Goal: Task Accomplishment & Management: Complete application form

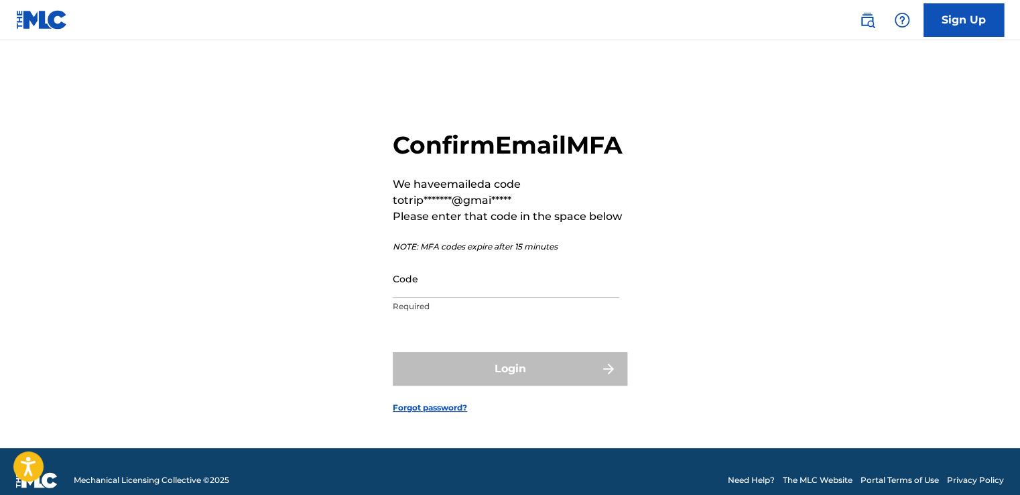
click at [457, 298] on input "Code" at bounding box center [506, 278] width 227 height 38
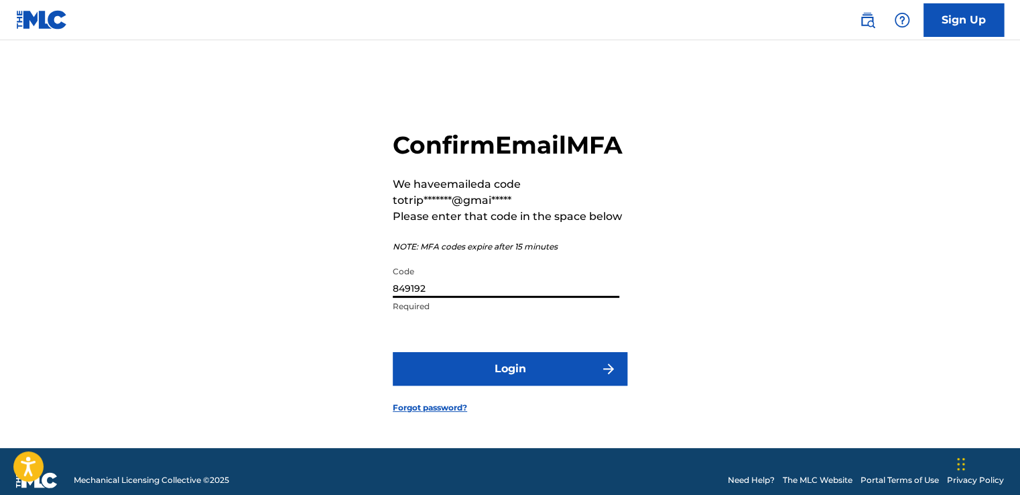
type input "849192"
click at [530, 385] on button "Login" at bounding box center [510, 369] width 235 height 34
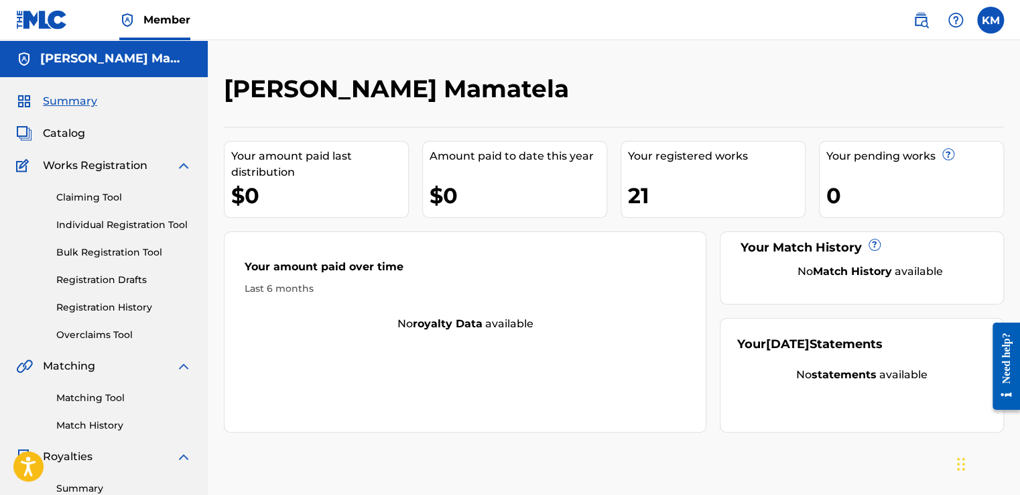
click at [113, 195] on link "Claiming Tool" at bounding box center [123, 197] width 135 height 14
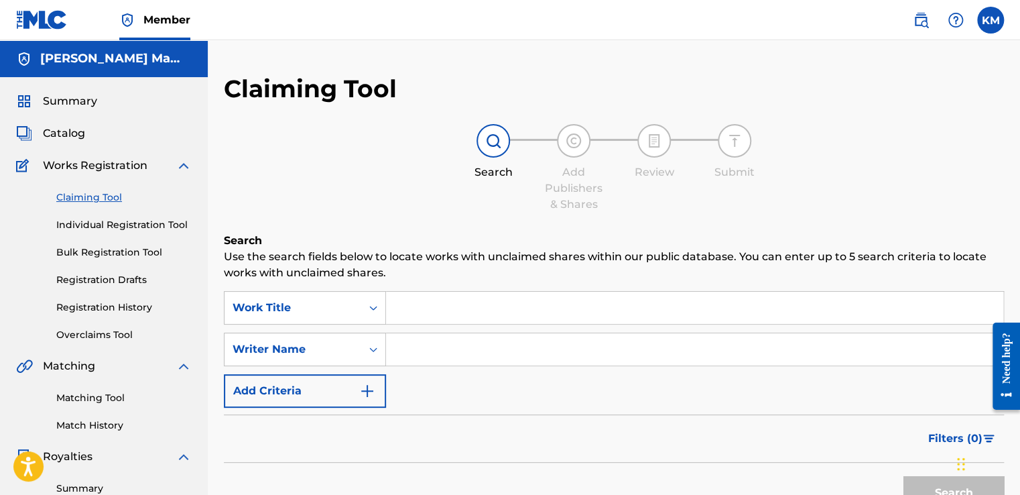
click at [356, 202] on div "Search Add Publishers & Shares Review Submit" at bounding box center [614, 168] width 780 height 88
click at [118, 218] on link "Individual Registration Tool" at bounding box center [123, 225] width 135 height 14
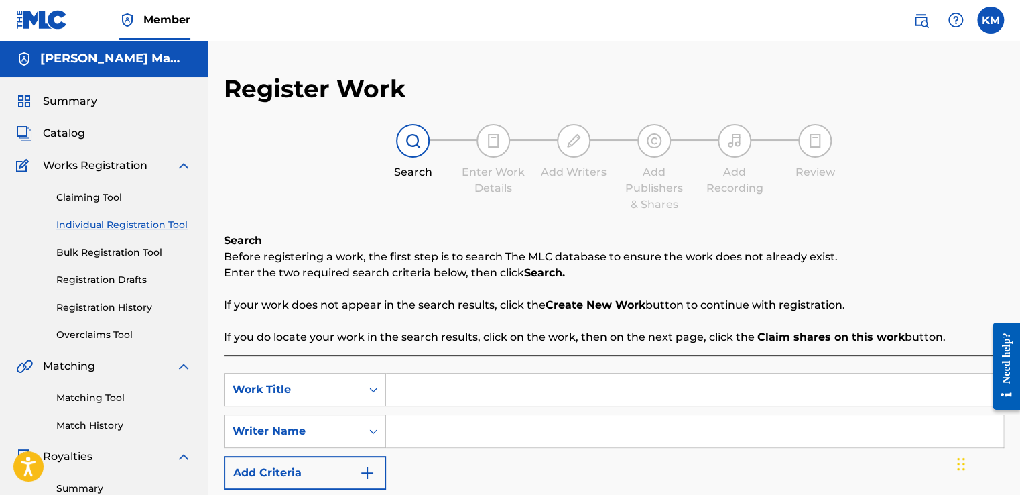
click at [290, 175] on div "Search Enter Work Details Add Writers Add Publishers & Shares Add Recording Rev…" at bounding box center [614, 168] width 780 height 88
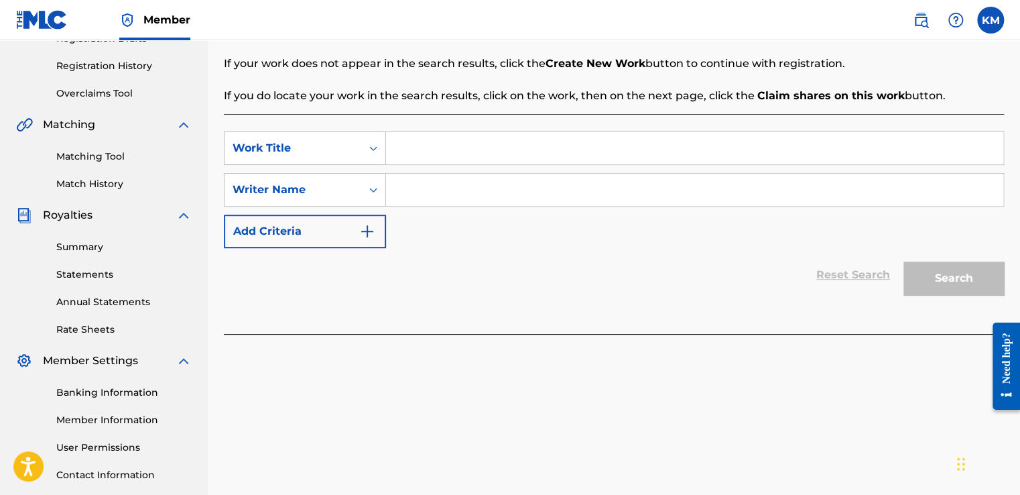
scroll to position [268, 0]
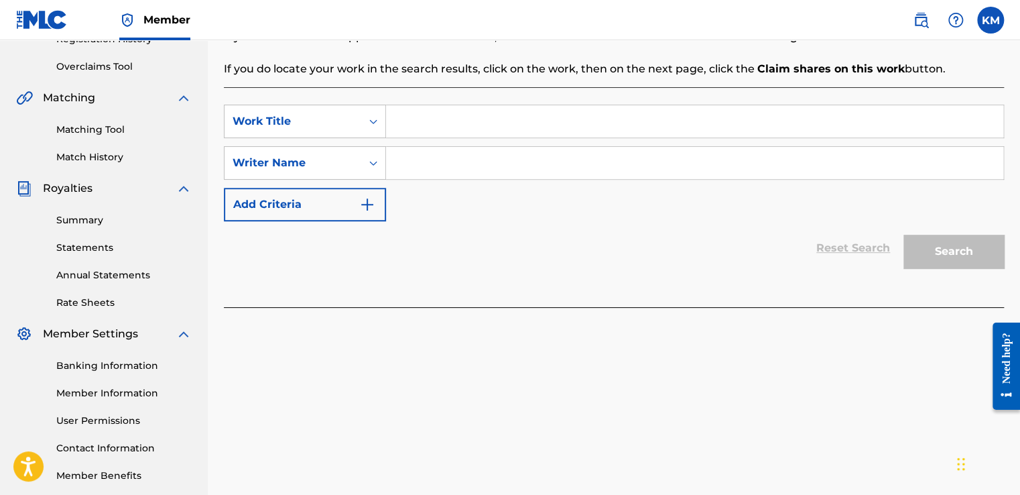
click at [314, 204] on button "Add Criteria" at bounding box center [305, 205] width 162 height 34
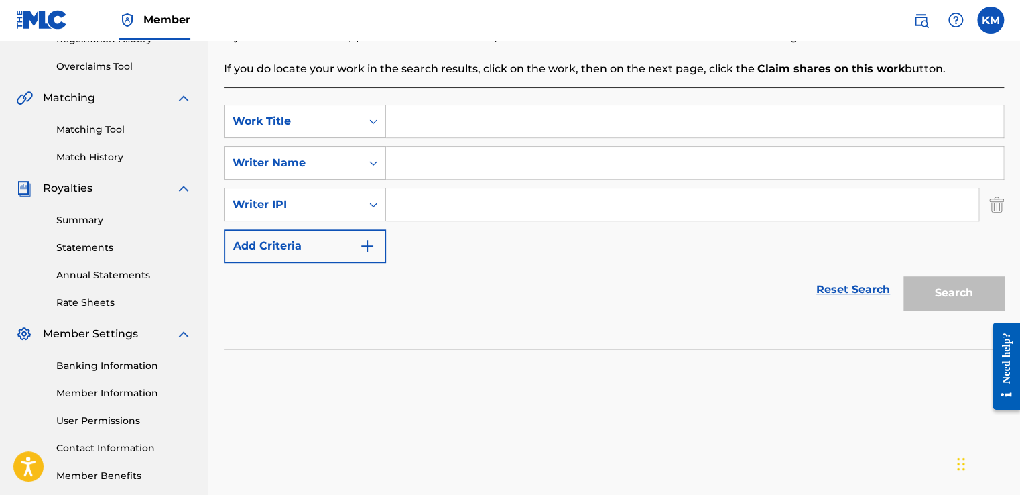
click at [846, 290] on link "Reset Search" at bounding box center [853, 289] width 87 height 29
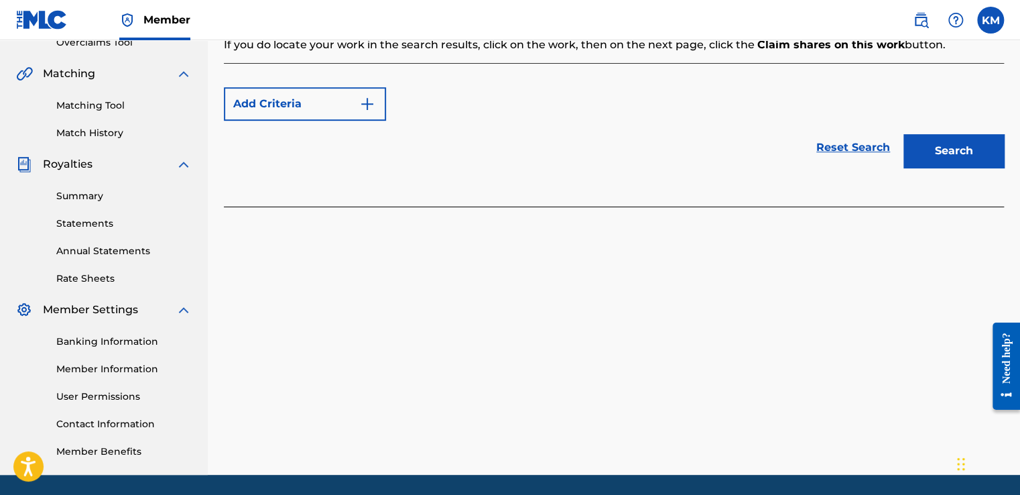
scroll to position [295, 0]
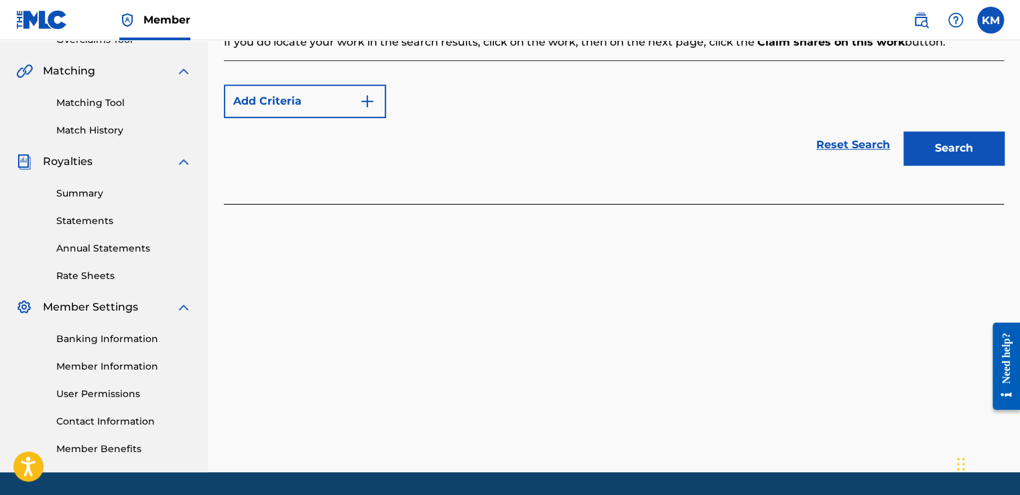
click at [105, 192] on link "Summary" at bounding box center [123, 193] width 135 height 14
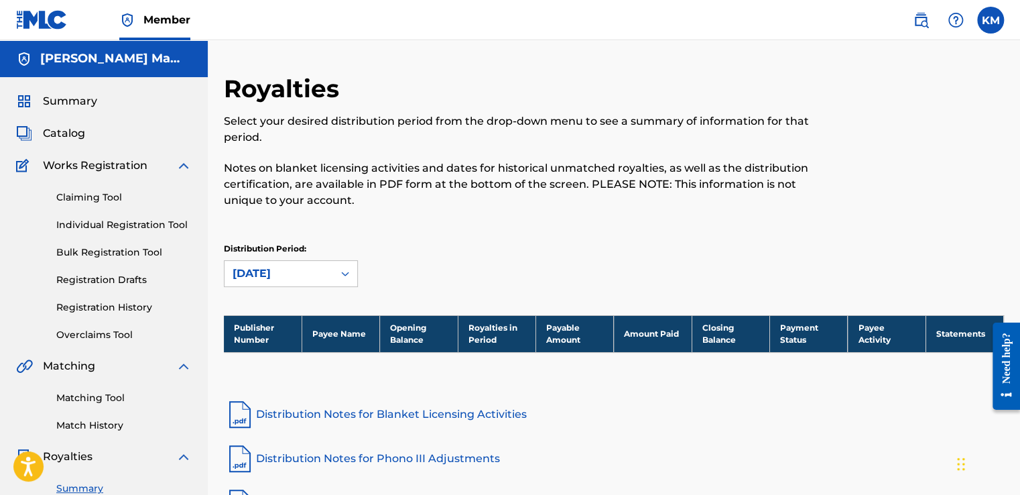
click at [453, 186] on p "Notes on blanket licensing activities and dates for historical unmatched royalt…" at bounding box center [524, 184] width 600 height 48
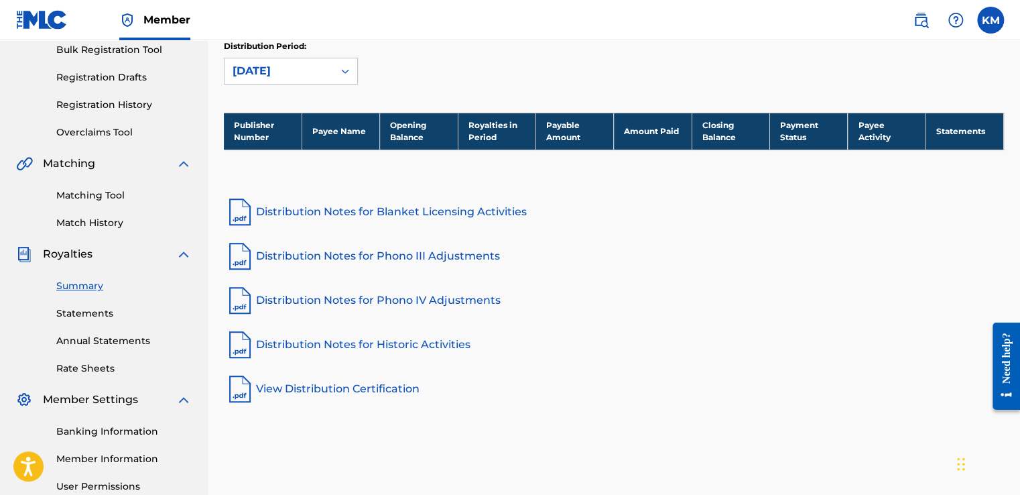
scroll to position [202, 0]
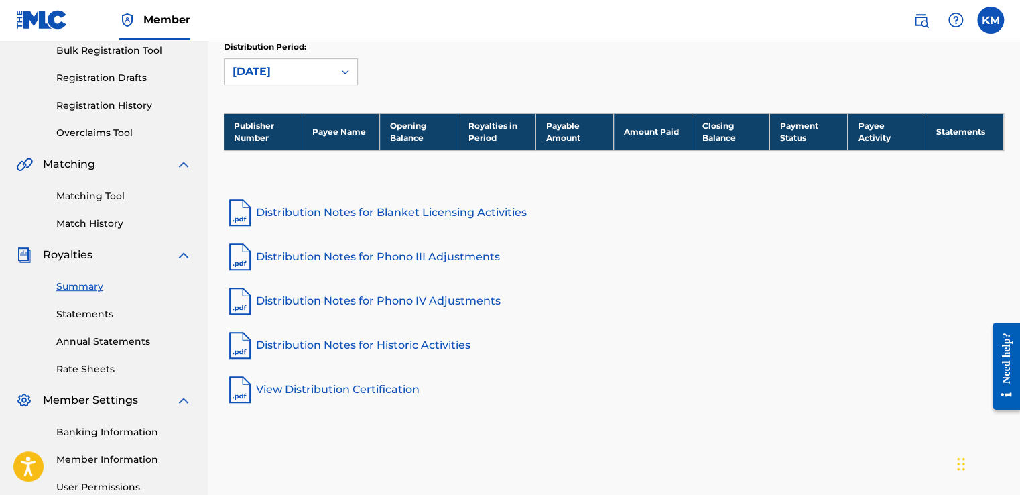
click at [424, 212] on link "Distribution Notes for Blanket Licensing Activities" at bounding box center [614, 212] width 780 height 32
click at [84, 313] on link "Statements" at bounding box center [123, 314] width 135 height 14
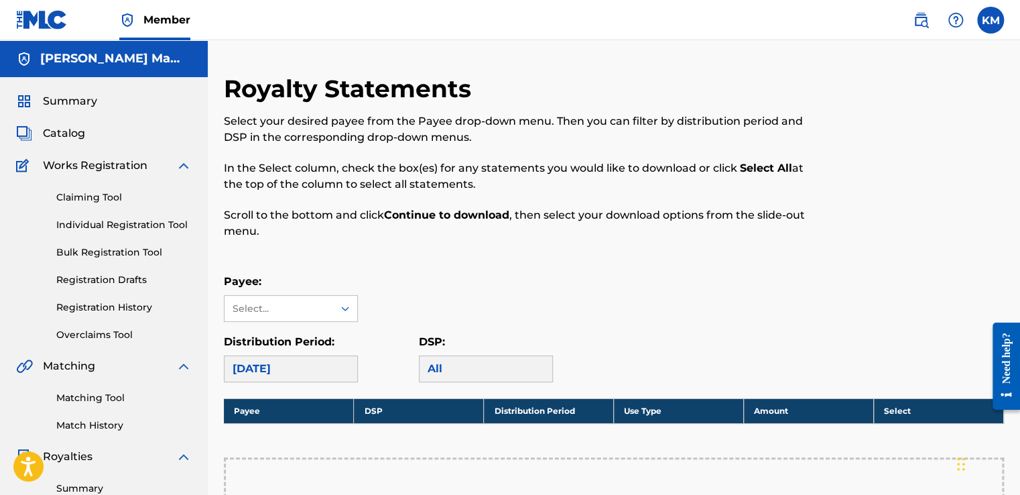
click at [507, 322] on div "Payee: Select... Distribution Period: [DATE] DSP: All" at bounding box center [614, 327] width 780 height 109
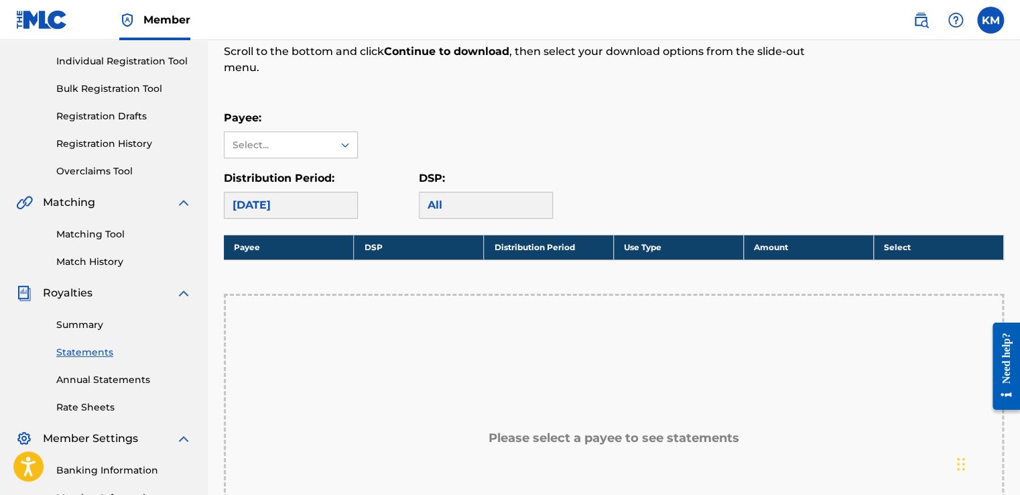
scroll to position [161, 0]
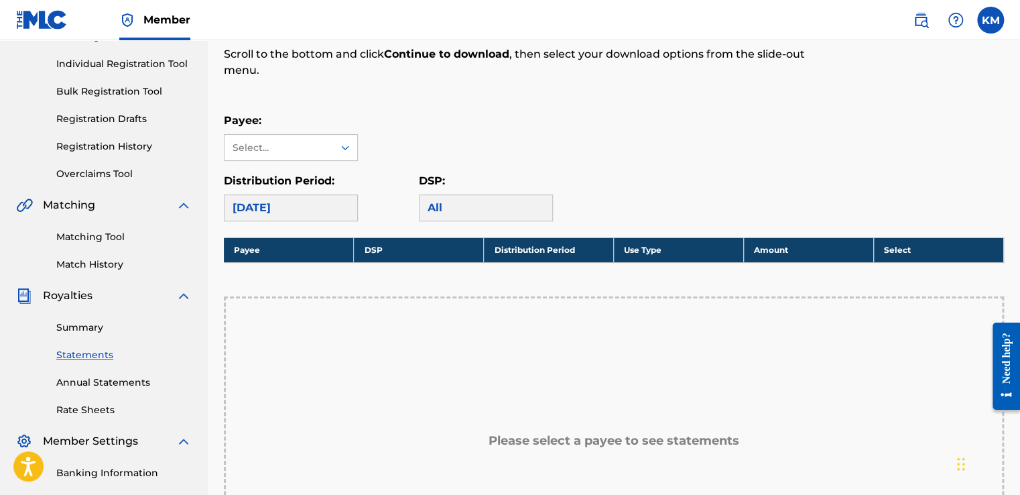
click at [333, 202] on div "[DATE]" at bounding box center [291, 207] width 134 height 27
click at [346, 136] on div at bounding box center [345, 147] width 24 height 24
click at [298, 310] on div "Please select a payee to see statements" at bounding box center [614, 441] width 780 height 290
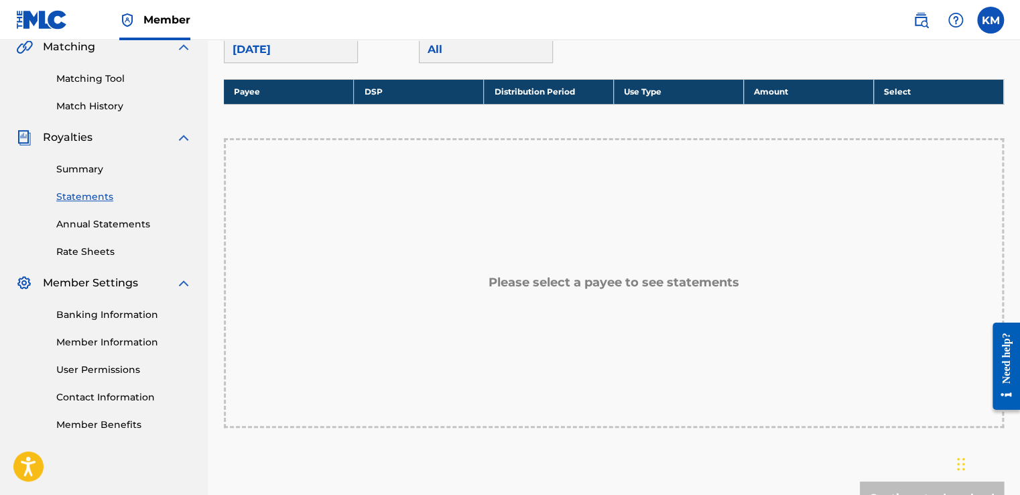
scroll to position [295, 0]
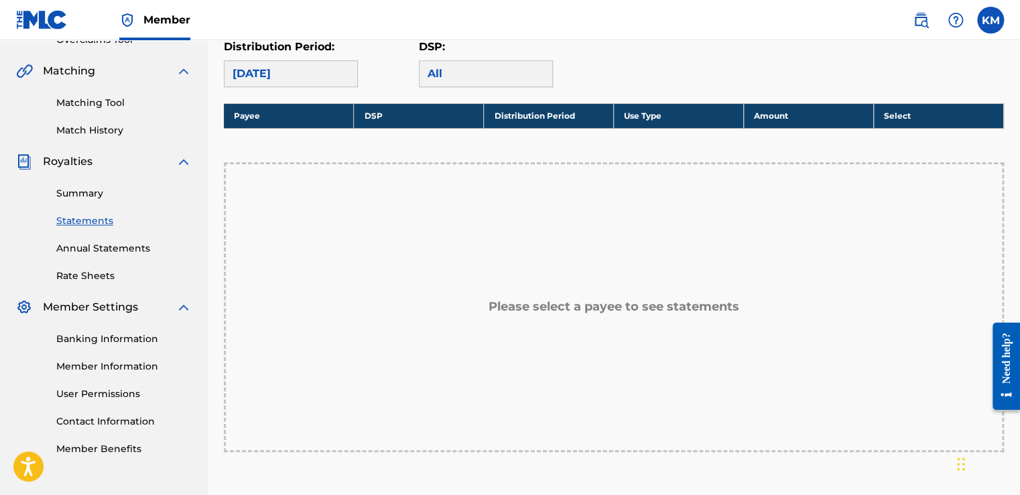
click at [139, 337] on link "Banking Information" at bounding box center [123, 339] width 135 height 14
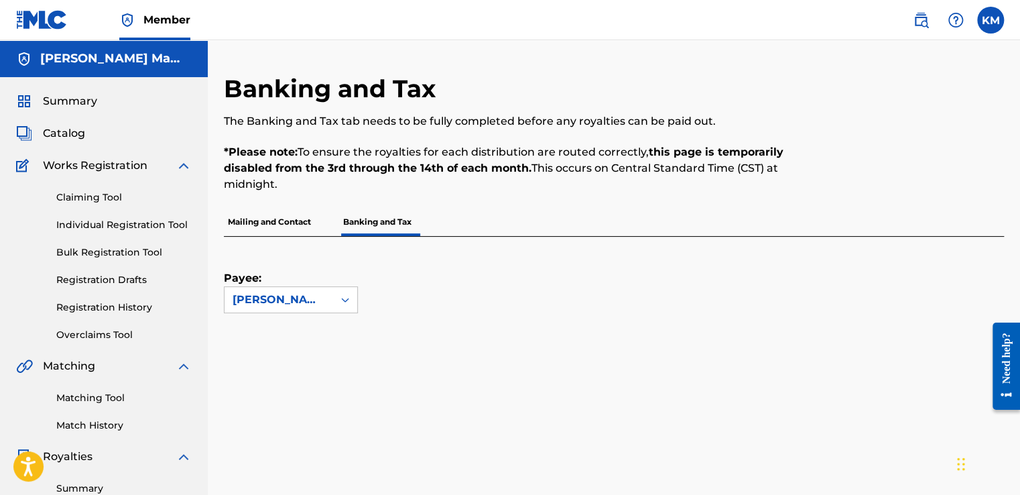
click at [70, 141] on span "Catalog" at bounding box center [64, 133] width 42 height 16
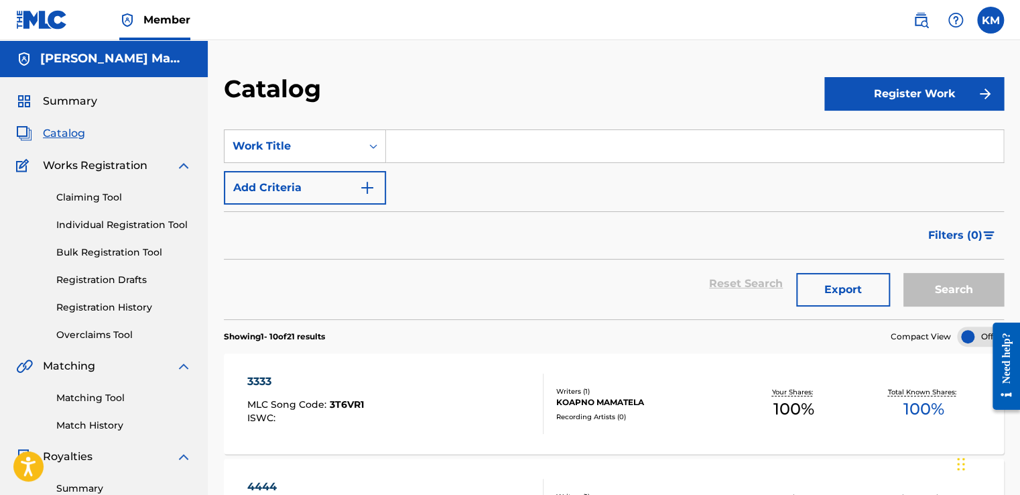
click at [405, 285] on div "Reset Search Export Search" at bounding box center [614, 283] width 780 height 48
click at [880, 90] on button "Register Work" at bounding box center [914, 94] width 180 height 34
click at [879, 139] on link "Individual" at bounding box center [914, 137] width 180 height 32
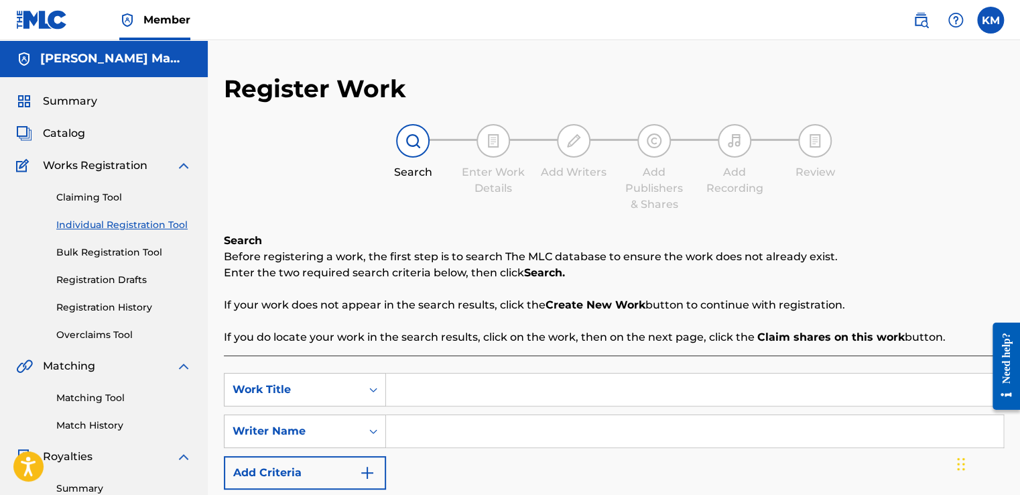
click at [665, 253] on p "Before registering a work, the first step is to search The MLC database to ensu…" at bounding box center [614, 257] width 780 height 16
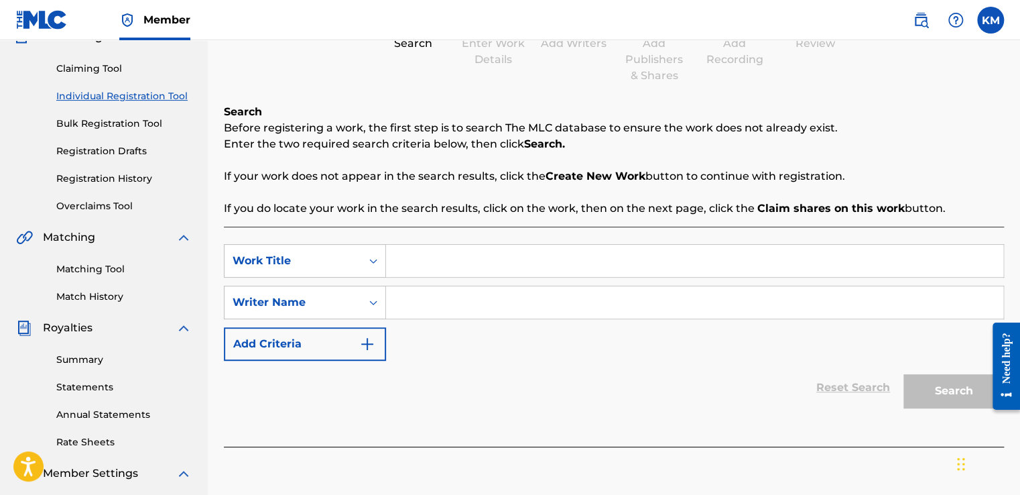
scroll to position [188, 0]
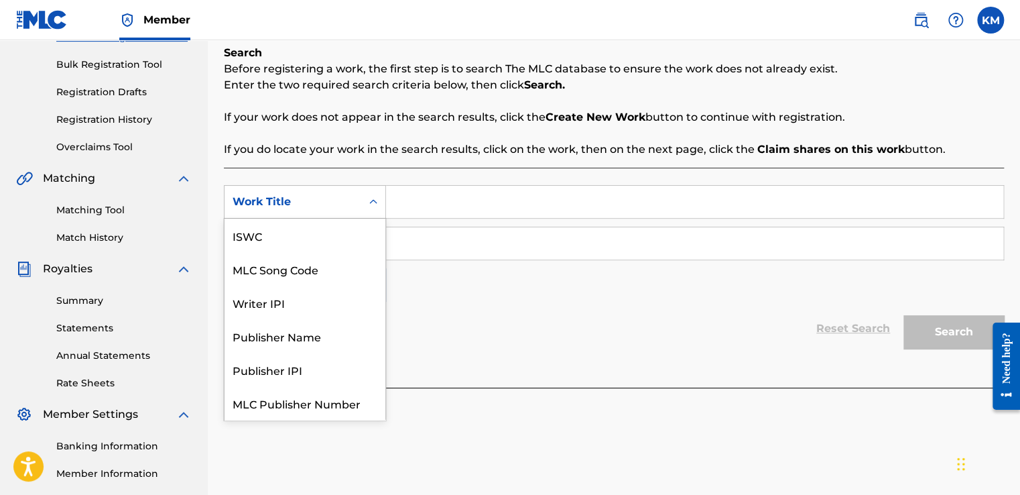
click at [370, 195] on icon "Search Form" at bounding box center [373, 201] width 13 height 13
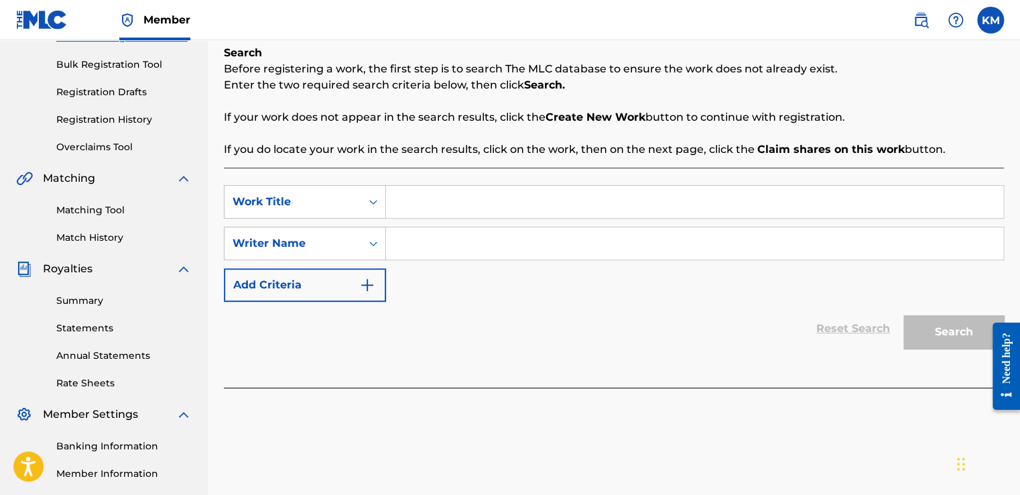
click at [370, 195] on icon "Search Form" at bounding box center [373, 201] width 13 height 13
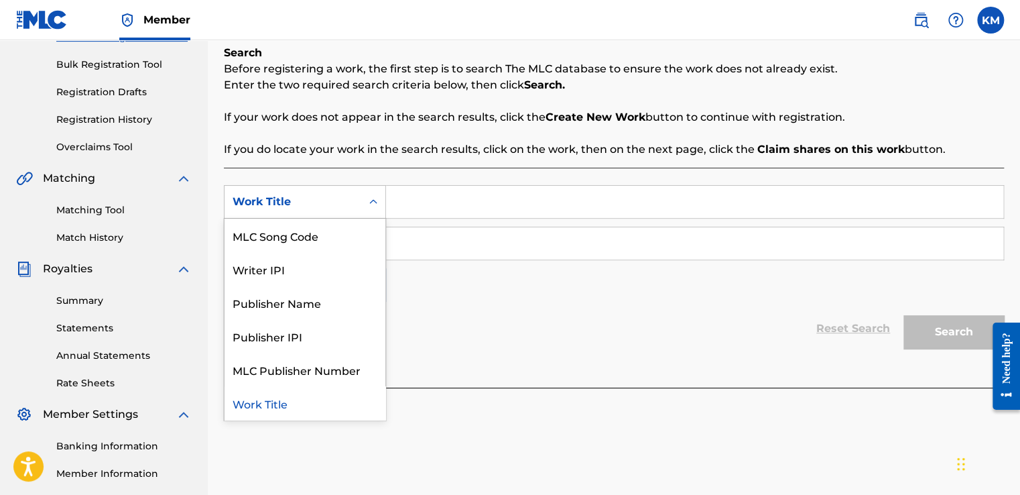
click at [370, 195] on icon "Search Form" at bounding box center [373, 201] width 13 height 13
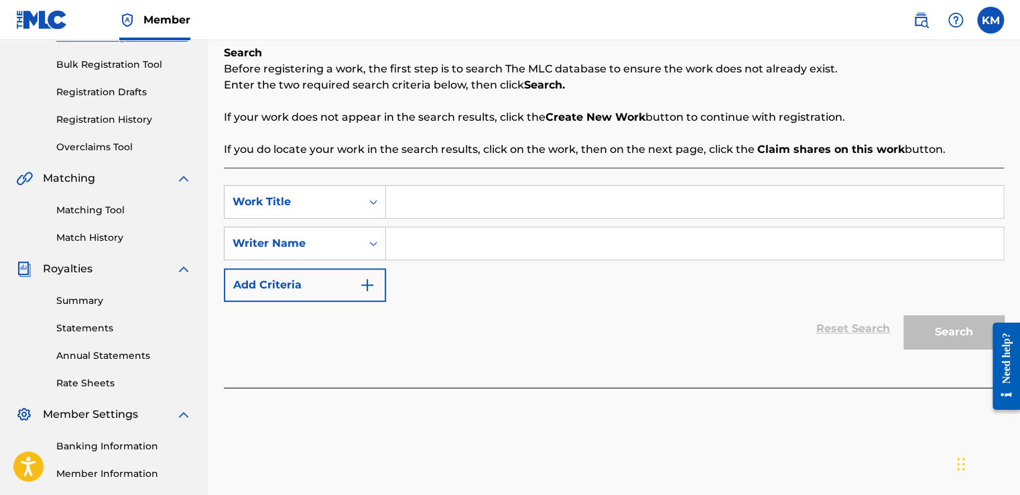
click at [410, 206] on input "Search Form" at bounding box center [694, 202] width 617 height 32
type input "Sghup'[PERSON_NAME]"
click at [430, 237] on input "Search Form" at bounding box center [694, 243] width 617 height 32
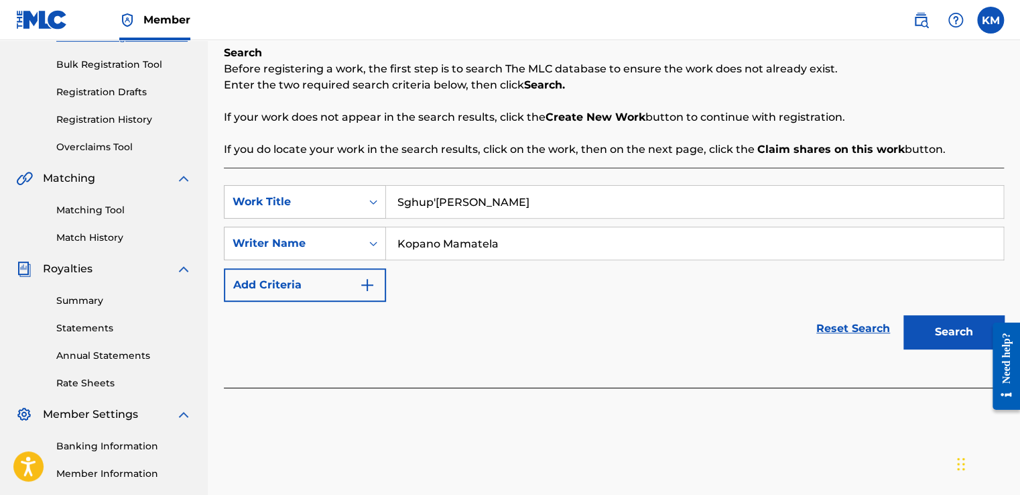
type input "Kopano Mamatela"
click at [365, 282] on img "Search Form" at bounding box center [367, 285] width 16 height 16
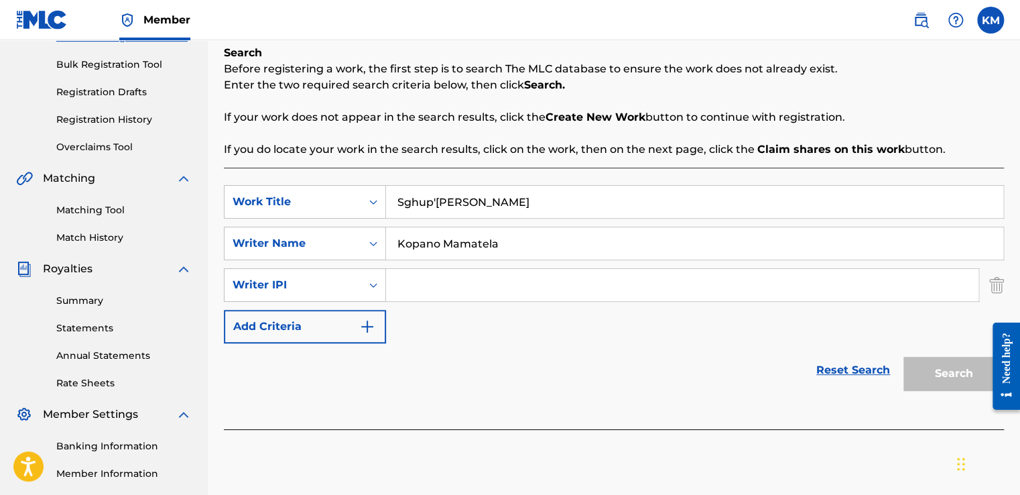
click at [419, 286] on input "Search Form" at bounding box center [682, 285] width 592 height 32
type input "[PERSON_NAME]"
click at [372, 316] on button "Add Criteria" at bounding box center [305, 327] width 162 height 34
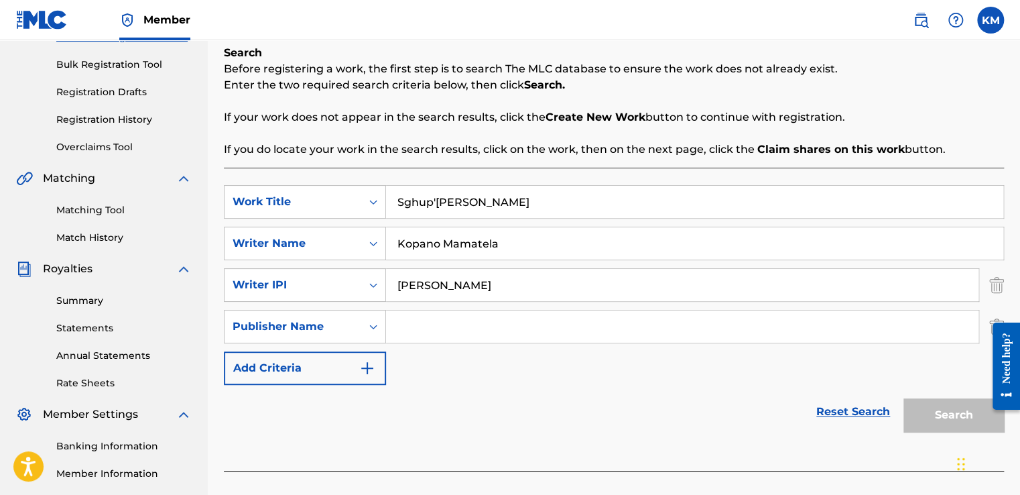
click at [399, 332] on input "Search Form" at bounding box center [682, 326] width 592 height 32
click at [376, 326] on icon "Search Form" at bounding box center [373, 326] width 8 height 5
click at [494, 332] on input "Search Form" at bounding box center [682, 326] width 592 height 32
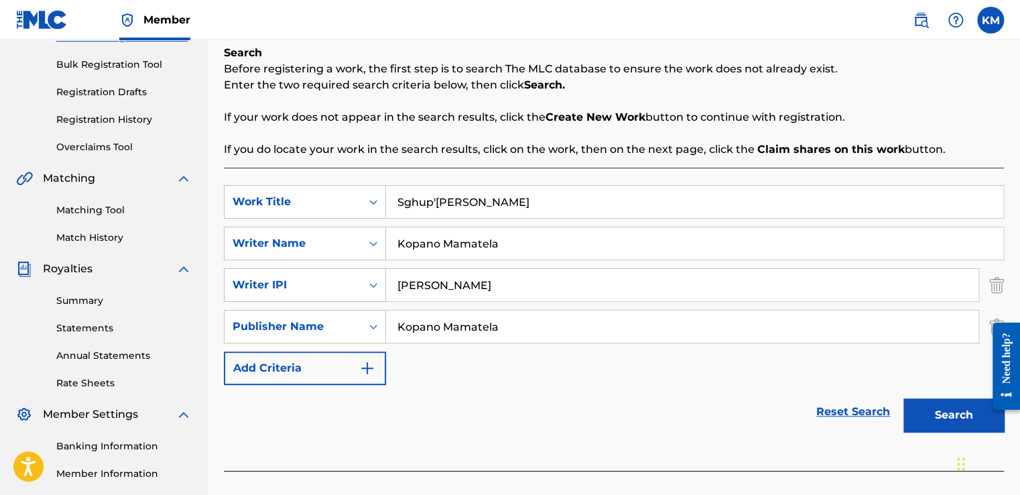
type input "Kopano Mamatela"
click at [936, 411] on button "Search" at bounding box center [953, 415] width 101 height 34
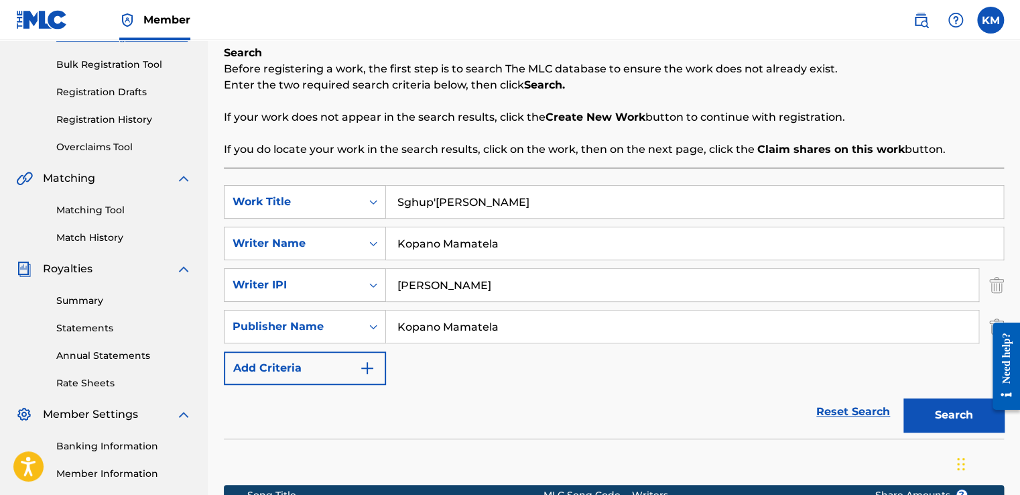
click at [741, 411] on div "Reset Search Search" at bounding box center [614, 412] width 780 height 54
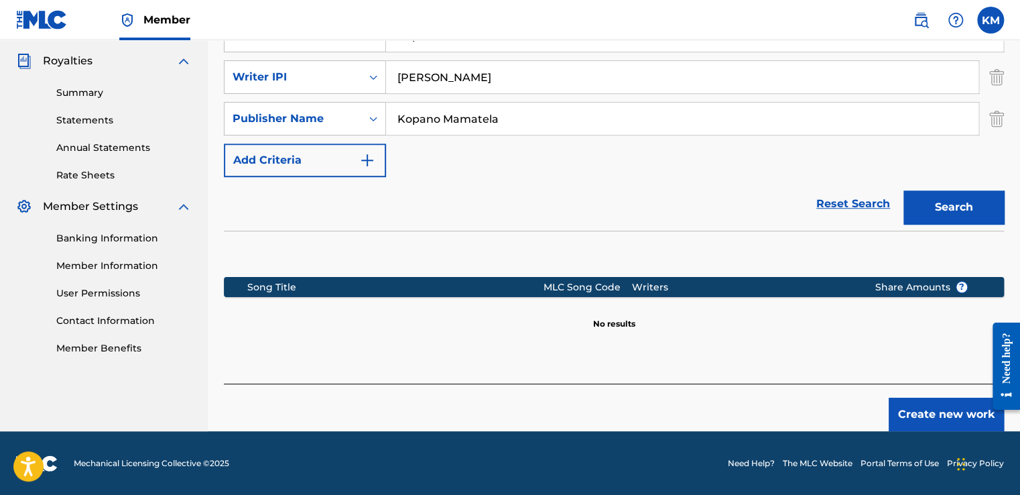
scroll to position [369, 0]
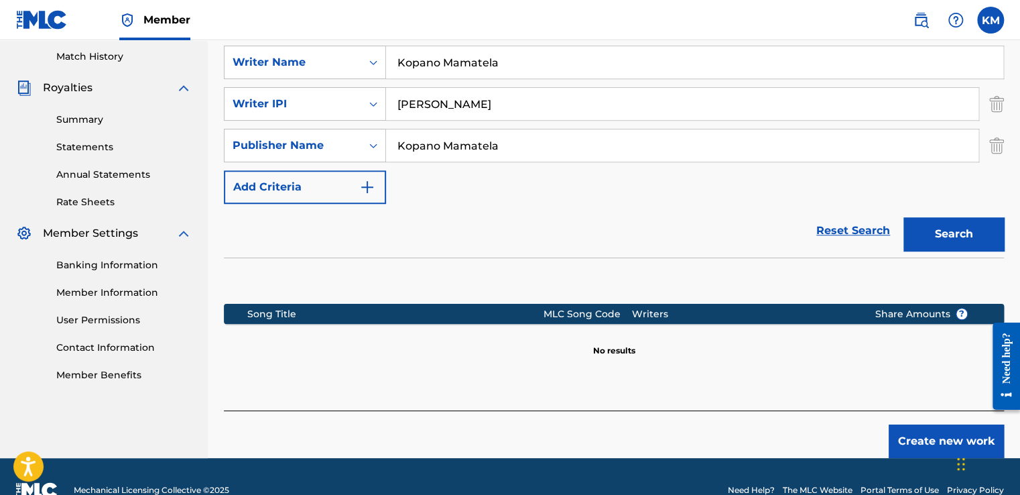
click at [952, 430] on button "Create new work" at bounding box center [946, 441] width 115 height 34
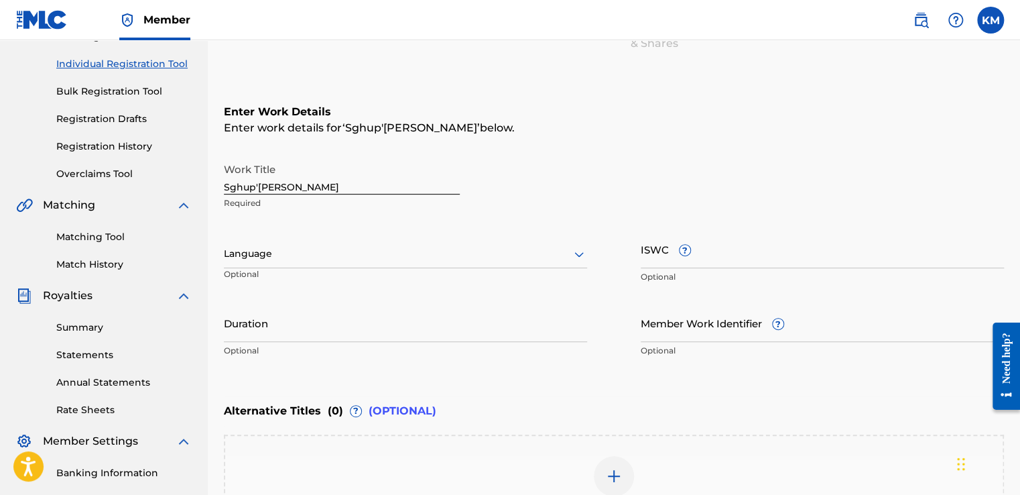
scroll to position [188, 0]
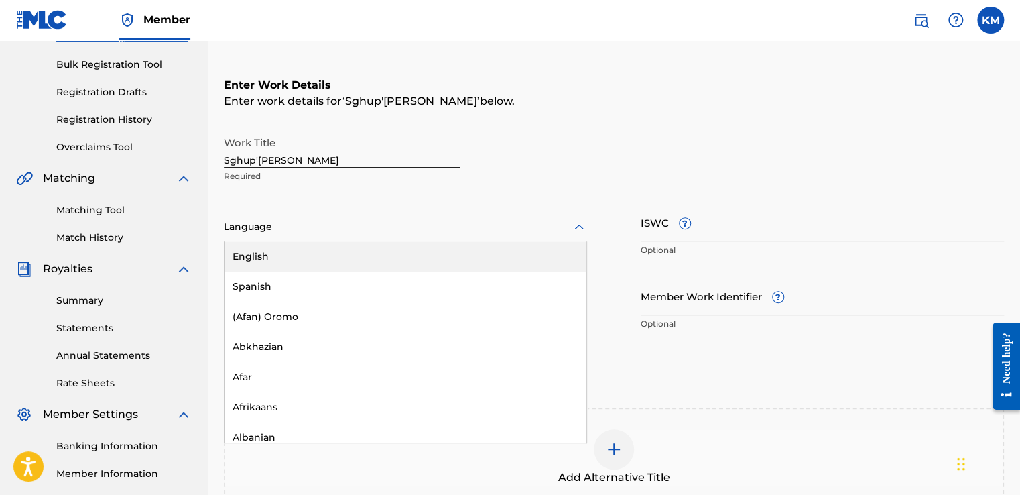
click at [582, 233] on icon at bounding box center [579, 227] width 16 height 16
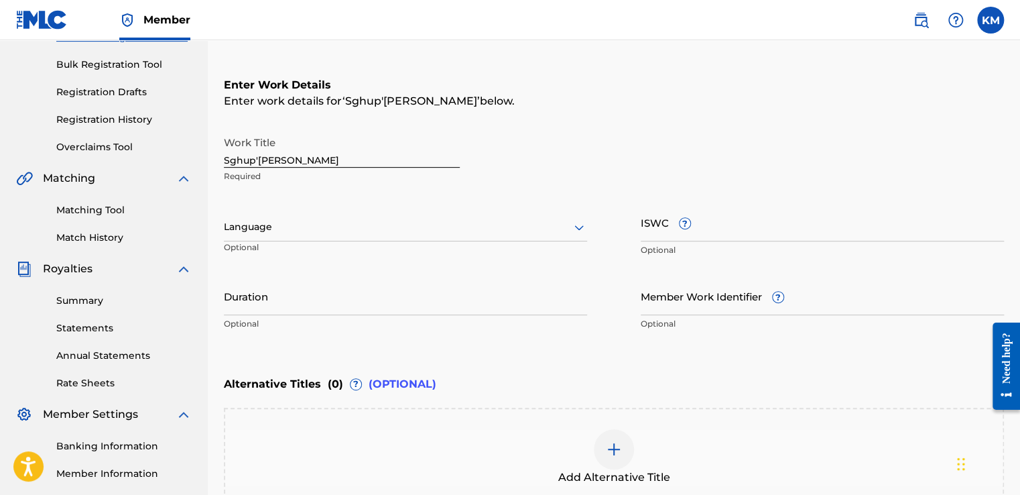
click at [608, 208] on div "Work Title Sghup'[PERSON_NAME] Required Language Optional ISWC ? Optional Durat…" at bounding box center [614, 233] width 780 height 208
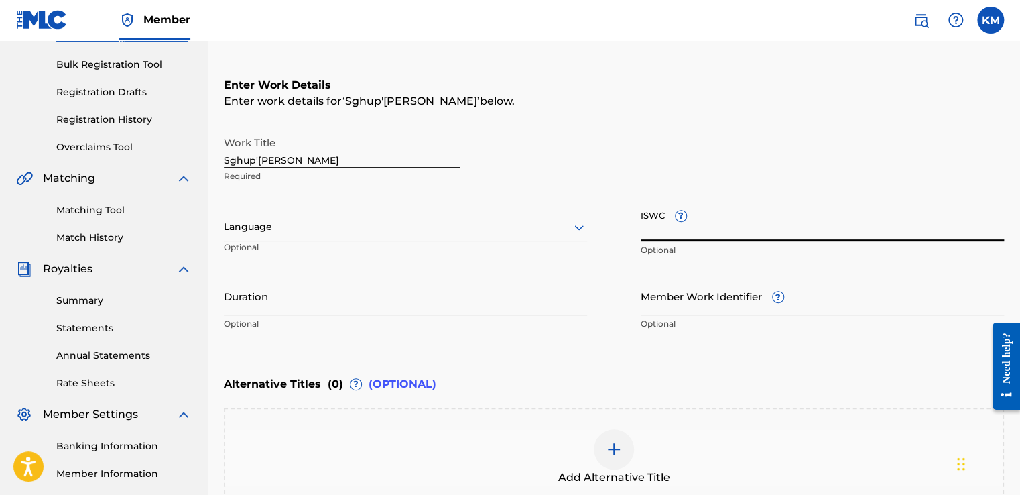
click at [696, 229] on input "ISWC ?" at bounding box center [822, 222] width 363 height 38
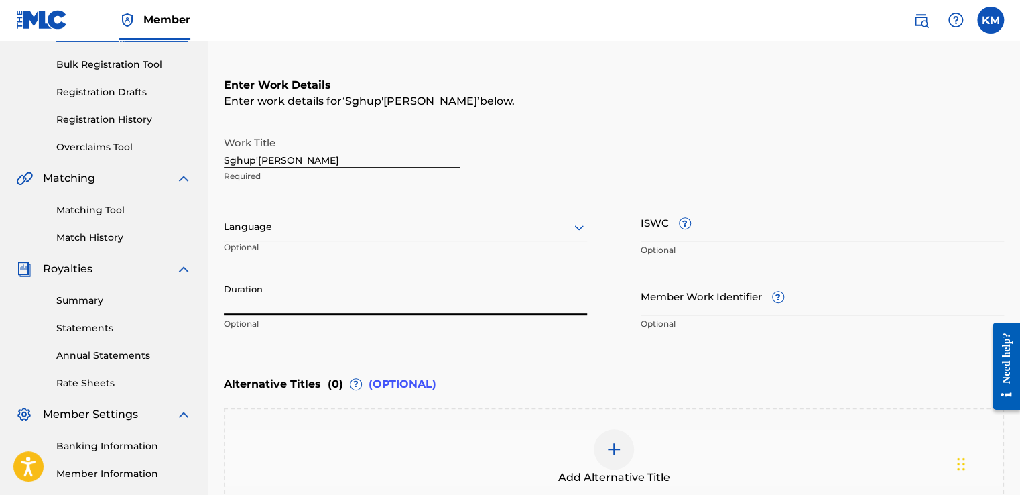
click at [437, 295] on input "Duration" at bounding box center [405, 296] width 363 height 38
click at [304, 306] on input "Duration" at bounding box center [405, 296] width 363 height 38
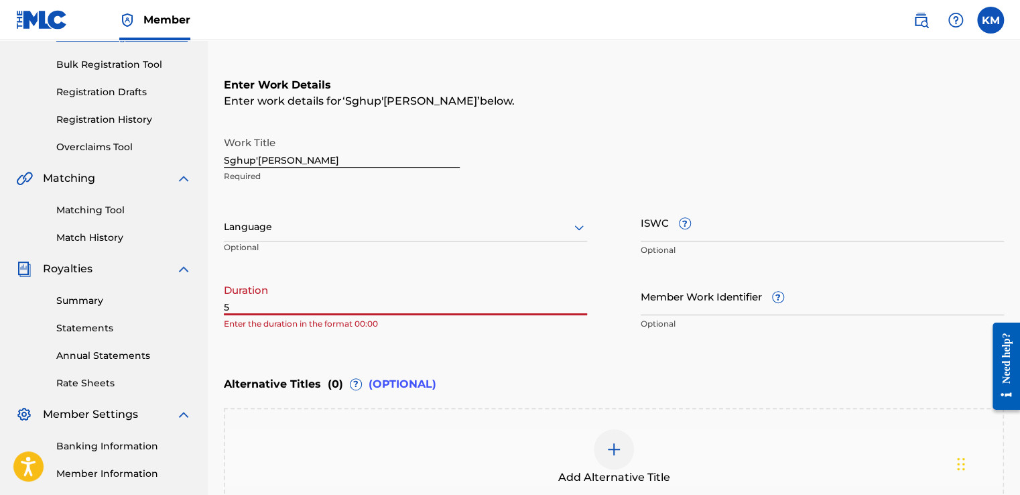
type input "5"
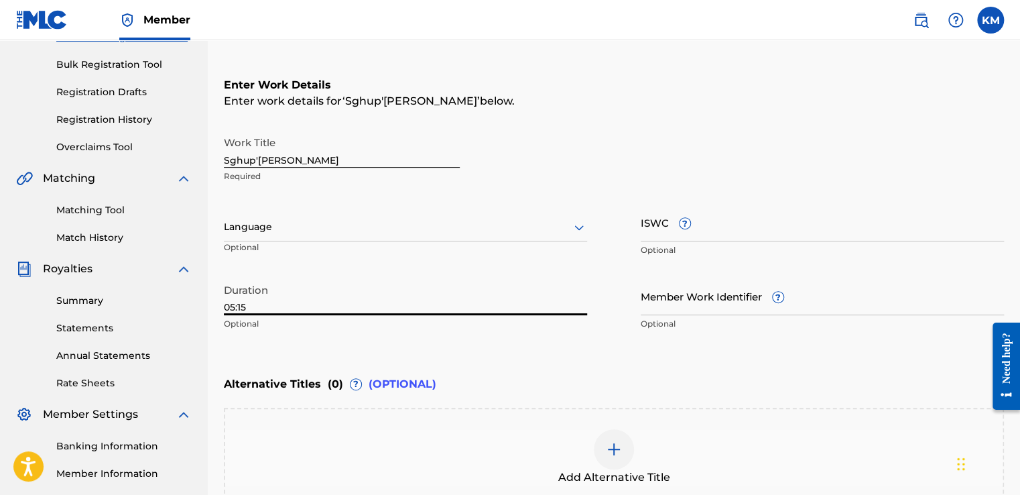
type input "05:15"
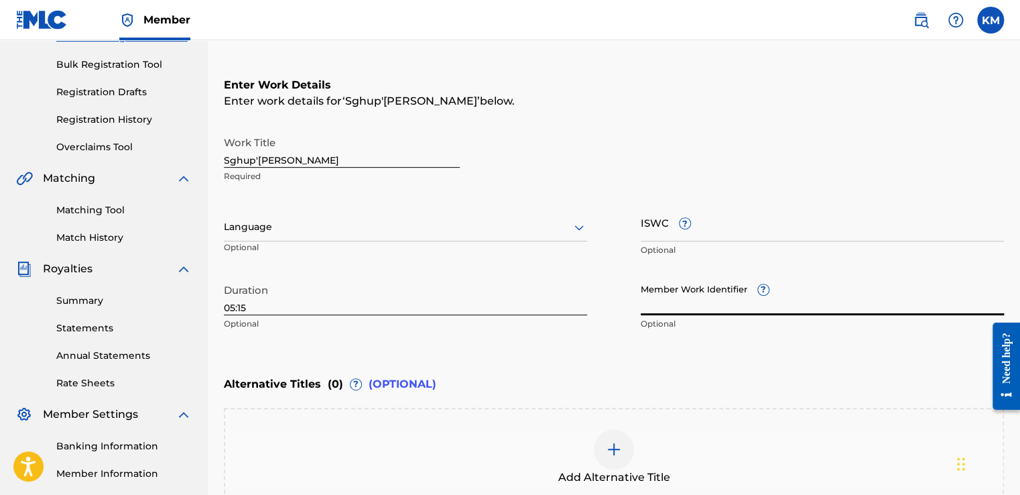
click at [709, 300] on input "Member Work Identifier ?" at bounding box center [822, 296] width 363 height 38
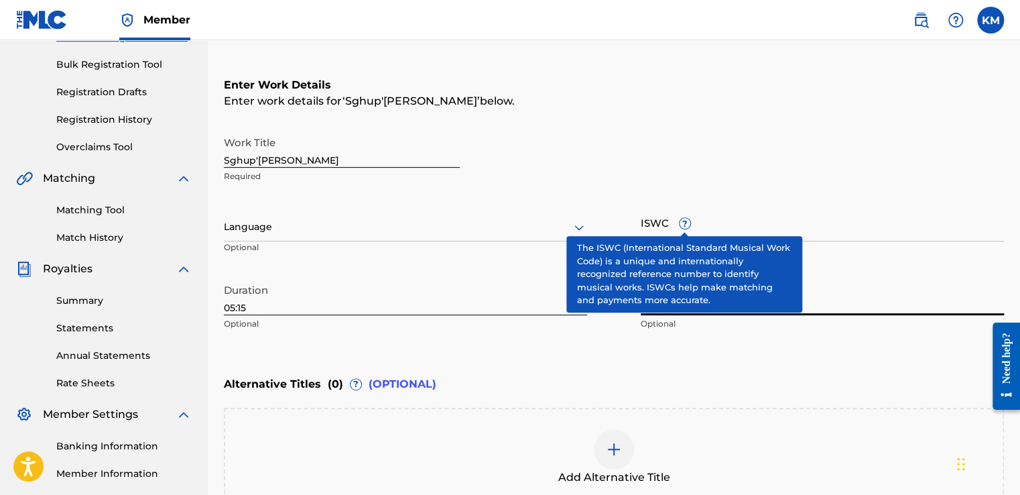
click at [684, 227] on span "?" at bounding box center [685, 223] width 11 height 11
click at [684, 227] on input "ISWC ?" at bounding box center [822, 222] width 363 height 38
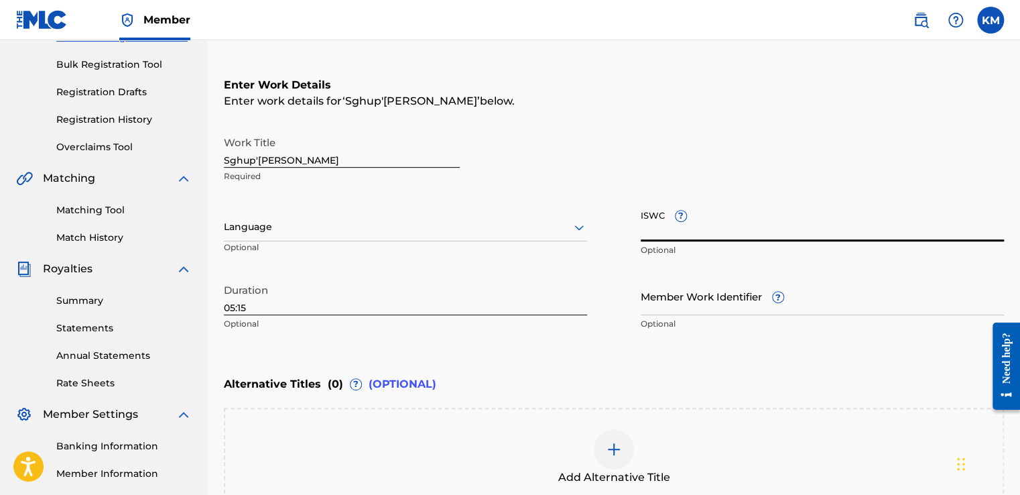
click at [714, 236] on input "ISWC ?" at bounding box center [822, 222] width 363 height 38
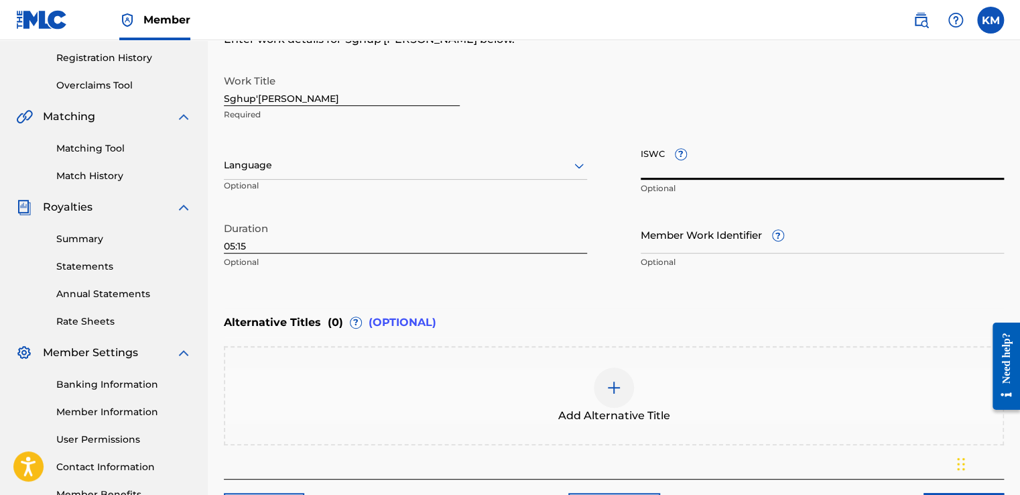
scroll to position [343, 0]
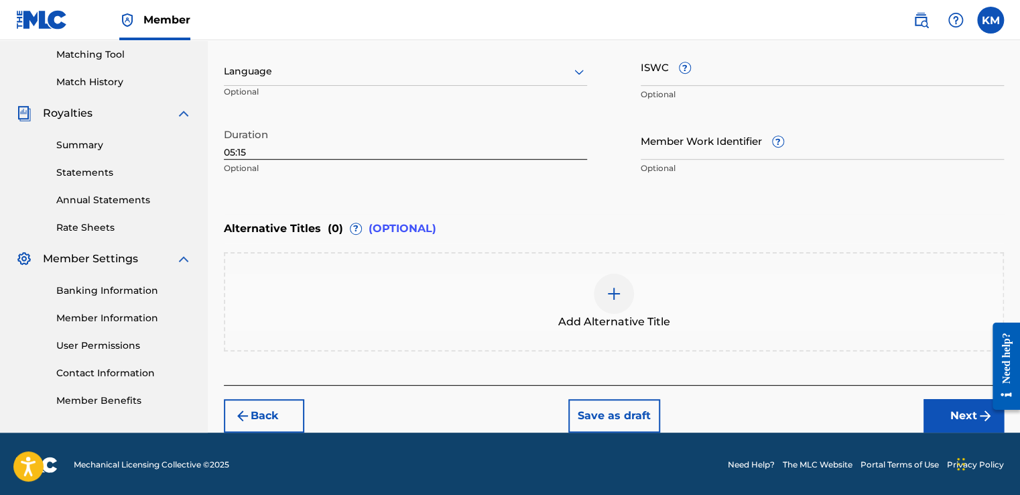
click at [978, 426] on button "Next" at bounding box center [963, 416] width 80 height 34
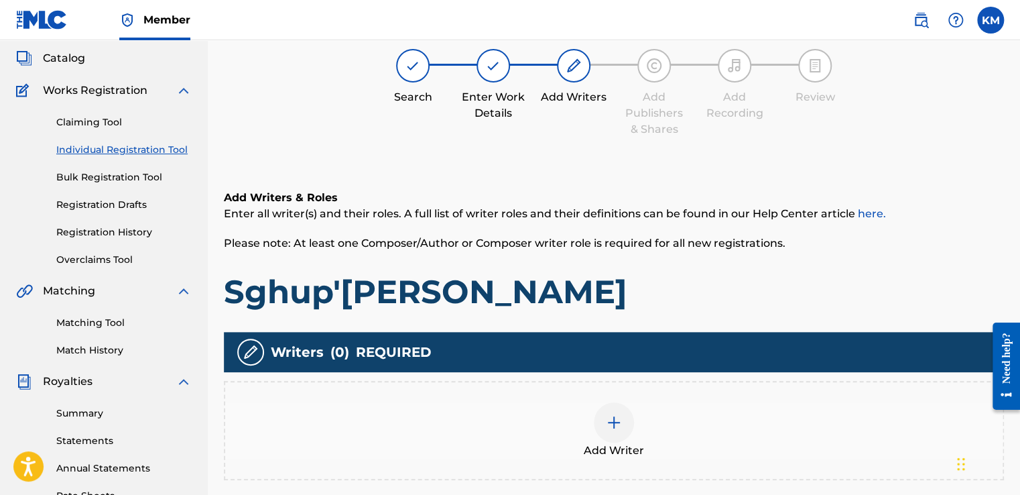
scroll to position [60, 0]
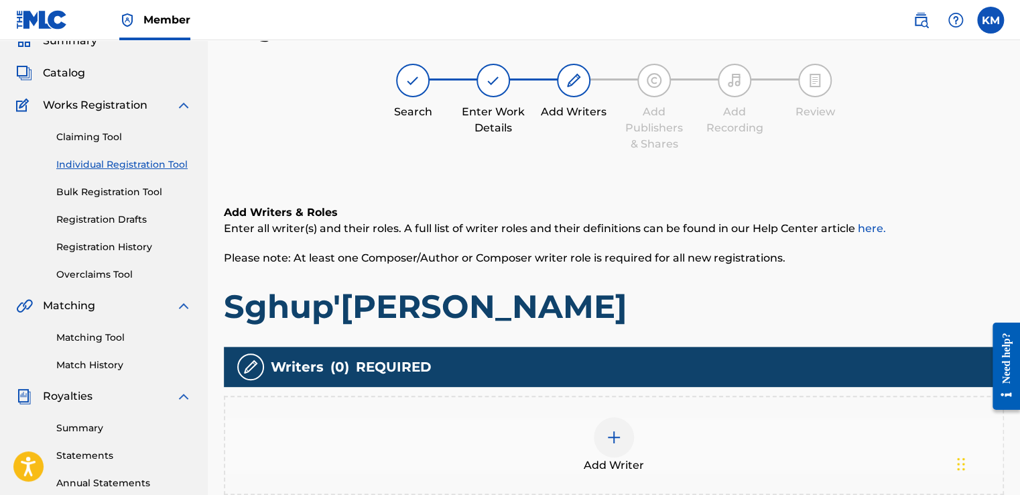
click at [816, 296] on h1 "Sghup'[PERSON_NAME]" at bounding box center [614, 306] width 780 height 40
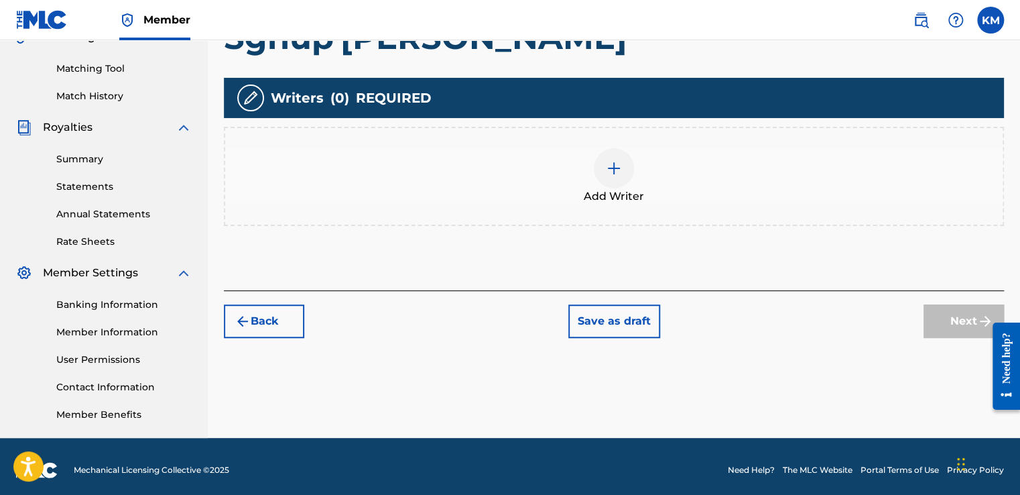
scroll to position [336, 0]
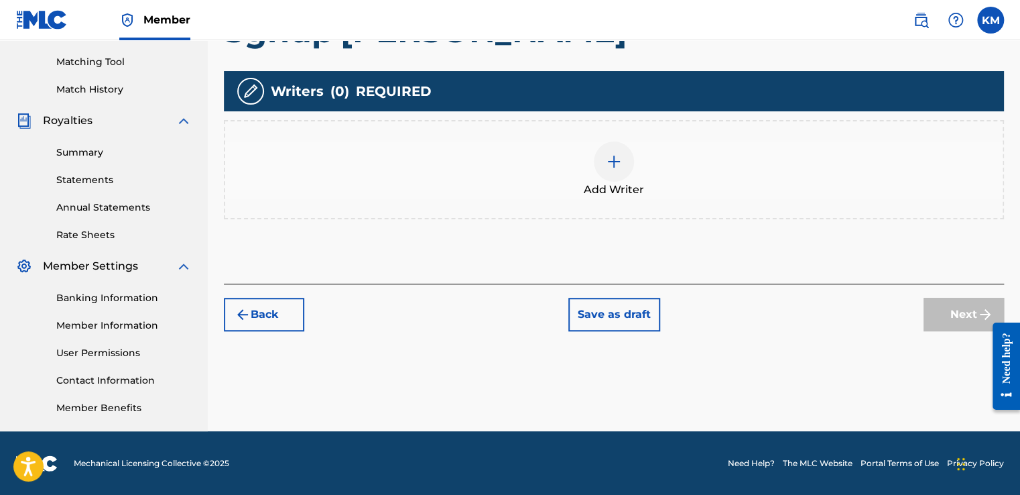
click at [623, 176] on div at bounding box center [614, 161] width 40 height 40
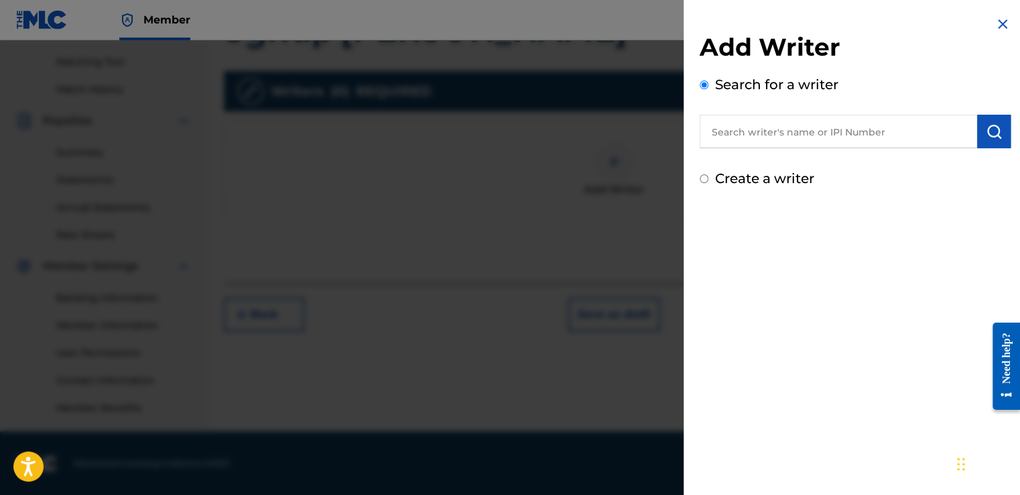
click at [791, 136] on input "text" at bounding box center [838, 132] width 277 height 34
type input "Kopano Mamatela"
click at [992, 134] on img "submit" at bounding box center [994, 131] width 16 height 16
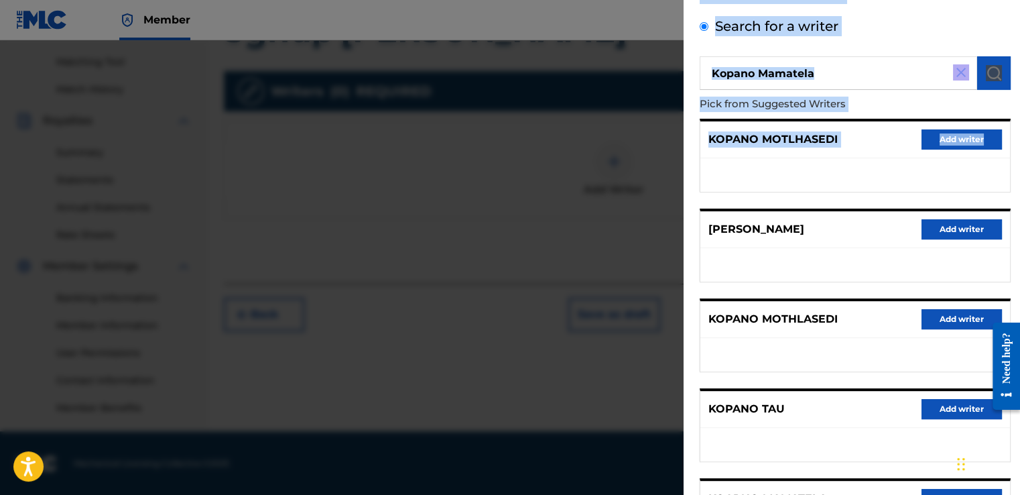
scroll to position [198, 0]
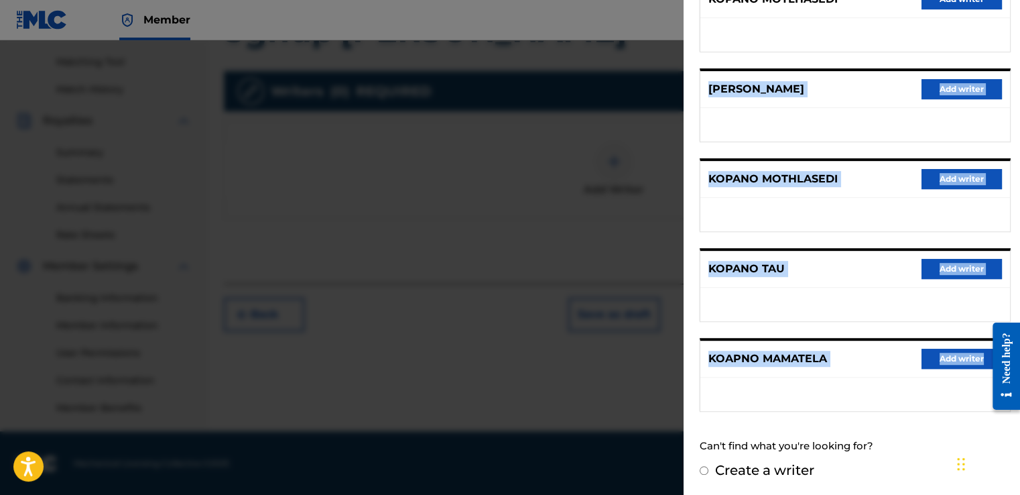
drag, startPoint x: 1007, startPoint y: 235, endPoint x: 922, endPoint y: 382, distance: 169.3
click at [922, 382] on div "Add Writer Search for a writer [PERSON_NAME] Pick from Suggested Writers KOPANO…" at bounding box center [855, 149] width 343 height 694
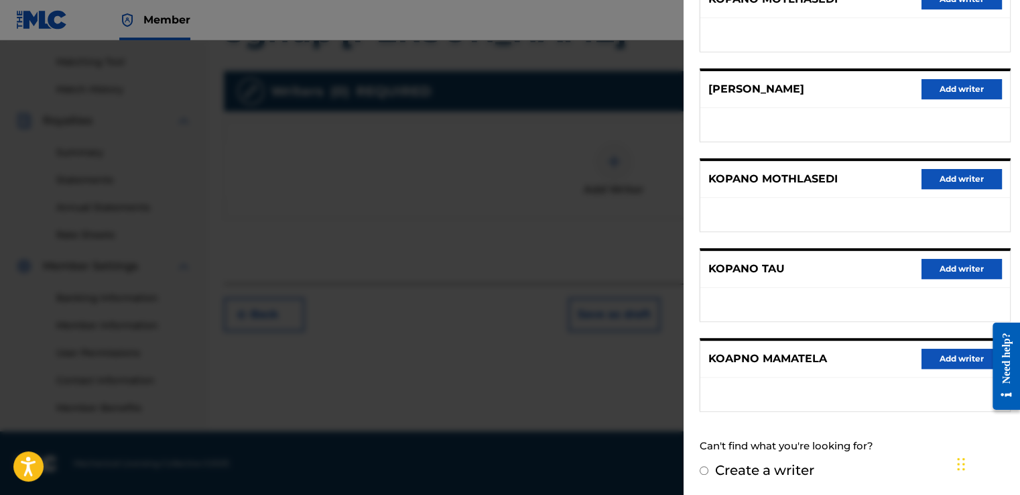
click at [775, 420] on div "Search for a writer [PERSON_NAME] Pick from Suggested Writers KOPANO MOTLHASEDI…" at bounding box center [855, 168] width 311 height 584
click at [939, 359] on button "Add writer" at bounding box center [961, 358] width 80 height 20
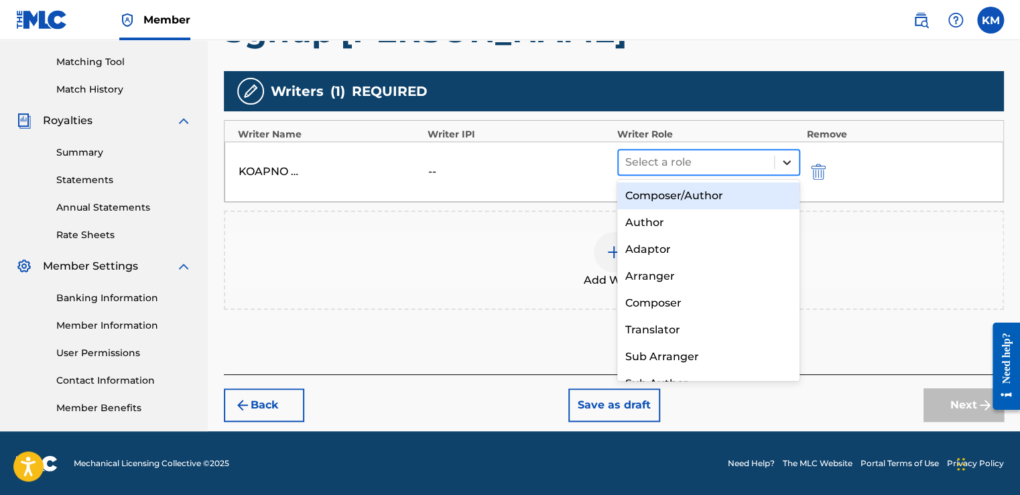
click at [791, 170] on div at bounding box center [787, 162] width 24 height 24
click at [657, 196] on div "Composer/Author" at bounding box center [708, 195] width 183 height 27
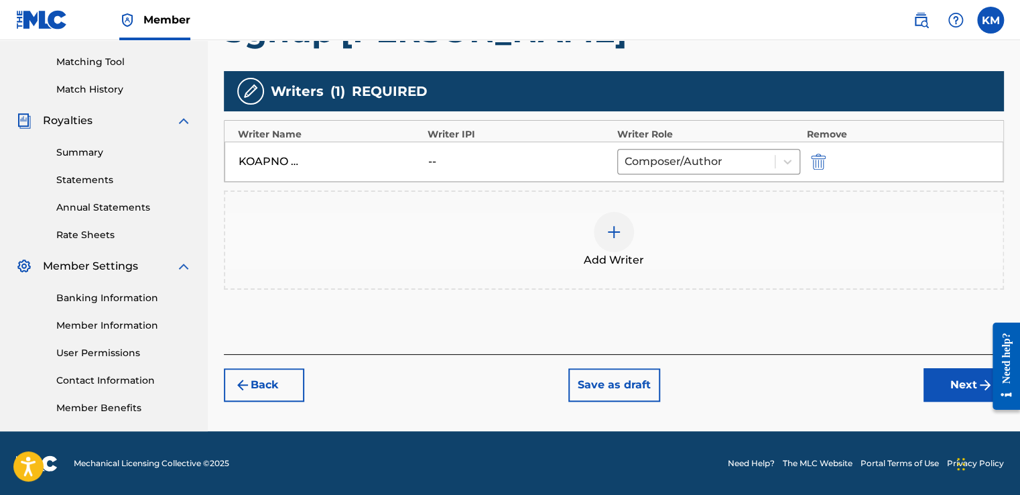
click at [644, 312] on div "Add Writers & Roles Enter all writer(s) and their roles. A full list of writer …" at bounding box center [614, 125] width 780 height 457
click at [881, 308] on div "Add Writers & Roles Enter all writer(s) and their roles. A full list of writer …" at bounding box center [614, 125] width 780 height 457
click at [969, 375] on button "Next" at bounding box center [963, 385] width 80 height 34
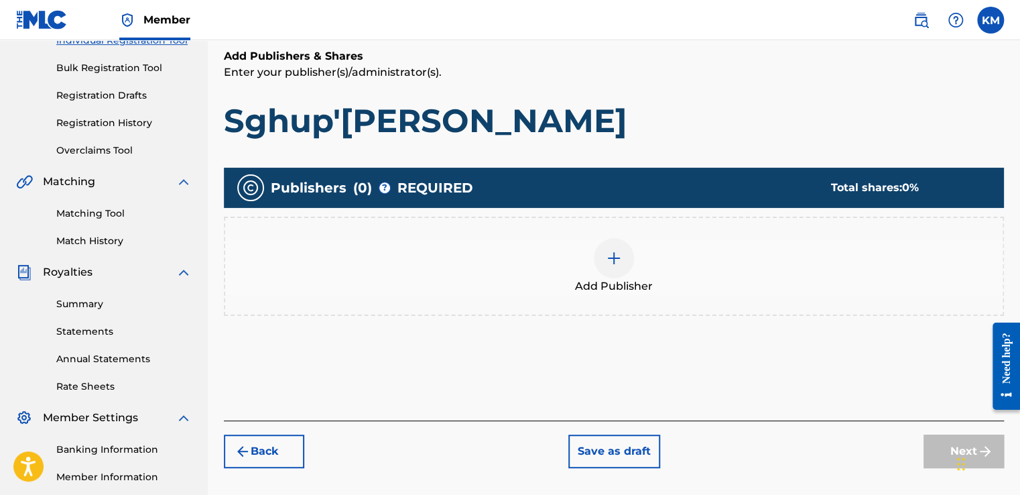
scroll to position [60, 0]
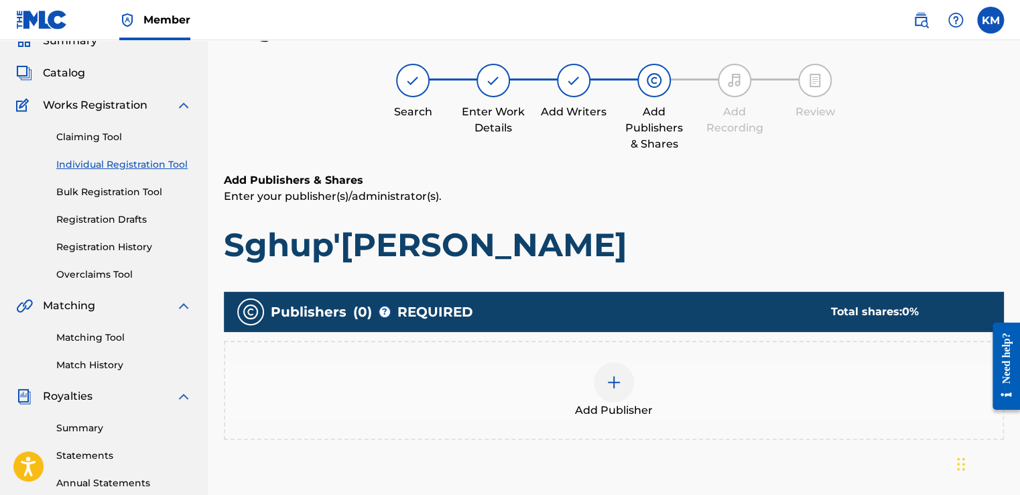
click at [611, 378] on img at bounding box center [614, 382] width 16 height 16
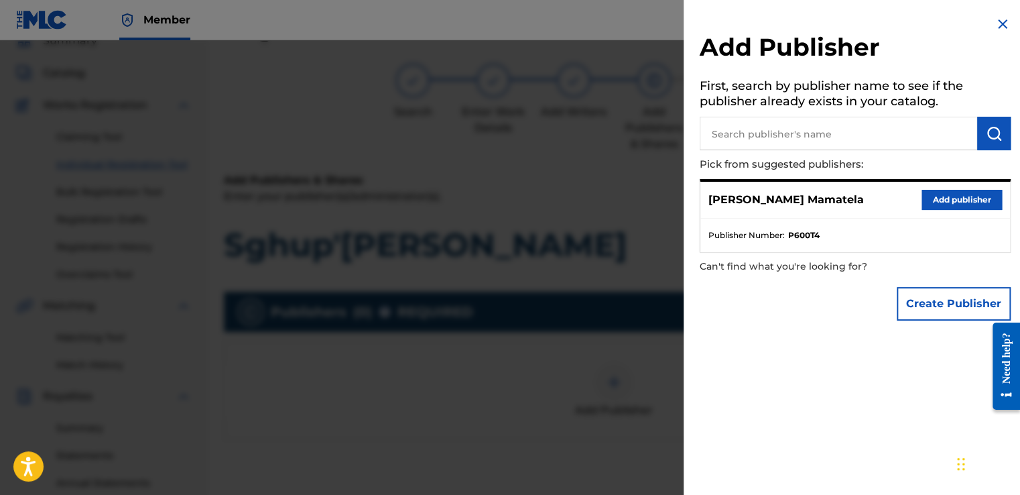
click at [945, 202] on button "Add publisher" at bounding box center [961, 200] width 80 height 20
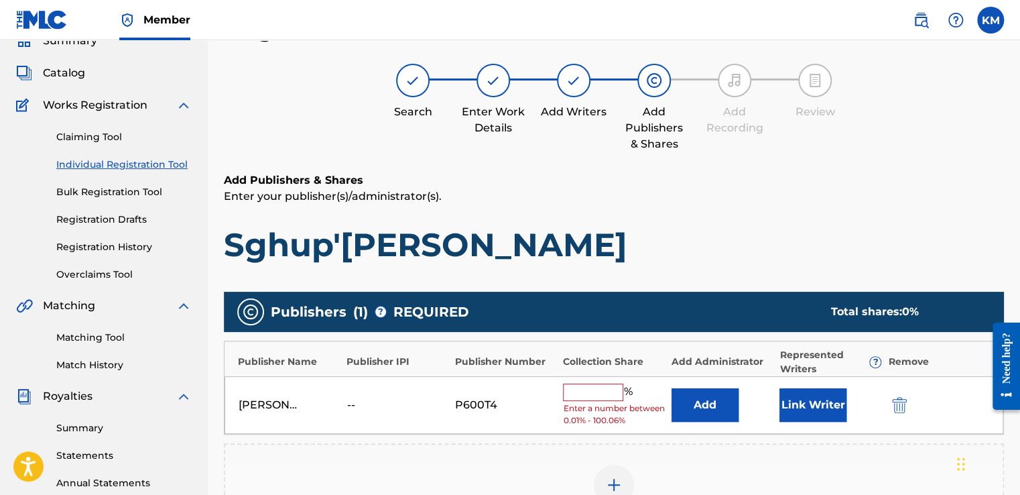
click at [587, 391] on input "text" at bounding box center [593, 391] width 60 height 17
type input "100"
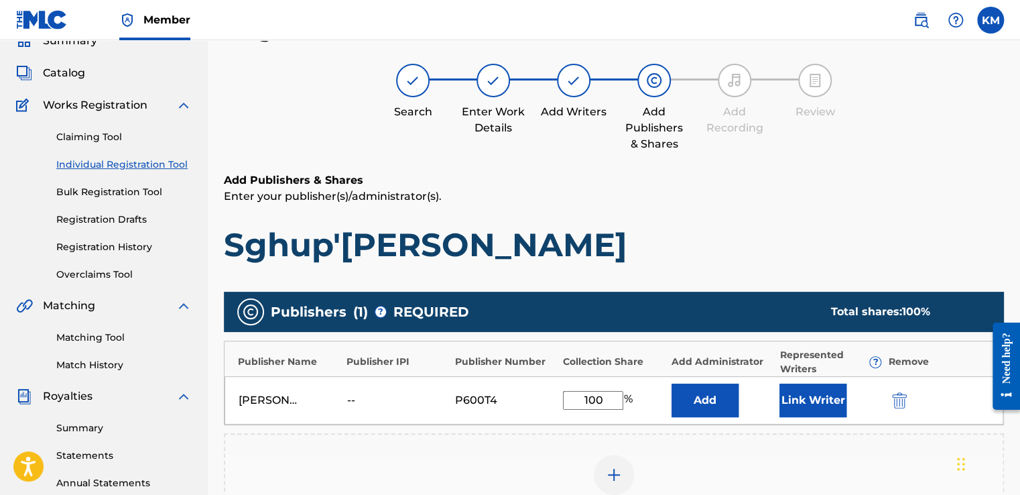
click at [808, 449] on div "Add Publisher" at bounding box center [614, 482] width 780 height 99
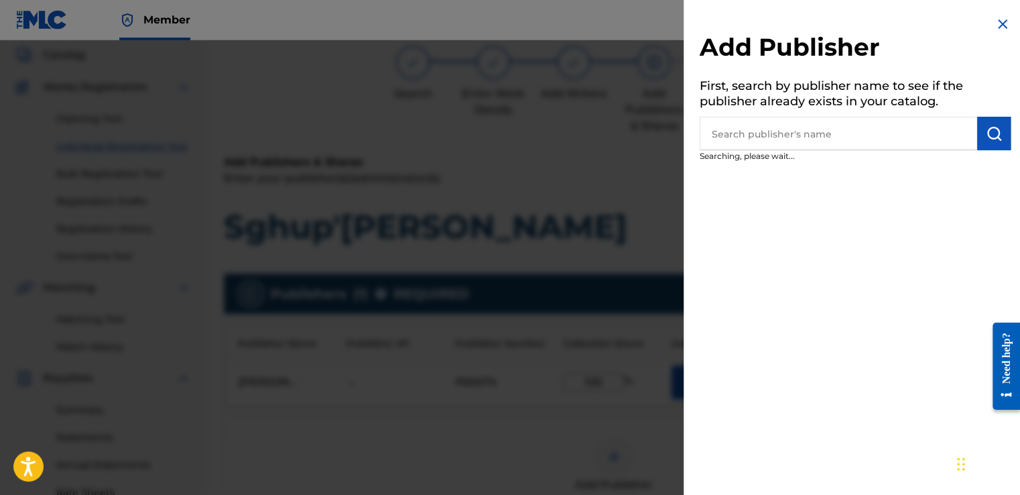
scroll to position [87, 0]
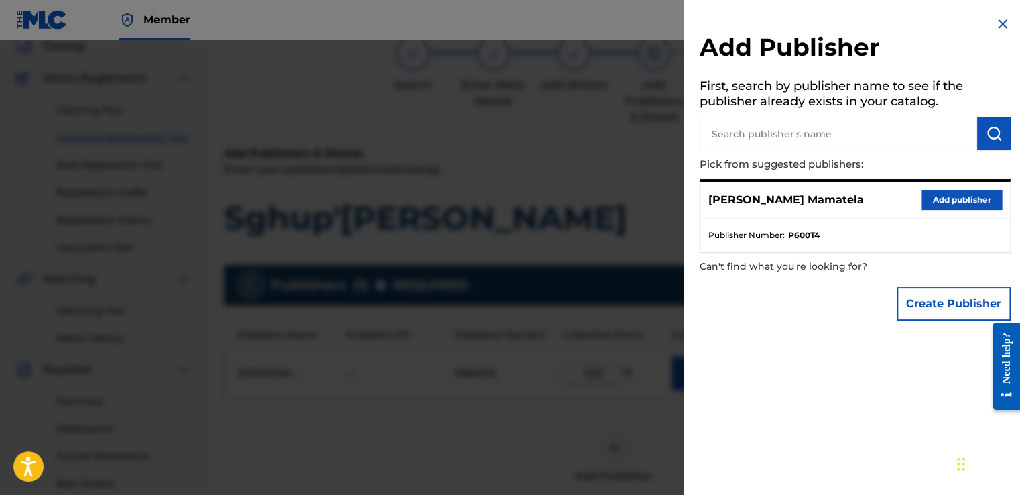
click at [584, 196] on div at bounding box center [510, 287] width 1020 height 495
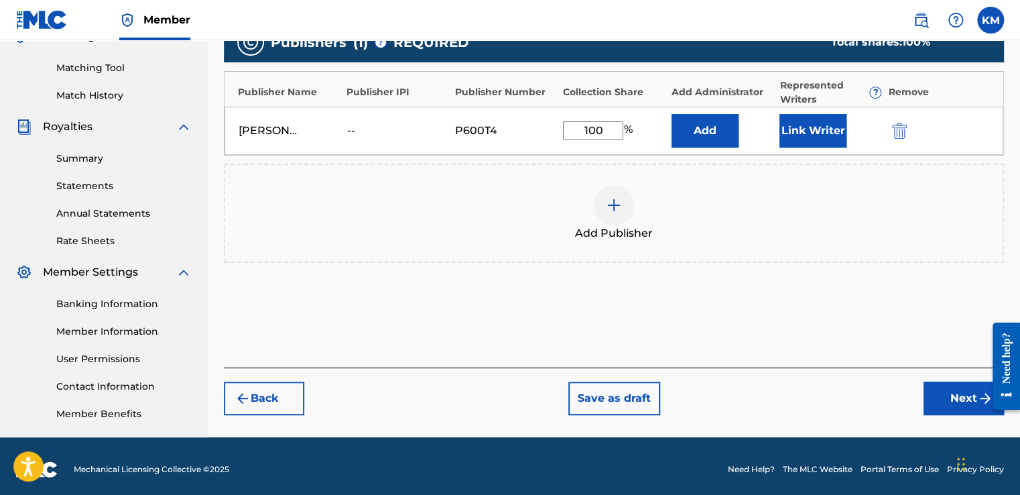
scroll to position [336, 0]
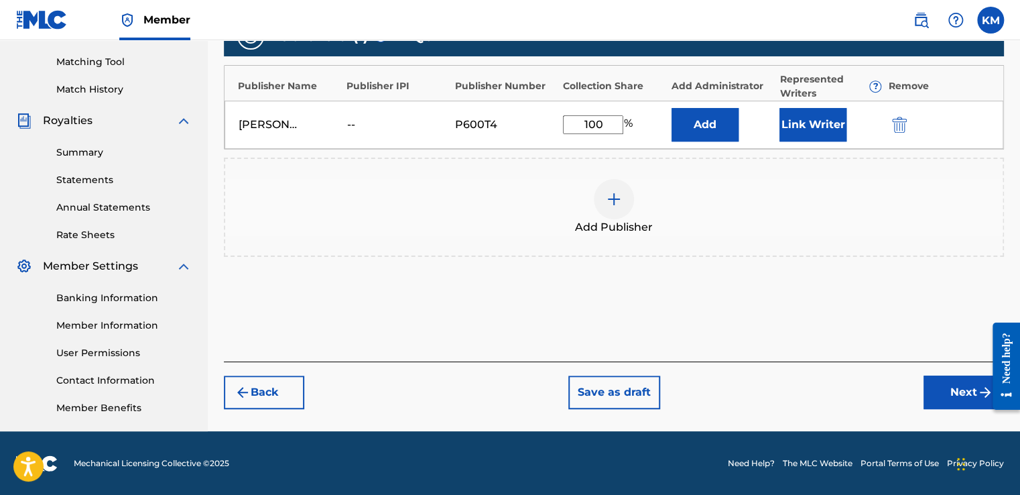
click at [958, 393] on button "Next" at bounding box center [963, 392] width 80 height 34
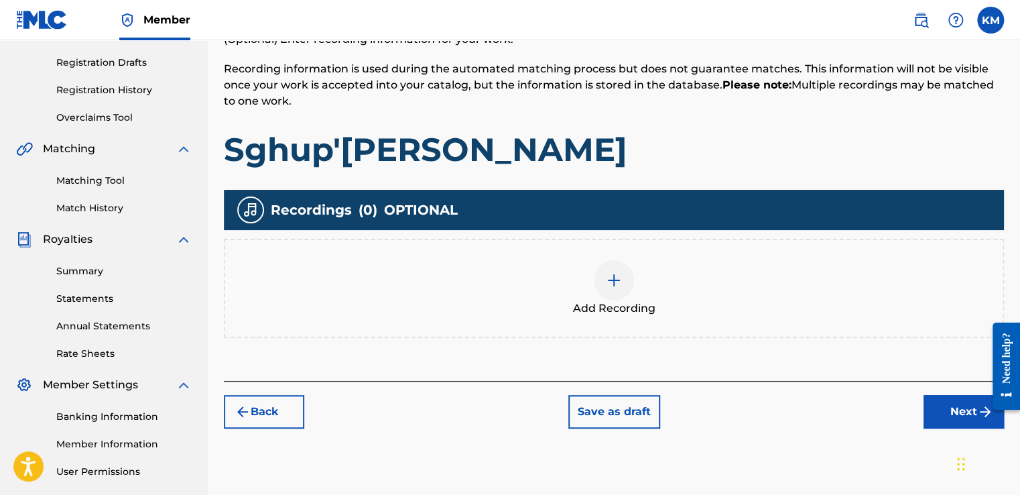
scroll to position [221, 0]
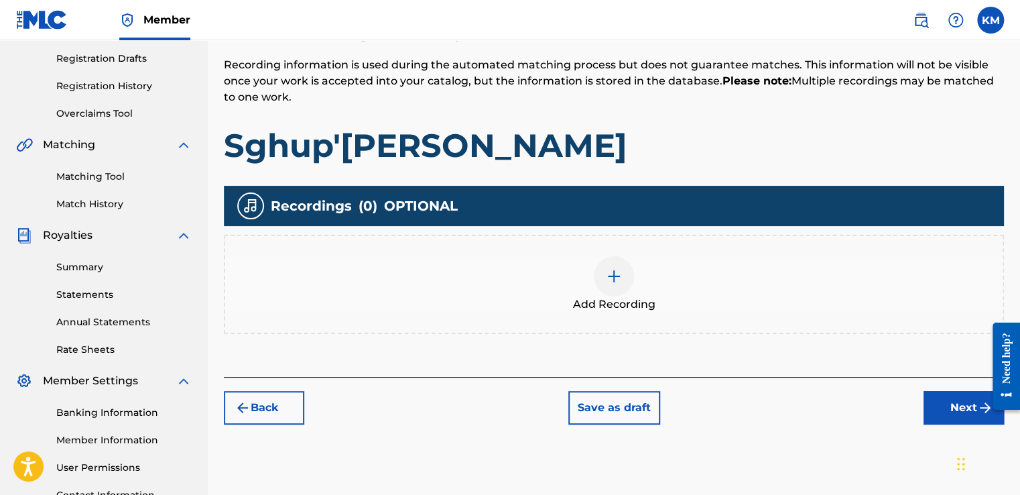
click at [604, 280] on div at bounding box center [614, 276] width 40 height 40
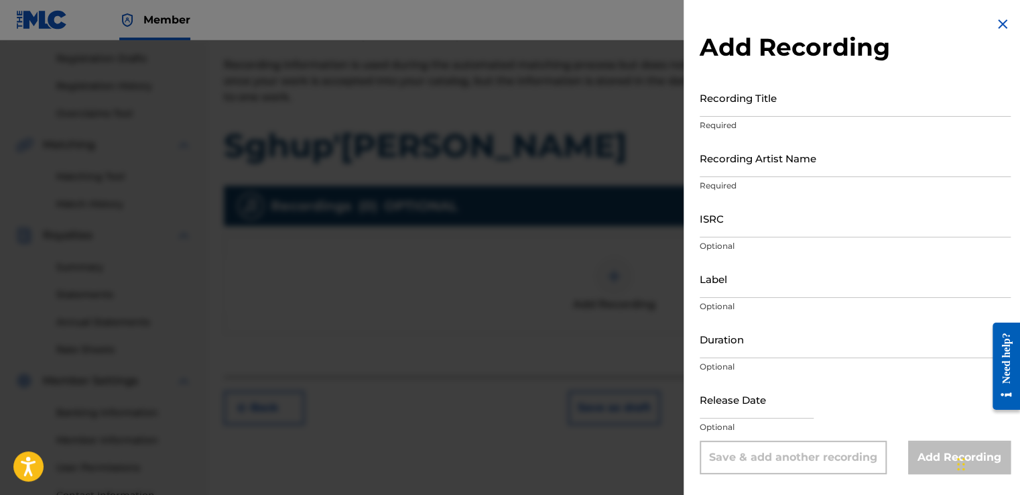
select select "7"
select select "2025"
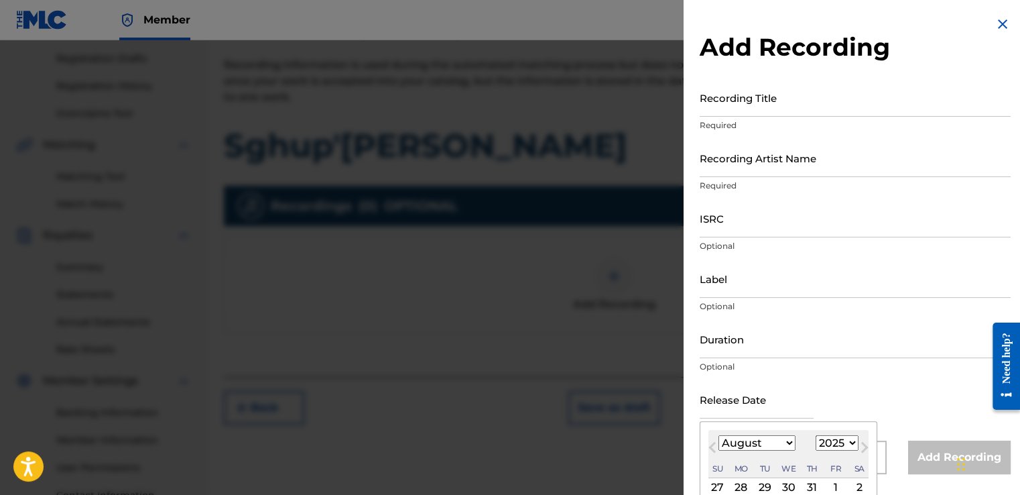
click at [738, 400] on input "text" at bounding box center [757, 399] width 114 height 38
click at [788, 444] on select "January February March April May June July August September October November De…" at bounding box center [756, 442] width 77 height 15
select select "8"
click at [718, 435] on select "January February March April May June July August September October November De…" at bounding box center [756, 442] width 77 height 15
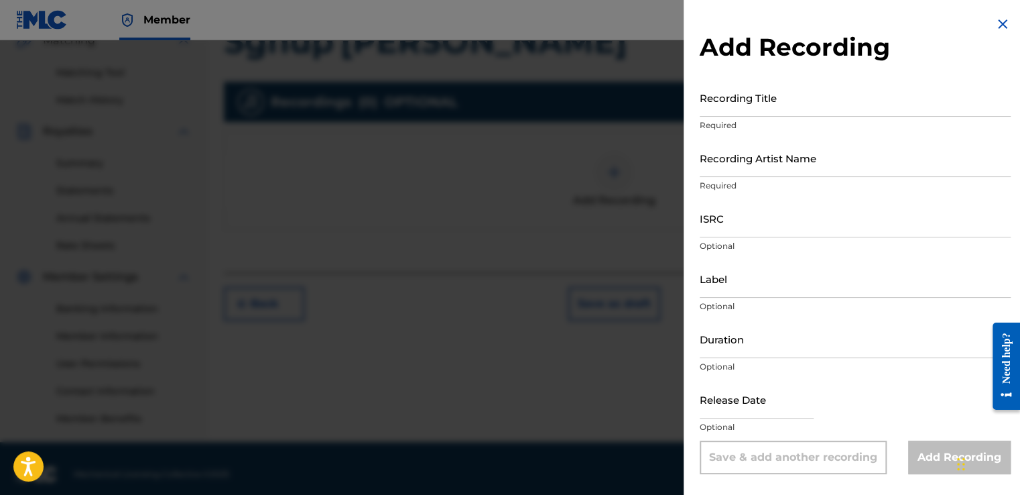
scroll to position [331, 0]
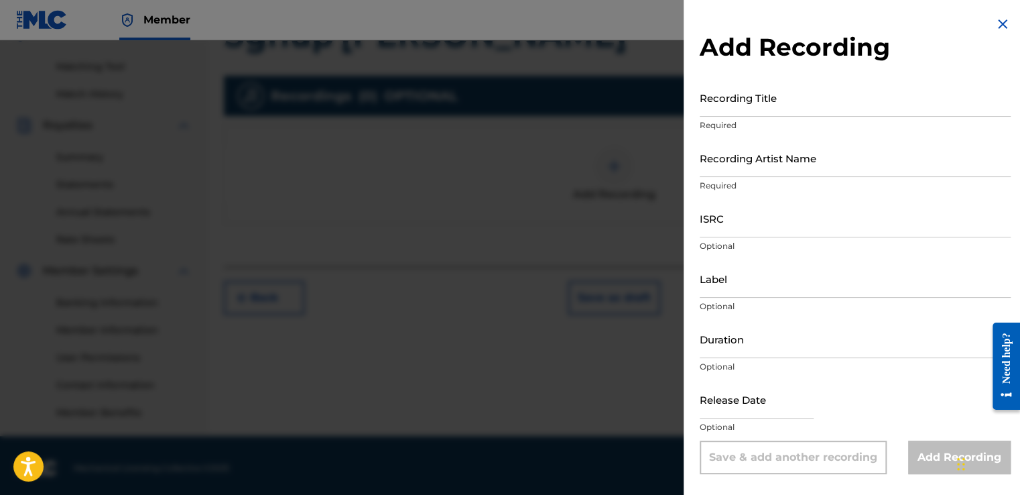
select select "7"
select select "2025"
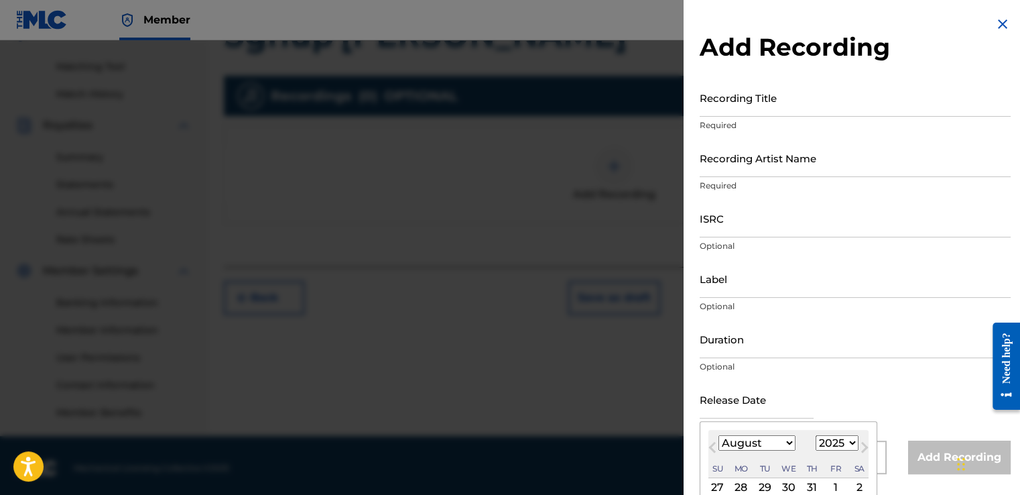
click at [745, 413] on input "text" at bounding box center [757, 399] width 114 height 38
click at [789, 438] on select "January February March April May June July August September October November De…" at bounding box center [756, 442] width 77 height 15
click at [718, 435] on select "January February March April May June July August September October November De…" at bounding box center [756, 442] width 77 height 15
drag, startPoint x: 719, startPoint y: 456, endPoint x: 700, endPoint y: 468, distance: 22.9
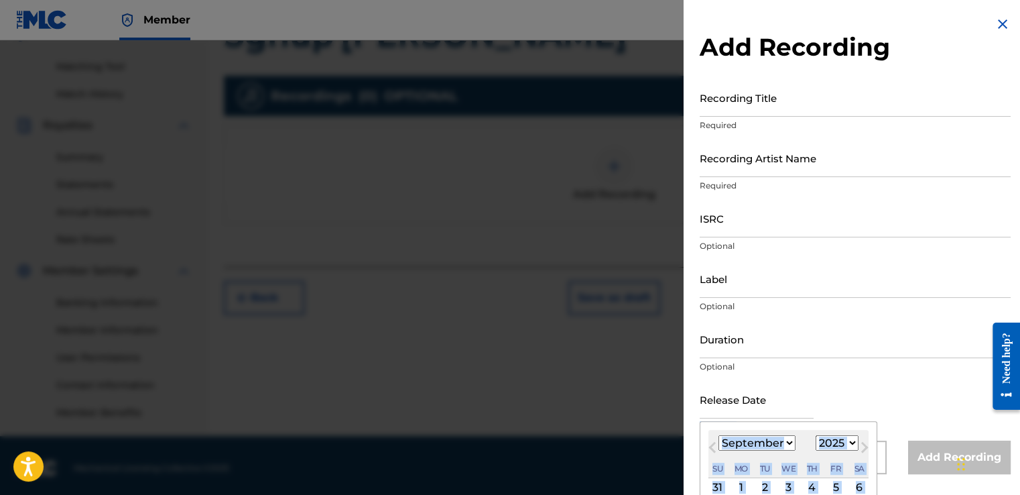
click at [696, 471] on div "Add Recording Recording Title Required Recording Artist Name Required ISRC Opti…" at bounding box center [855, 245] width 343 height 490
drag, startPoint x: 696, startPoint y: 471, endPoint x: 818, endPoint y: 484, distance: 122.6
click at [818, 484] on div "31 1 2 3 4 5 6" at bounding box center [788, 487] width 160 height 18
click at [801, 448] on div "January February March April May June July August September October November [D…" at bounding box center [788, 443] width 160 height 16
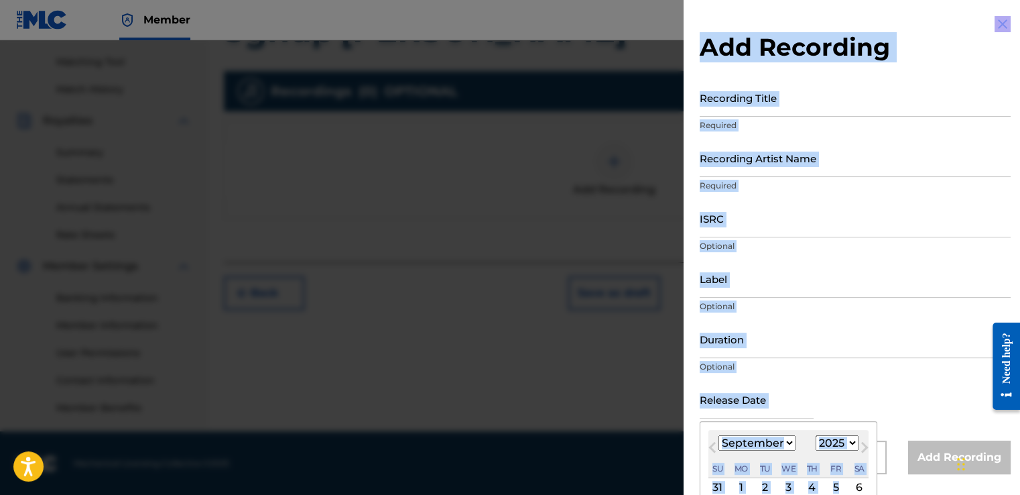
drag, startPoint x: 844, startPoint y: 487, endPoint x: 798, endPoint y: 476, distance: 46.8
drag, startPoint x: 798, startPoint y: 476, endPoint x: 801, endPoint y: 452, distance: 24.4
click at [801, 452] on div "[DATE] January February March April May June July August September October Nove…" at bounding box center [788, 454] width 160 height 48
click at [776, 447] on select "January February March April May June July August September October November De…" at bounding box center [756, 442] width 77 height 15
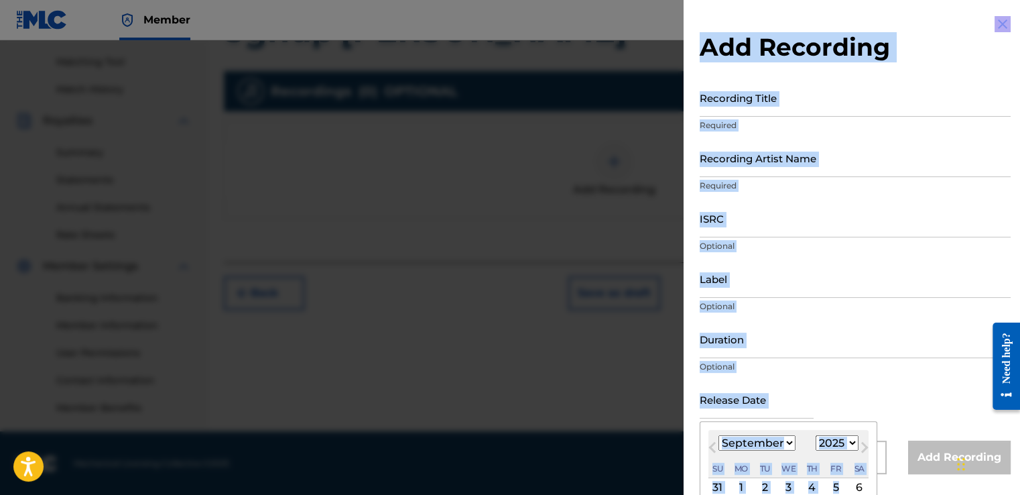
select select "7"
click at [718, 435] on select "January February March April May June July August September October November De…" at bounding box center [756, 442] width 77 height 15
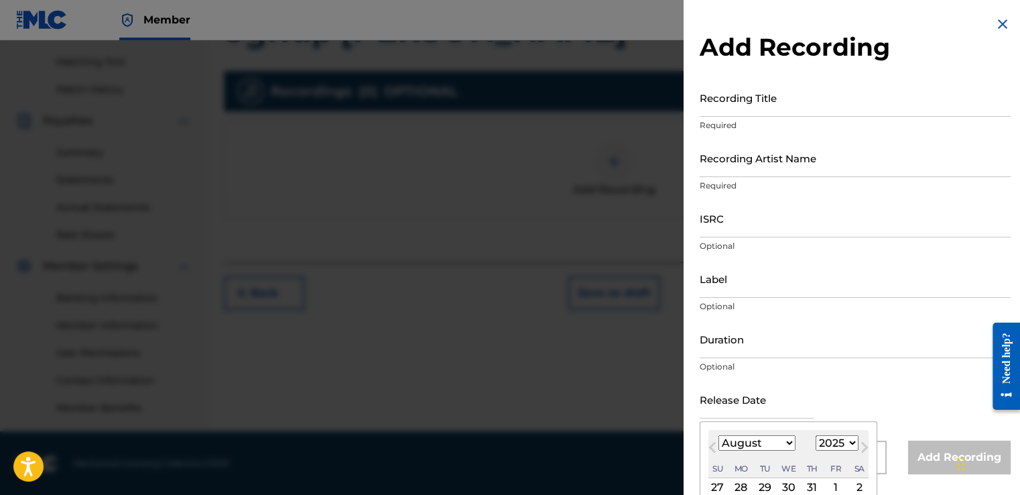
click at [723, 483] on div "27" at bounding box center [718, 487] width 16 height 16
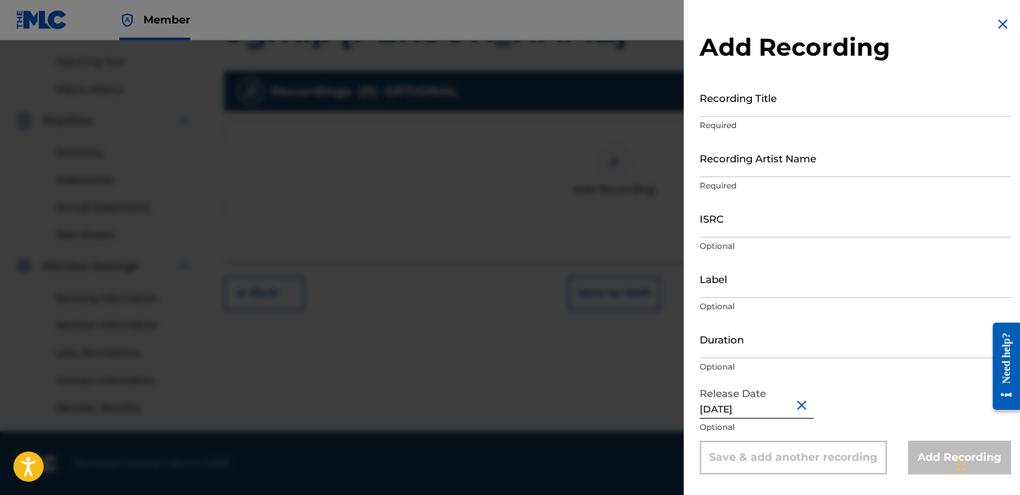
type input "[DATE]"
click at [719, 411] on input "[DATE]" at bounding box center [757, 399] width 114 height 38
select select "6"
select select "2025"
type input "[DATE]"
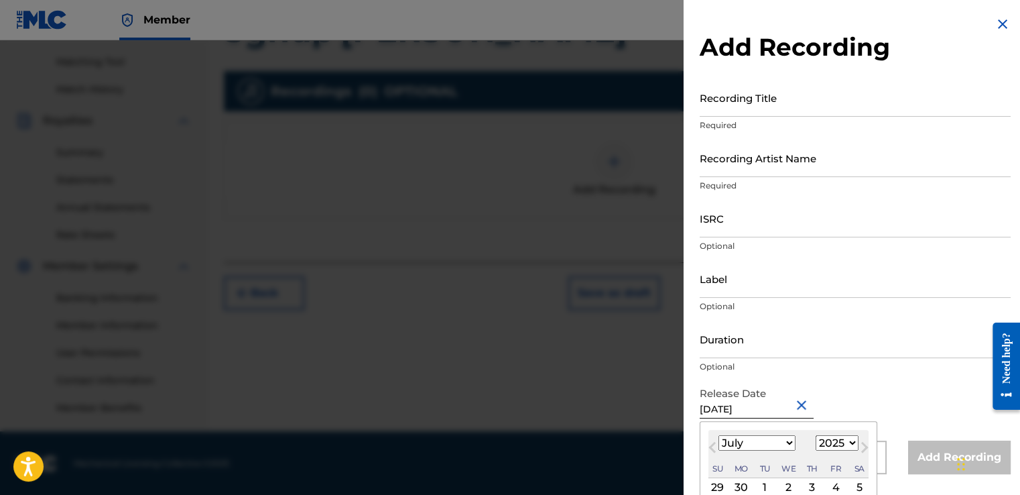
click at [783, 446] on select "January February March April May June July August September October November De…" at bounding box center [756, 442] width 77 height 15
select select "8"
click at [718, 435] on select "January February March April May June July August September October November De…" at bounding box center [756, 442] width 77 height 15
type input "[DATE]"
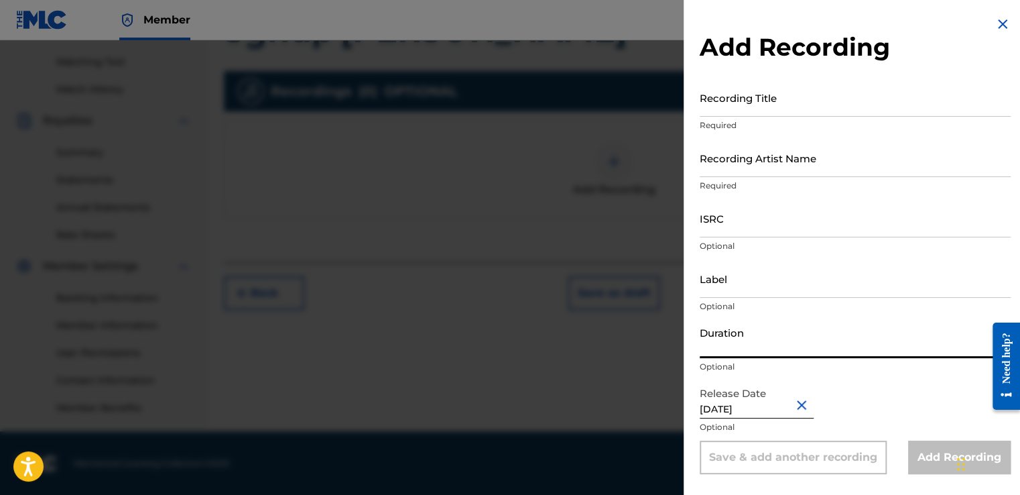
click at [812, 349] on input "Duration" at bounding box center [855, 339] width 311 height 38
type input "05:15"
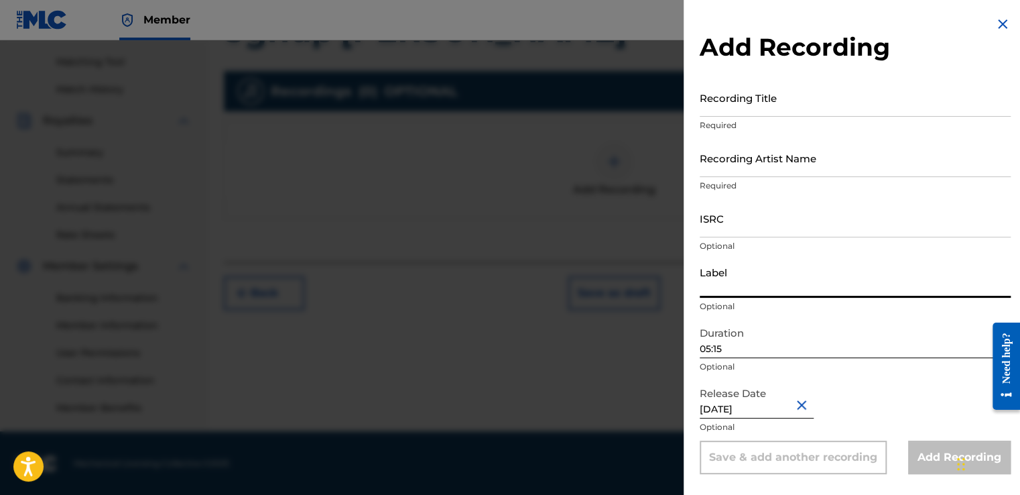
click at [779, 282] on input "Label" at bounding box center [855, 278] width 311 height 38
type input "Sonics WavsAchive"
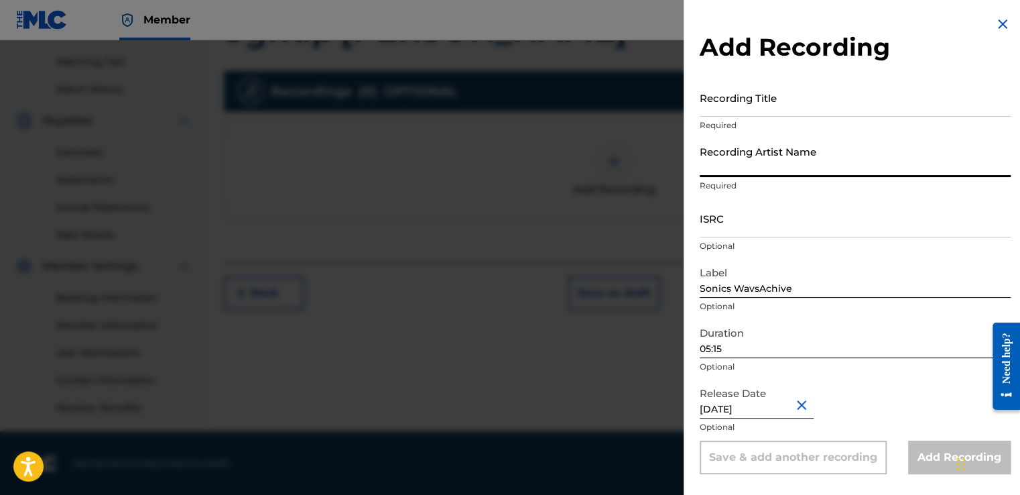
click at [851, 149] on input "Recording Artist Name" at bounding box center [855, 158] width 311 height 38
click at [747, 170] on input "Recording Artist Name" at bounding box center [855, 158] width 311 height 38
click at [773, 154] on input "Tr" at bounding box center [855, 158] width 311 height 38
type input "[PERSON_NAME]"
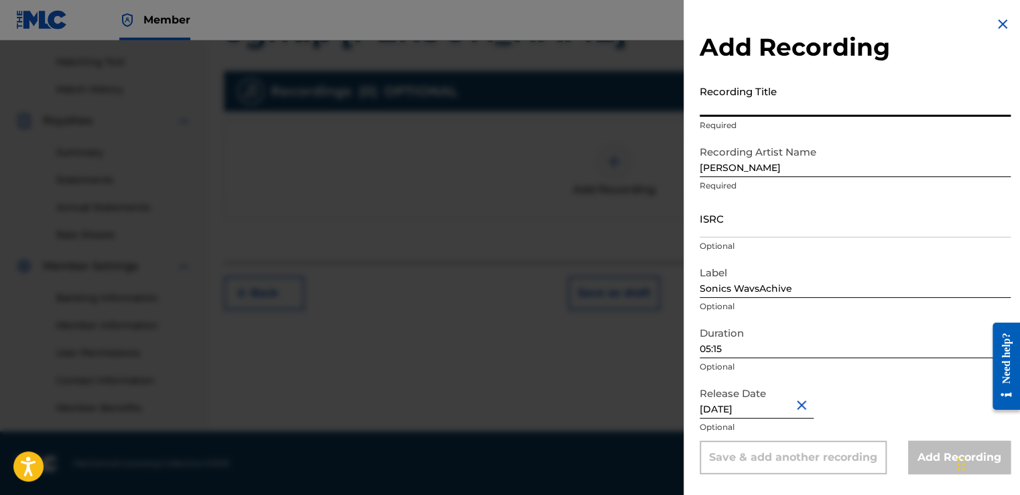
click at [795, 105] on input "Recording Title" at bounding box center [855, 97] width 311 height 38
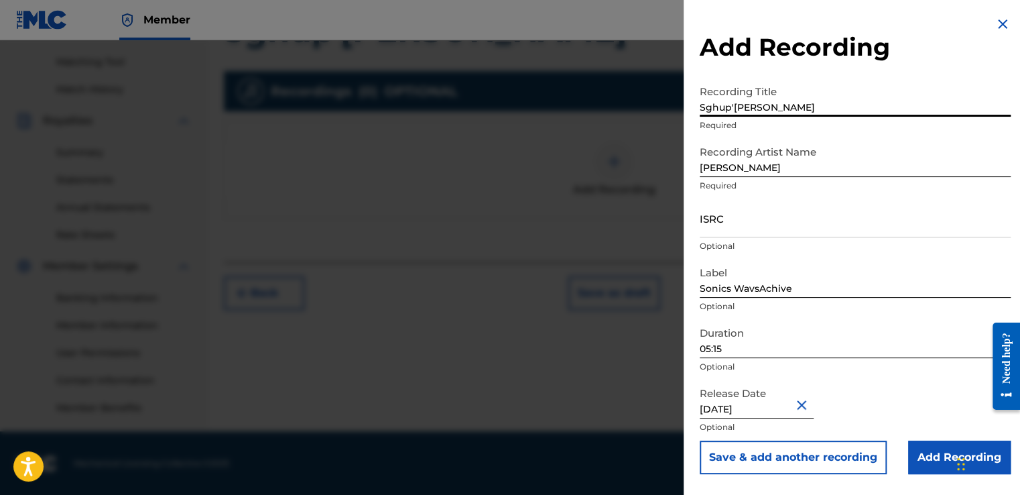
type input "Sghup'[PERSON_NAME]"
click at [931, 440] on input "Add Recording" at bounding box center [959, 457] width 103 height 34
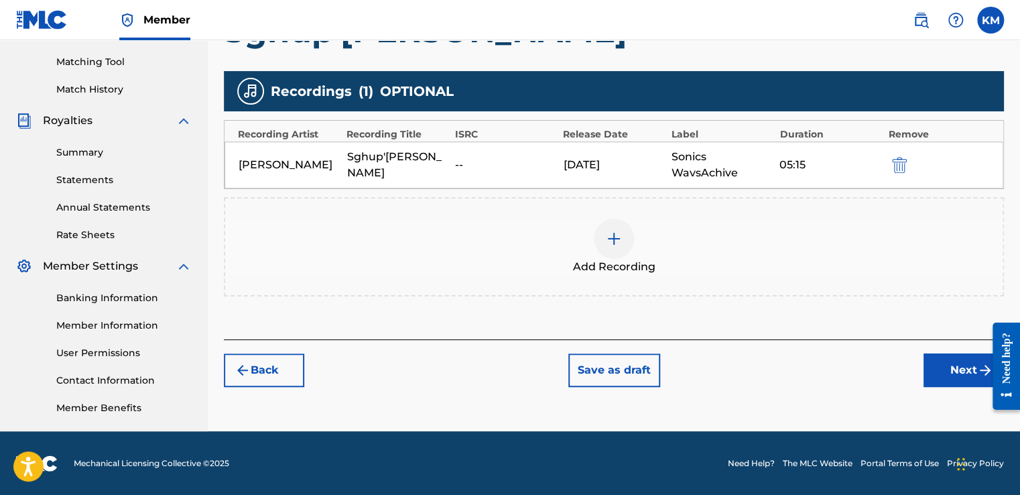
click at [972, 382] on button "Next" at bounding box center [963, 370] width 80 height 34
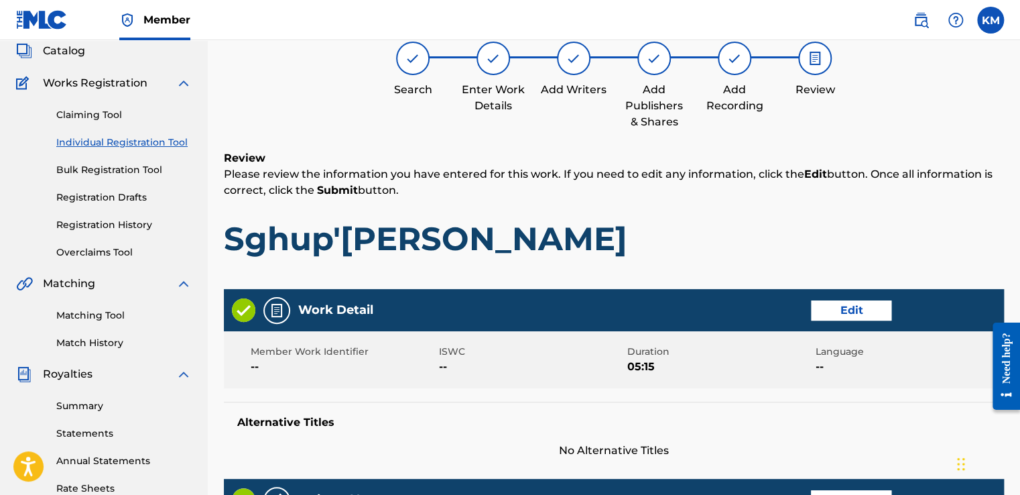
scroll to position [60, 0]
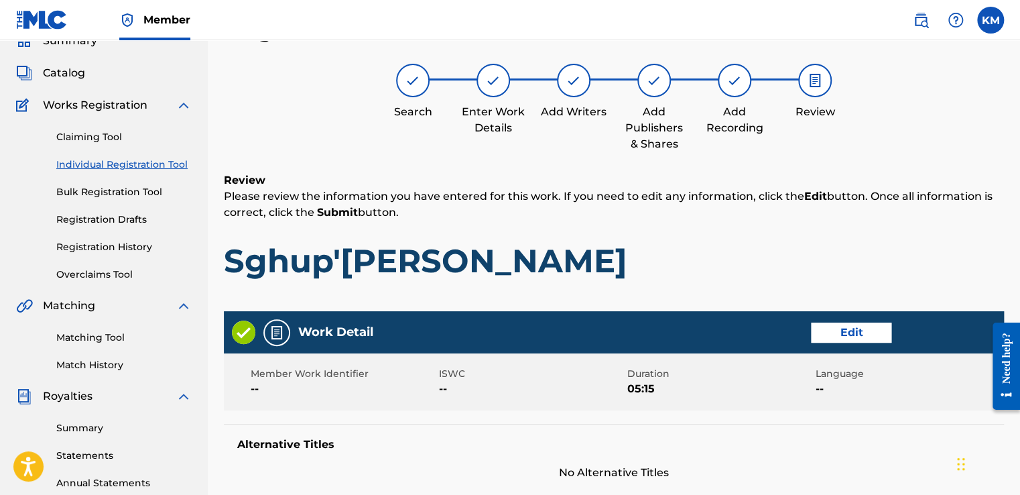
click at [923, 224] on div "Review Please review the information you have entered for this work. If you nee…" at bounding box center [614, 236] width 780 height 129
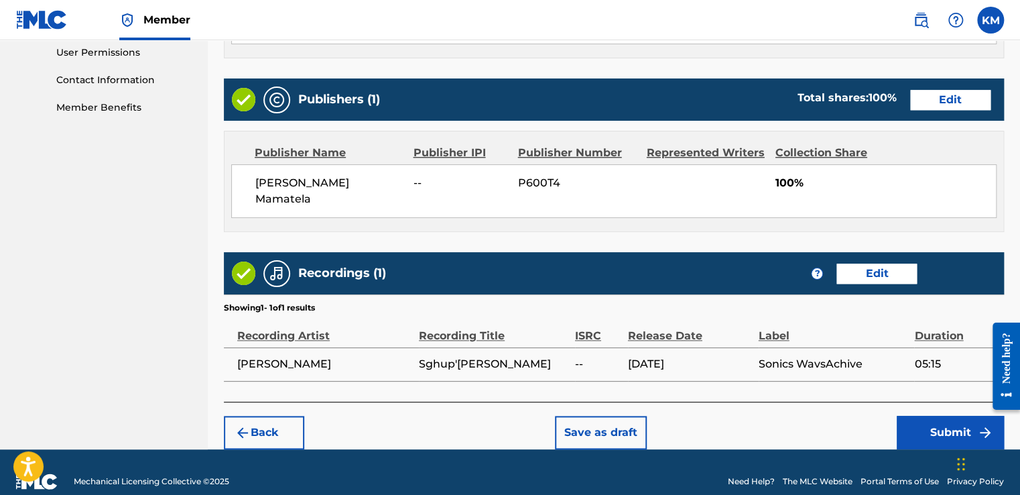
scroll to position [637, 0]
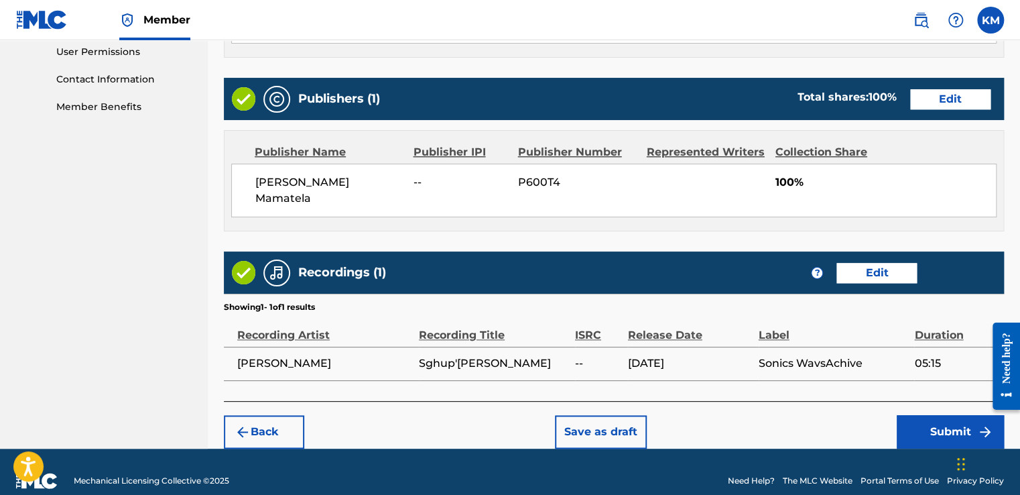
click at [700, 411] on div "Back Save as draft Submit" at bounding box center [614, 425] width 780 height 48
click at [926, 415] on button "Submit" at bounding box center [950, 432] width 107 height 34
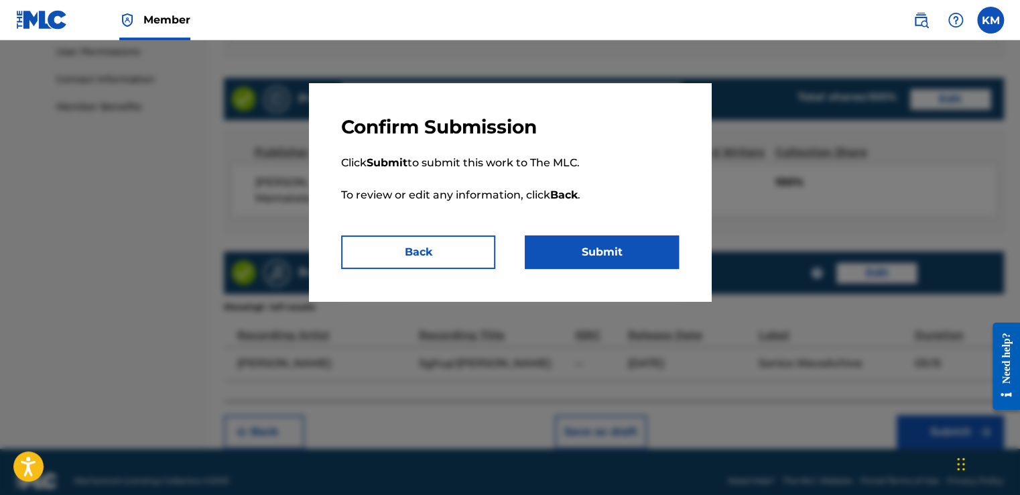
click at [592, 245] on button "Submit" at bounding box center [602, 252] width 154 height 34
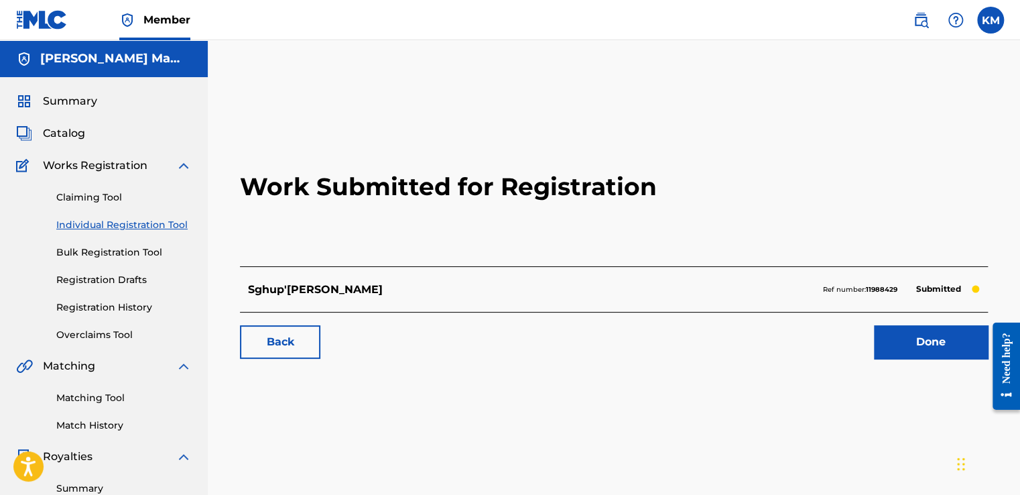
click at [927, 337] on link "Done" at bounding box center [931, 342] width 114 height 34
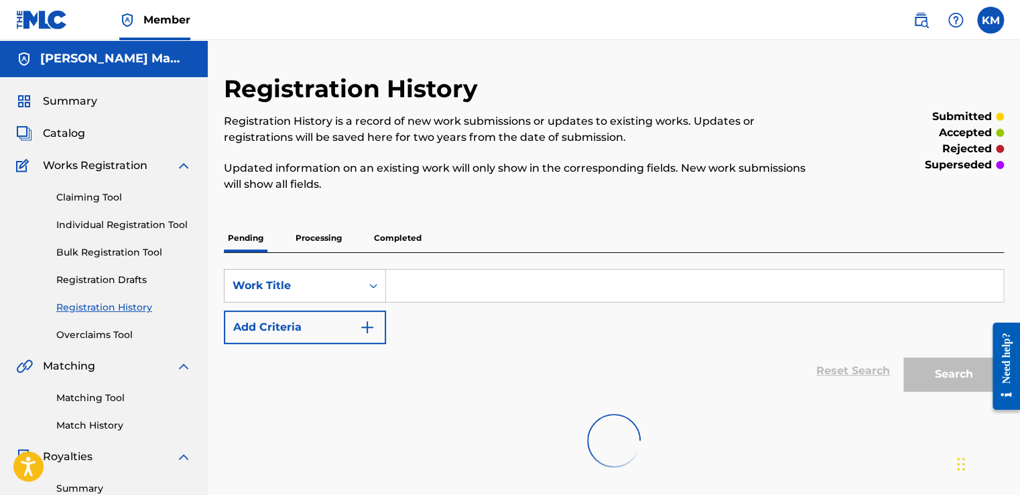
click at [643, 216] on div "Registration History Registration History is a record of new work submissions o…" at bounding box center [614, 278] width 780 height 409
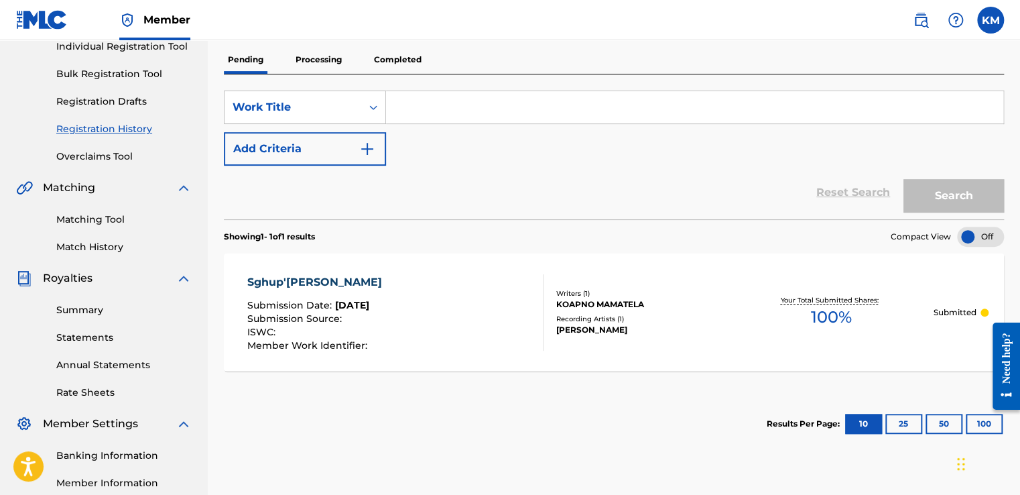
scroll to position [148, 0]
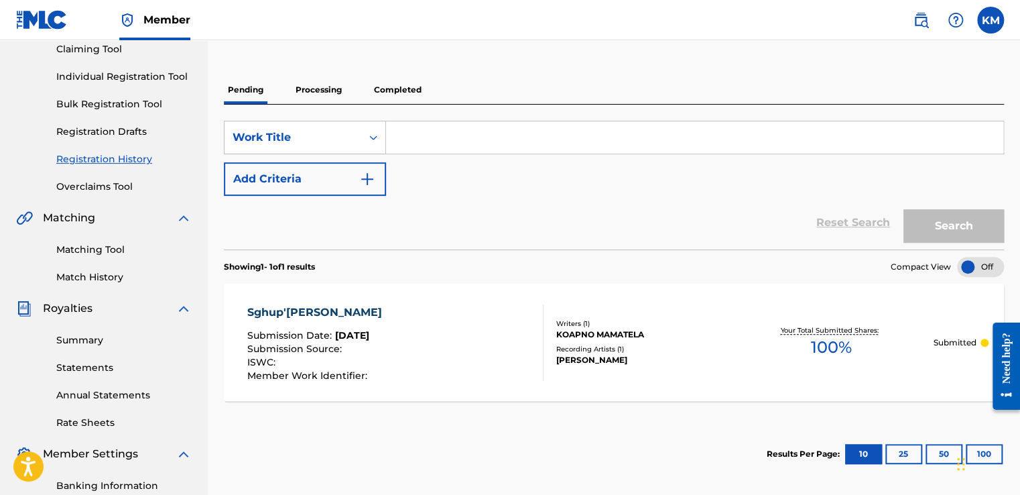
click at [420, 146] on input "Search Form" at bounding box center [694, 137] width 617 height 32
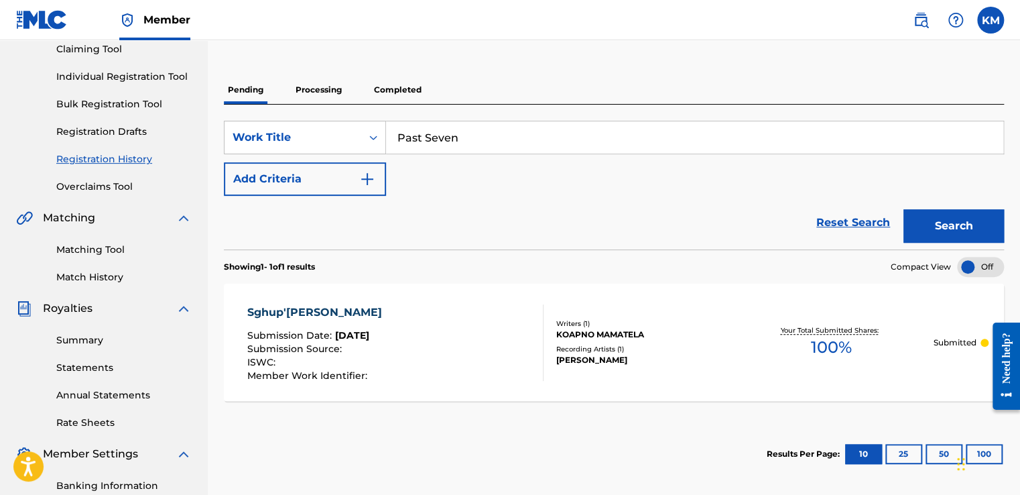
type input "Past Seven"
click at [363, 173] on img "Search Form" at bounding box center [367, 179] width 16 height 16
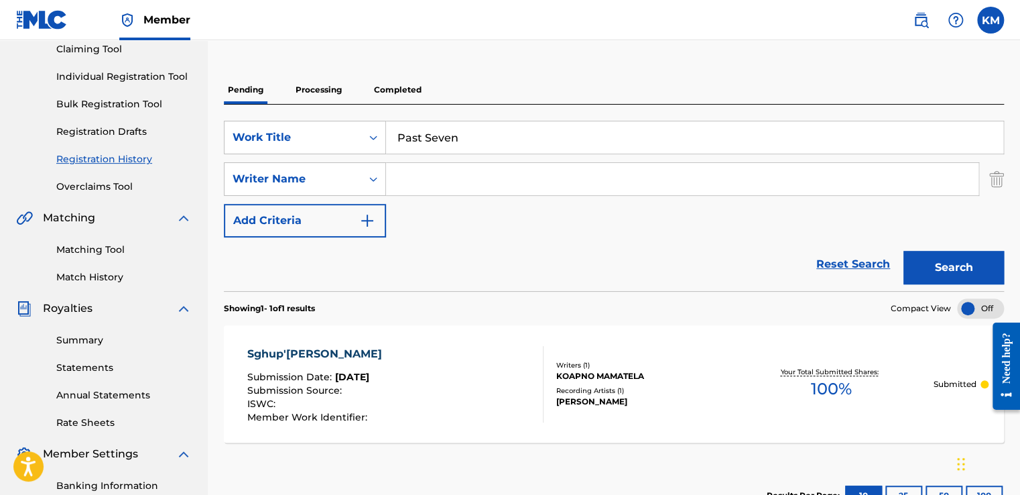
click at [431, 172] on input "Search Form" at bounding box center [682, 179] width 592 height 32
type input "Kopano Mamatela"
click at [362, 224] on img "Search Form" at bounding box center [367, 220] width 16 height 16
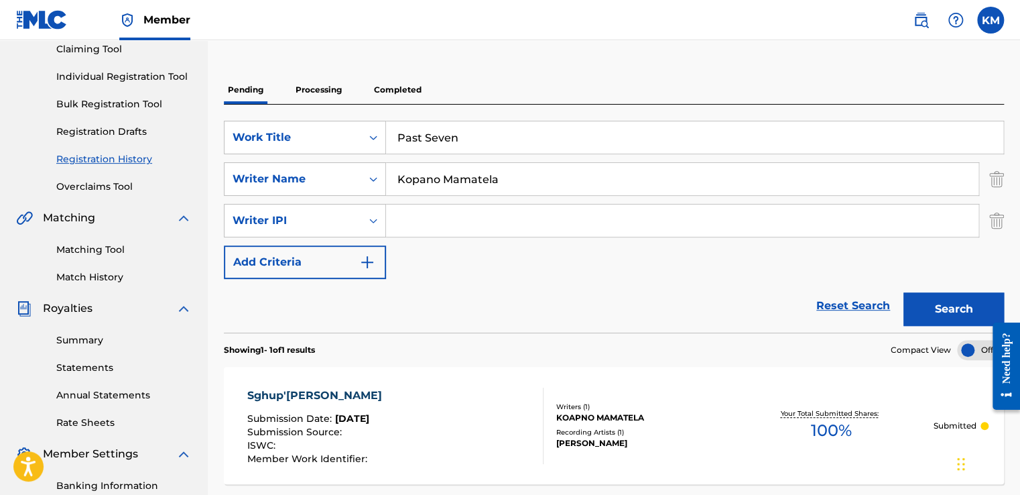
click at [439, 216] on input "Search Form" at bounding box center [682, 220] width 592 height 32
type input "[PERSON_NAME]"
click at [363, 272] on button "Add Criteria" at bounding box center [305, 262] width 162 height 34
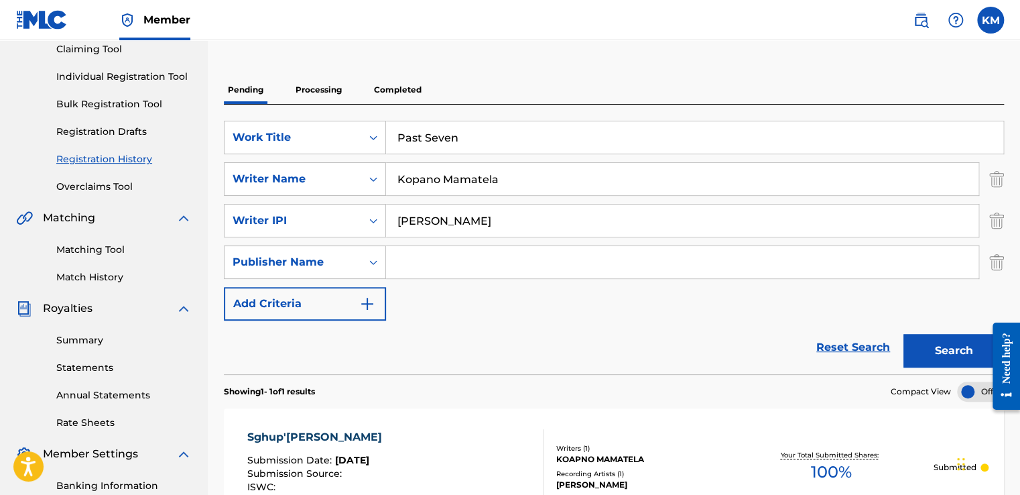
click at [434, 269] on input "Search Form" at bounding box center [682, 262] width 592 height 32
type input "[PERSON_NAME] Mamatela"
click at [513, 334] on div "Reset Search Search" at bounding box center [614, 347] width 780 height 54
click at [343, 310] on button "Add Criteria" at bounding box center [305, 304] width 162 height 34
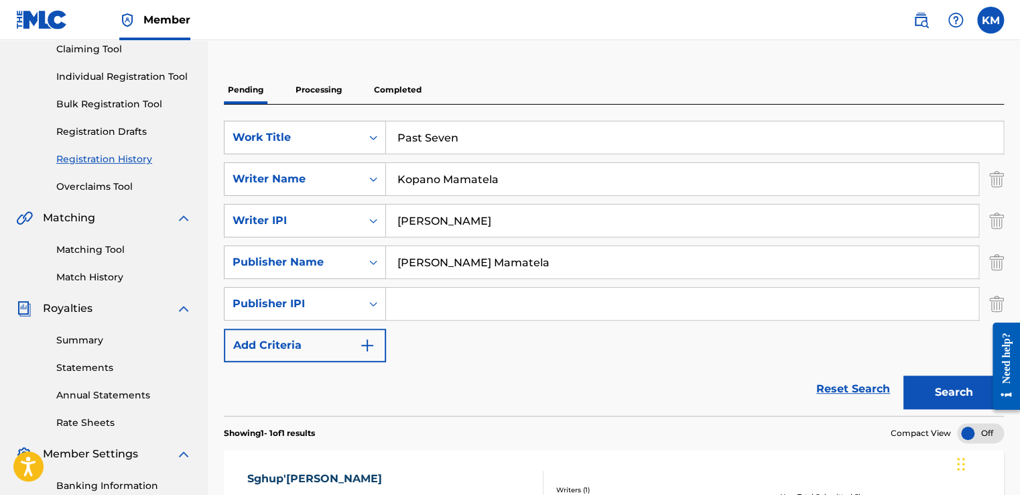
click at [1001, 304] on img "Search Form" at bounding box center [996, 304] width 15 height 34
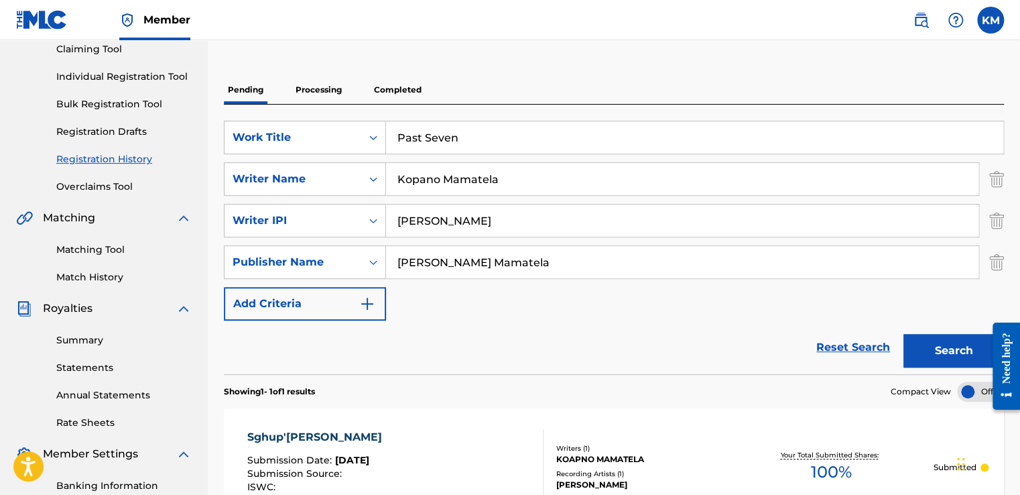
click at [936, 348] on button "Search" at bounding box center [953, 351] width 101 height 34
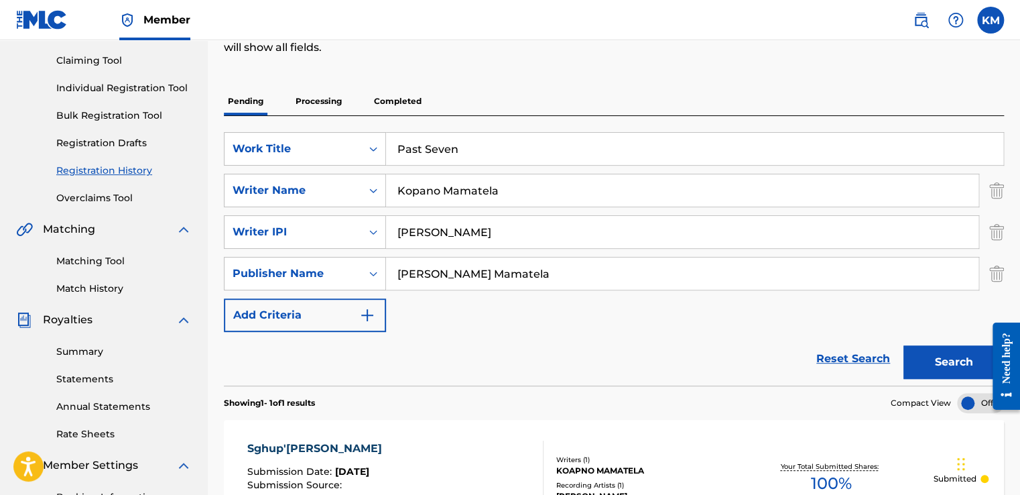
scroll to position [135, 0]
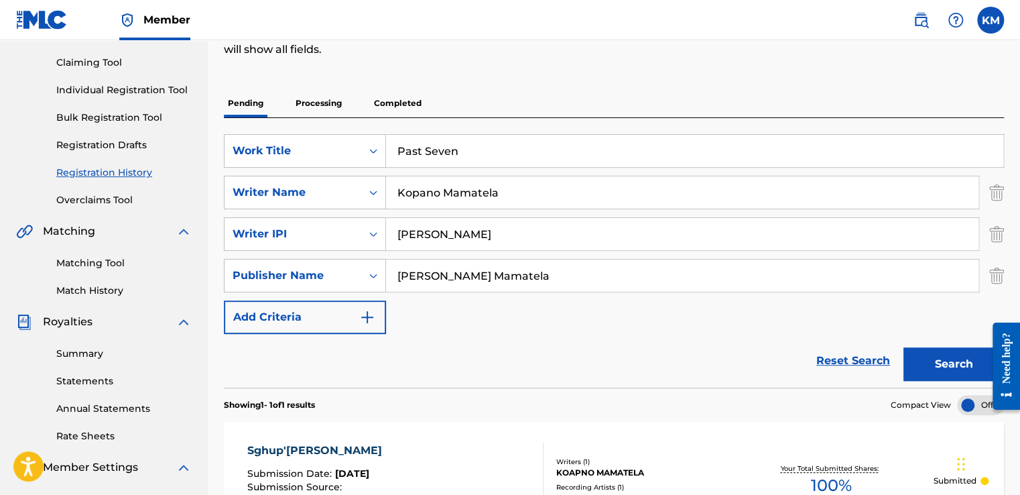
click at [322, 99] on p "Processing" at bounding box center [319, 103] width 54 height 28
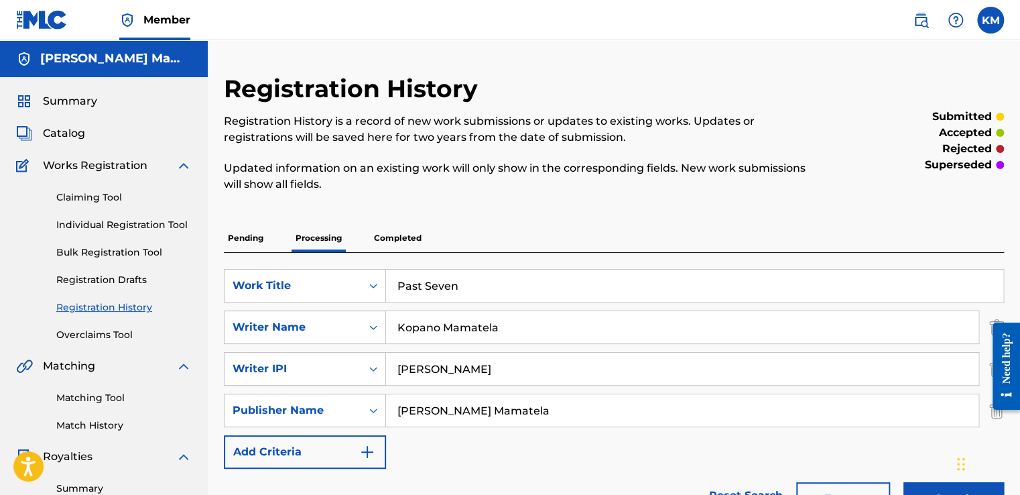
click at [262, 240] on p "Pending" at bounding box center [246, 238] width 44 height 28
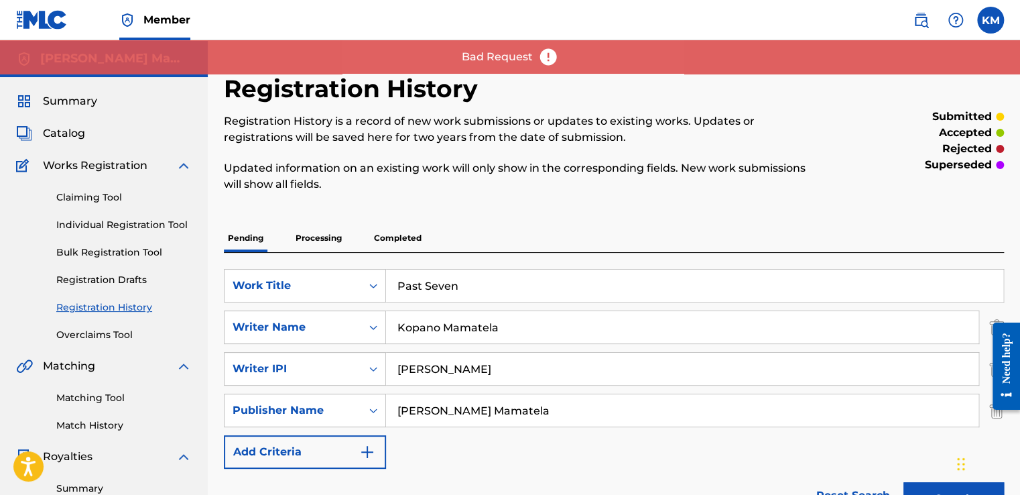
click at [974, 221] on div "Registration History Registration History is a record of new work submissions o…" at bounding box center [614, 416] width 780 height 684
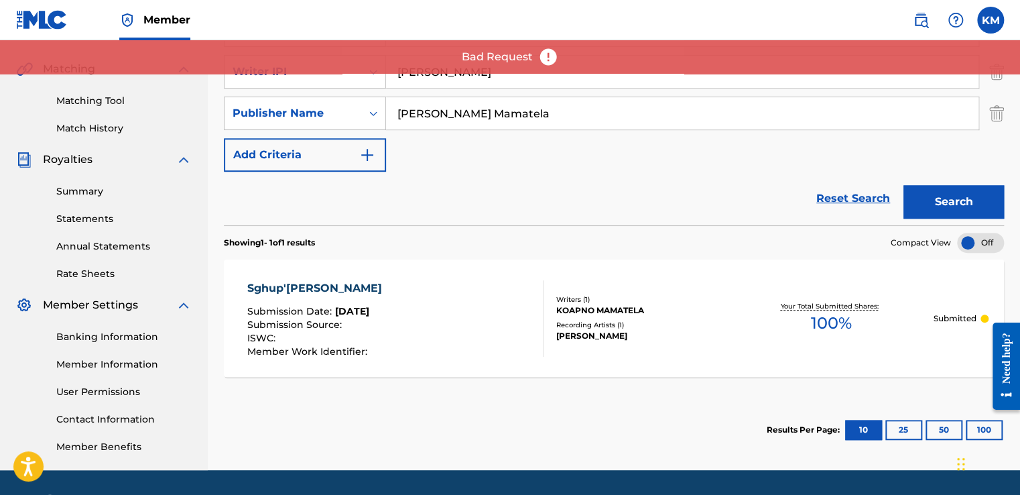
scroll to position [322, 0]
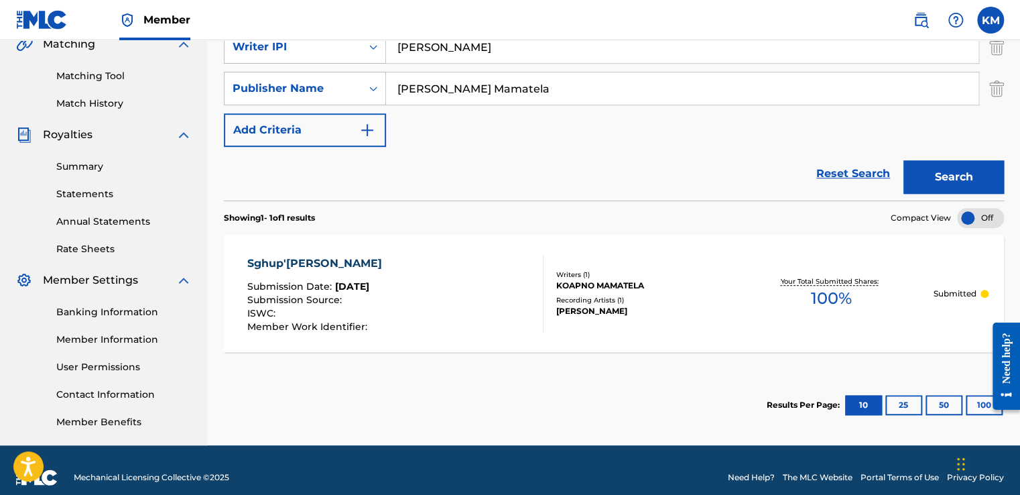
click at [950, 162] on button "Search" at bounding box center [953, 177] width 101 height 34
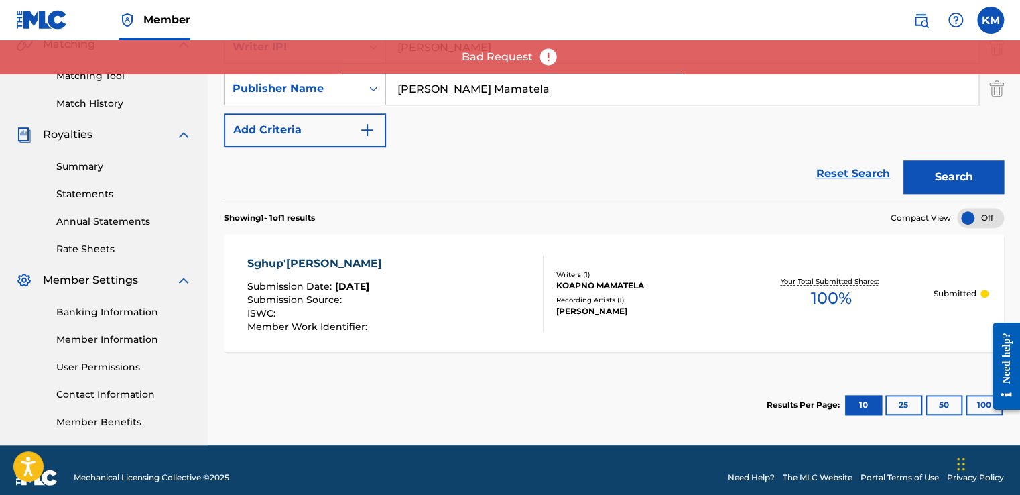
click at [1001, 90] on img "Search Form" at bounding box center [996, 89] width 15 height 34
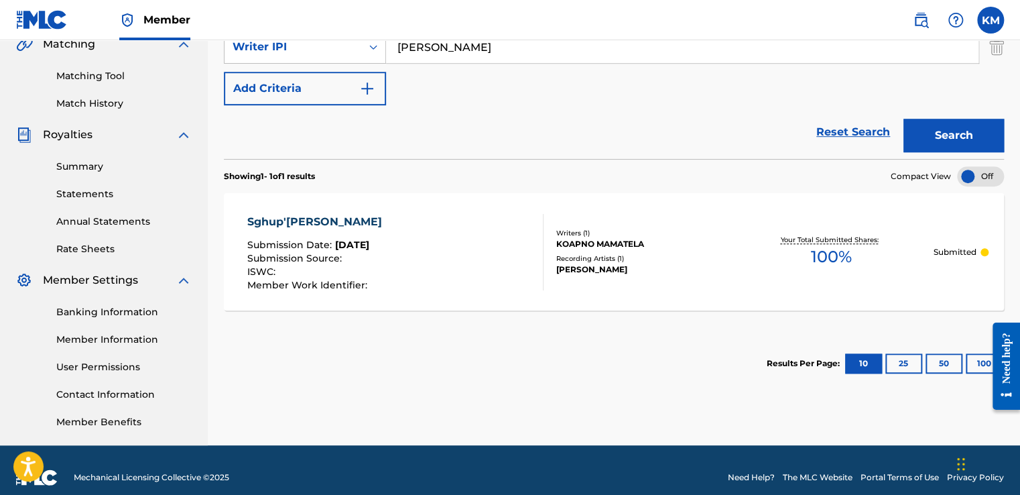
click at [978, 135] on button "Search" at bounding box center [953, 136] width 101 height 34
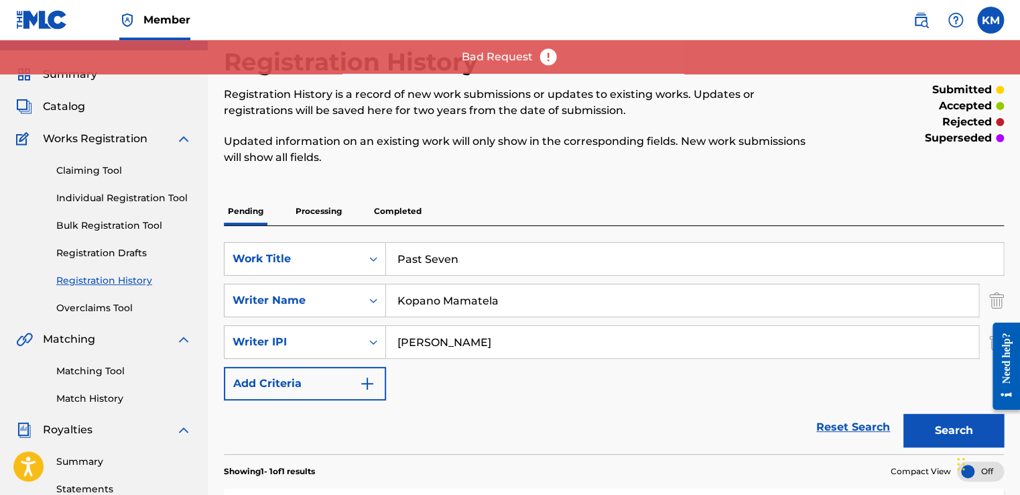
scroll to position [54, 0]
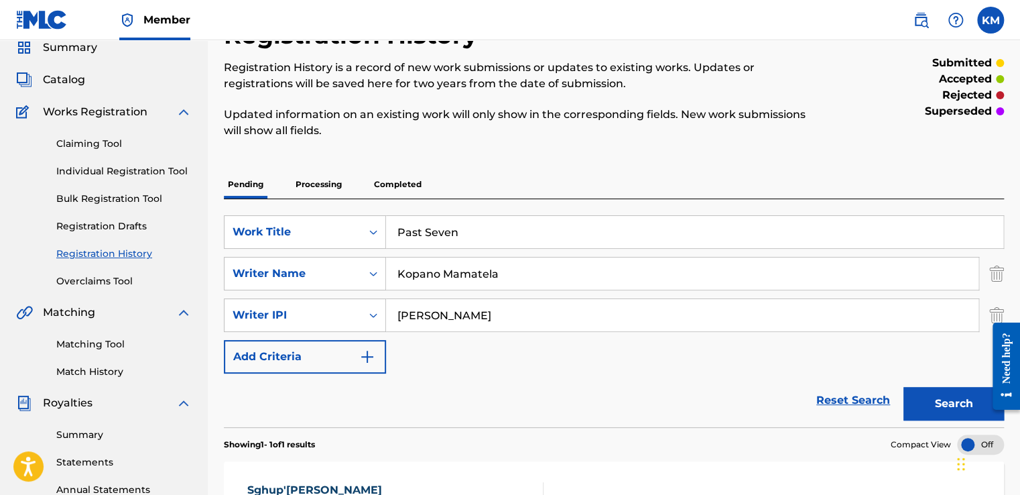
click at [103, 201] on link "Bulk Registration Tool" at bounding box center [123, 199] width 135 height 14
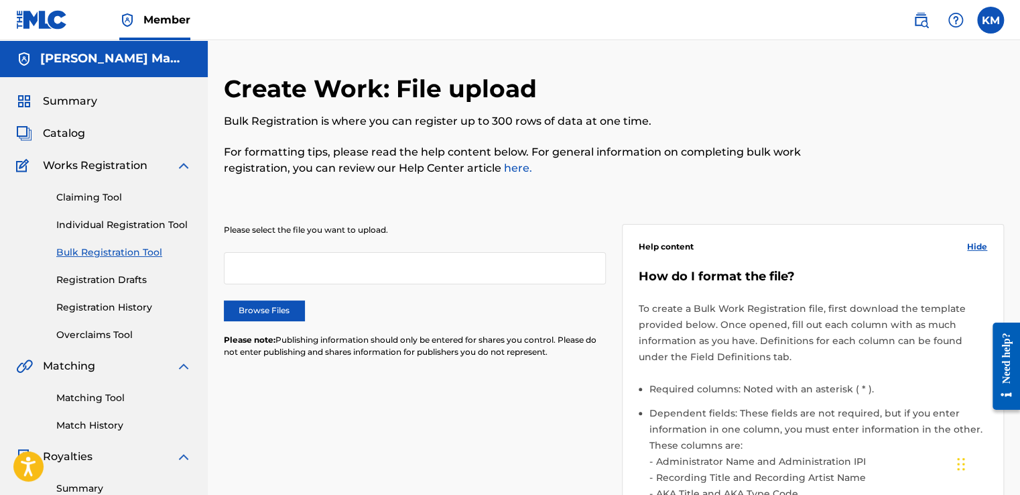
click at [505, 220] on div "Please select the file you want to upload. Browse Files Please note: Publishing…" at bounding box center [614, 438] width 780 height 493
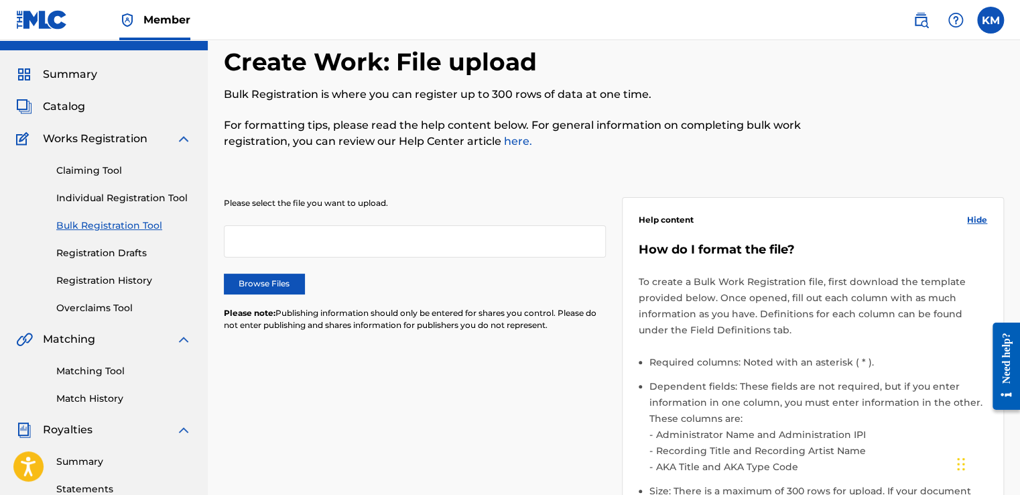
scroll to position [24, 0]
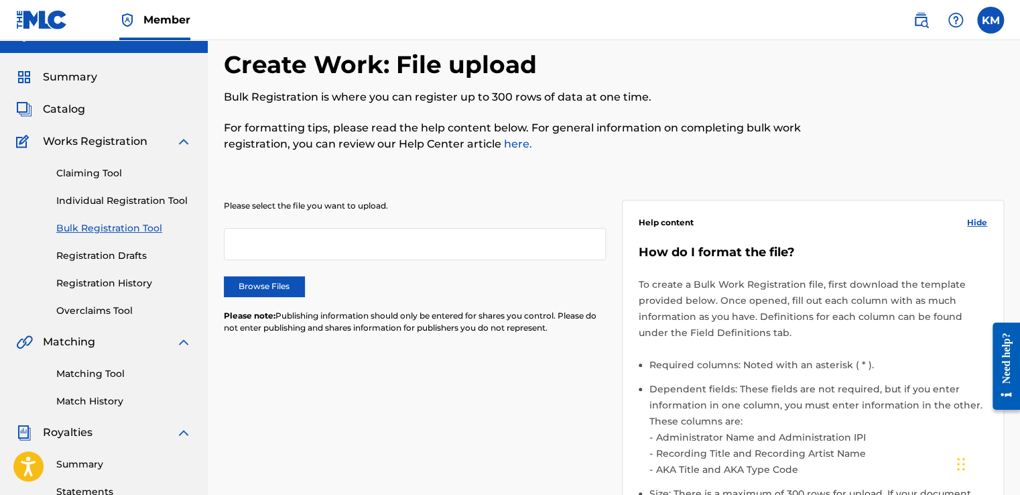
click at [111, 200] on link "Individual Registration Tool" at bounding box center [123, 201] width 135 height 14
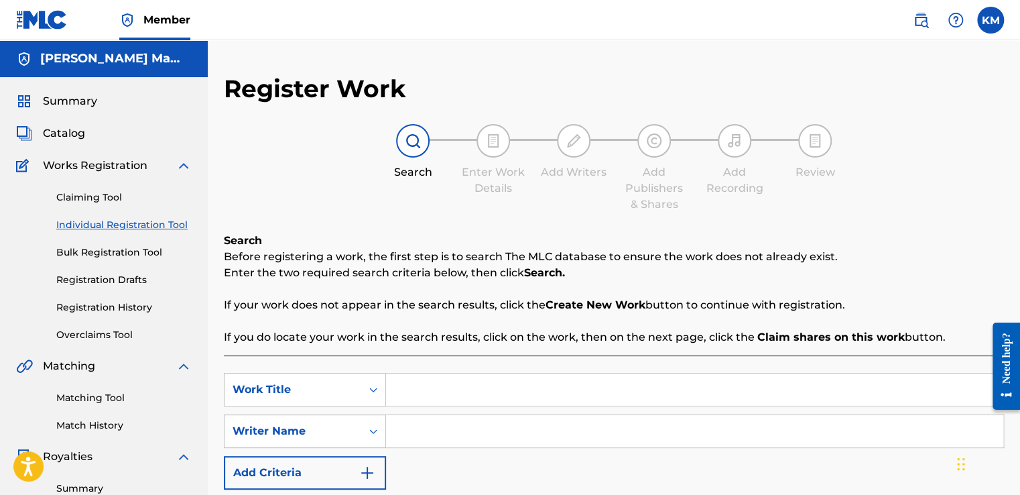
click at [417, 377] on input "Search Form" at bounding box center [694, 389] width 617 height 32
type input "Past Seven"
click at [420, 427] on input "Search Form" at bounding box center [694, 431] width 617 height 32
type input "Kopano Mamatela"
click at [378, 464] on button "Add Criteria" at bounding box center [305, 473] width 162 height 34
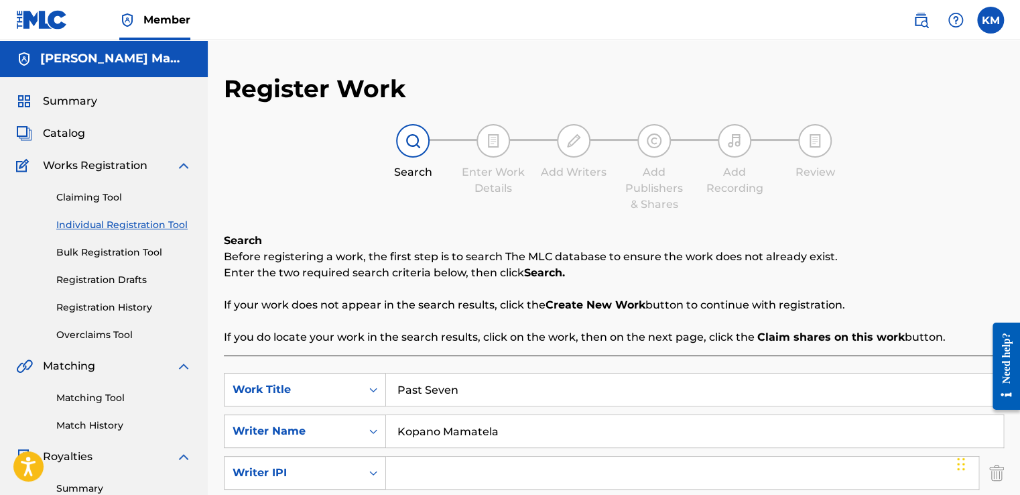
click at [413, 462] on input "Search Form" at bounding box center [682, 472] width 592 height 32
type input "[PERSON_NAME]"
click at [445, 340] on p "If you do locate your work in the search results, click on the work, then on th…" at bounding box center [614, 337] width 780 height 16
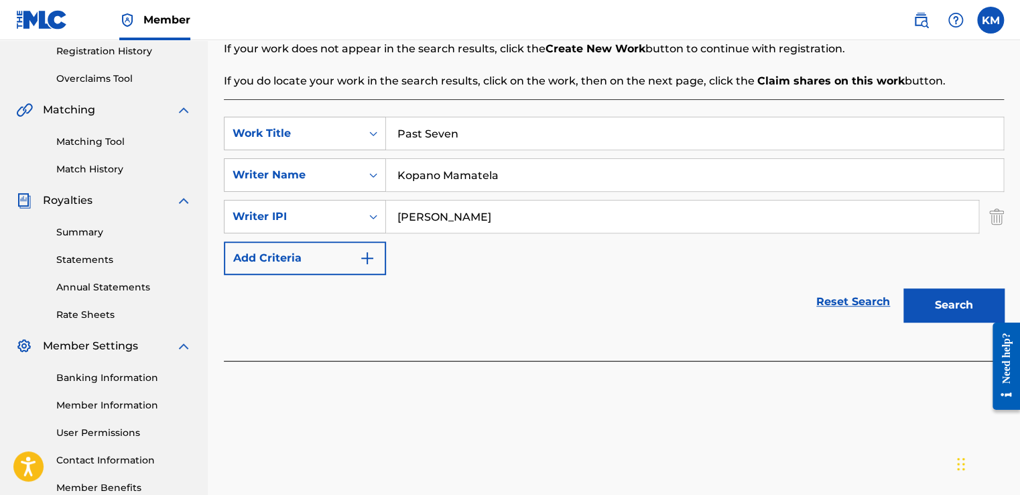
scroll to position [295, 0]
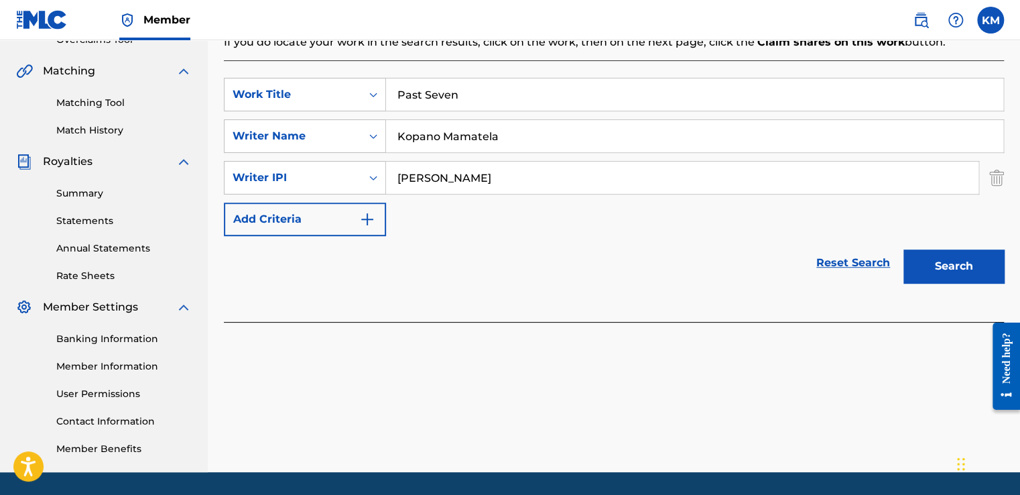
click at [959, 264] on button "Search" at bounding box center [953, 266] width 101 height 34
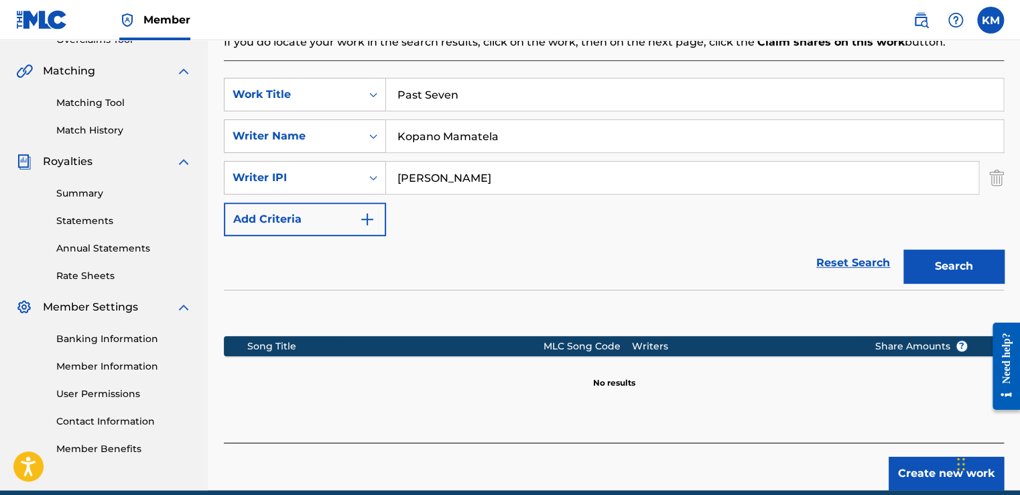
click at [673, 220] on div "SearchWithCriteriafe2e92bf-4e08-47a5-8c23-f7846531e978 Work Title Past Seven Se…" at bounding box center [614, 157] width 780 height 158
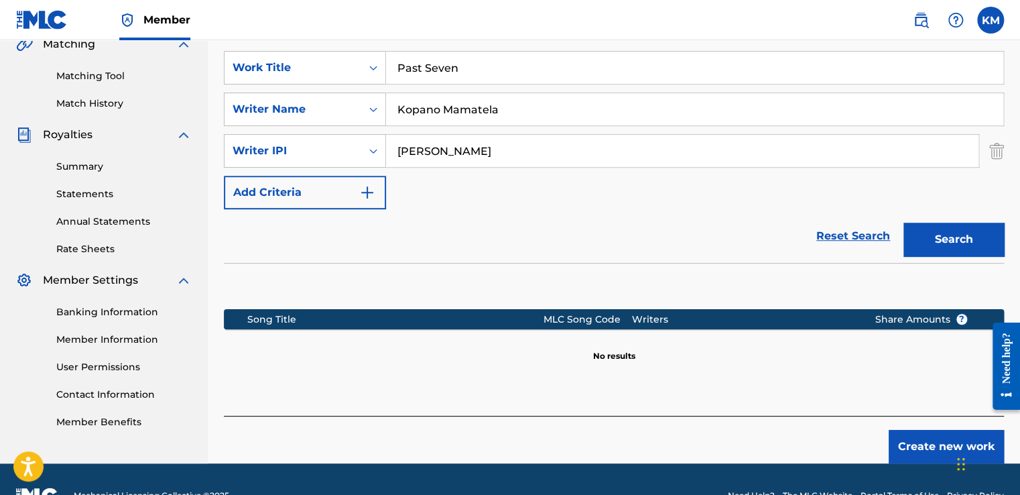
scroll to position [354, 0]
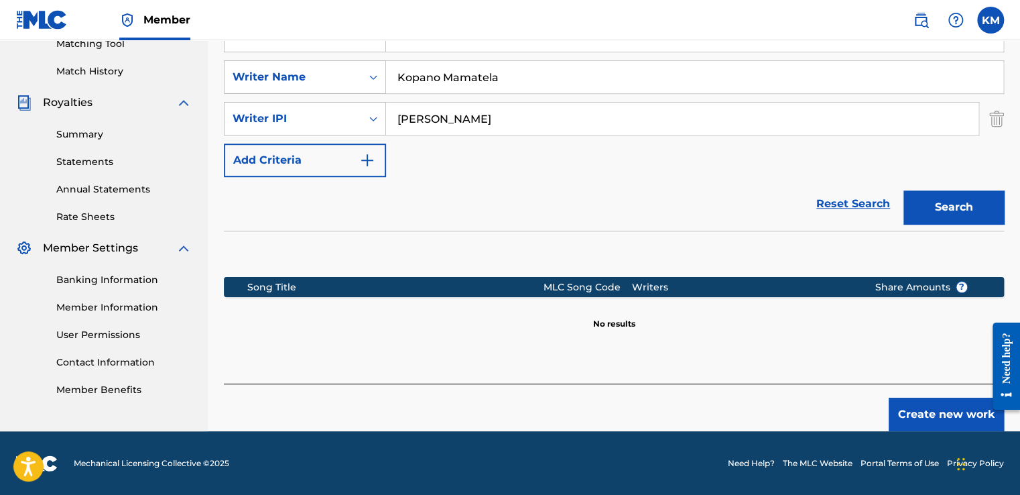
click at [962, 417] on button "Create new work" at bounding box center [946, 414] width 115 height 34
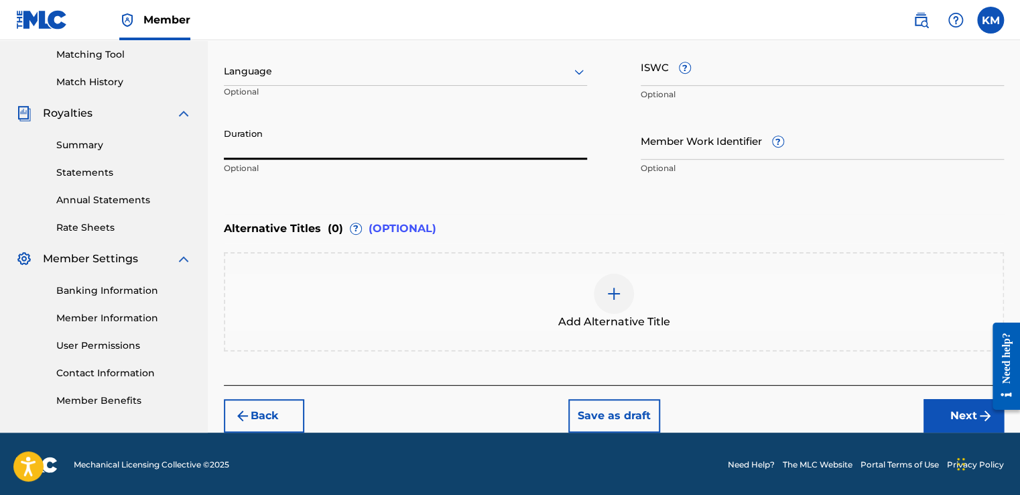
click at [390, 147] on input "Duration" at bounding box center [405, 140] width 363 height 38
click at [399, 151] on input "Duration" at bounding box center [405, 140] width 363 height 38
click at [413, 127] on input "Duration" at bounding box center [405, 140] width 363 height 38
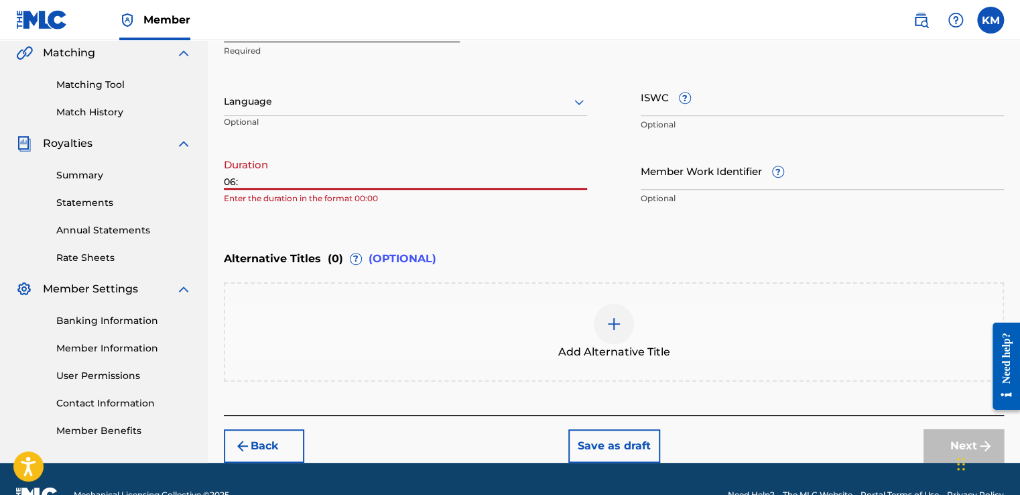
scroll to position [314, 0]
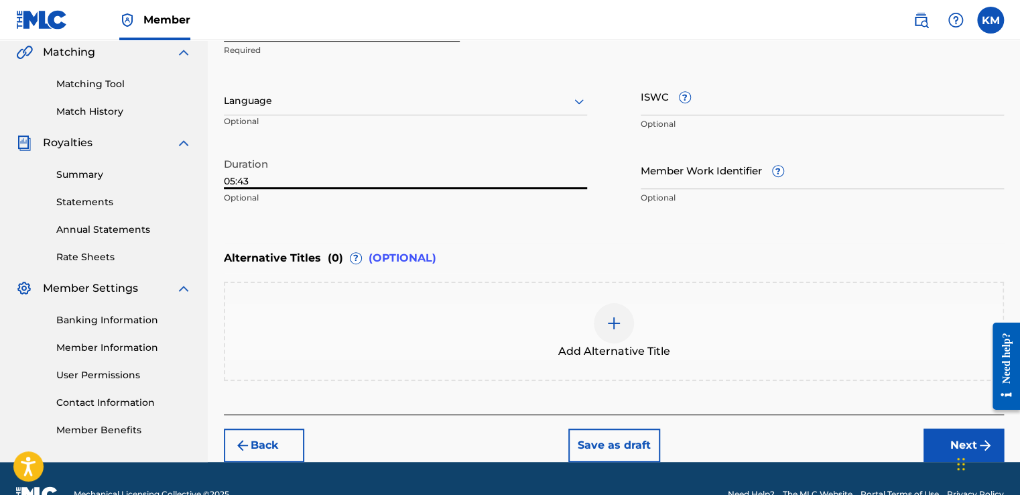
type input "05:43"
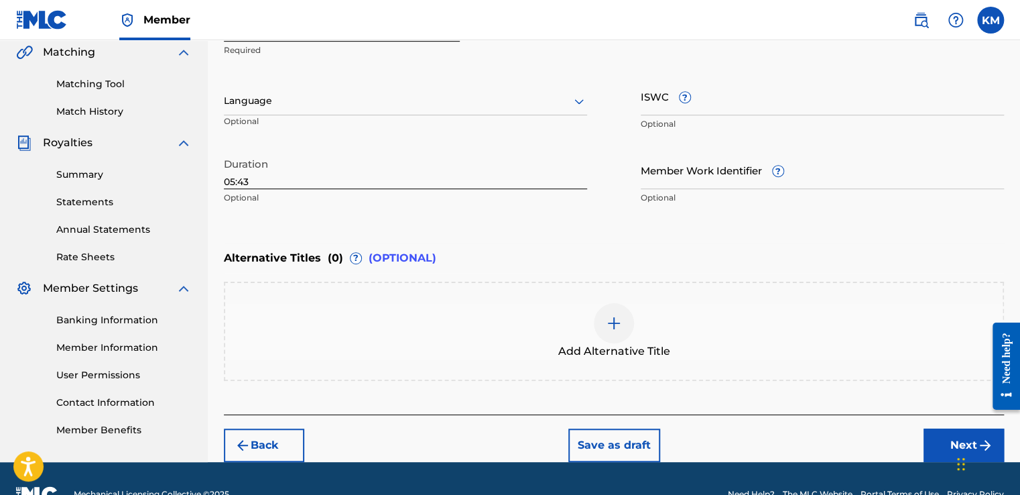
click at [560, 71] on div "Work Title Past Seven Required Language Optional ISWC ? Optional Duration 05:43…" at bounding box center [614, 107] width 780 height 208
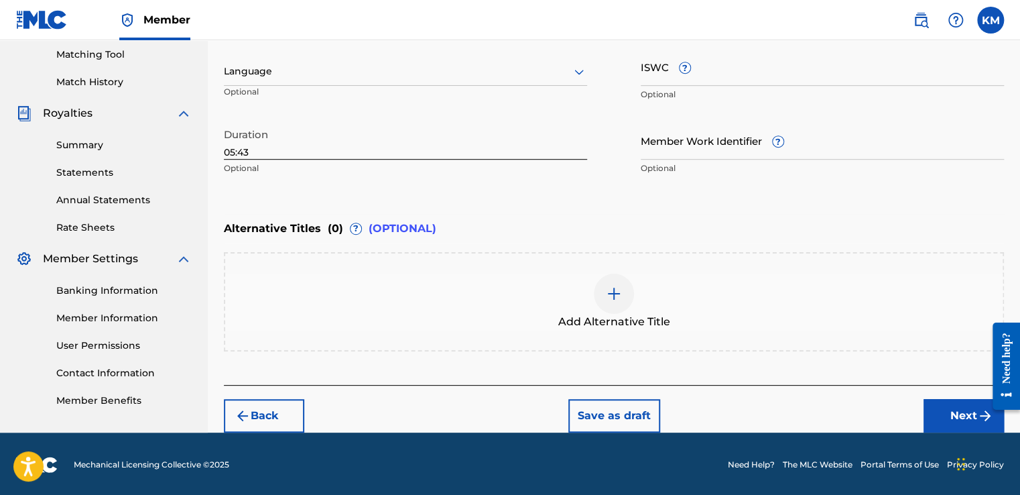
scroll to position [343, 0]
click at [616, 287] on img at bounding box center [614, 293] width 16 height 16
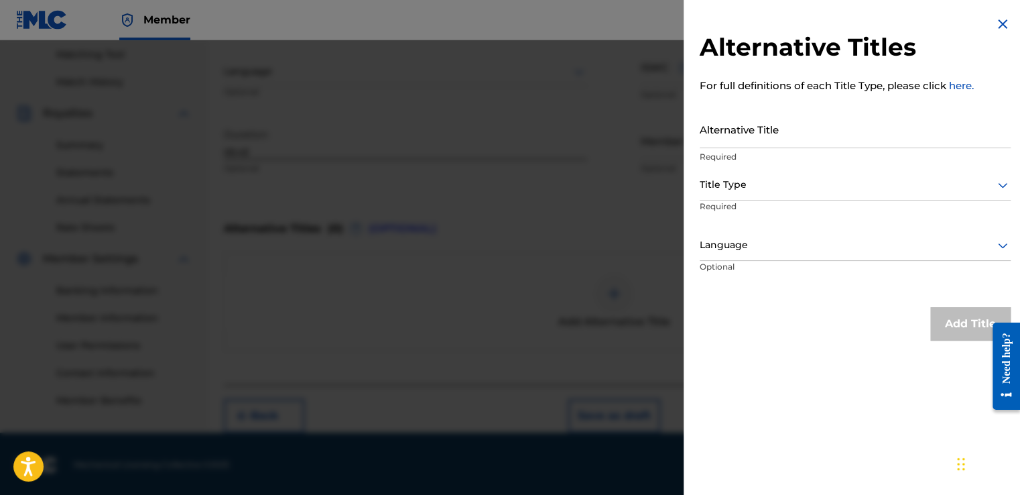
click at [1001, 23] on img at bounding box center [1002, 24] width 16 height 16
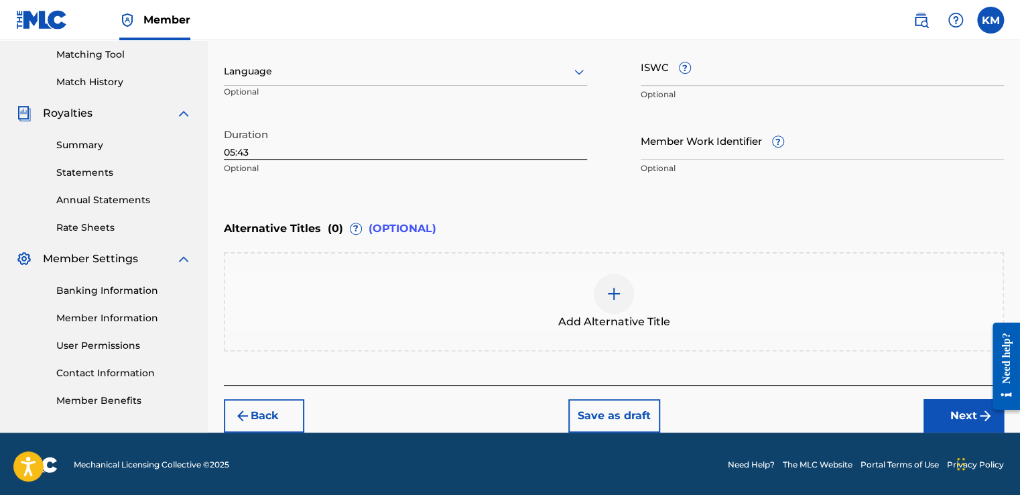
click at [945, 409] on button "Next" at bounding box center [963, 416] width 80 height 34
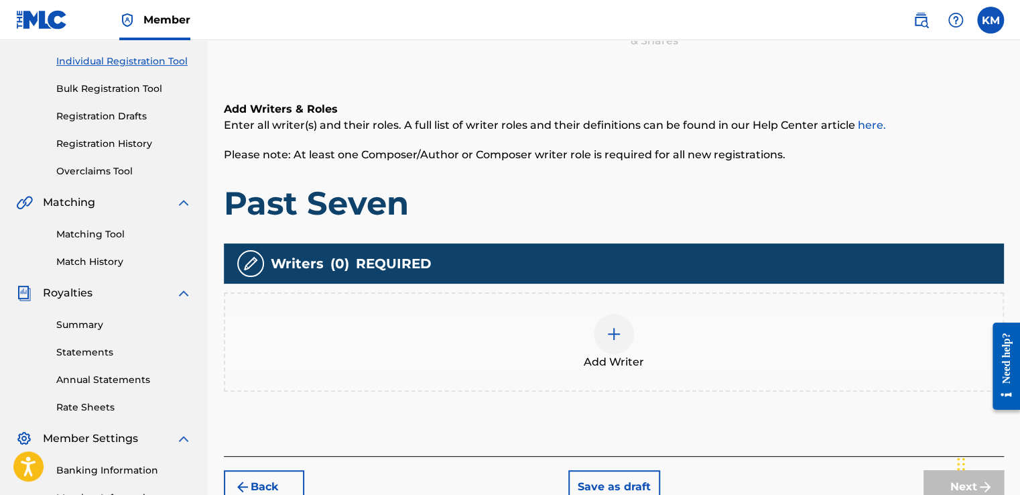
scroll to position [60, 0]
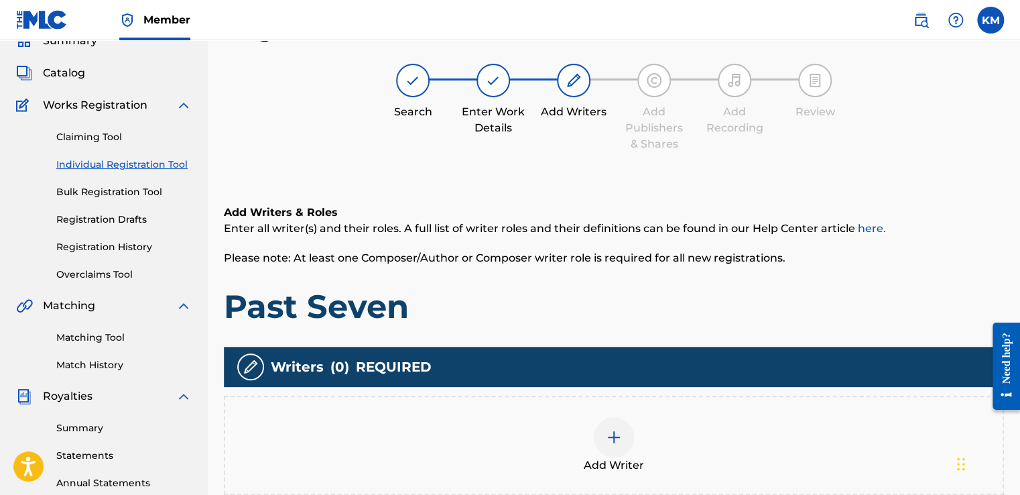
click at [525, 154] on div "Register Work Search Enter Work Details Add Writers Add Publishers & Shares Add…" at bounding box center [614, 309] width 780 height 593
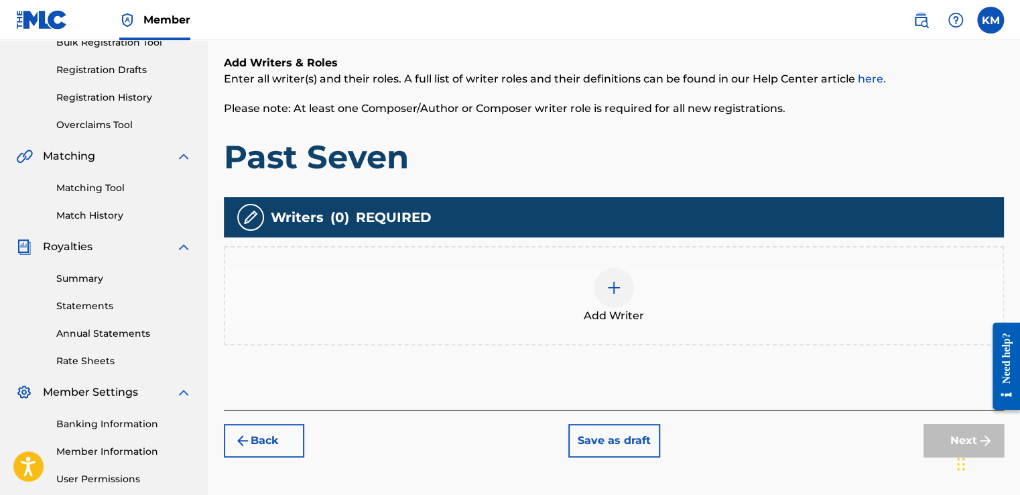
scroll to position [221, 0]
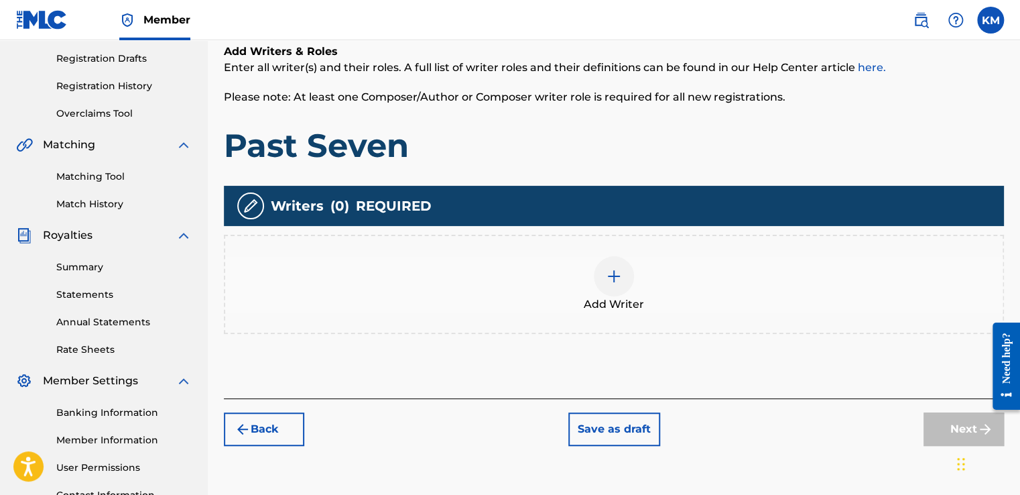
click at [617, 276] on img at bounding box center [614, 276] width 16 height 16
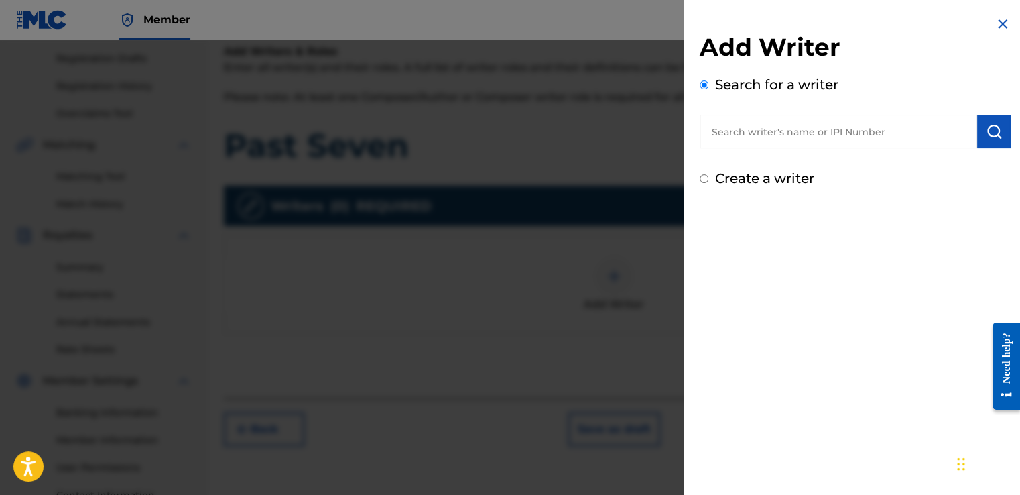
click at [863, 140] on input "text" at bounding box center [838, 132] width 277 height 34
type input "kopano mamatela"
click at [998, 133] on button "submit" at bounding box center [994, 132] width 34 height 34
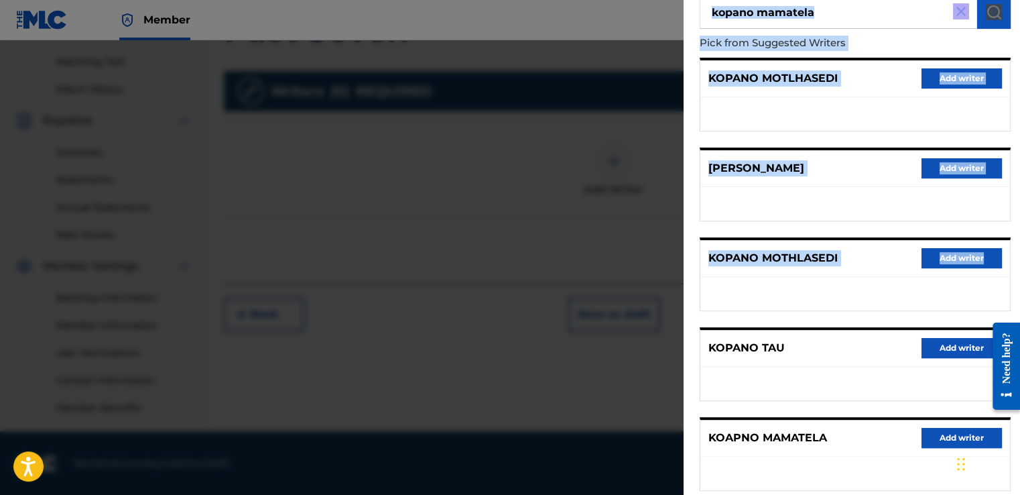
scroll to position [198, 0]
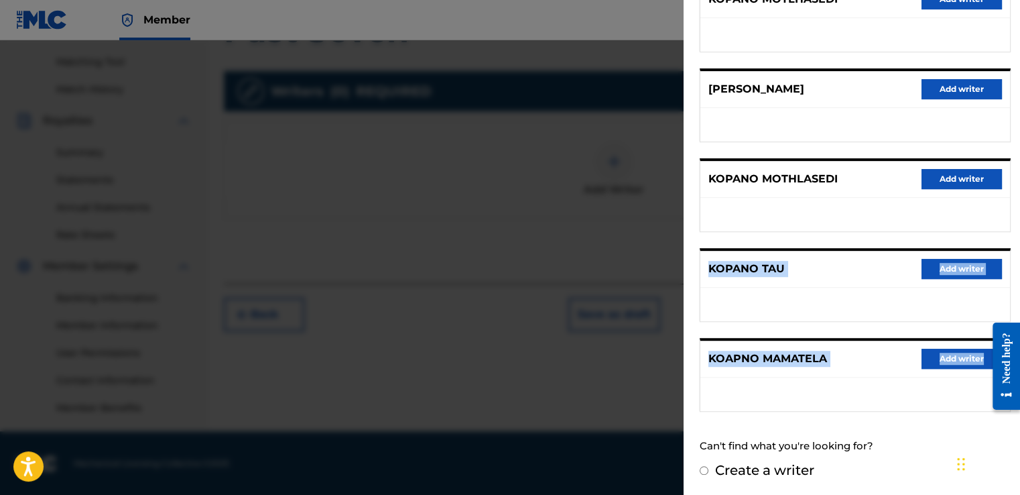
drag, startPoint x: 897, startPoint y: 420, endPoint x: 881, endPoint y: 402, distance: 23.3
click at [881, 402] on div "KOPANO MOTLHASEDI Add writer [PERSON_NAME] Add writer KOPANO MOTHLASEDI Add wri…" at bounding box center [855, 195] width 311 height 433
click at [881, 402] on ul at bounding box center [855, 394] width 310 height 34
click at [934, 360] on button "Add writer" at bounding box center [961, 358] width 80 height 20
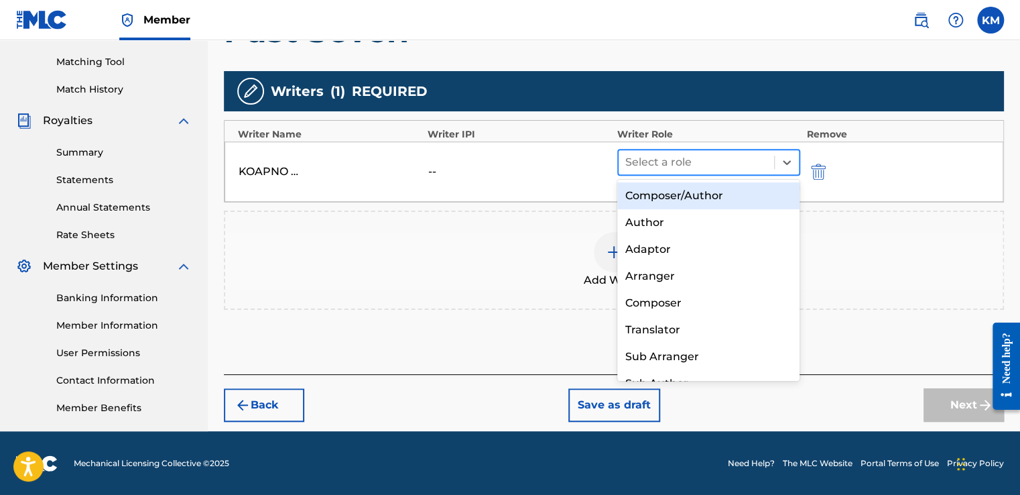
click at [665, 157] on div at bounding box center [696, 162] width 142 height 19
click at [679, 196] on div "Composer/Author" at bounding box center [708, 195] width 183 height 27
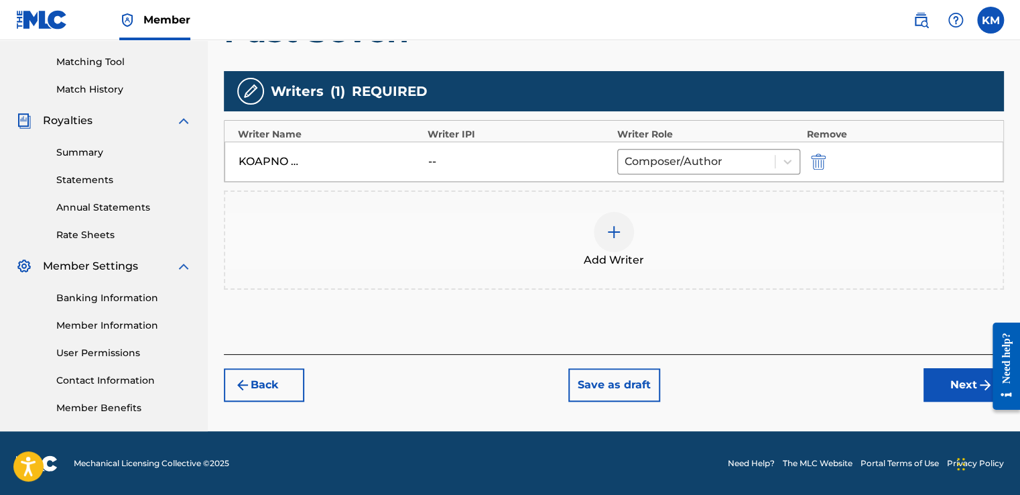
click at [948, 375] on button "Next" at bounding box center [963, 385] width 80 height 34
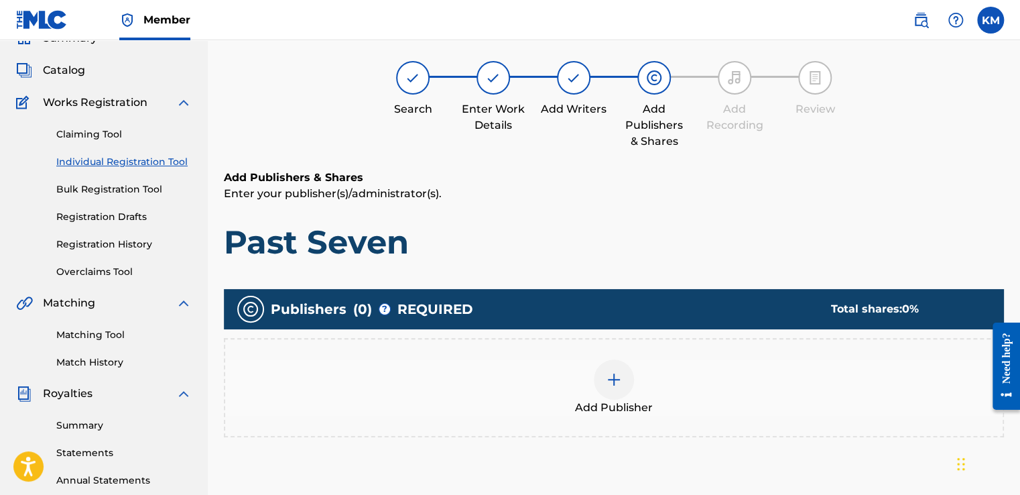
scroll to position [60, 0]
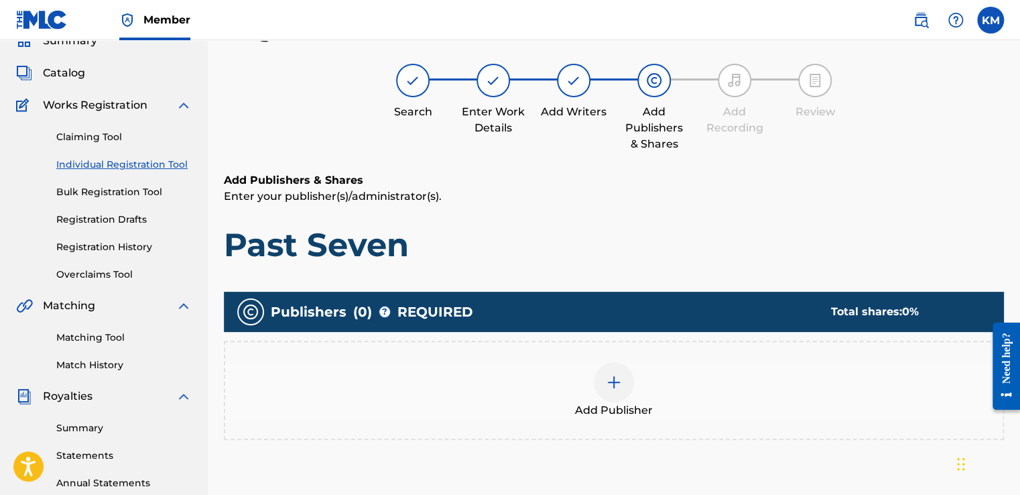
click at [633, 387] on div "Add Publisher" at bounding box center [613, 390] width 777 height 56
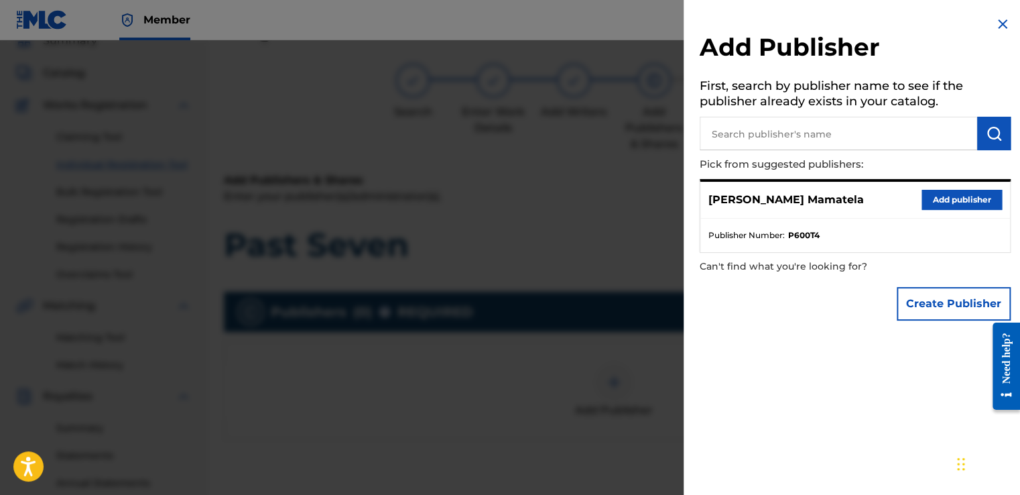
click at [927, 202] on button "Add publisher" at bounding box center [961, 200] width 80 height 20
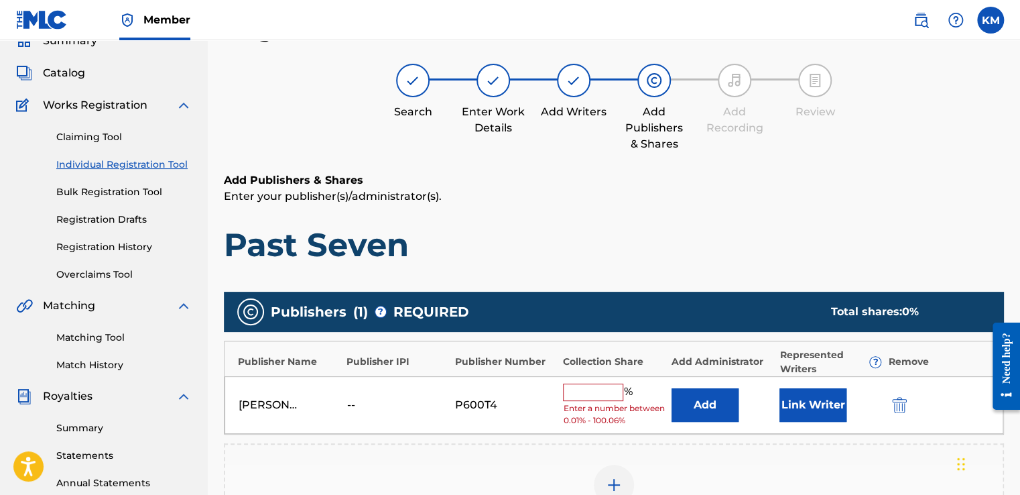
click at [580, 393] on input "text" at bounding box center [593, 391] width 60 height 17
type input "100"
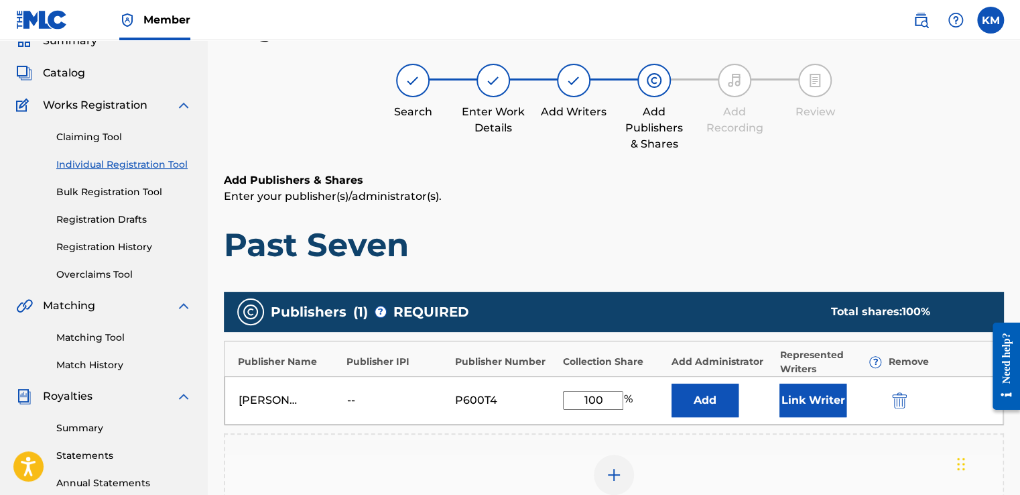
click at [827, 438] on div "Add Publisher" at bounding box center [614, 482] width 780 height 99
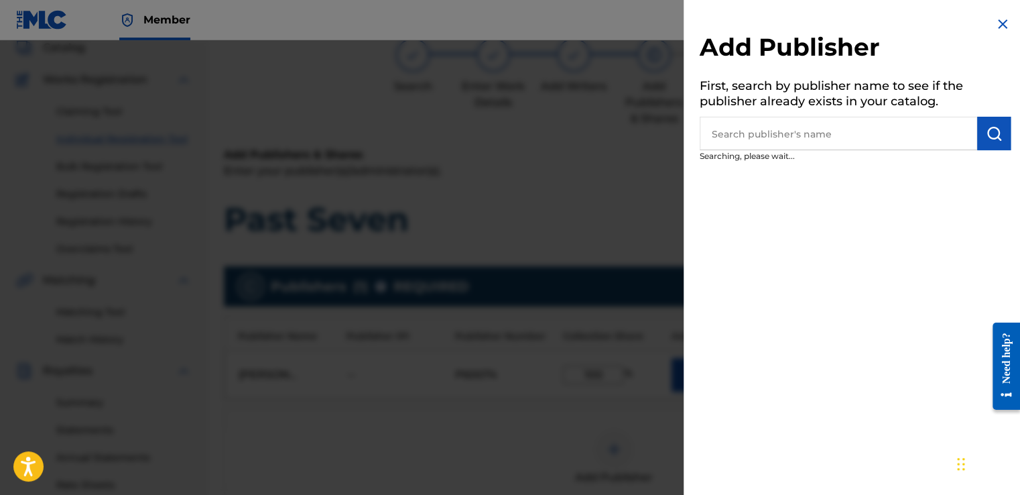
scroll to position [87, 0]
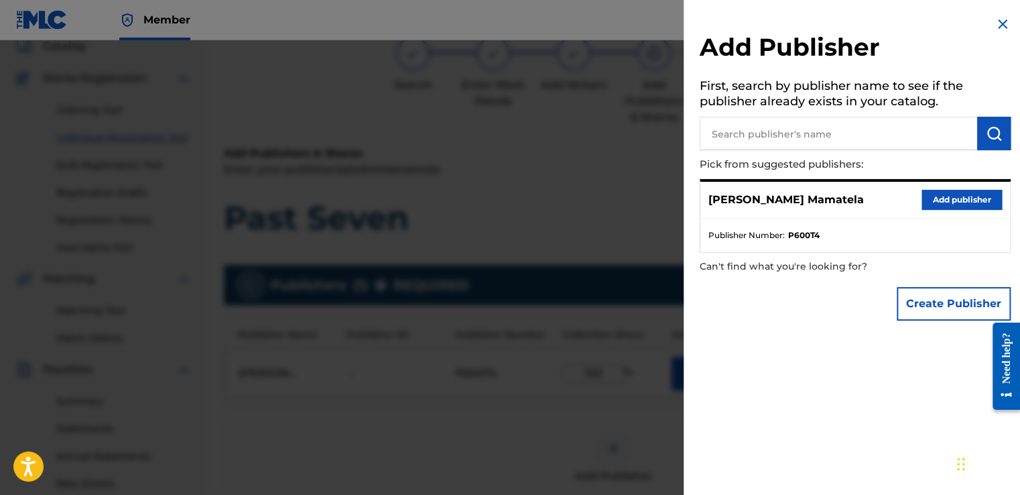
click at [577, 212] on div at bounding box center [510, 287] width 1020 height 495
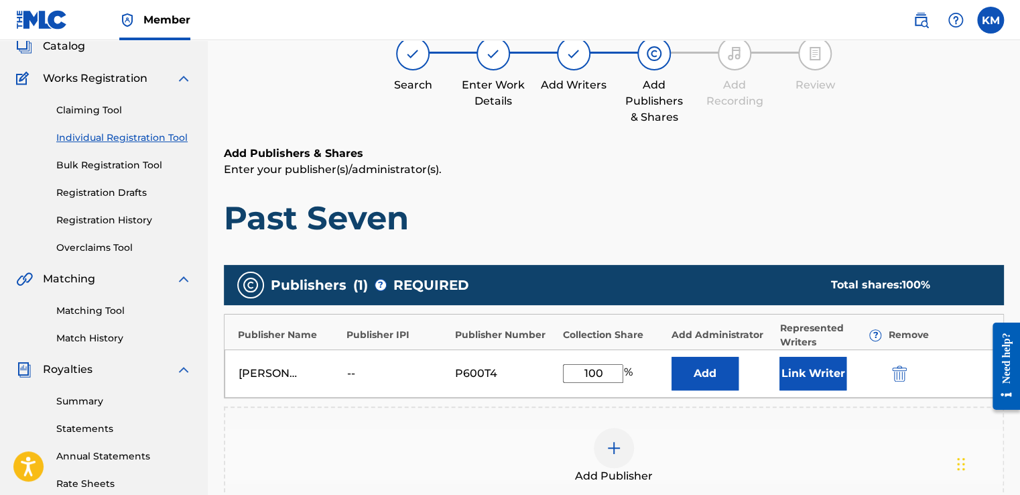
click at [872, 224] on h1 "Past Seven" at bounding box center [614, 218] width 780 height 40
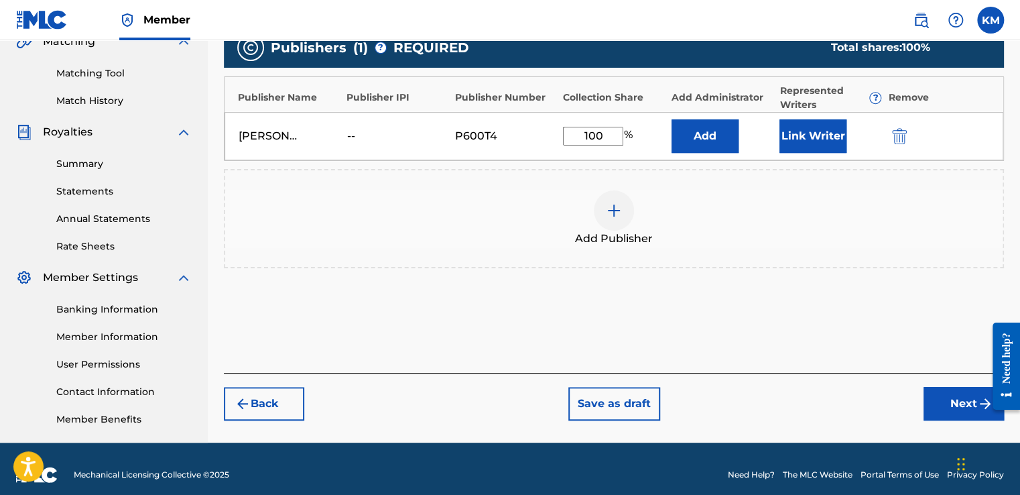
scroll to position [328, 0]
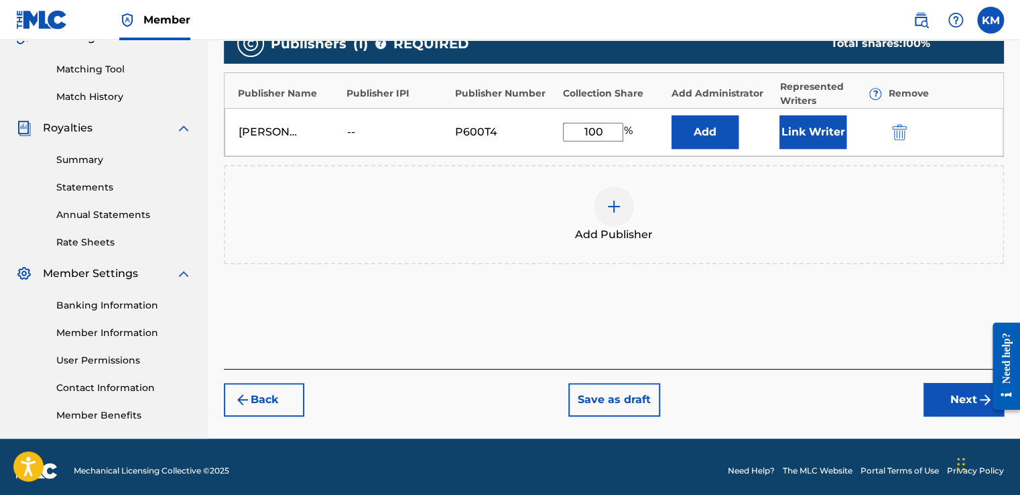
click at [956, 390] on button "Next" at bounding box center [963, 400] width 80 height 34
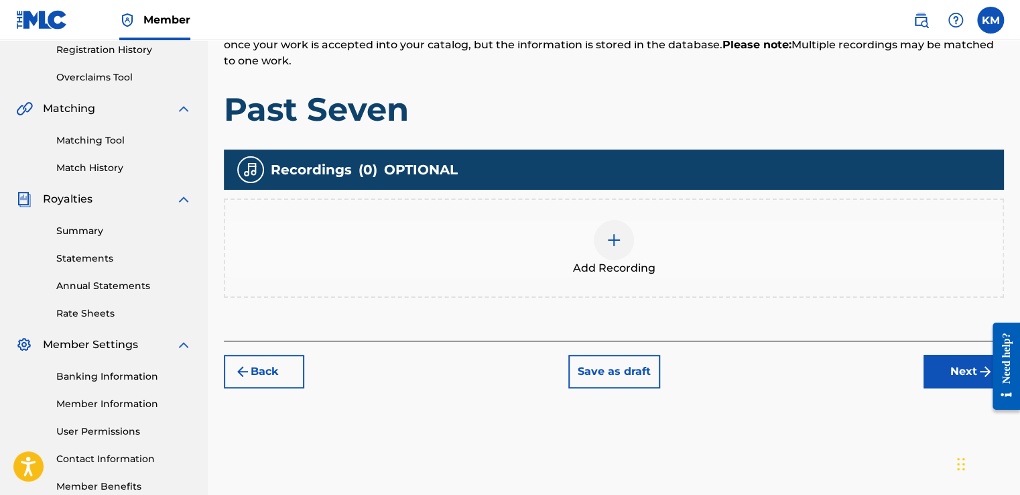
scroll to position [60, 0]
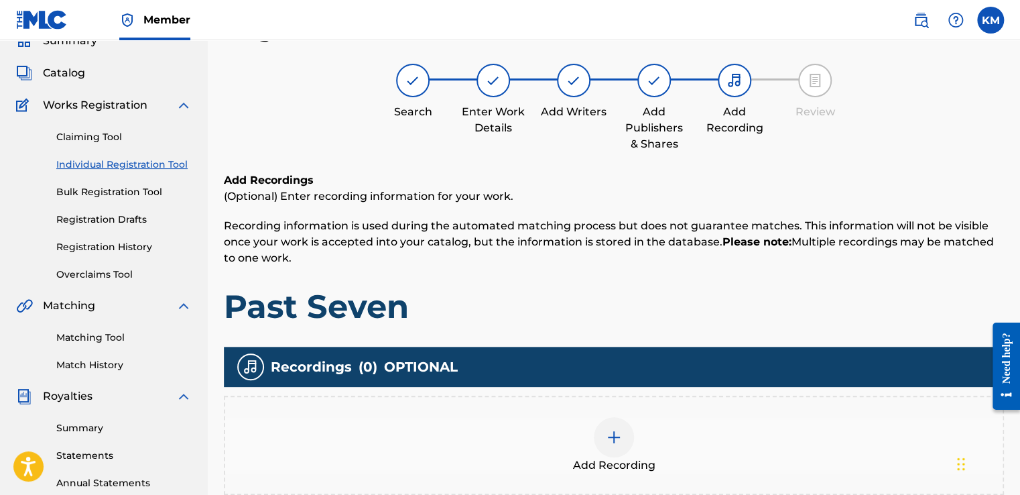
click at [600, 436] on div at bounding box center [614, 437] width 40 height 40
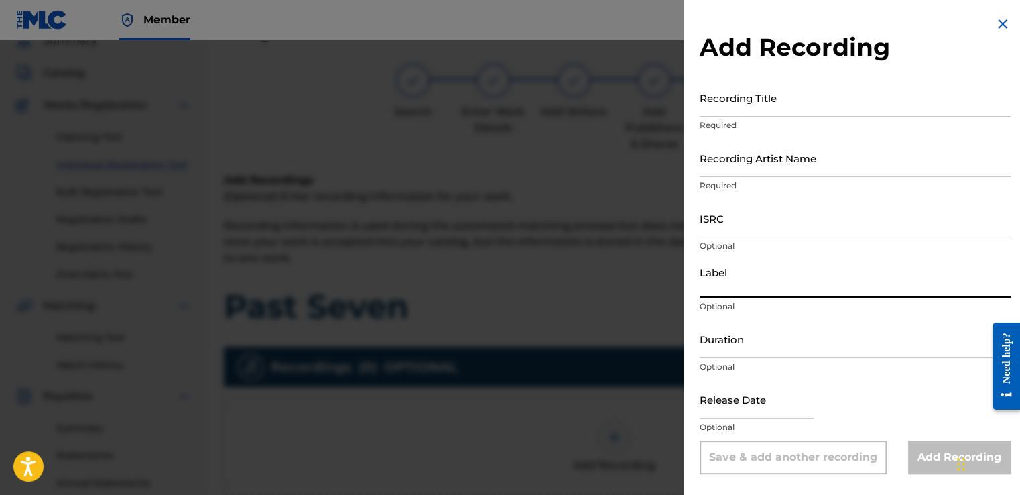
click at [748, 291] on input "Label" at bounding box center [855, 278] width 311 height 38
type input "Sonics WavsAchive"
type input "[PERSON_NAME]"
type input "05:15"
type input "[DATE]"
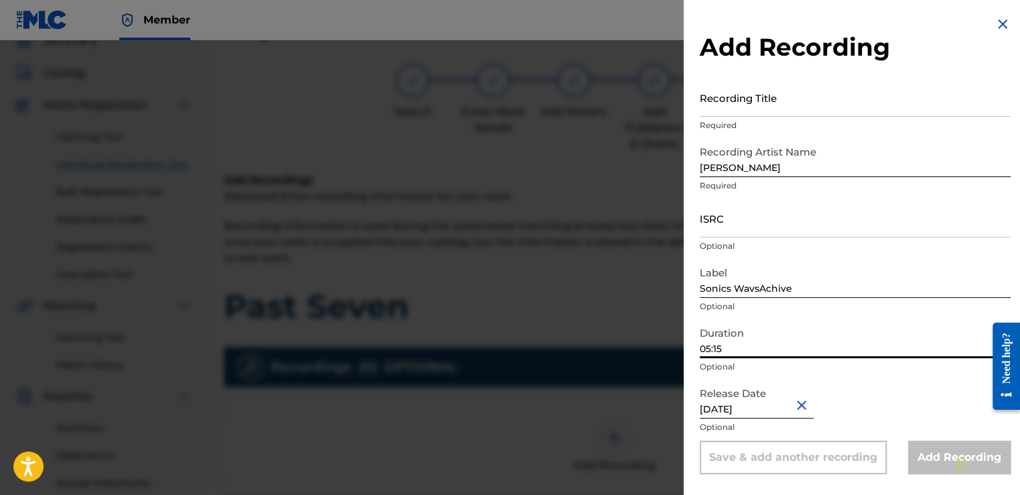
click at [734, 348] on input "05:15" at bounding box center [855, 339] width 311 height 38
type input "05:43"
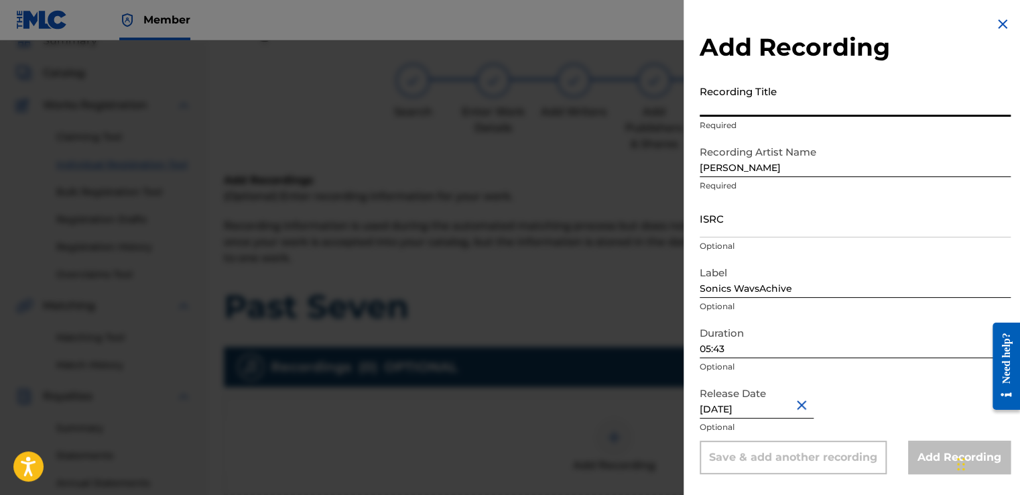
click at [844, 111] on input "Recording Title" at bounding box center [855, 97] width 311 height 38
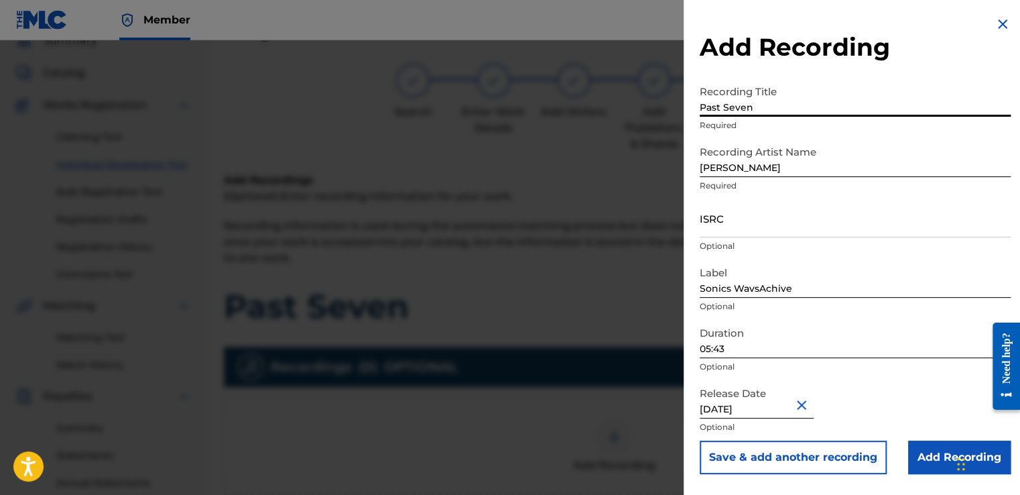
type input "Past Seven"
drag, startPoint x: 1018, startPoint y: 117, endPoint x: 984, endPoint y: 145, distance: 44.3
click at [984, 145] on div "Add Recording Recording Title Past Seven Required Recording Artist Name [PERSON…" at bounding box center [855, 245] width 343 height 490
click at [962, 189] on p "Required" at bounding box center [855, 186] width 311 height 12
drag, startPoint x: 1019, startPoint y: 230, endPoint x: 1019, endPoint y: 254, distance: 24.1
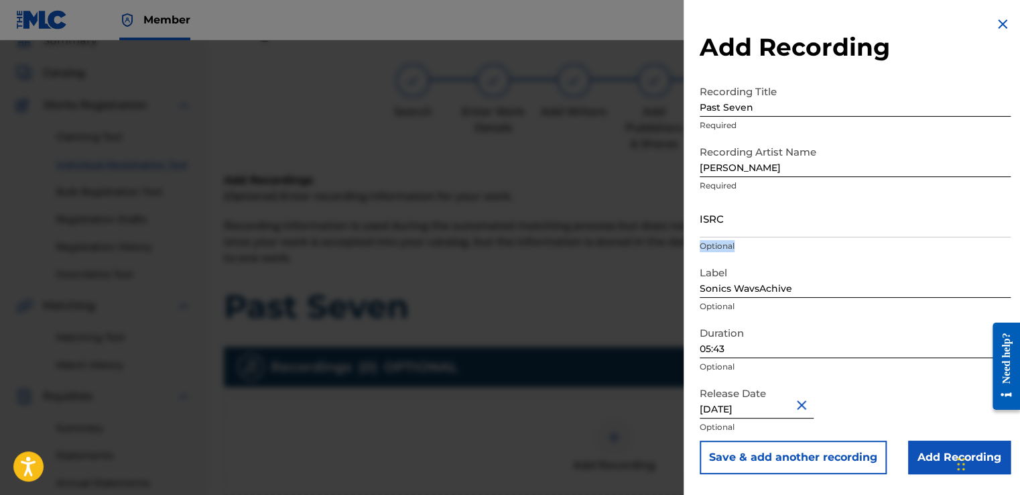
click at [1019, 254] on div "Add Recording Recording Title Past Seven Required Recording Artist Name [PERSON…" at bounding box center [855, 245] width 343 height 490
click at [932, 454] on input "Add Recording" at bounding box center [959, 457] width 103 height 34
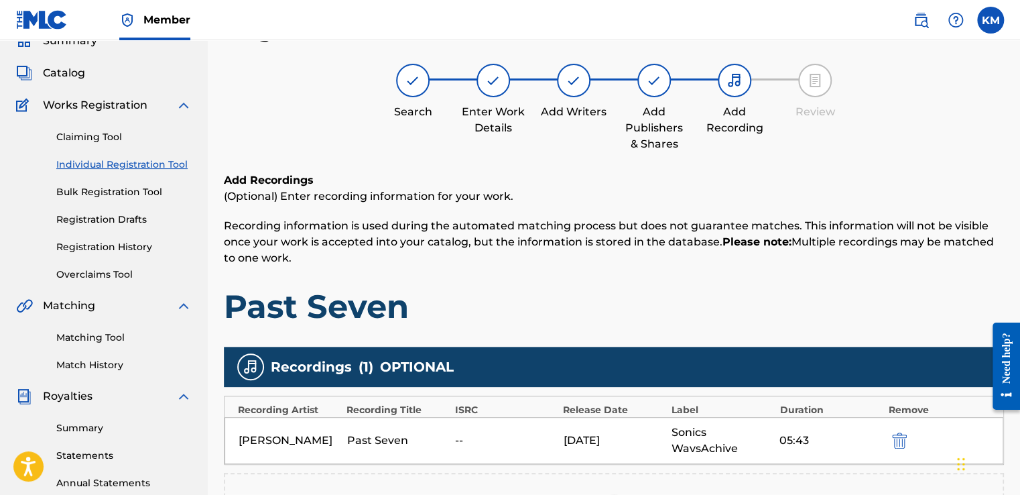
click at [780, 342] on div "Add Recordings (Optional) Enter recording information for your work. Recording …" at bounding box center [614, 393] width 780 height 442
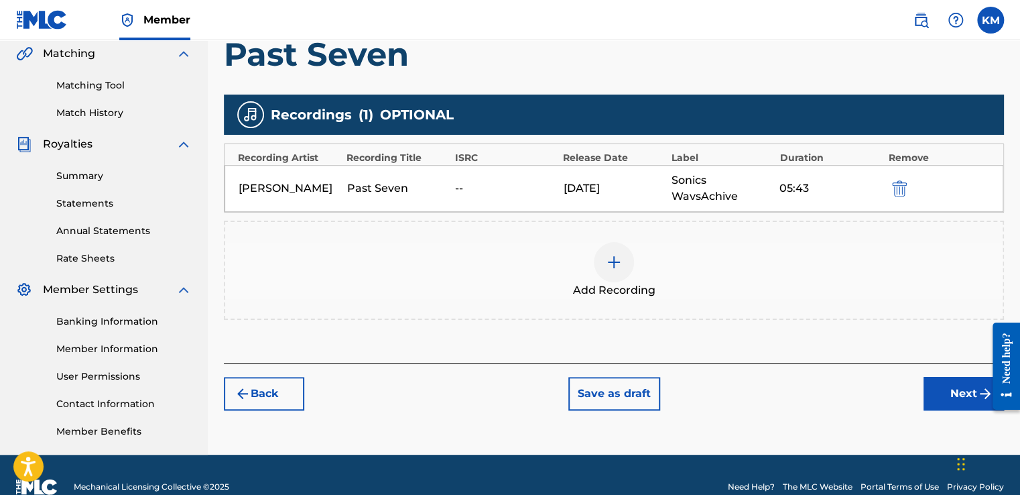
scroll to position [309, 0]
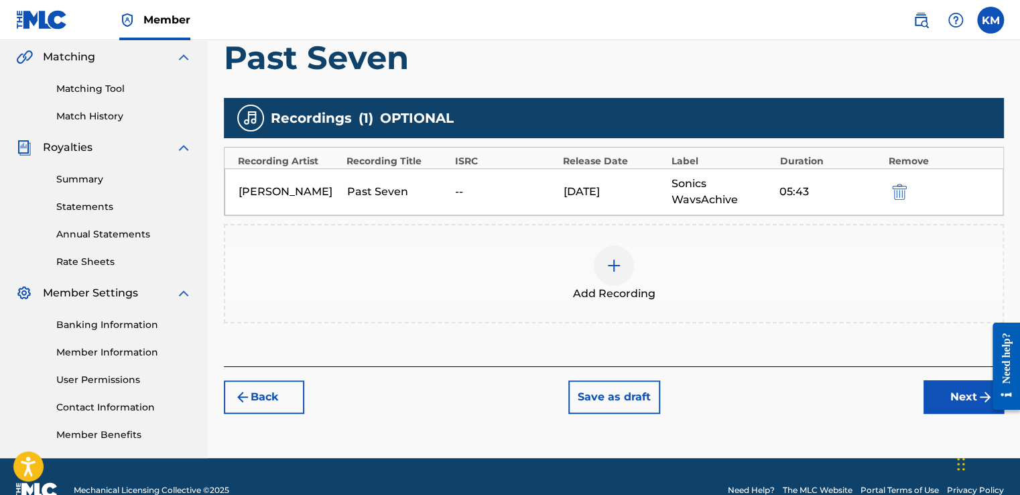
click at [946, 391] on button "Next" at bounding box center [963, 397] width 80 height 34
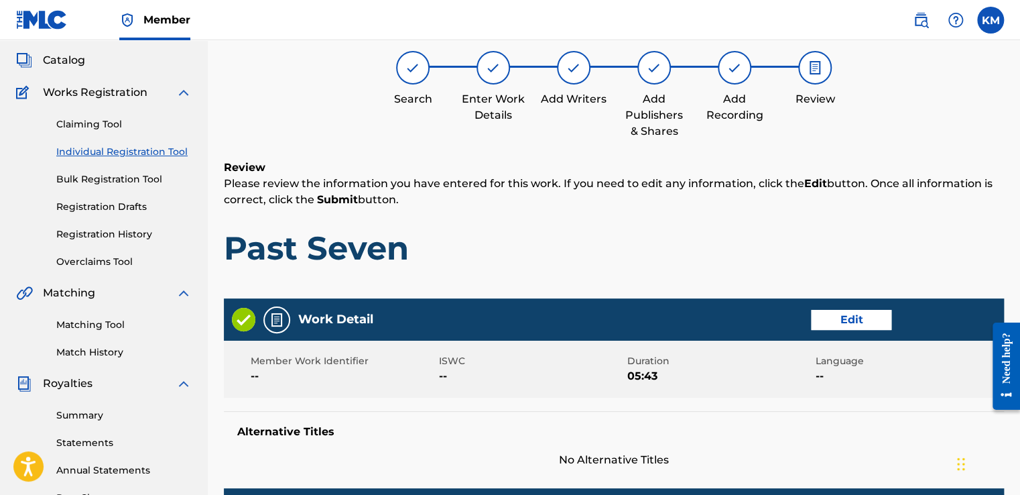
scroll to position [60, 0]
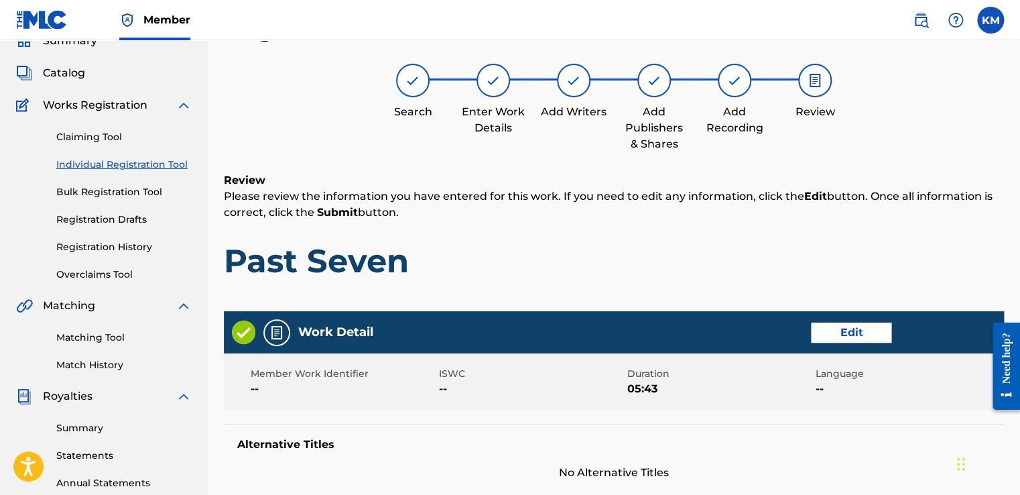
click at [787, 215] on p "Please review the information you have entered for this work. If you need to ed…" at bounding box center [614, 204] width 780 height 32
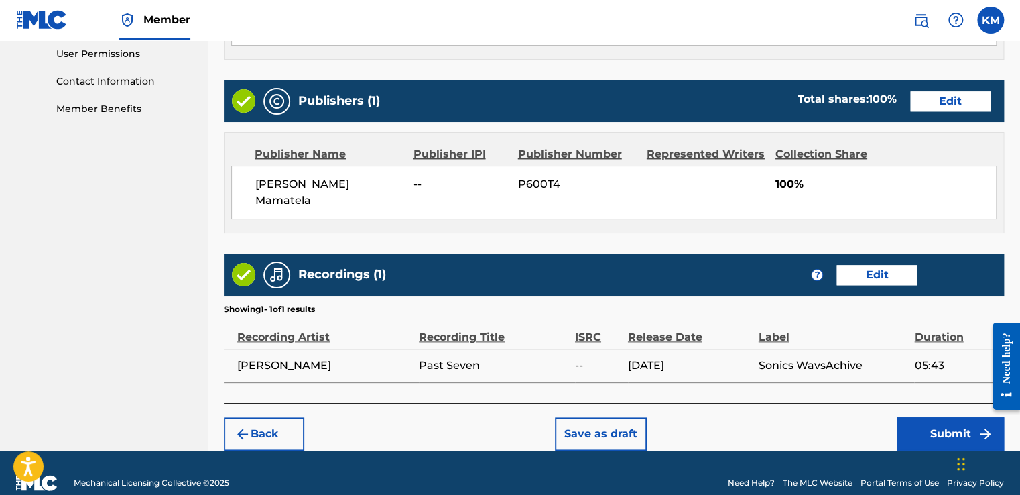
scroll to position [637, 0]
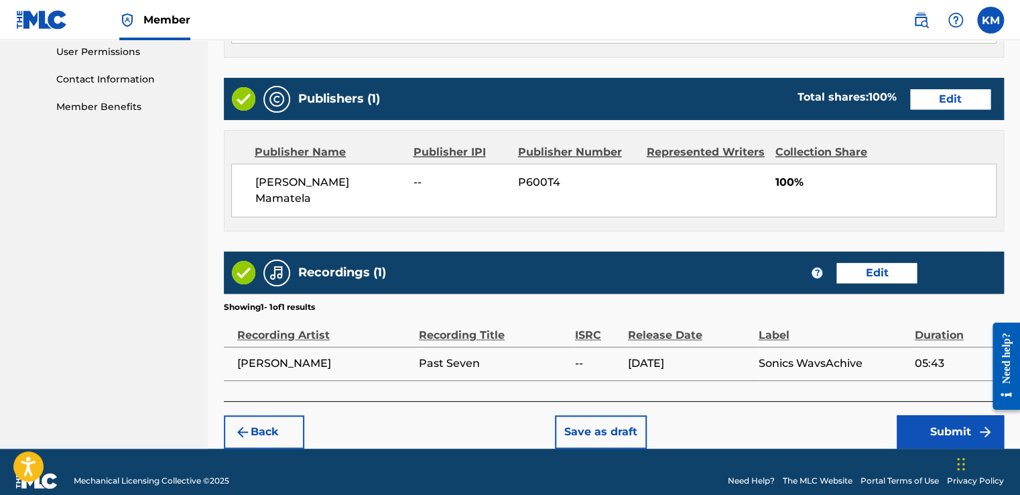
click at [948, 415] on button "Submit" at bounding box center [950, 432] width 107 height 34
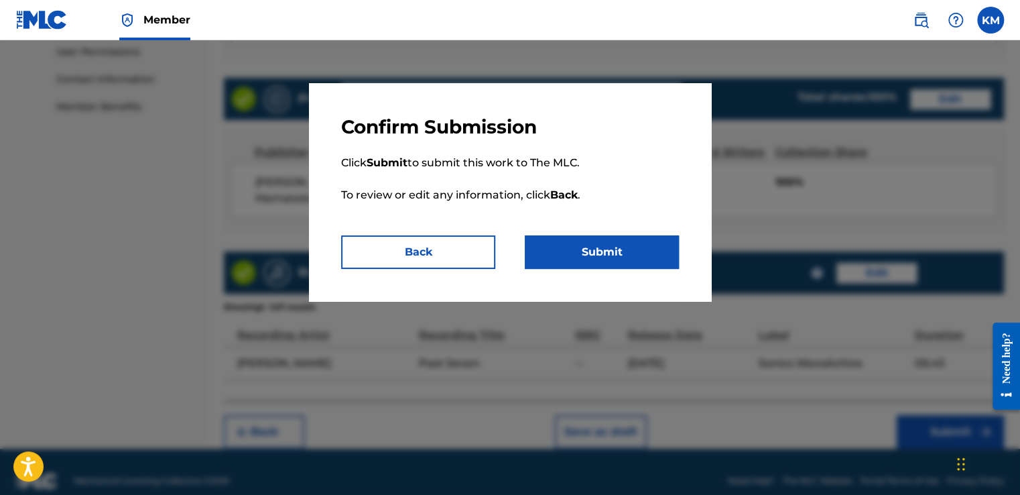
click at [613, 251] on button "Submit" at bounding box center [602, 252] width 154 height 34
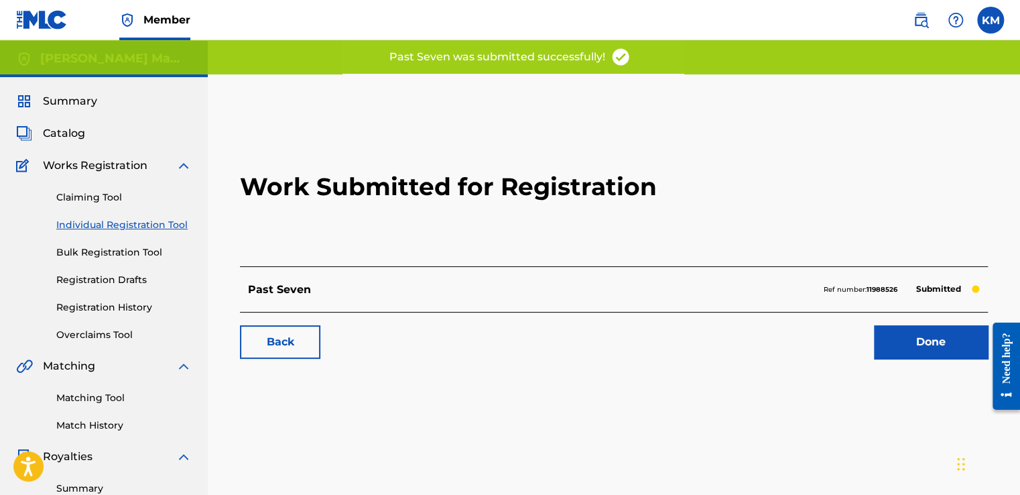
click at [938, 334] on link "Done" at bounding box center [931, 342] width 114 height 34
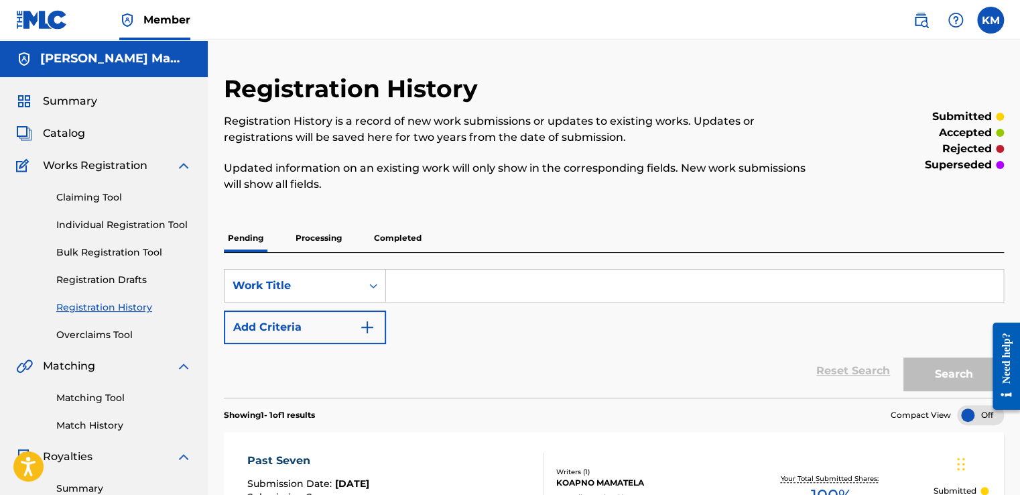
click at [163, 227] on link "Individual Registration Tool" at bounding box center [123, 225] width 135 height 14
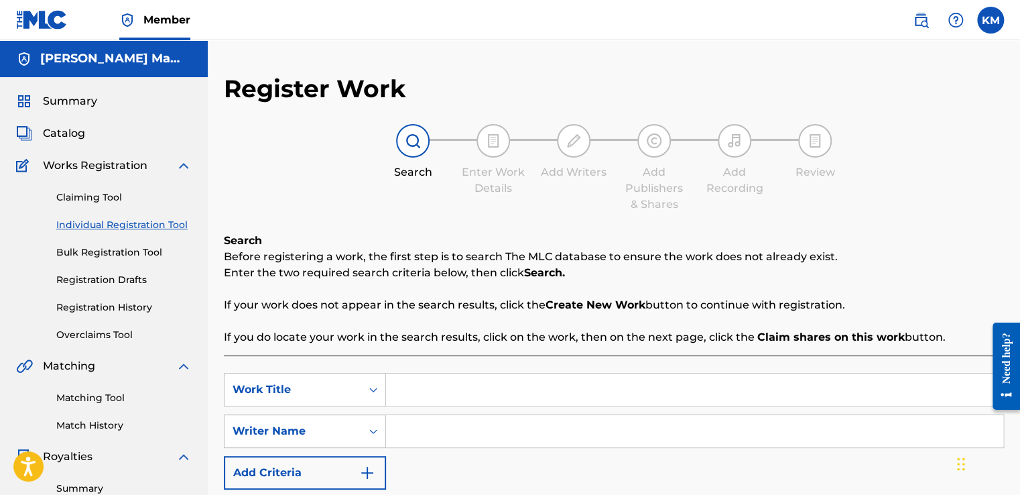
click at [384, 235] on div "Search Before registering a work, the first step is to search The MLC database …" at bounding box center [614, 289] width 780 height 113
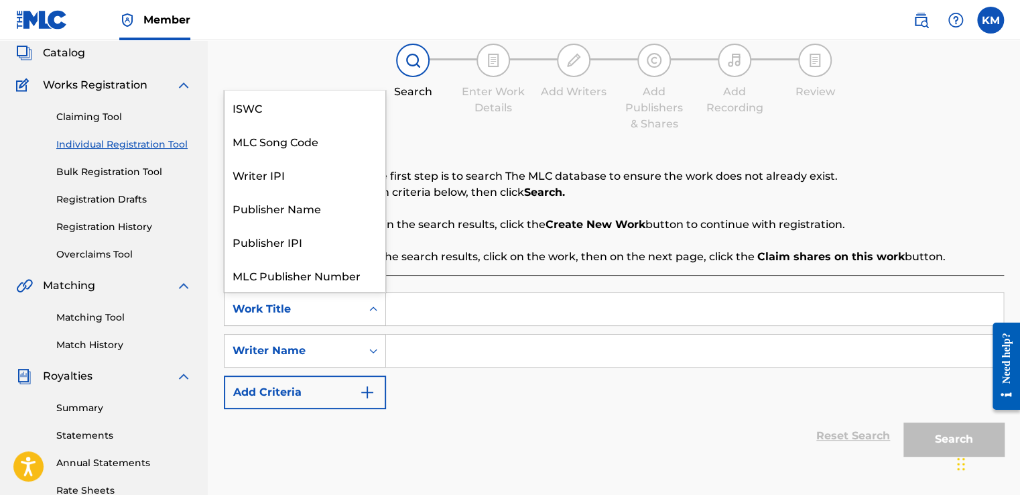
scroll to position [34, 0]
click at [373, 311] on icon "Search Form" at bounding box center [373, 308] width 13 height 13
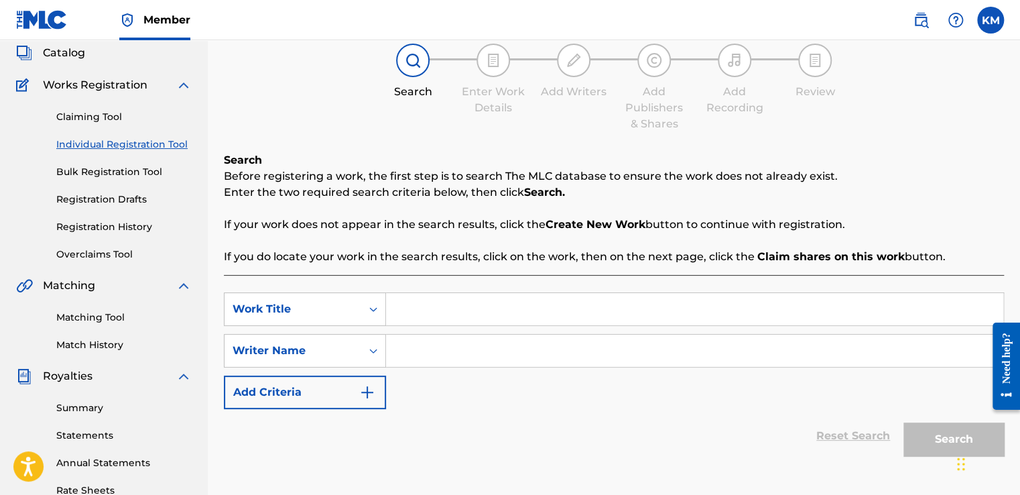
click at [477, 310] on input "Search Form" at bounding box center [694, 309] width 617 height 32
type input "Ambient Waves"
click at [443, 356] on input "Search Form" at bounding box center [694, 350] width 617 height 32
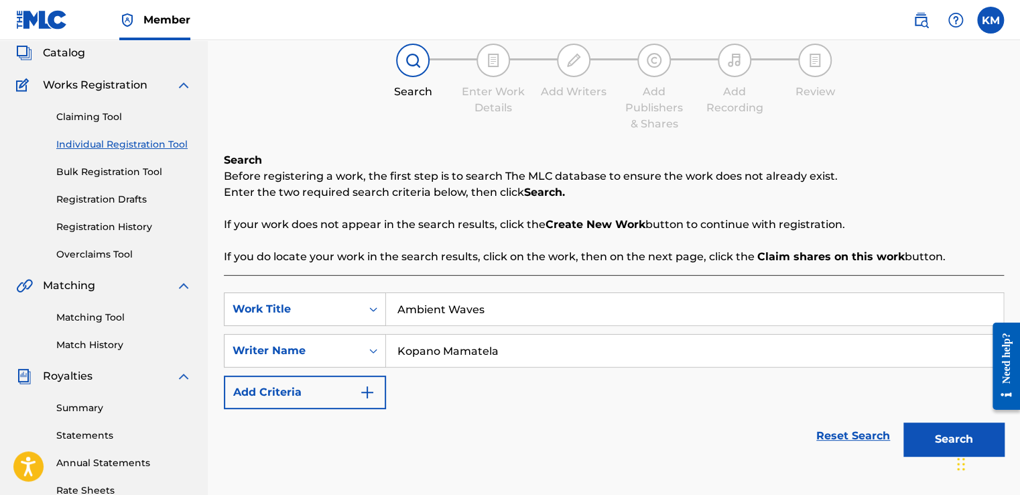
type input "Kopano Mamatela"
click at [620, 255] on p "If you do locate your work in the search results, click on the work, then on th…" at bounding box center [614, 257] width 780 height 16
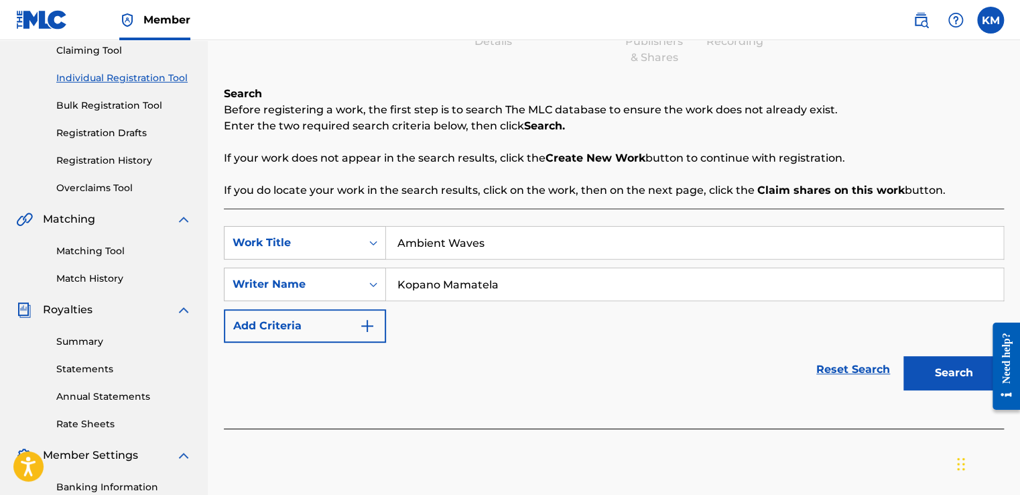
scroll to position [336, 0]
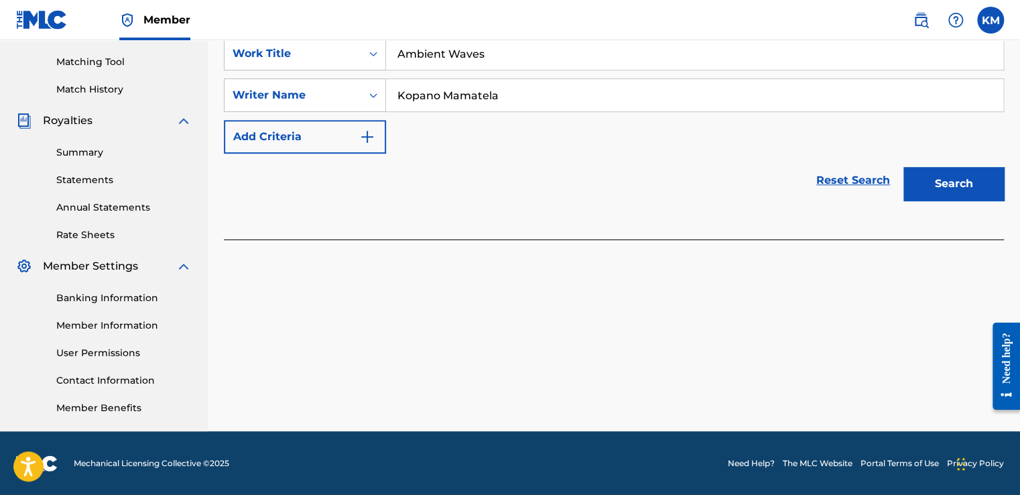
click at [952, 192] on button "Search" at bounding box center [953, 184] width 101 height 34
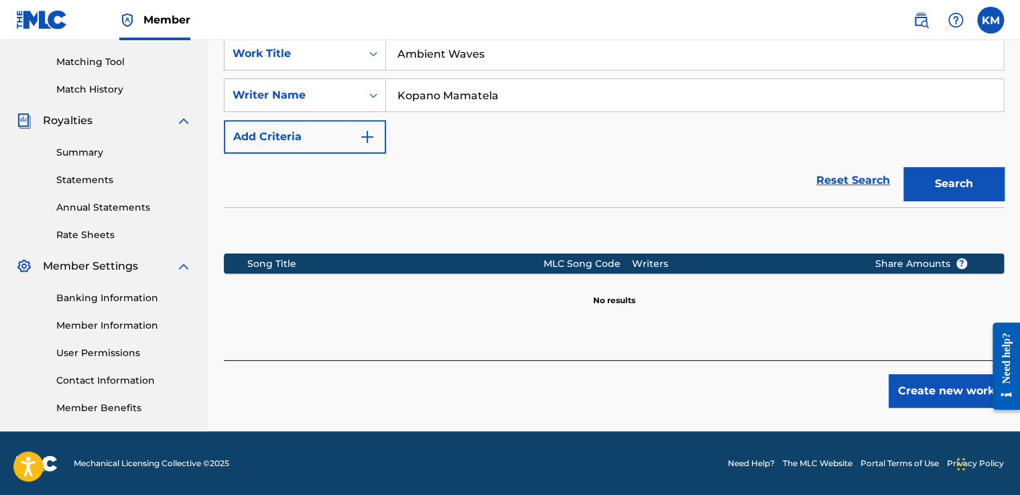
click at [944, 384] on button "Create new work" at bounding box center [946, 391] width 115 height 34
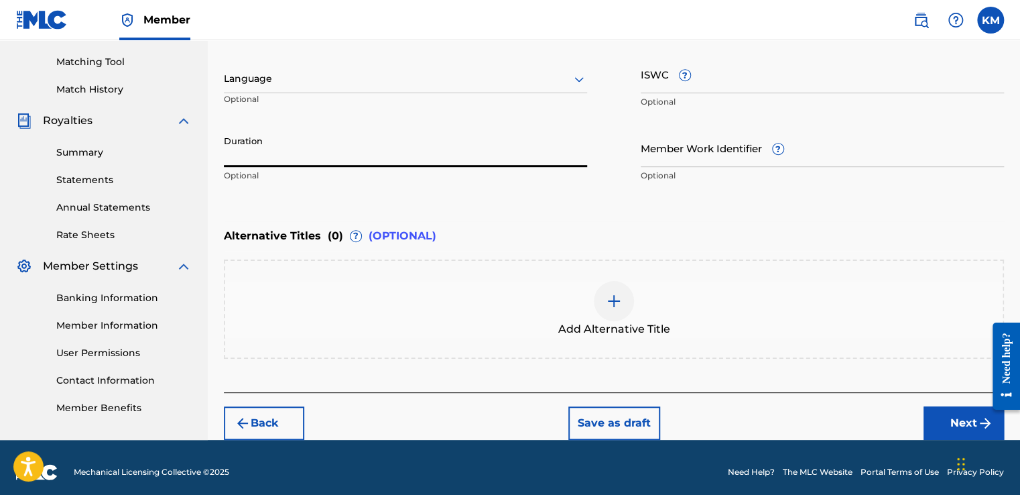
click at [434, 146] on input "Duration" at bounding box center [405, 148] width 363 height 38
type input "06:05"
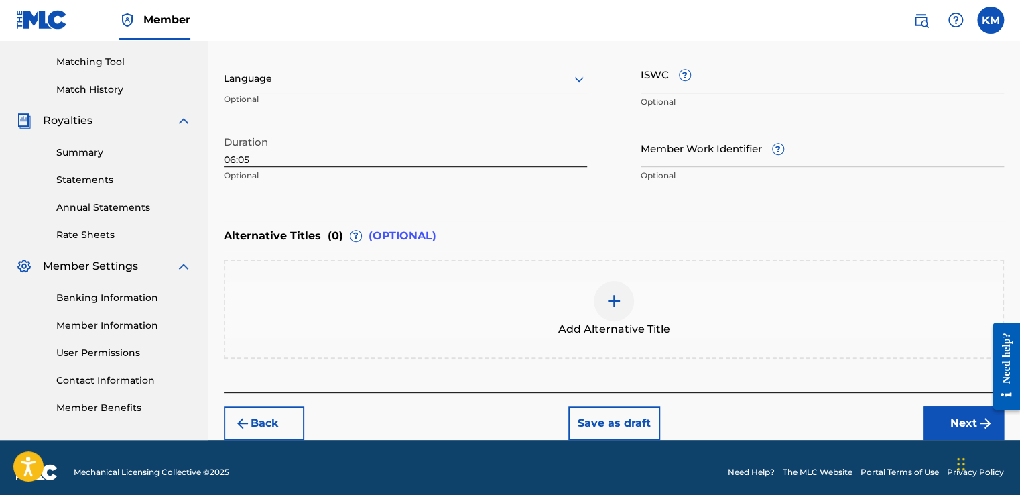
click at [611, 200] on div "Enter Work Details Enter work details for ‘ Ambient Waves ’ below. Work Title A…" at bounding box center [614, 59] width 780 height 324
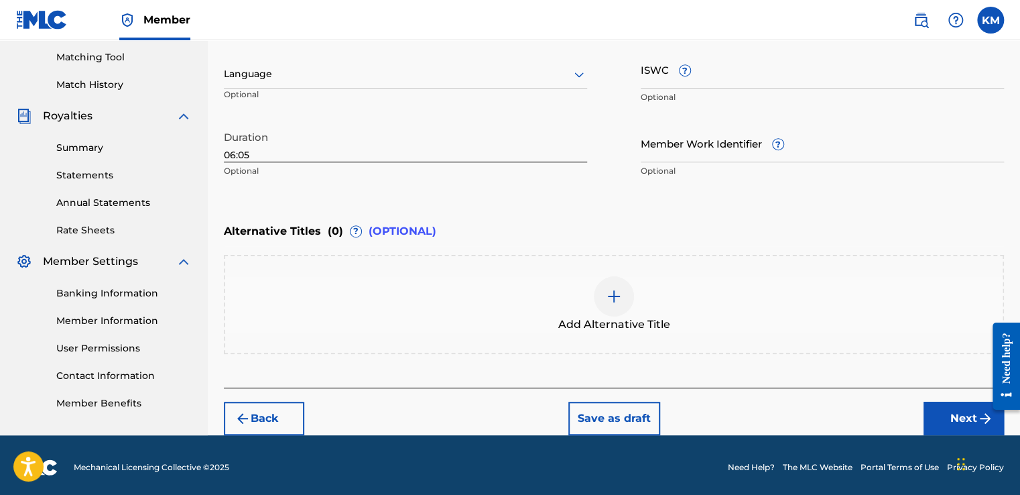
scroll to position [343, 0]
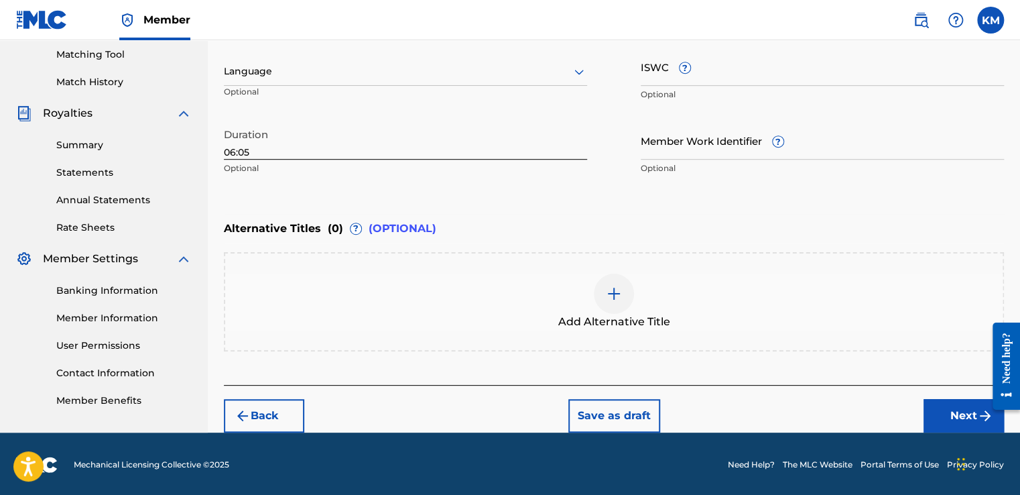
click at [960, 409] on button "Next" at bounding box center [963, 416] width 80 height 34
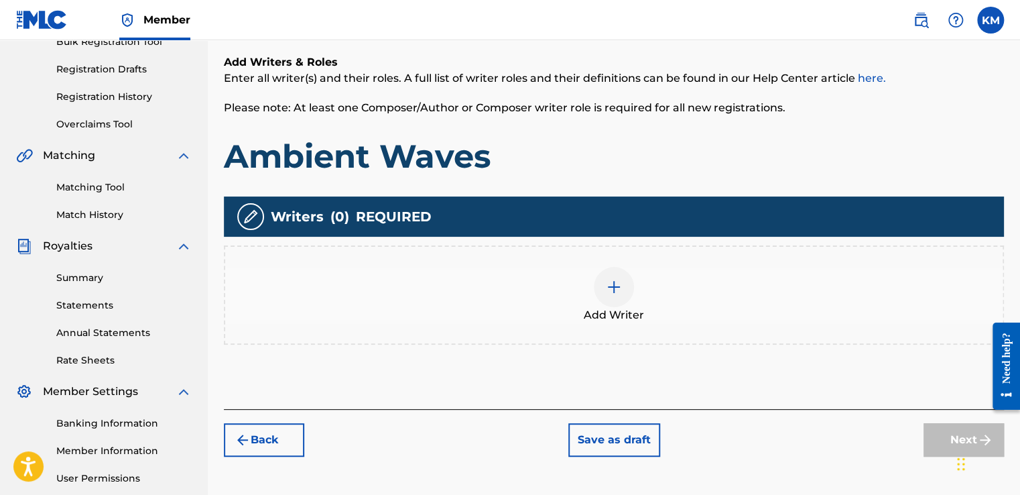
scroll to position [221, 0]
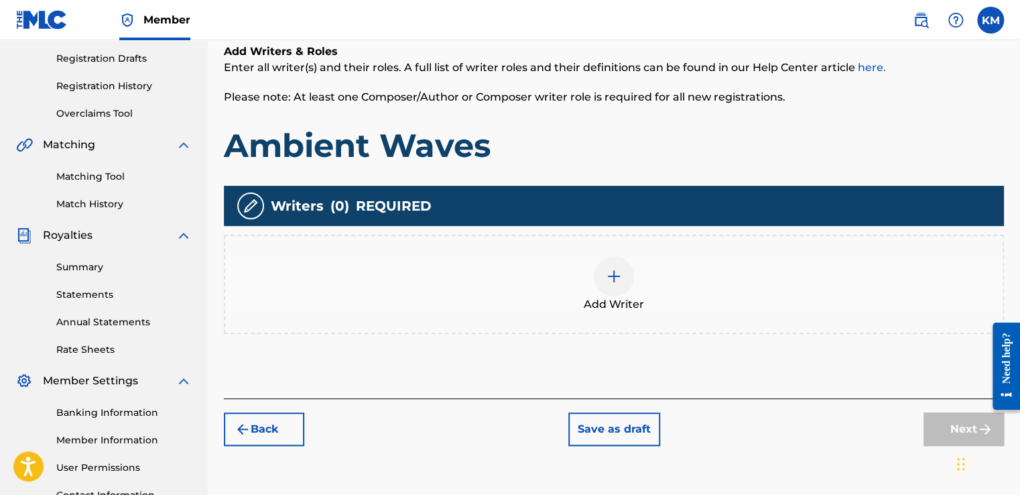
click at [610, 256] on div at bounding box center [614, 276] width 40 height 40
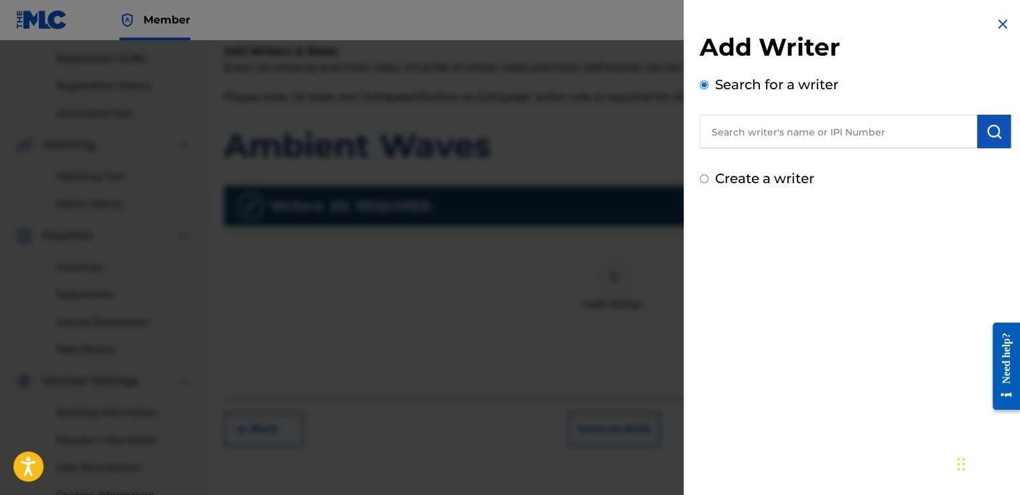
click at [788, 133] on input "text" at bounding box center [838, 132] width 277 height 34
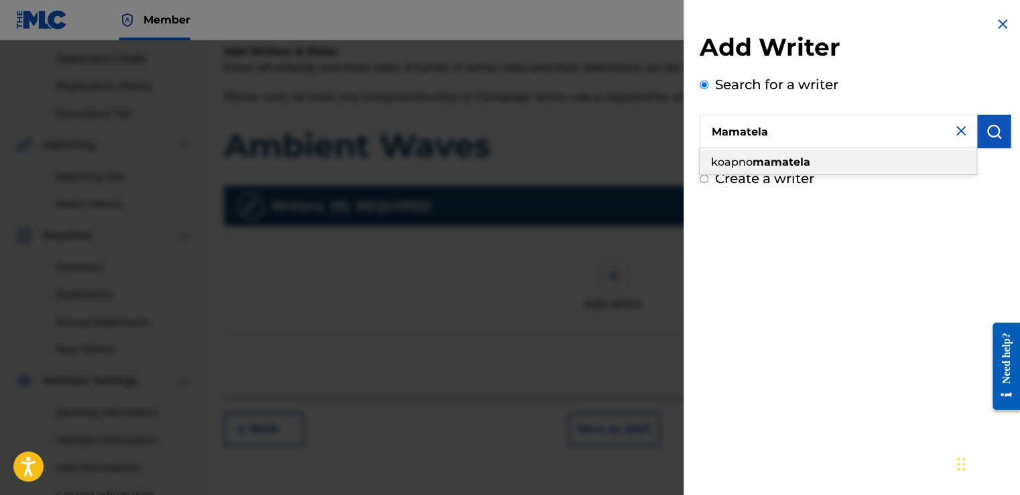
click at [775, 160] on strong "mamatela" at bounding box center [782, 161] width 58 height 13
type input "koapno mamatela"
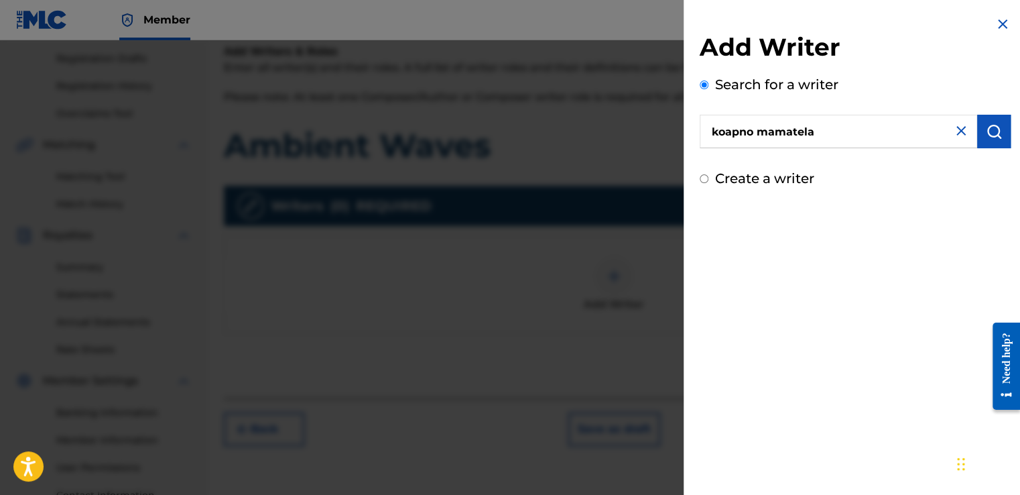
click at [987, 127] on img "submit" at bounding box center [994, 131] width 16 height 16
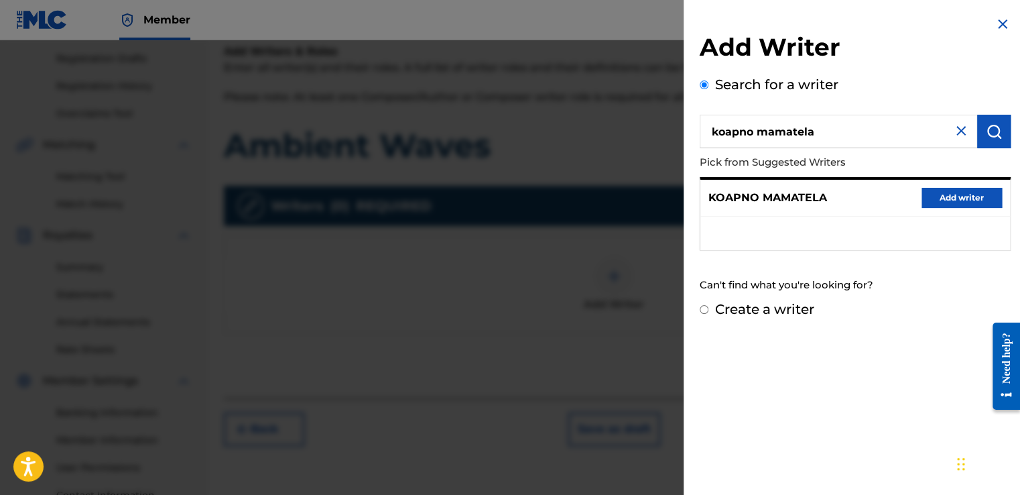
click at [961, 199] on button "Add writer" at bounding box center [961, 198] width 80 height 20
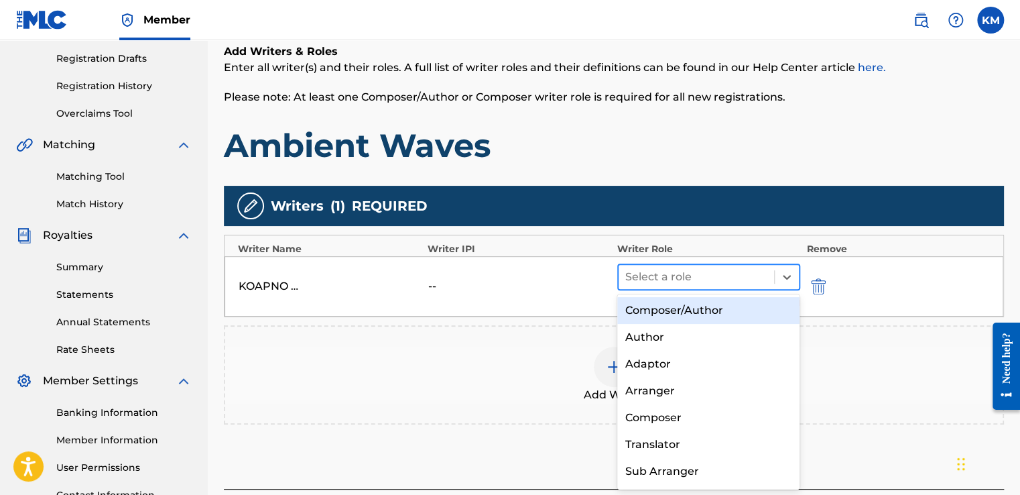
click at [657, 275] on div at bounding box center [696, 276] width 142 height 19
click at [667, 322] on div "Composer/Author" at bounding box center [708, 310] width 183 height 27
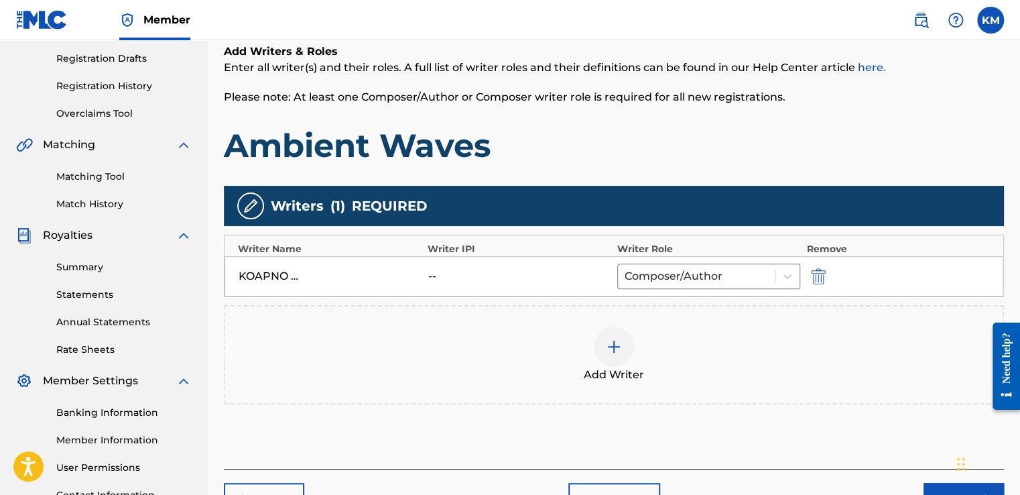
click at [905, 442] on div "Add Writers & Roles Enter all writer(s) and their roles. A full list of writer …" at bounding box center [614, 239] width 780 height 457
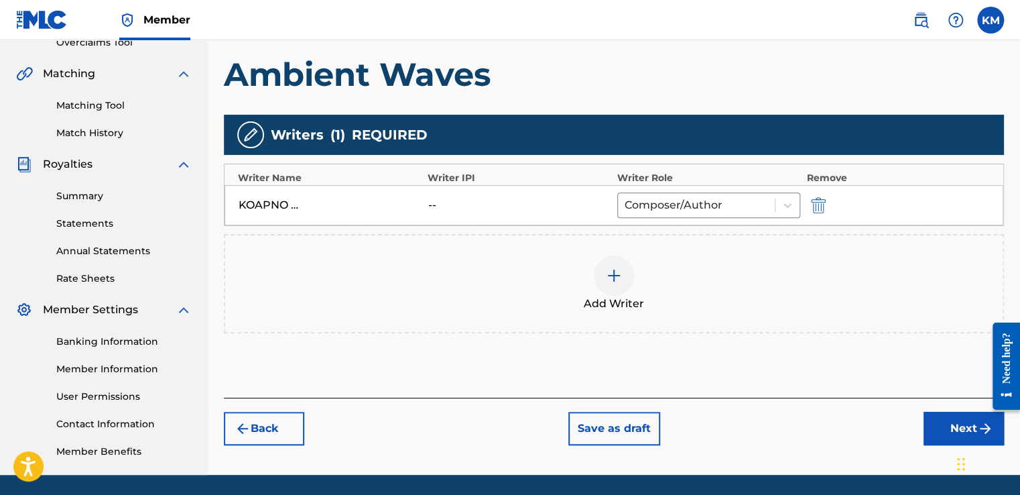
scroll to position [328, 0]
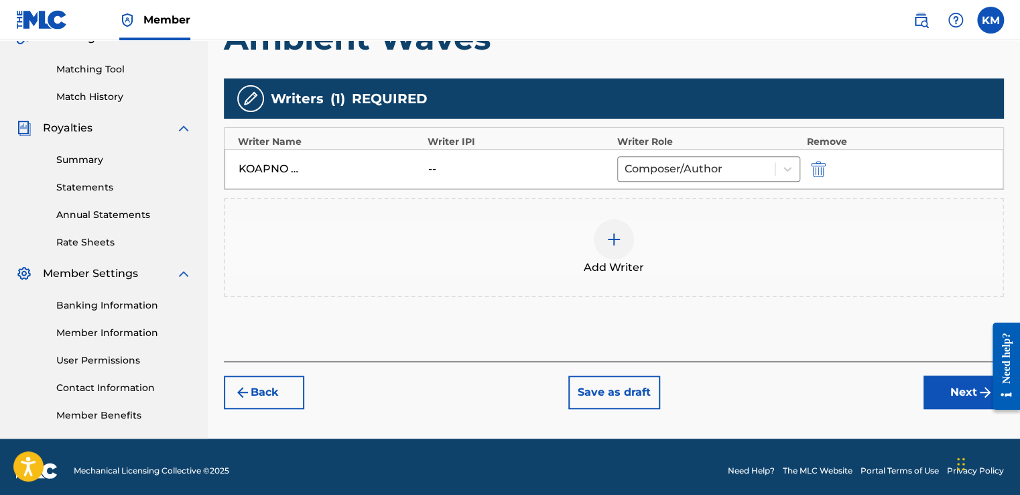
click at [957, 398] on button "Next" at bounding box center [963, 392] width 80 height 34
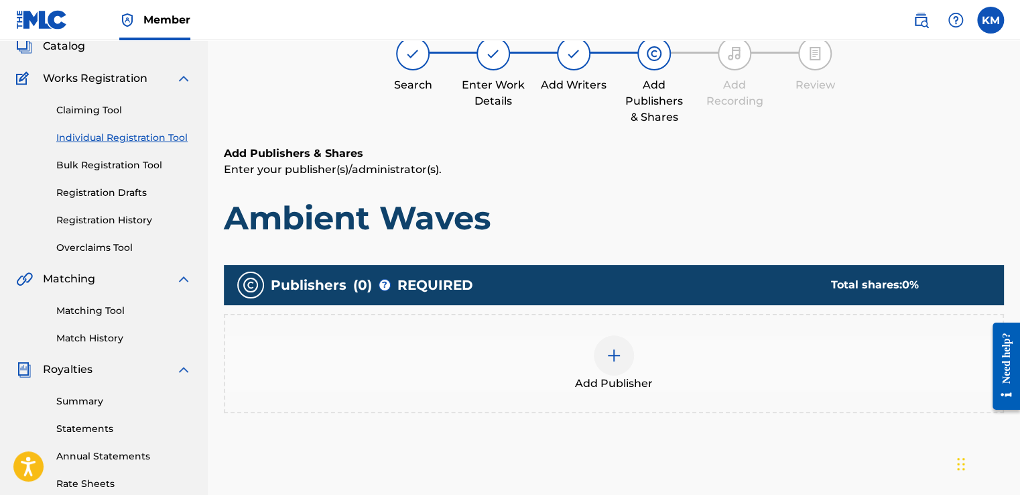
scroll to position [168, 0]
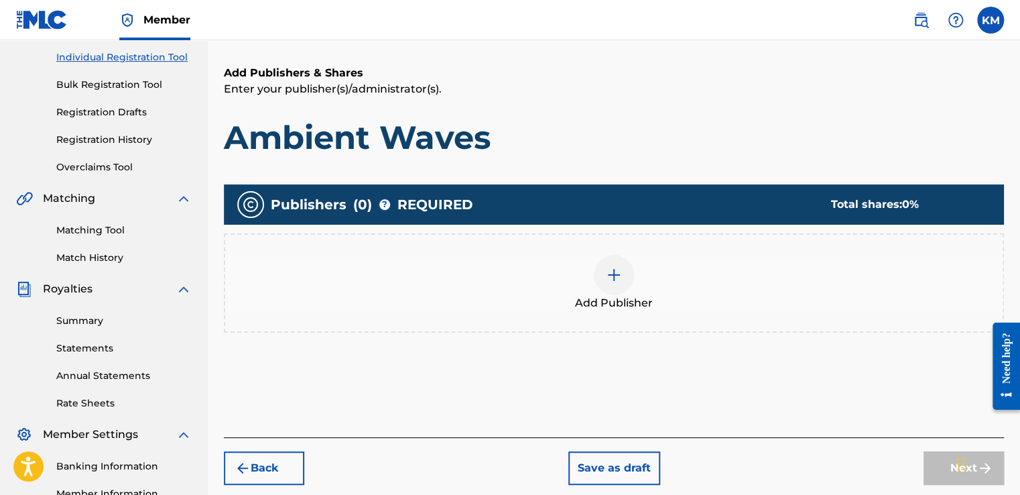
click at [607, 267] on img at bounding box center [614, 275] width 16 height 16
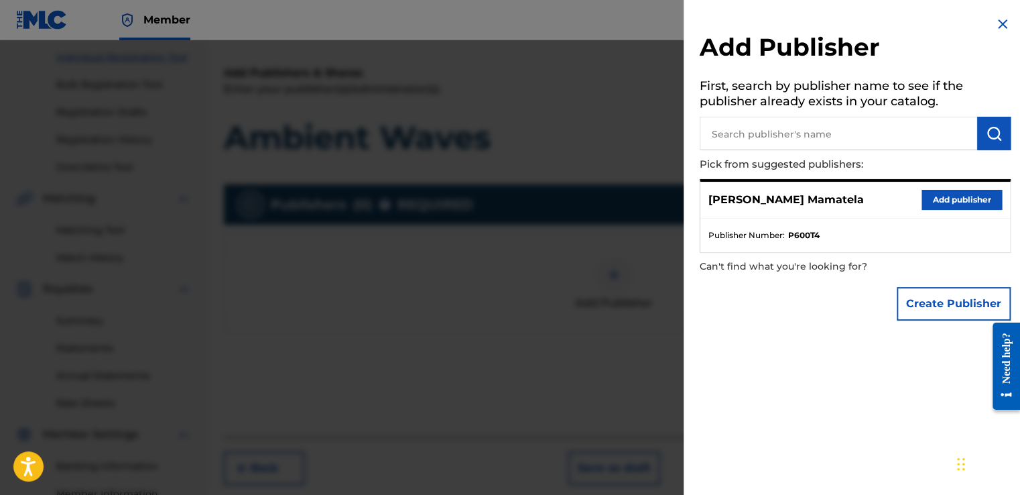
click at [948, 195] on button "Add publisher" at bounding box center [961, 200] width 80 height 20
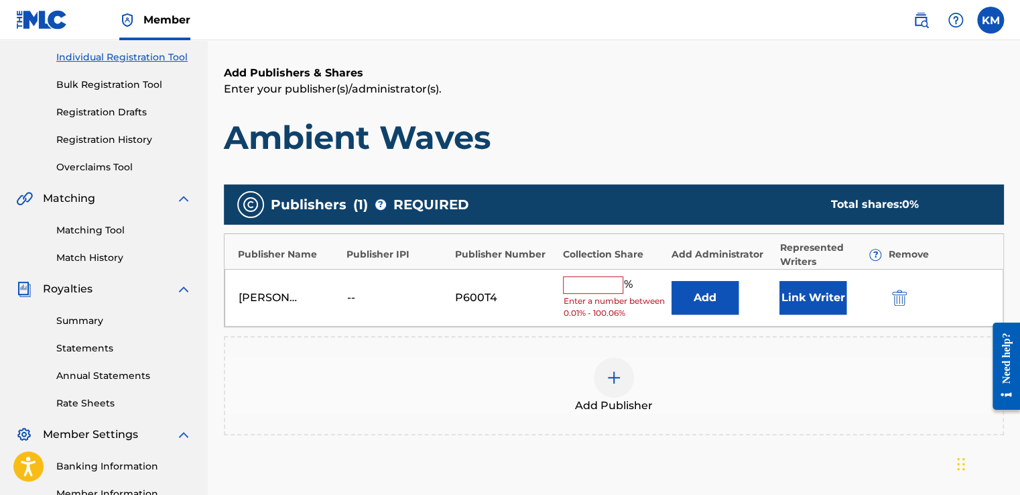
click at [582, 292] on div "% Enter a number between 0.01% - 100.06%" at bounding box center [613, 298] width 101 height 44
click at [582, 283] on input "text" at bounding box center [593, 284] width 60 height 17
type input "100"
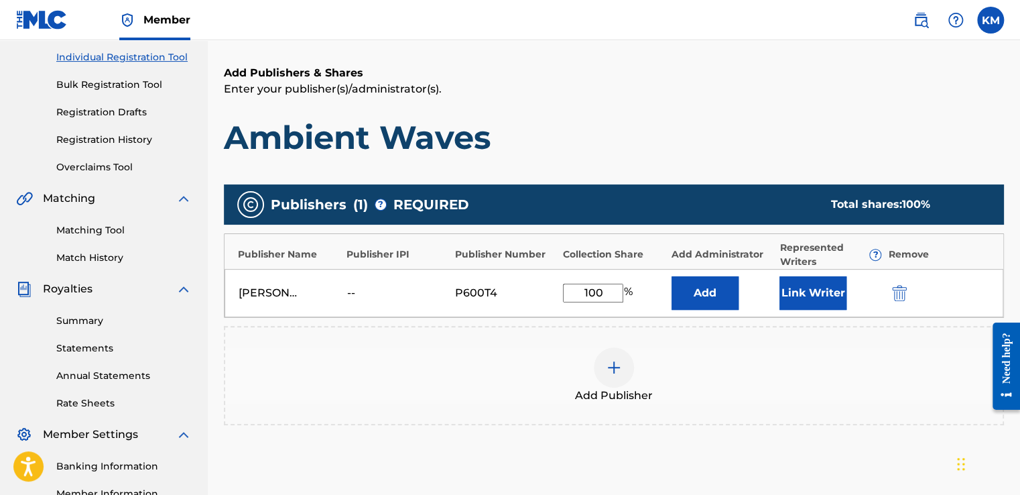
click at [917, 369] on div "Add Publisher" at bounding box center [613, 375] width 777 height 56
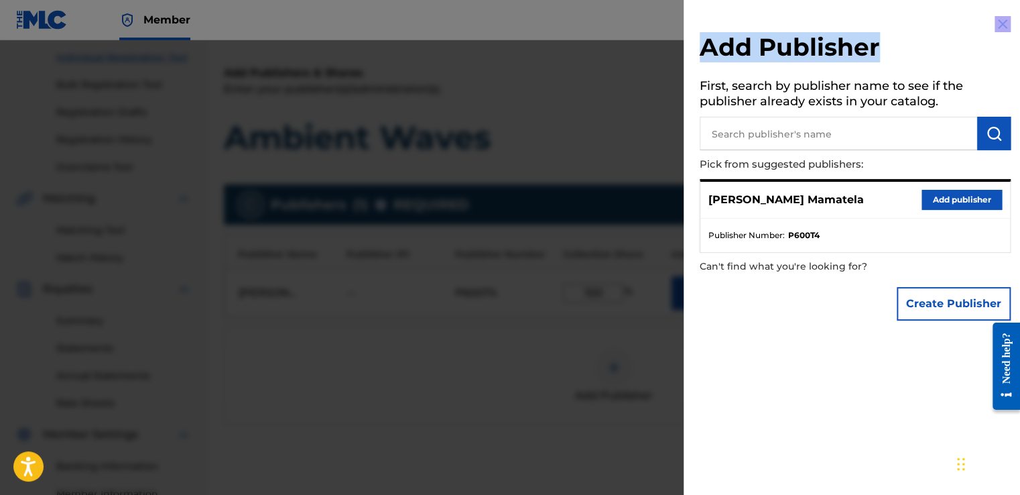
drag, startPoint x: 1009, startPoint y: 13, endPoint x: 997, endPoint y: 27, distance: 19.0
click at [997, 27] on div "Add Publisher First, search by publisher name to see if the publisher already e…" at bounding box center [855, 247] width 343 height 495
drag, startPoint x: 997, startPoint y: 27, endPoint x: 726, endPoint y: 101, distance: 280.4
click at [726, 101] on h5 "First, search by publisher name to see if the publisher already exists in your …" at bounding box center [855, 95] width 311 height 42
click at [999, 28] on img at bounding box center [1002, 24] width 16 height 16
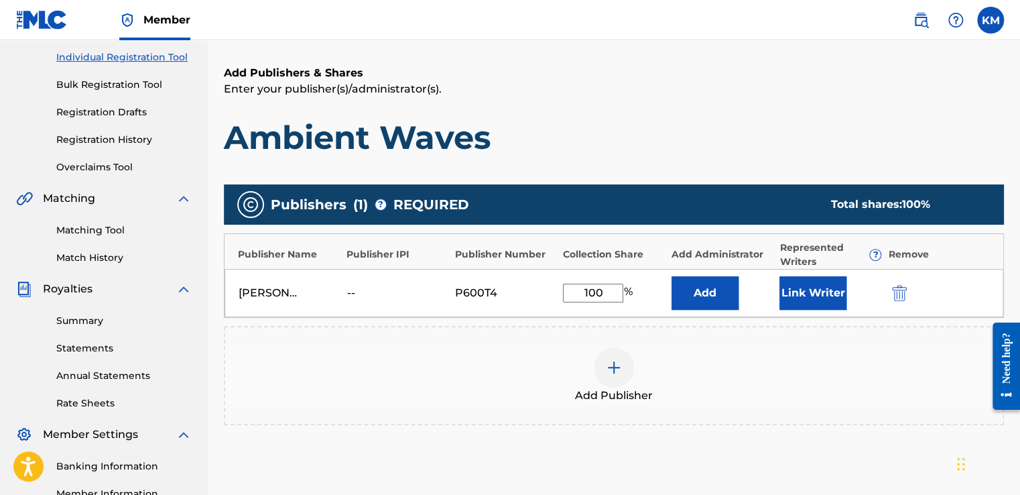
click at [893, 133] on h1 "Ambient Waves" at bounding box center [614, 137] width 780 height 40
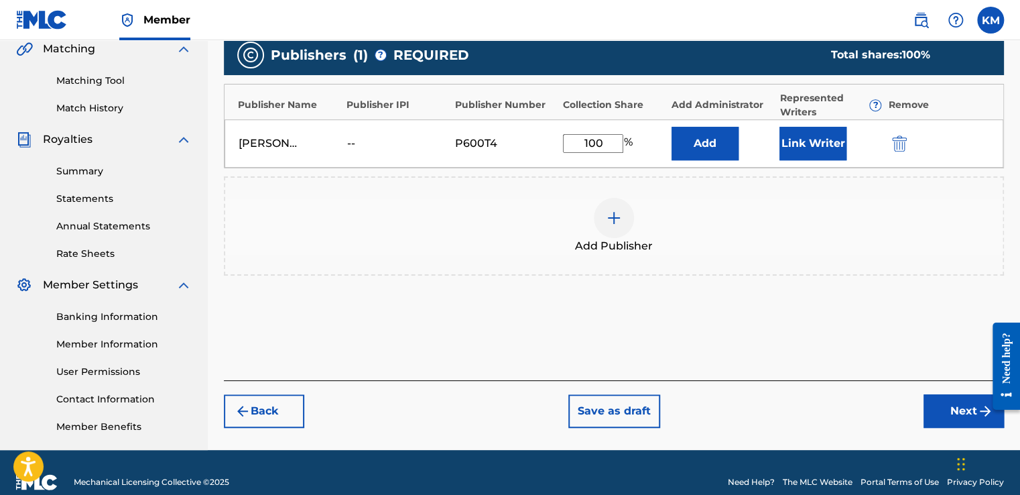
scroll to position [336, 0]
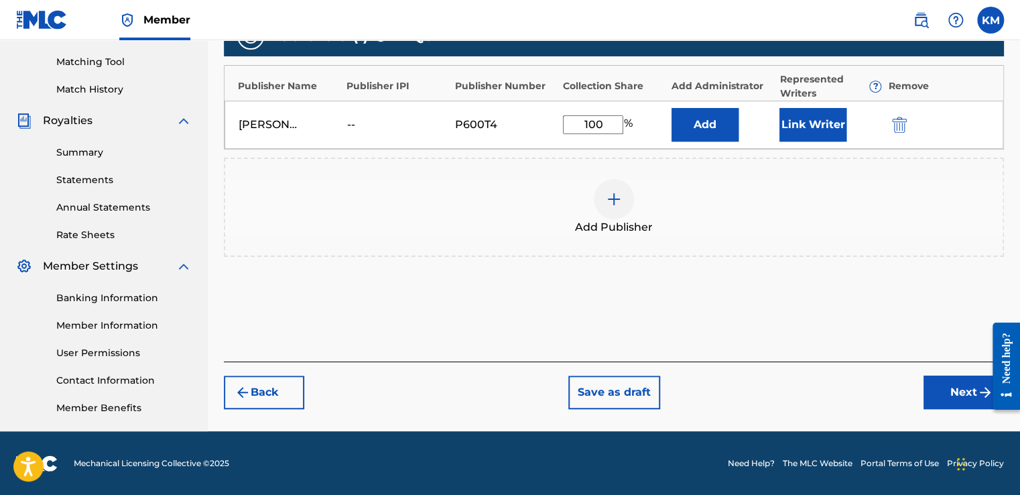
click at [963, 400] on button "Next" at bounding box center [963, 392] width 80 height 34
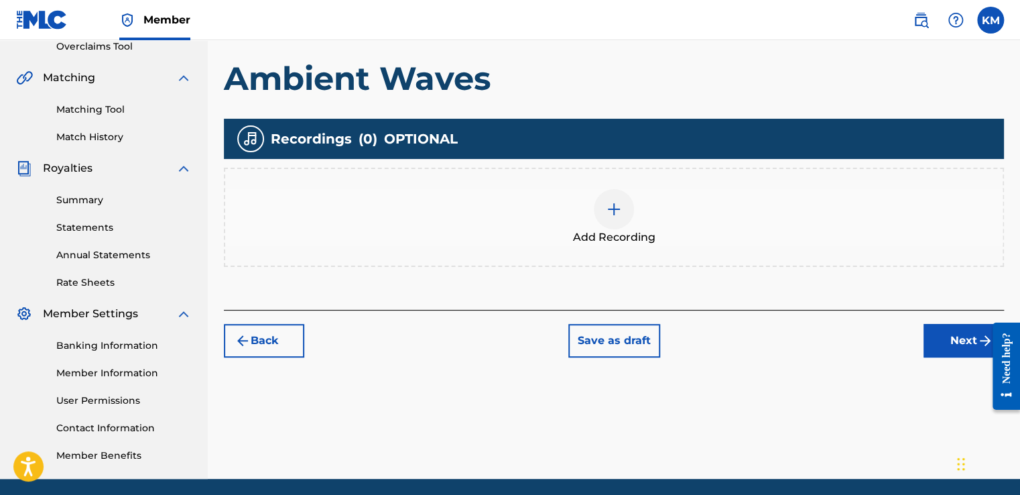
scroll to position [328, 0]
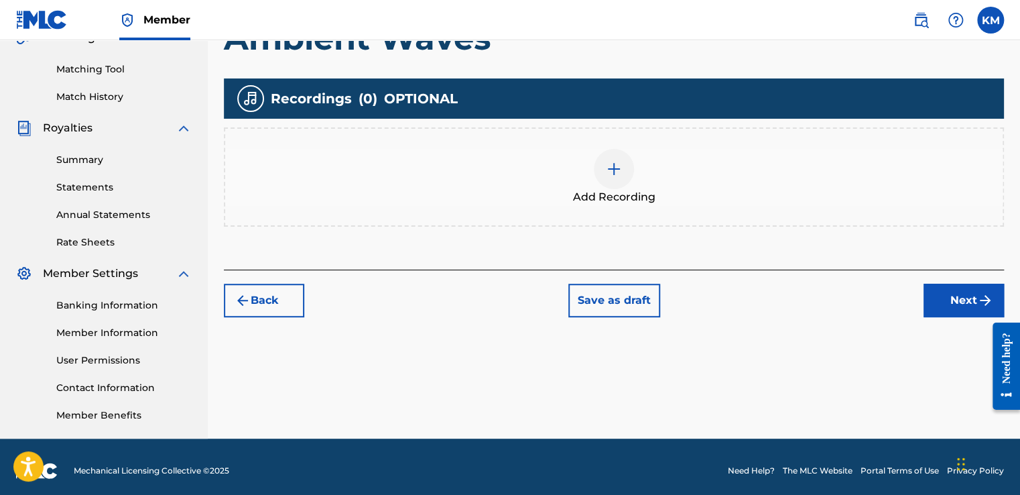
click at [612, 161] on img at bounding box center [614, 169] width 16 height 16
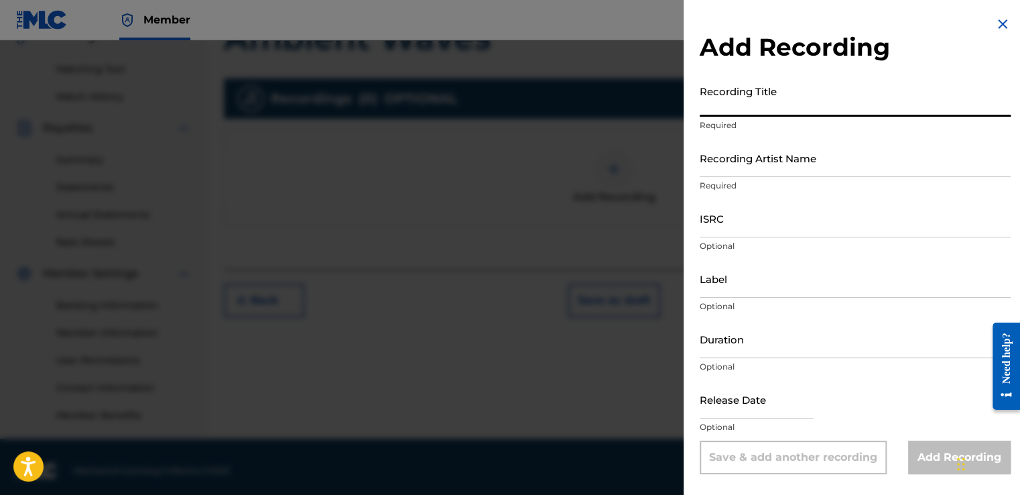
click at [741, 109] on input "Recording Title" at bounding box center [855, 97] width 311 height 38
type input "Ambient Waves"
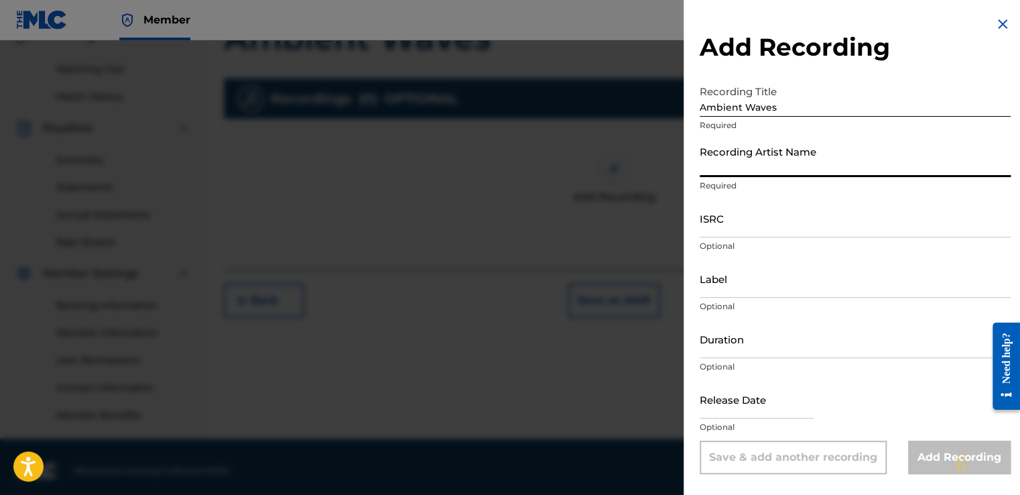
click at [760, 162] on input "Recording Artist Name" at bounding box center [855, 158] width 311 height 38
type input "[PERSON_NAME]"
type input "Sonics WavsAchive"
type input "05:43"
type input "[DATE]"
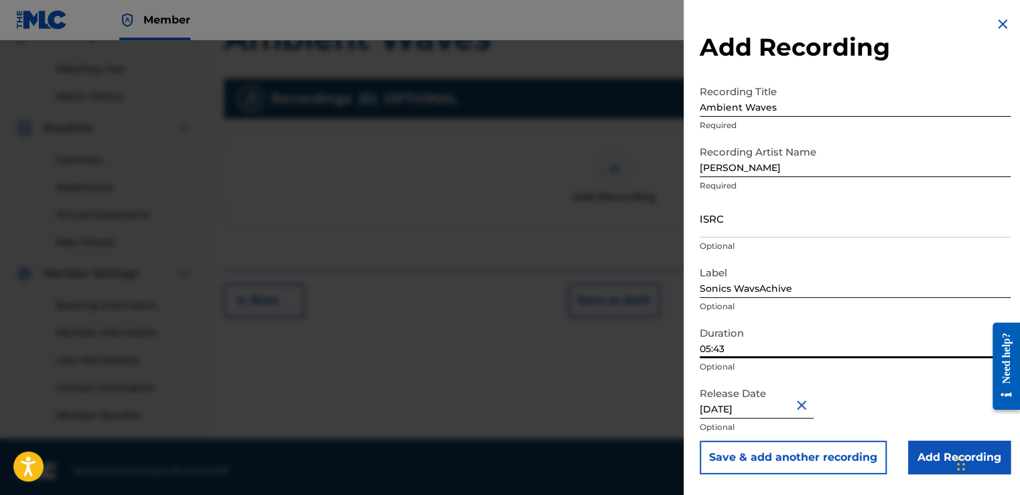
click at [726, 350] on input "05:43" at bounding box center [855, 339] width 311 height 38
type input "06:05"
click at [937, 452] on input "Add Recording" at bounding box center [959, 457] width 103 height 34
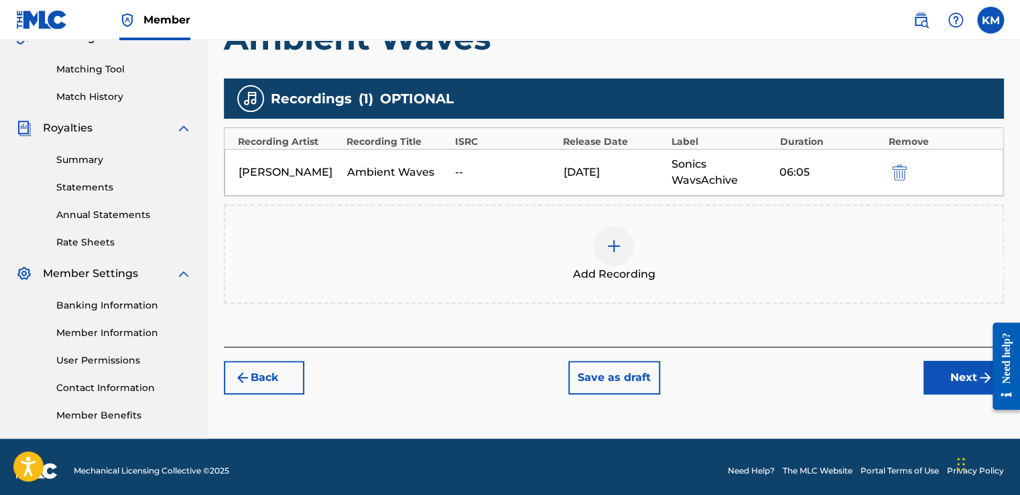
click at [952, 378] on button "Next" at bounding box center [963, 378] width 80 height 34
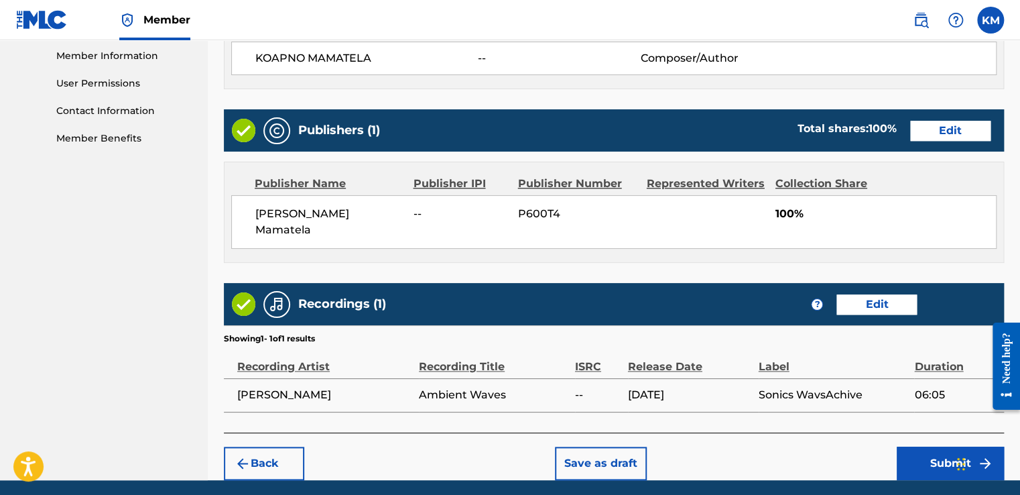
scroll to position [637, 0]
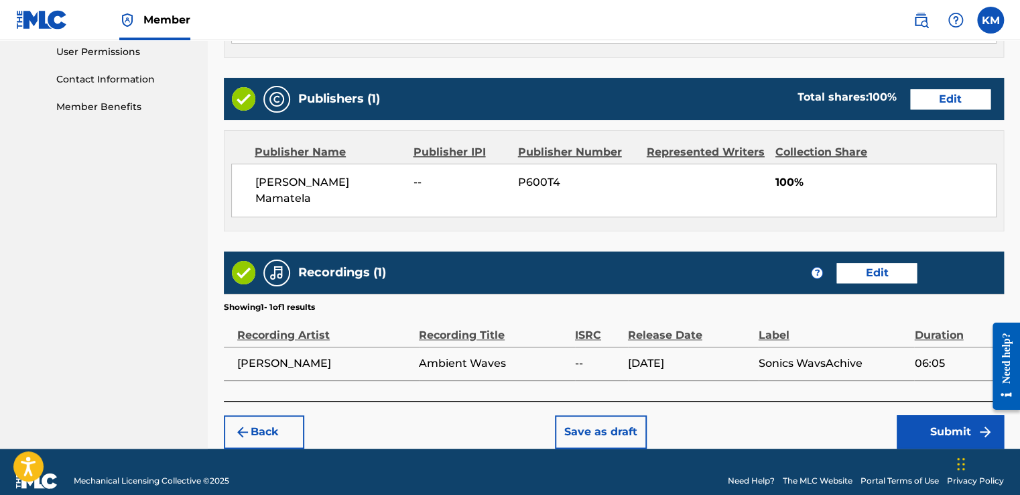
click at [952, 415] on button "Submit" at bounding box center [950, 432] width 107 height 34
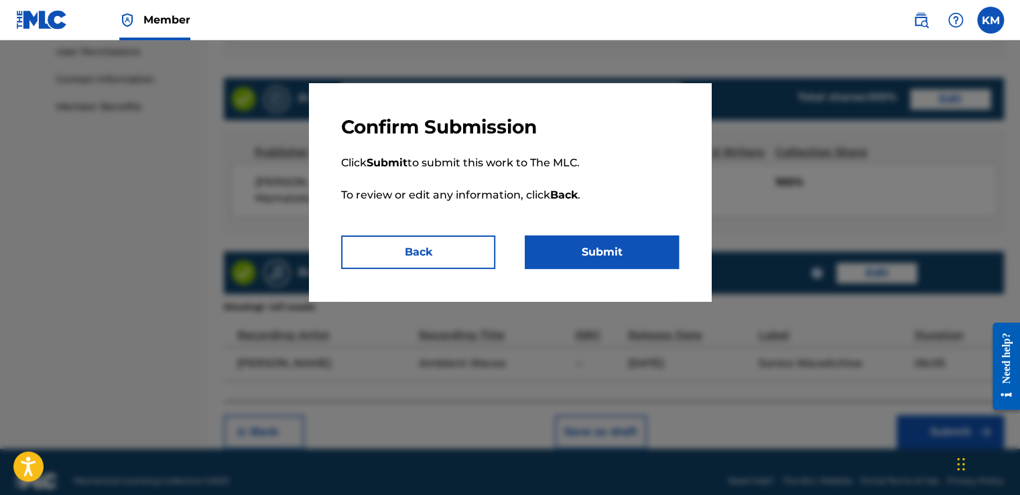
click at [604, 253] on button "Submit" at bounding box center [602, 252] width 154 height 34
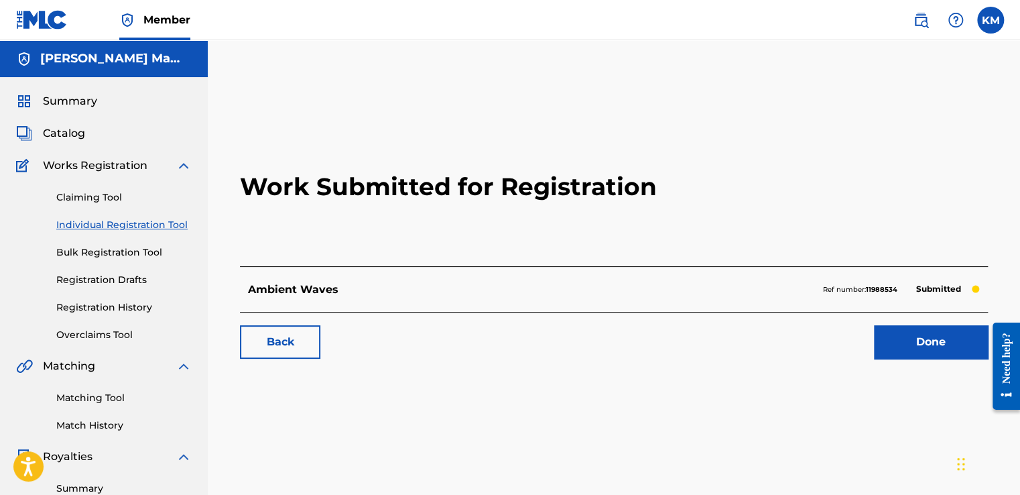
click at [925, 334] on link "Done" at bounding box center [931, 342] width 114 height 34
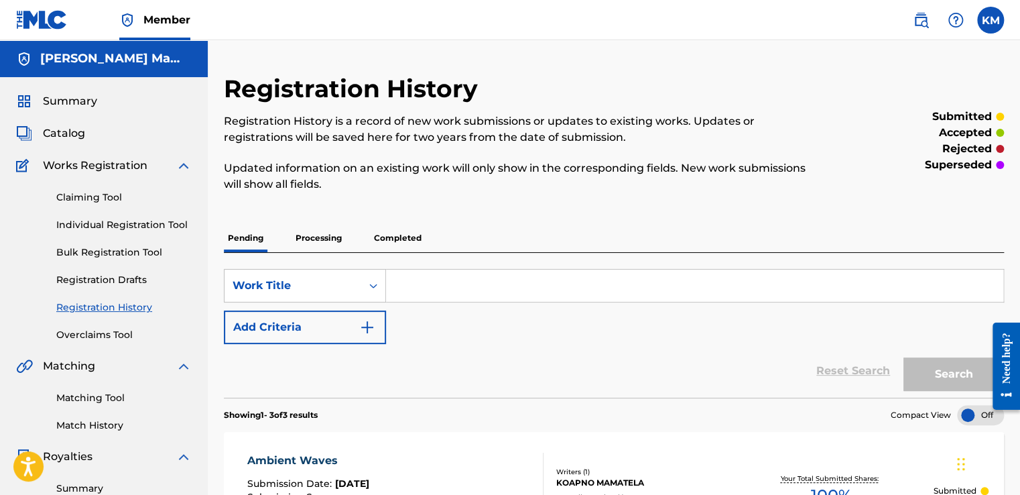
click at [109, 198] on link "Claiming Tool" at bounding box center [123, 197] width 135 height 14
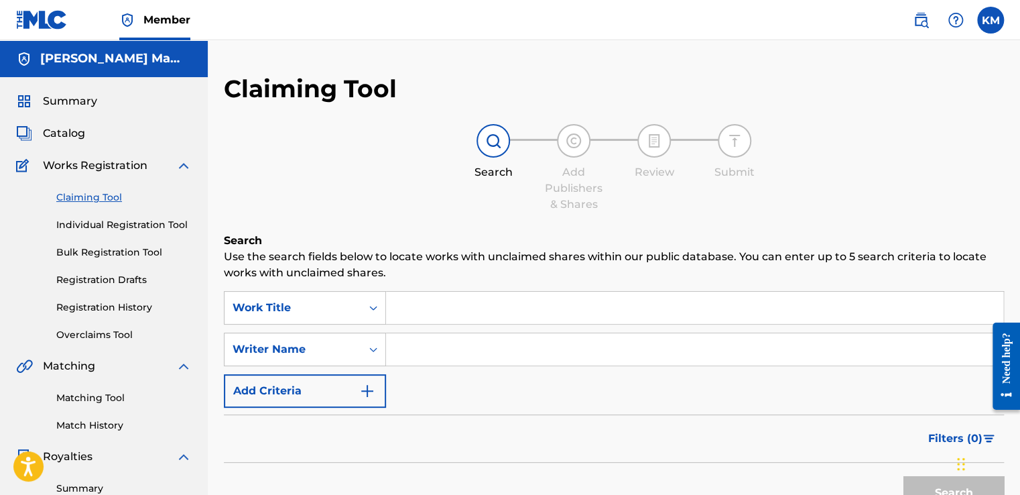
click at [120, 220] on link "Individual Registration Tool" at bounding box center [123, 225] width 135 height 14
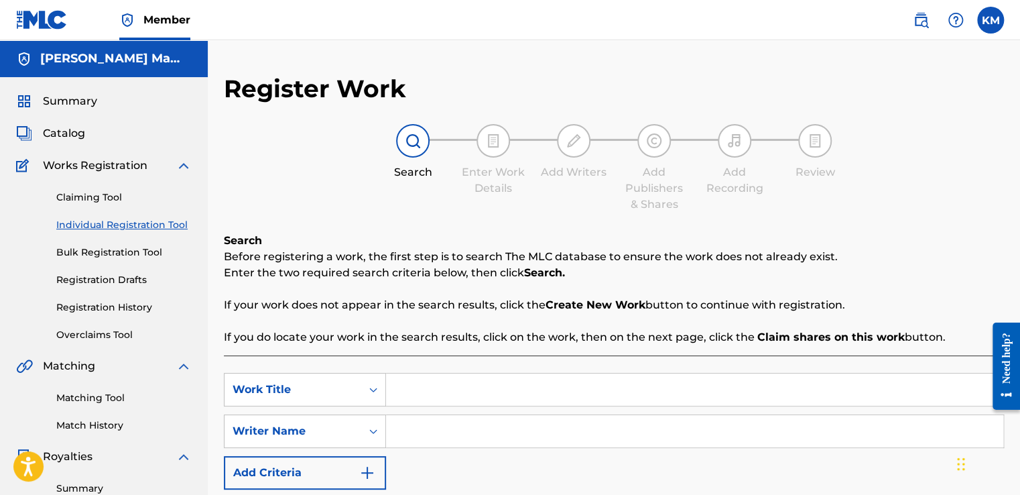
click at [470, 395] on input "Search Form" at bounding box center [694, 389] width 617 height 32
type input "p"
type input "Pro Max"
click at [409, 435] on input "Search Form" at bounding box center [694, 431] width 617 height 32
type input "Kopano Mamatela"
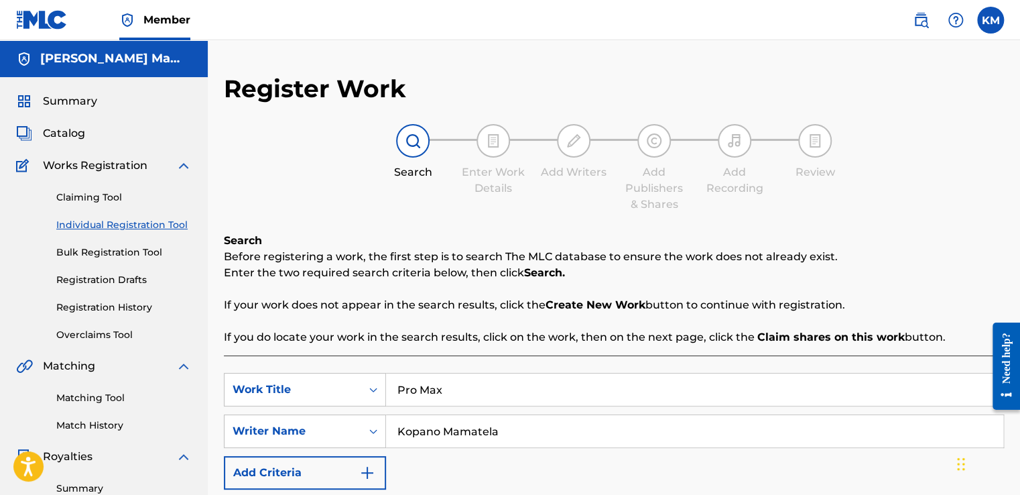
click at [576, 344] on p "If you do locate your work in the search results, click on the work, then on th…" at bounding box center [614, 337] width 780 height 16
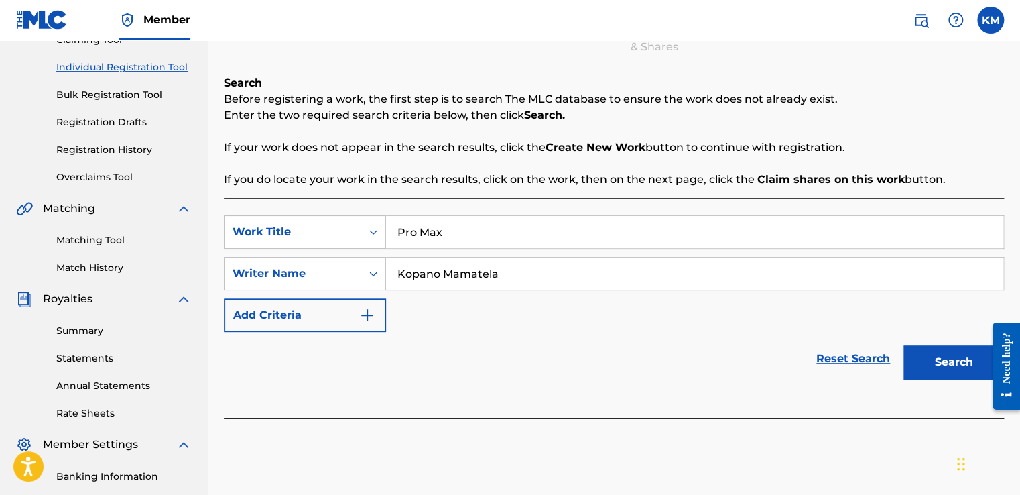
scroll to position [188, 0]
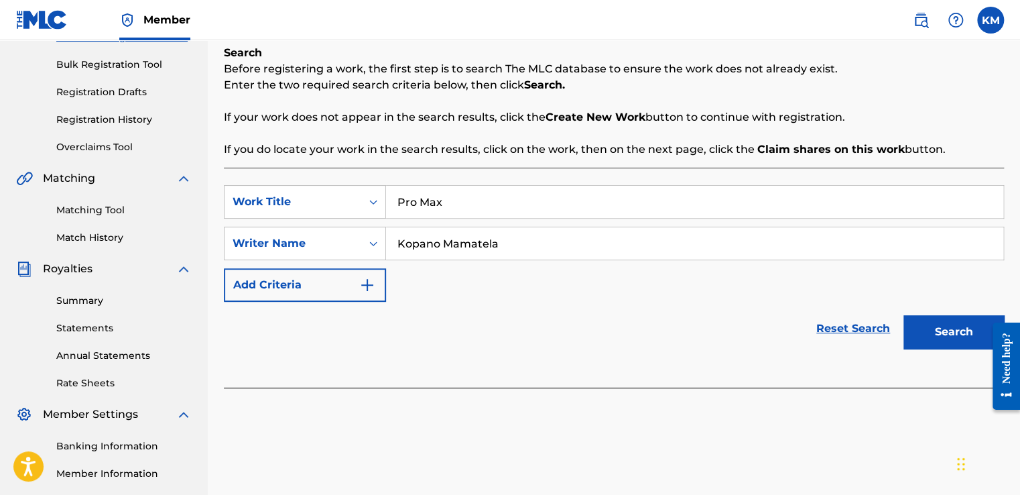
click at [948, 330] on button "Search" at bounding box center [953, 332] width 101 height 34
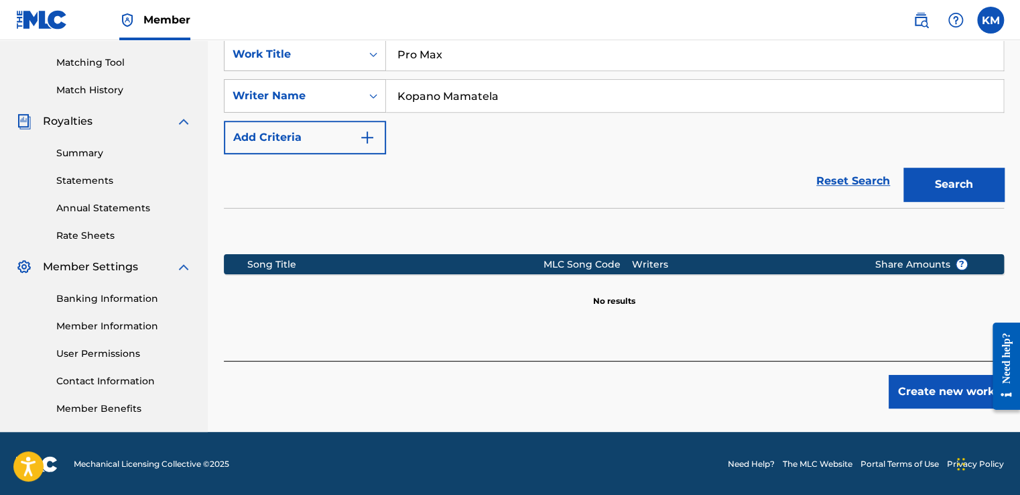
scroll to position [336, 0]
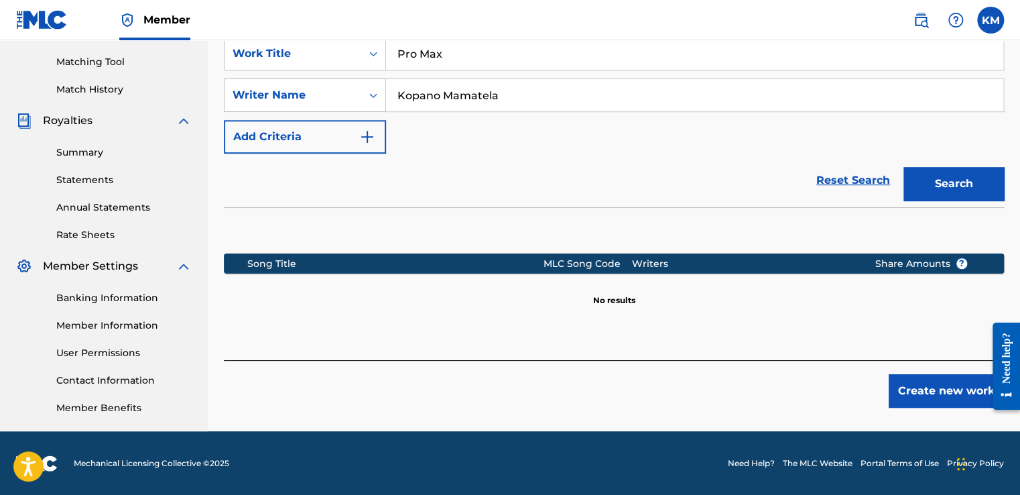
click at [932, 403] on button "Create new work" at bounding box center [946, 391] width 115 height 34
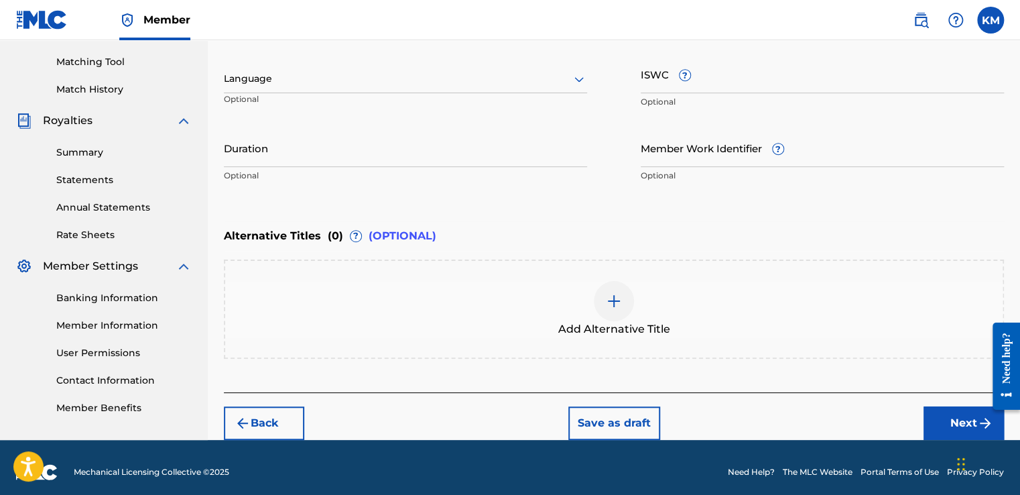
click at [854, 219] on div "Enter Work Details Enter work details for ‘ Pro Max ’ below. Work Title Pro Max…" at bounding box center [614, 59] width 780 height 324
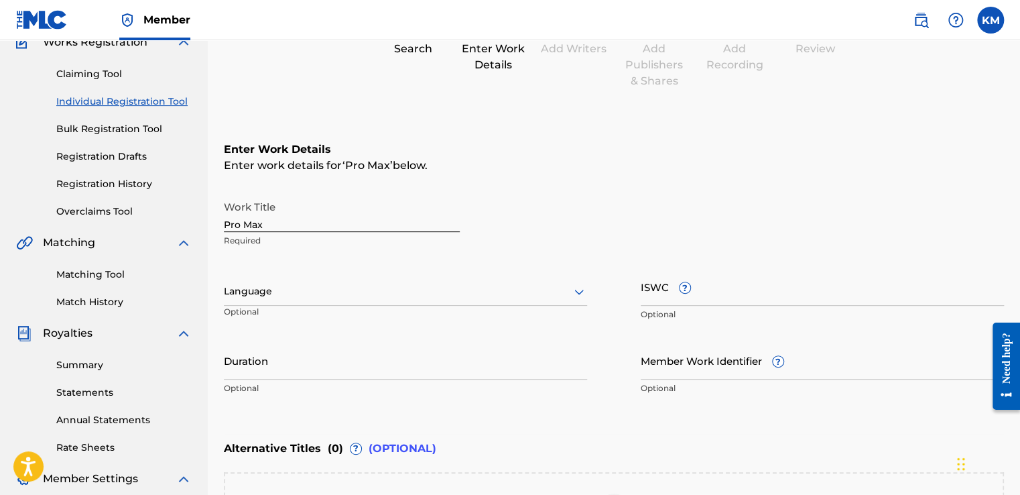
scroll to position [121, 0]
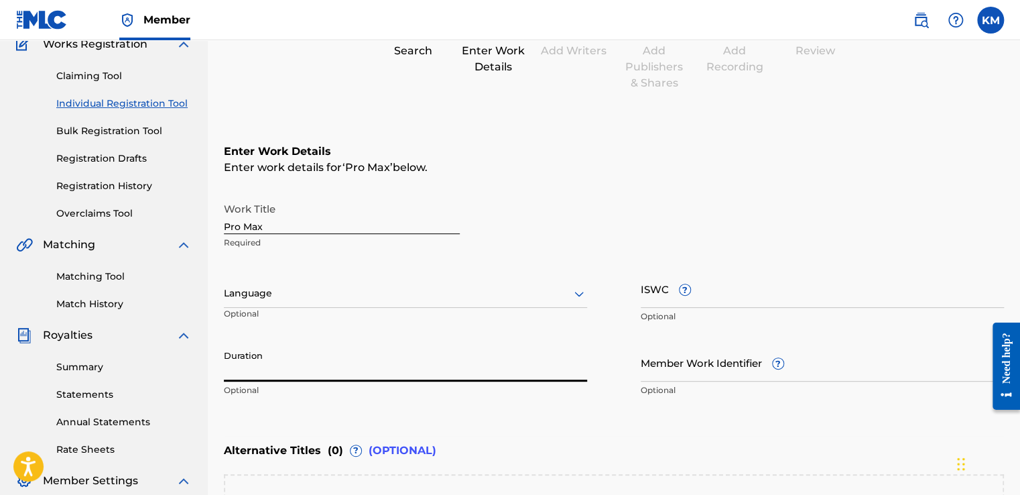
click at [343, 371] on input "Duration" at bounding box center [405, 362] width 363 height 38
type input "06:15"
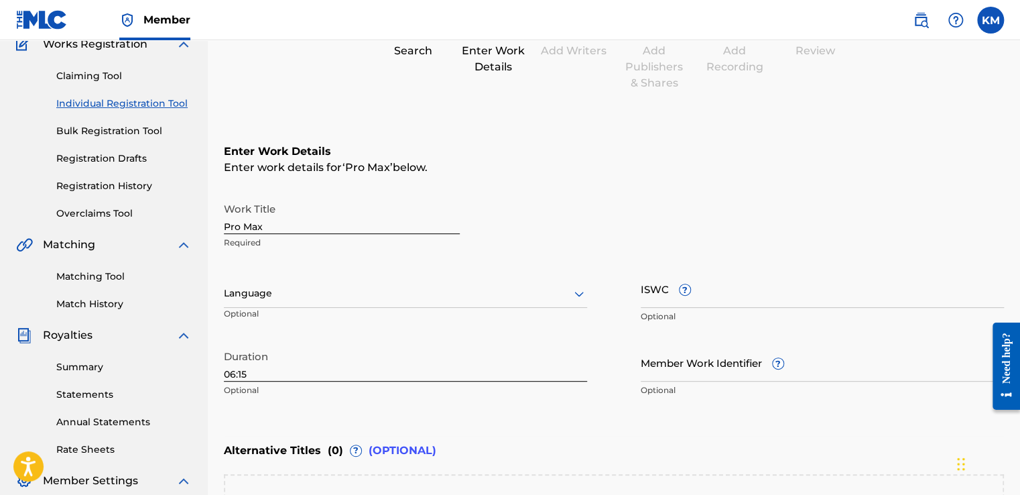
click at [712, 426] on div "Enter Work Details Enter work details for ‘ Pro Max ’ below. Work Title Pro Max…" at bounding box center [614, 273] width 780 height 324
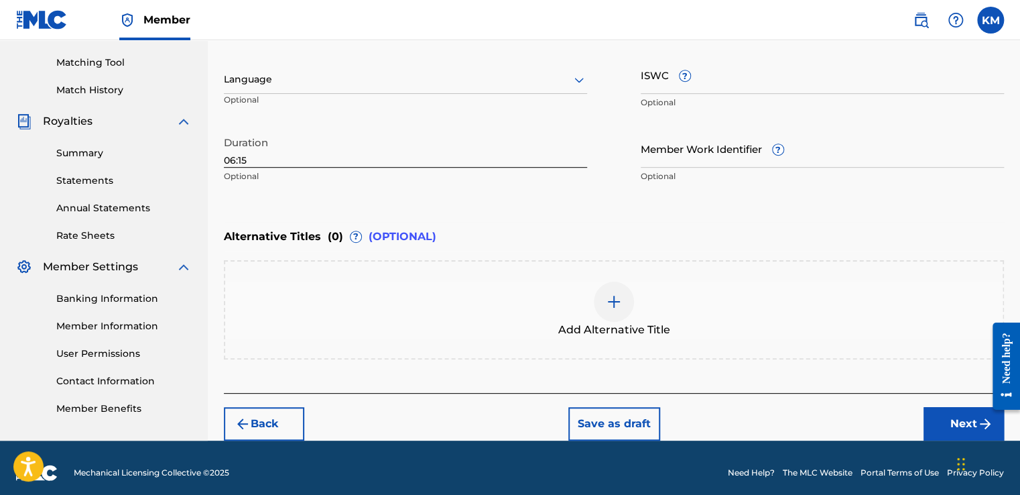
scroll to position [343, 0]
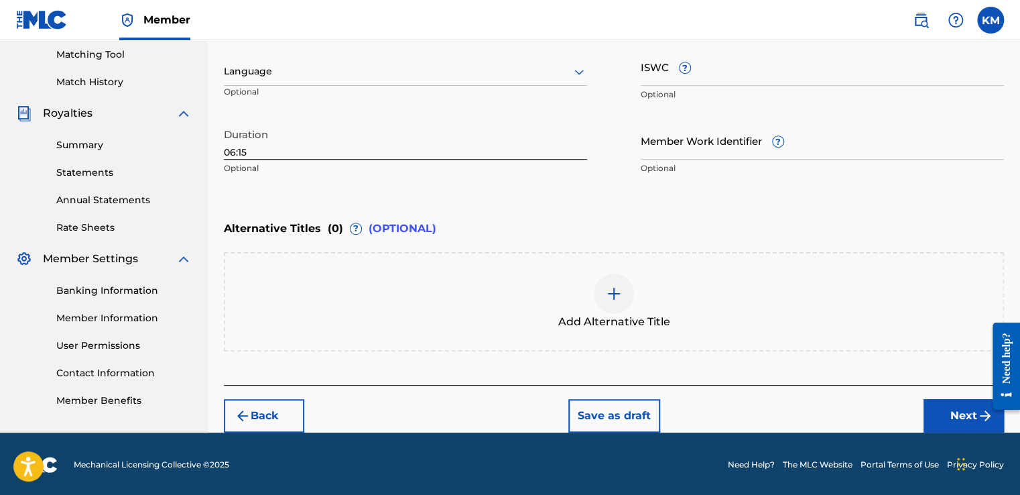
click at [953, 413] on button "Next" at bounding box center [963, 416] width 80 height 34
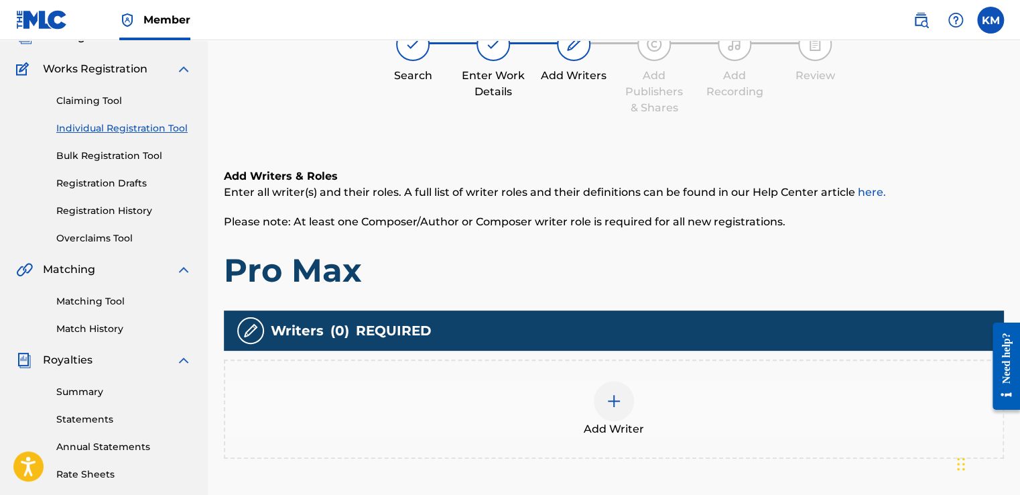
scroll to position [60, 0]
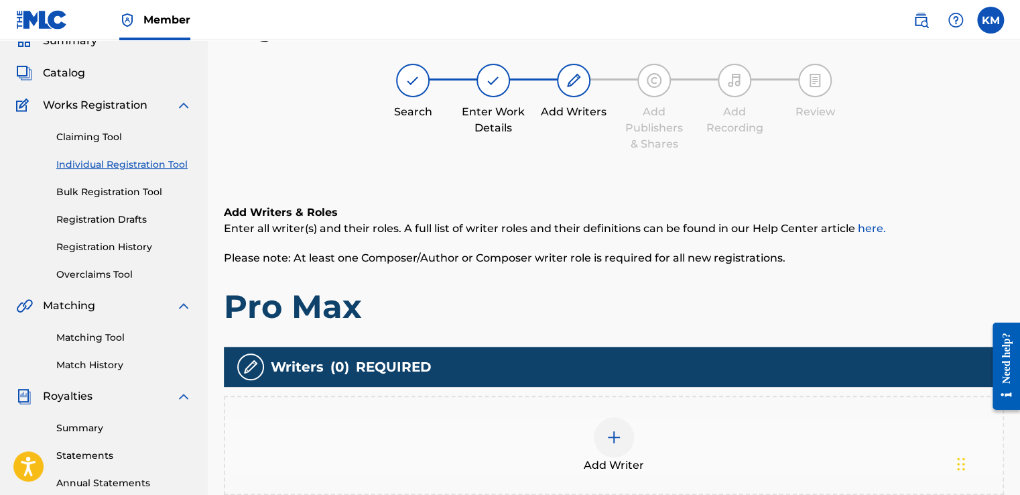
click at [619, 436] on img at bounding box center [614, 437] width 16 height 16
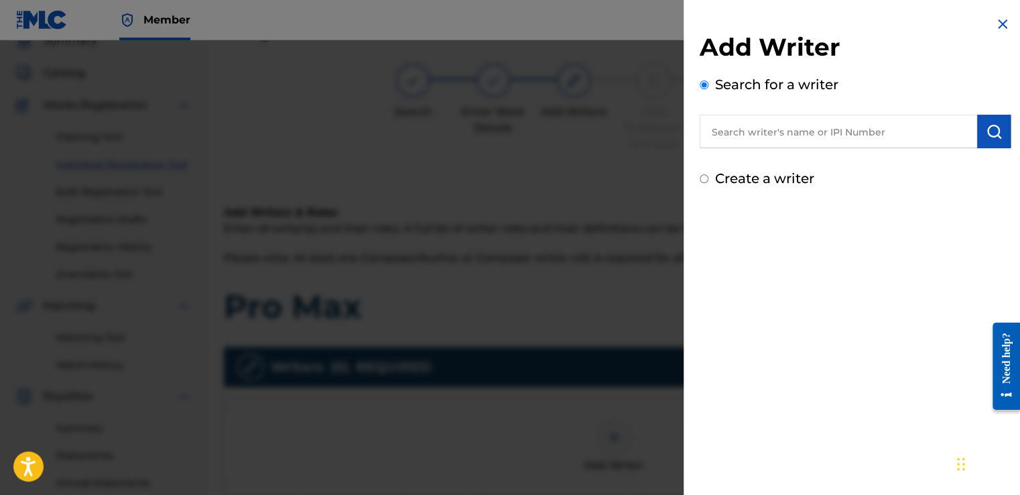
click at [818, 133] on input "text" at bounding box center [838, 132] width 277 height 34
type input "Mamatela"
click at [998, 141] on button "submit" at bounding box center [994, 132] width 34 height 34
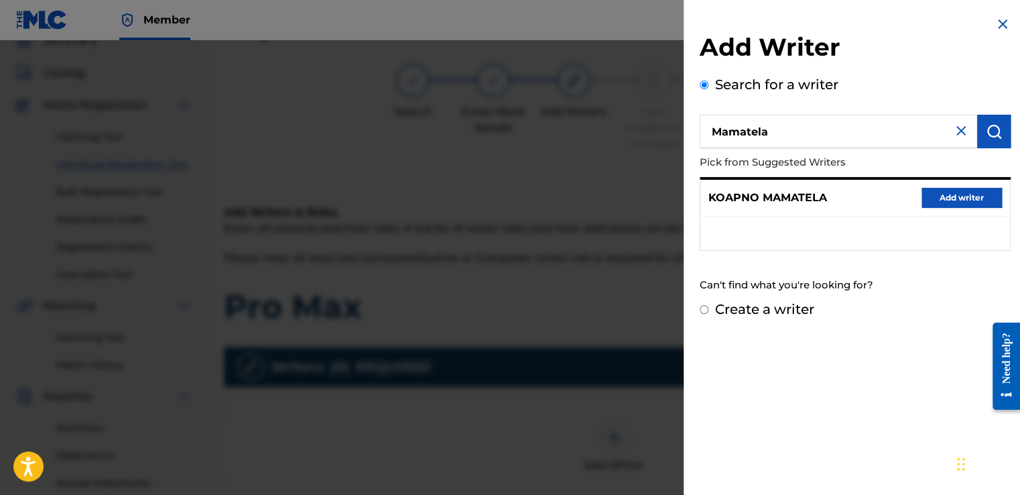
click at [980, 197] on button "Add writer" at bounding box center [961, 198] width 80 height 20
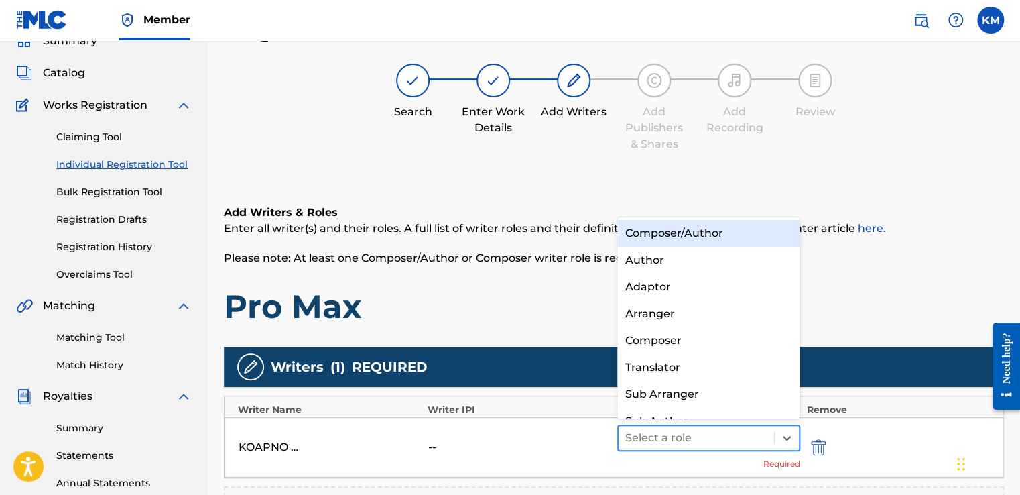
click at [635, 438] on div at bounding box center [696, 437] width 142 height 19
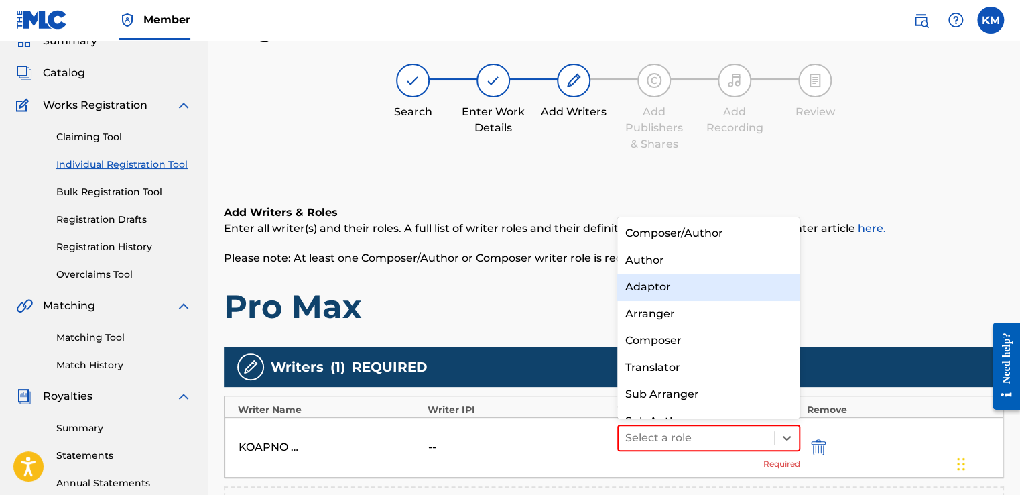
scroll to position [19, 0]
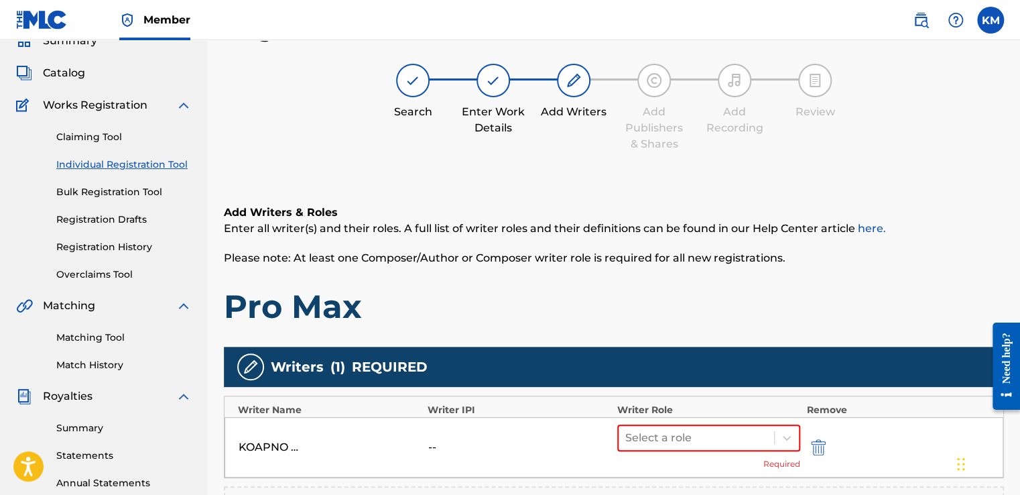
click at [673, 214] on h6 "Add Writers & Roles" at bounding box center [614, 212] width 780 height 16
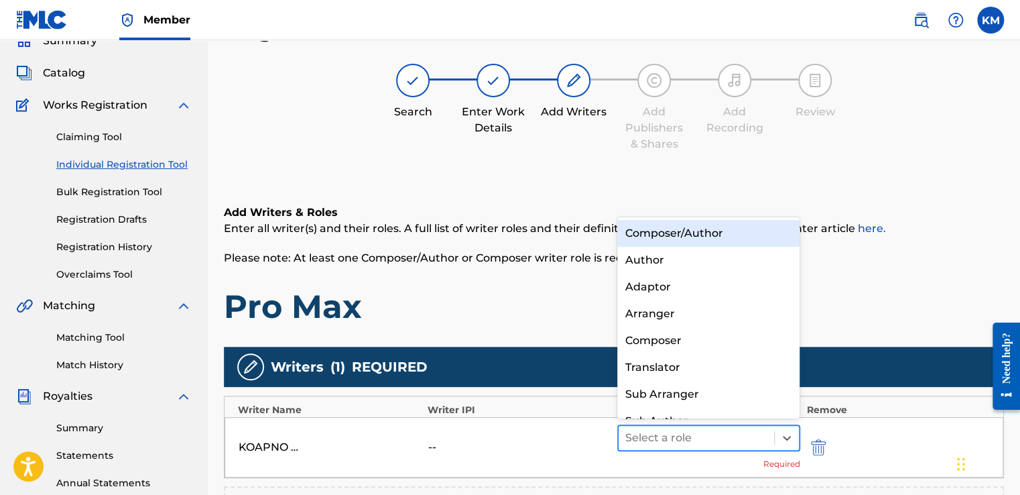
click at [742, 426] on div "Select a role" at bounding box center [696, 438] width 155 height 24
click at [691, 235] on div "Composer/Author" at bounding box center [708, 233] width 183 height 27
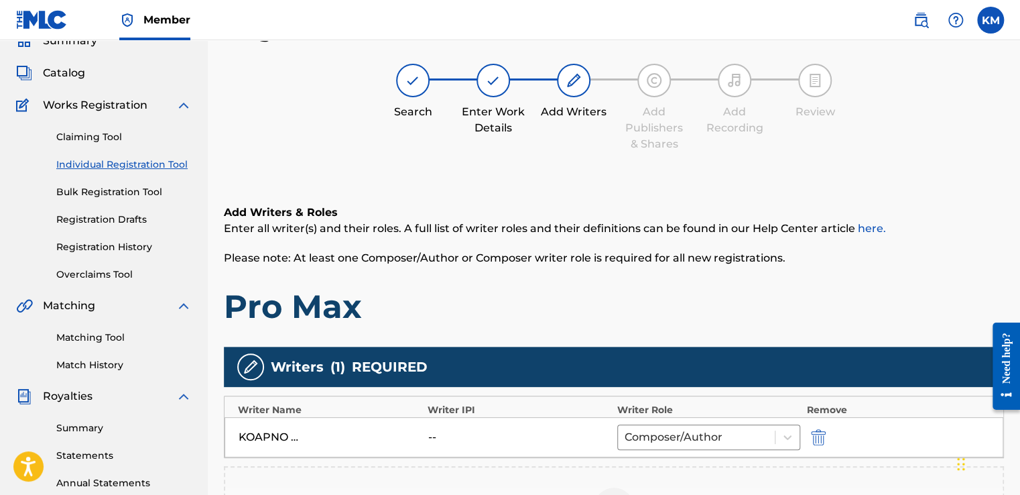
click at [743, 320] on h1 "Pro Max" at bounding box center [614, 306] width 780 height 40
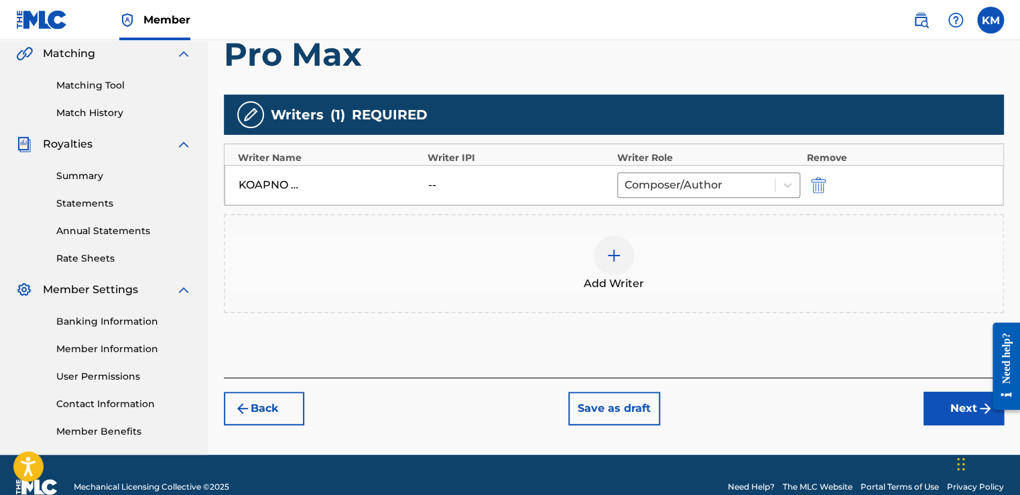
scroll to position [336, 0]
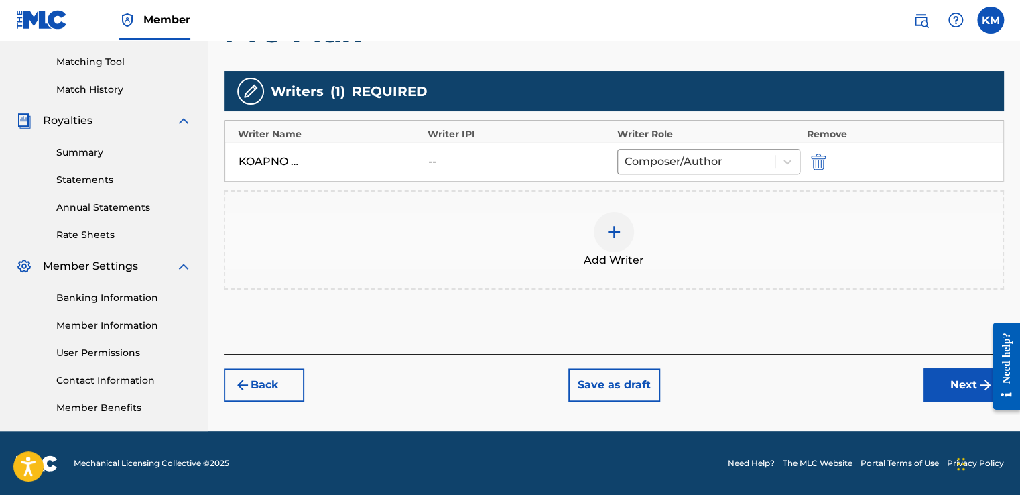
click at [946, 379] on button "Next" at bounding box center [963, 385] width 80 height 34
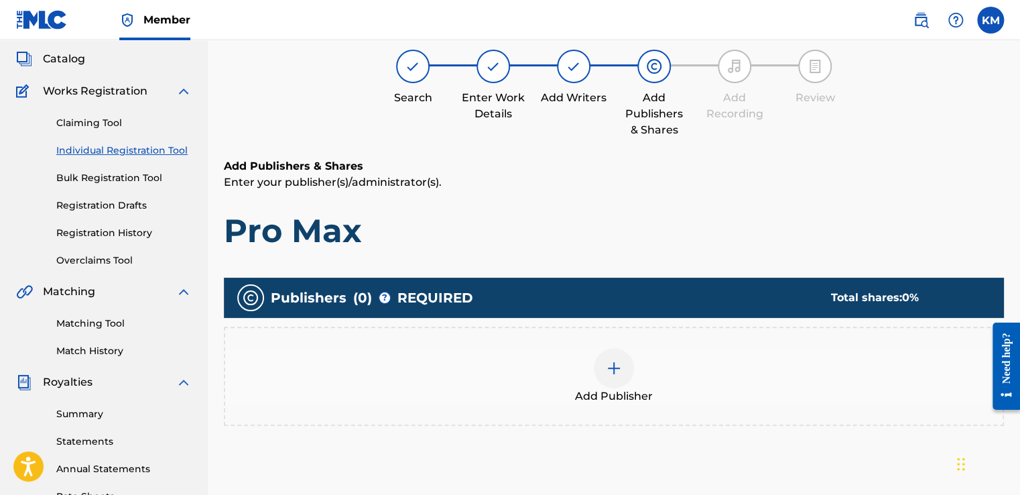
scroll to position [60, 0]
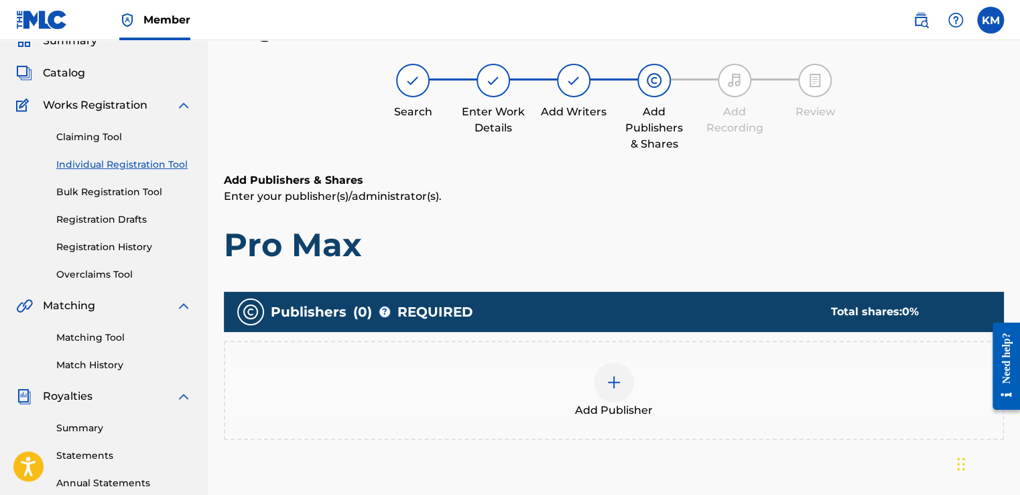
click at [597, 396] on div "Add Publisher" at bounding box center [613, 390] width 777 height 56
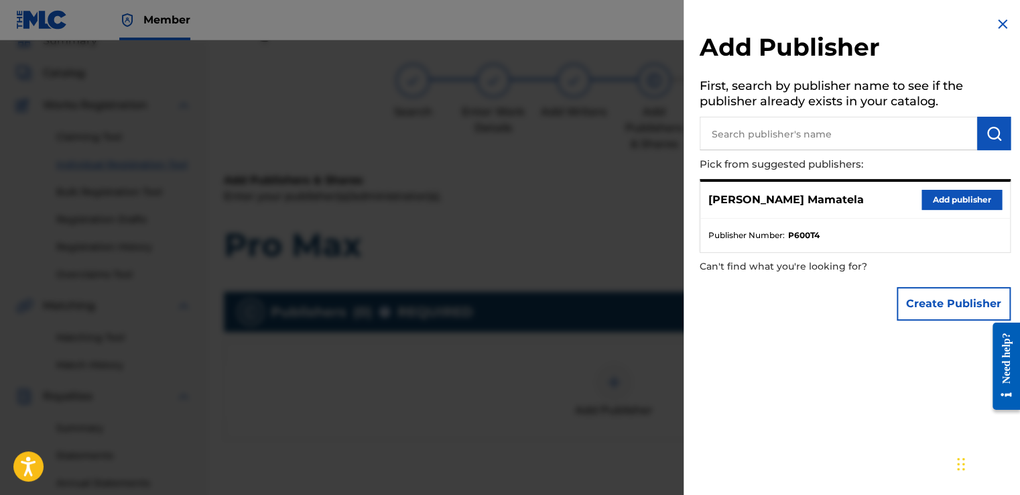
click at [979, 198] on button "Add publisher" at bounding box center [961, 200] width 80 height 20
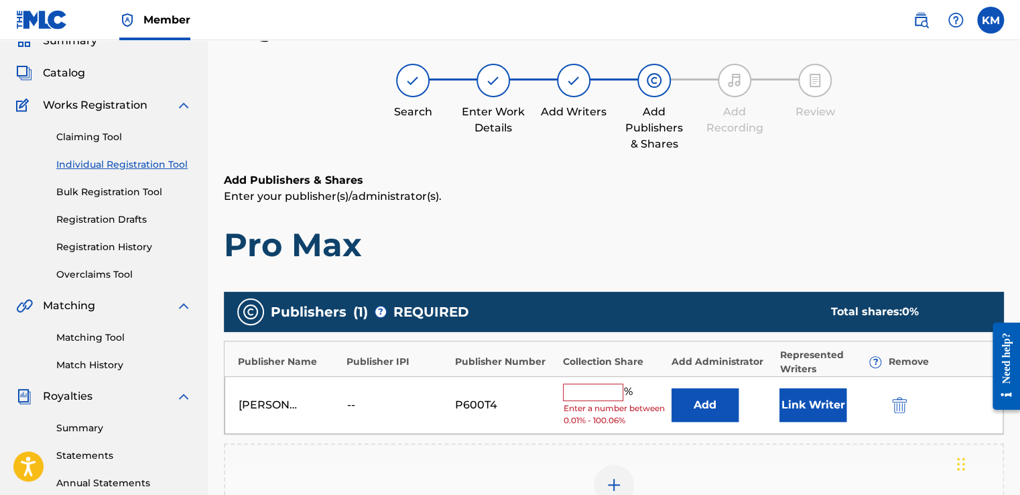
click at [579, 389] on input "text" at bounding box center [593, 391] width 60 height 17
type input "100"
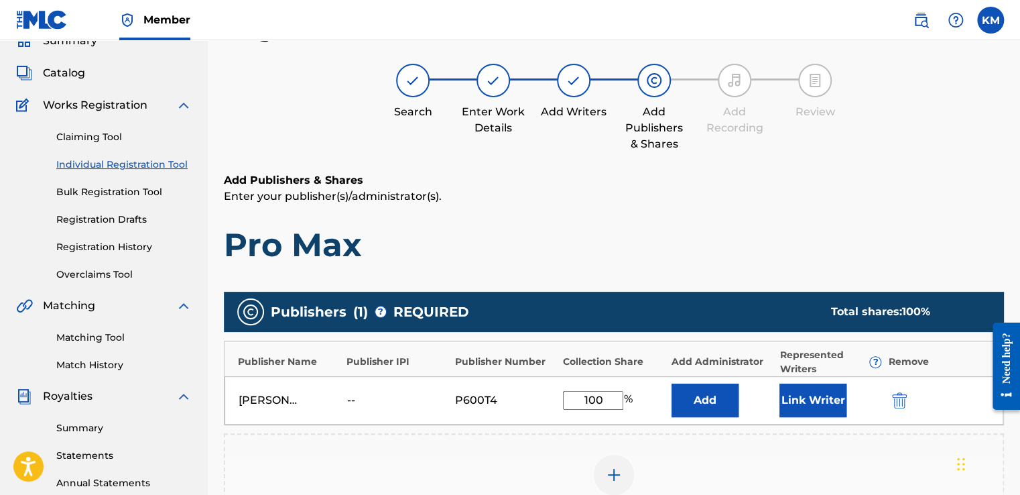
click at [852, 241] on h1 "Pro Max" at bounding box center [614, 244] width 780 height 40
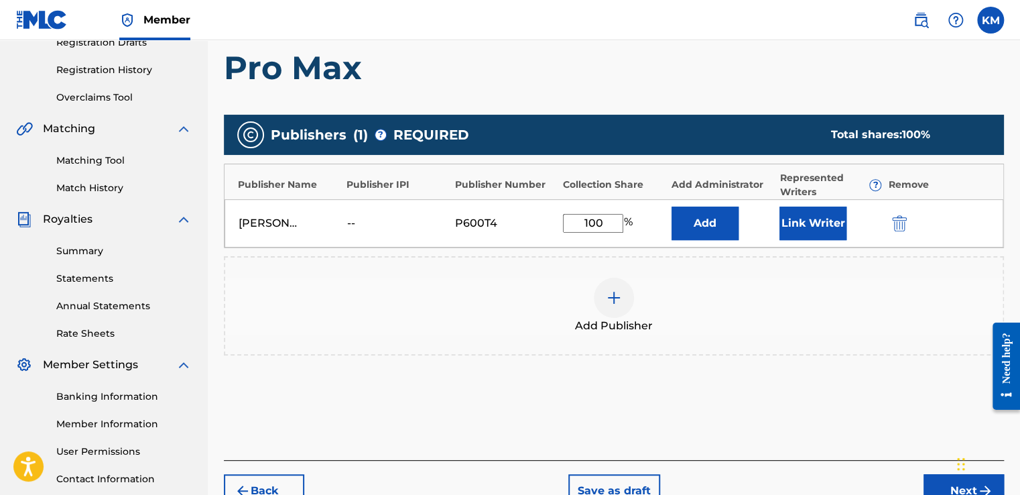
scroll to position [336, 0]
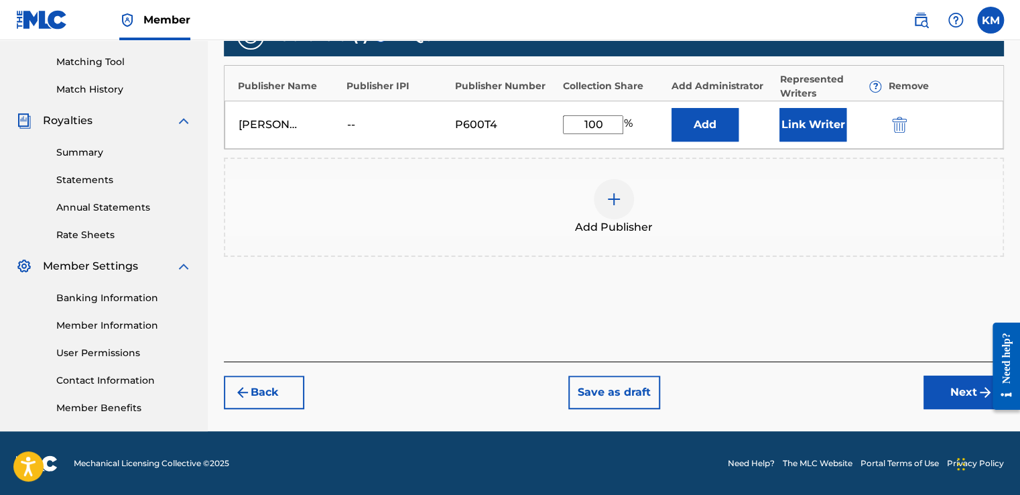
click at [969, 386] on button "Next" at bounding box center [963, 392] width 80 height 34
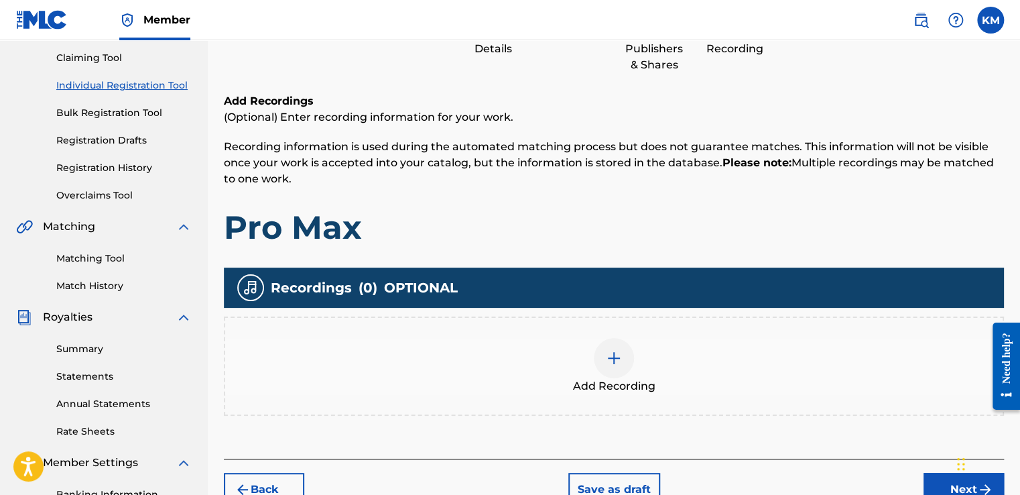
scroll to position [141, 0]
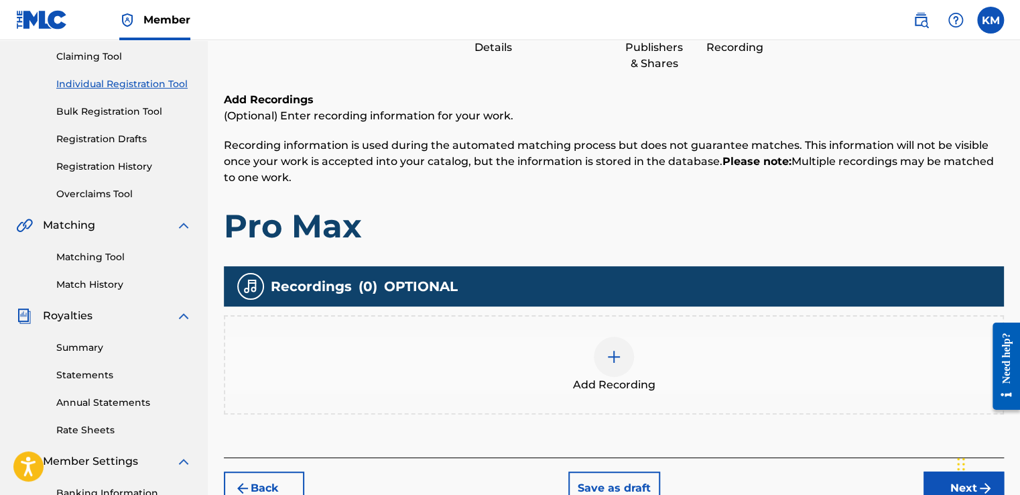
click at [625, 368] on div at bounding box center [614, 356] width 40 height 40
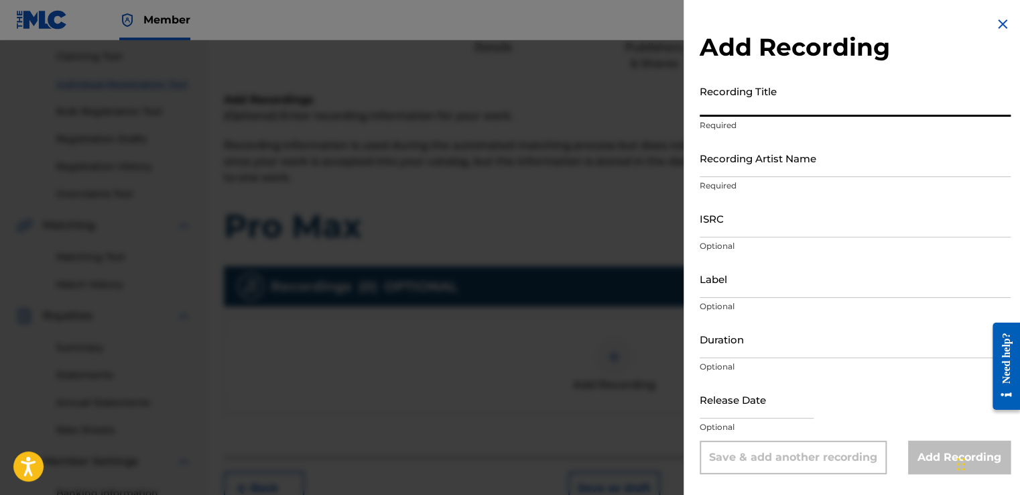
click at [765, 90] on input "Recording Title" at bounding box center [855, 97] width 311 height 38
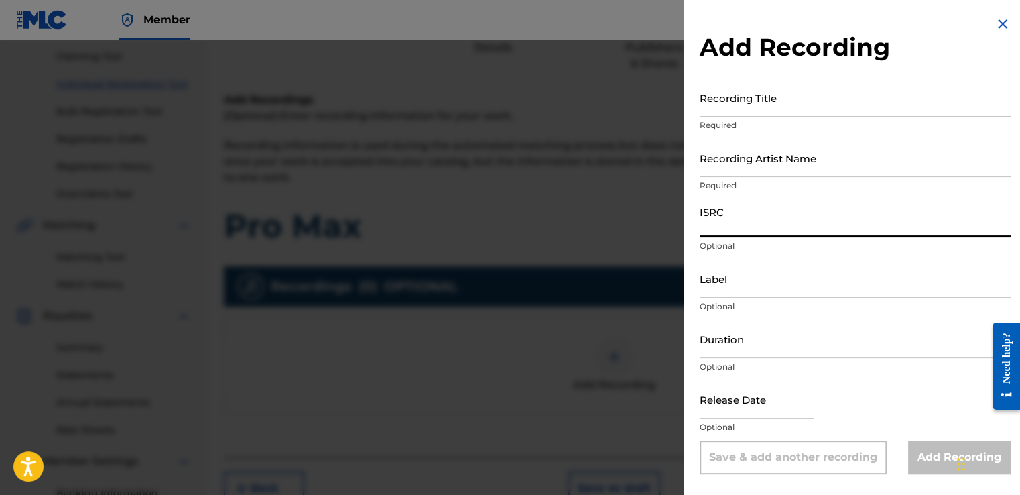
click at [763, 216] on input "ISRC" at bounding box center [855, 218] width 311 height 38
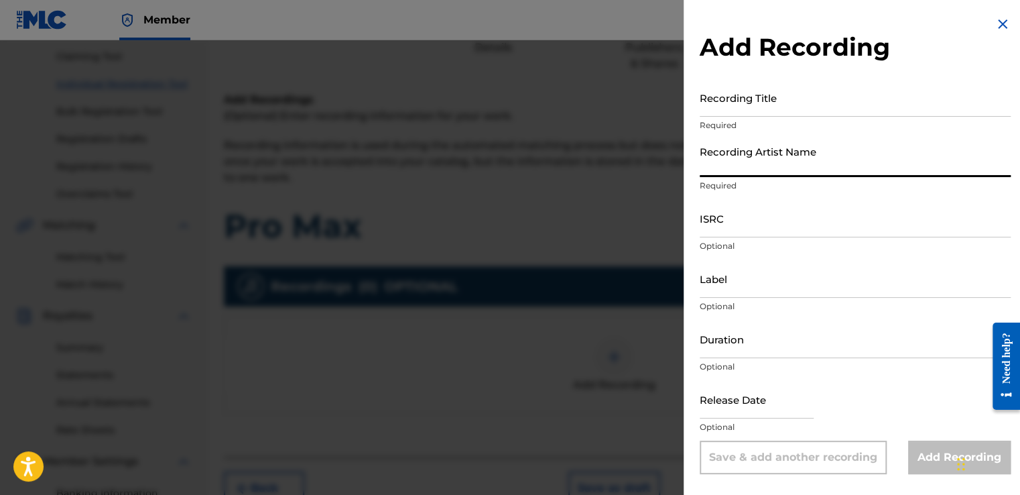
click at [751, 168] on input "Recording Artist Name" at bounding box center [855, 158] width 311 height 38
type input "[PERSON_NAME]"
type input "Sonics WavsAchive"
type input "06:05"
type input "[DATE]"
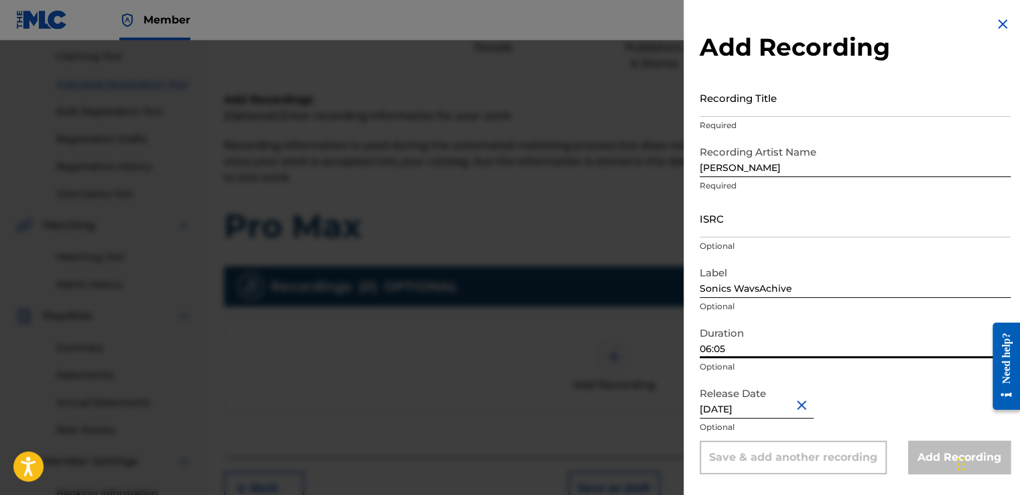
click at [720, 350] on input "06:05" at bounding box center [855, 339] width 311 height 38
type input "06:15"
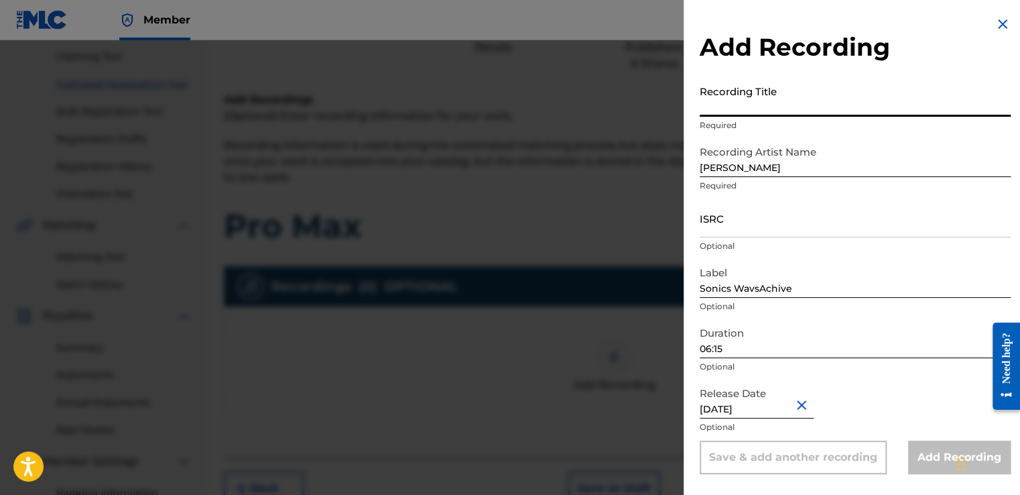
click at [773, 95] on input "Recording Title" at bounding box center [855, 97] width 311 height 38
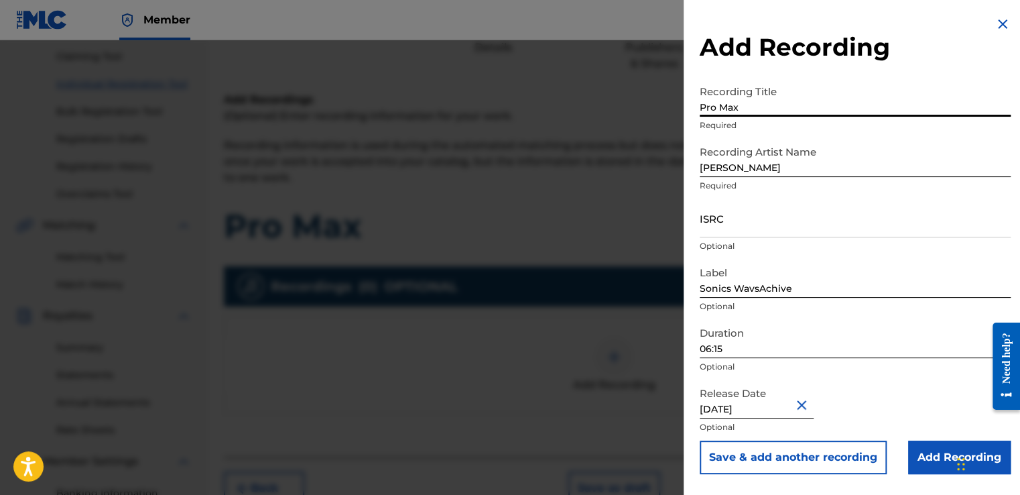
type input "Pro Max"
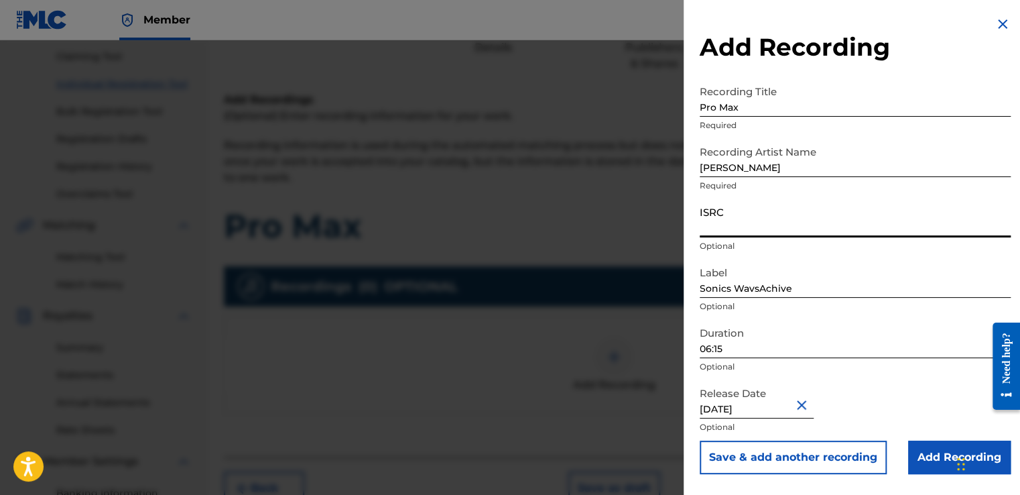
click at [782, 199] on input "ISRC" at bounding box center [855, 218] width 311 height 38
click at [927, 454] on input "Add Recording" at bounding box center [959, 457] width 103 height 34
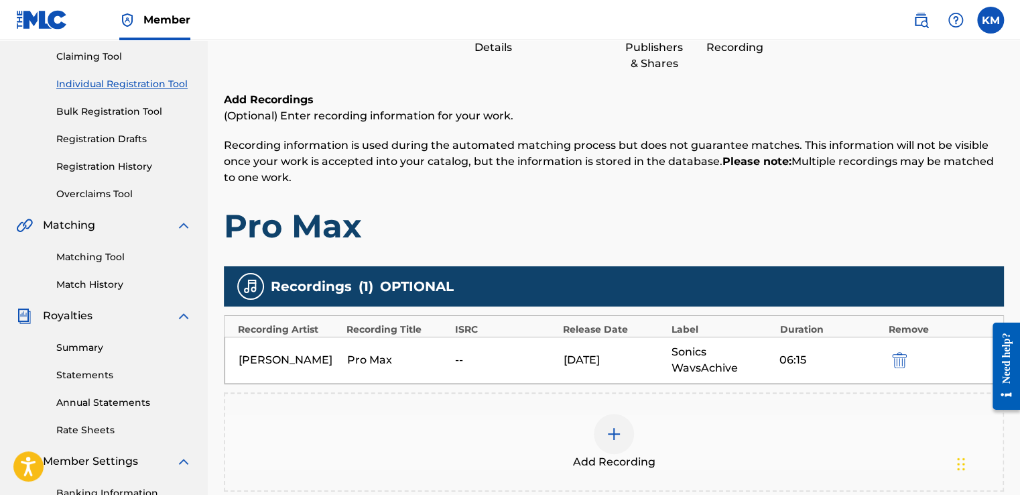
click at [753, 202] on div "Add Recordings (Optional) Enter recording information for your work. Recording …" at bounding box center [614, 169] width 780 height 154
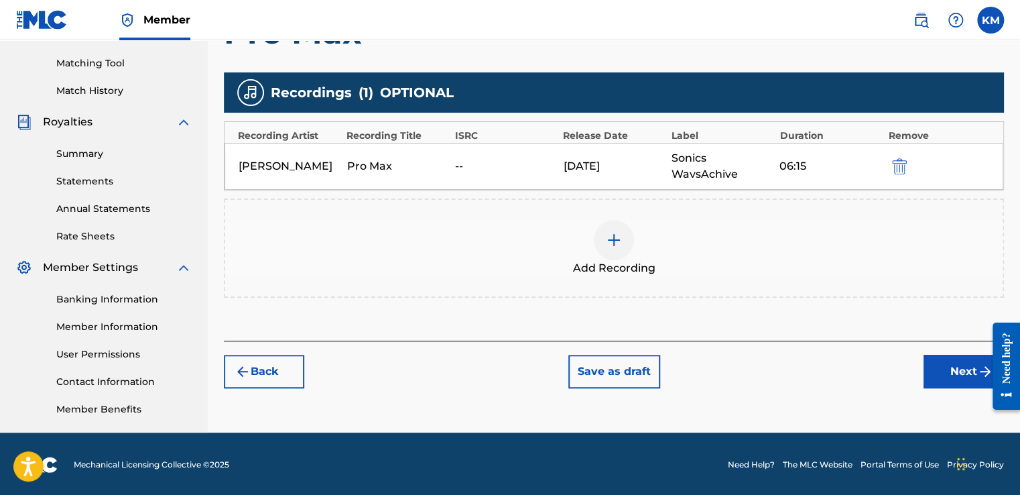
scroll to position [336, 0]
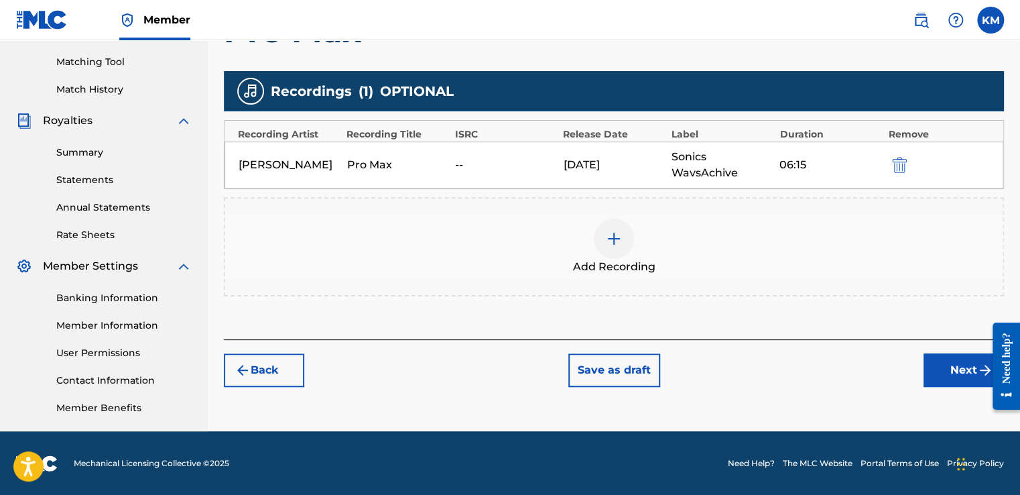
click at [957, 353] on button "Next" at bounding box center [963, 370] width 80 height 34
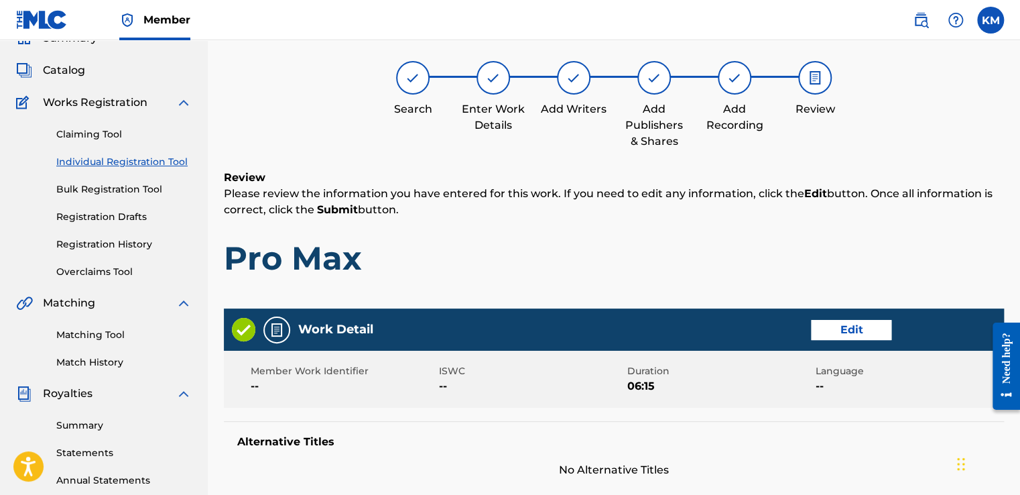
scroll to position [60, 0]
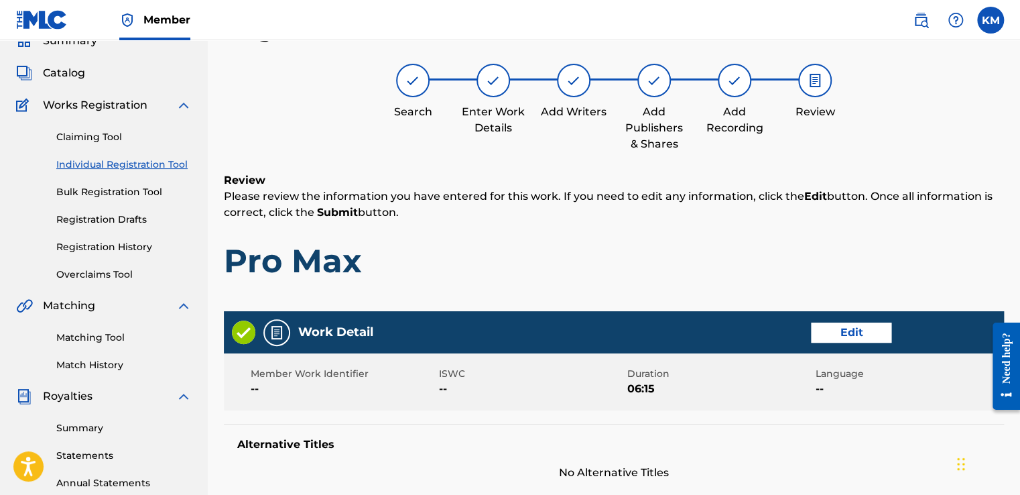
click at [881, 279] on h1 "Pro Max" at bounding box center [614, 261] width 780 height 40
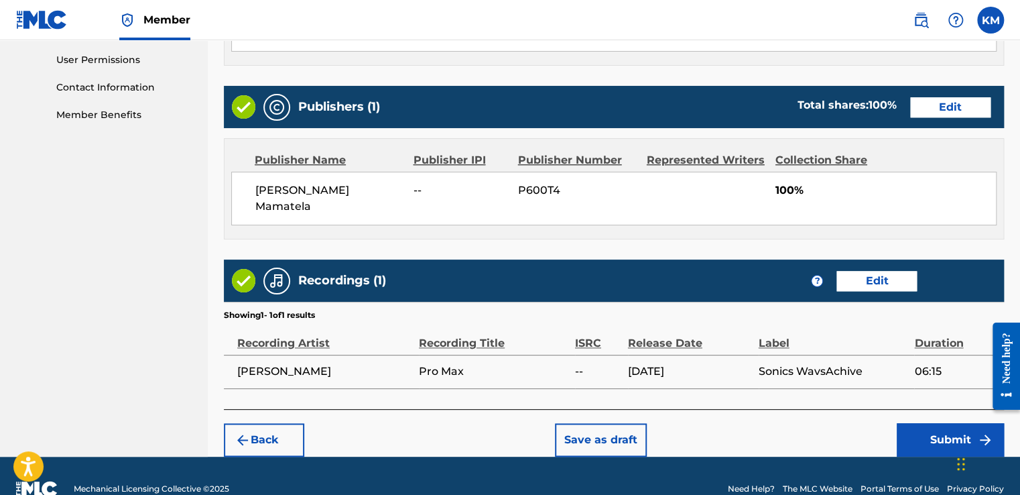
scroll to position [637, 0]
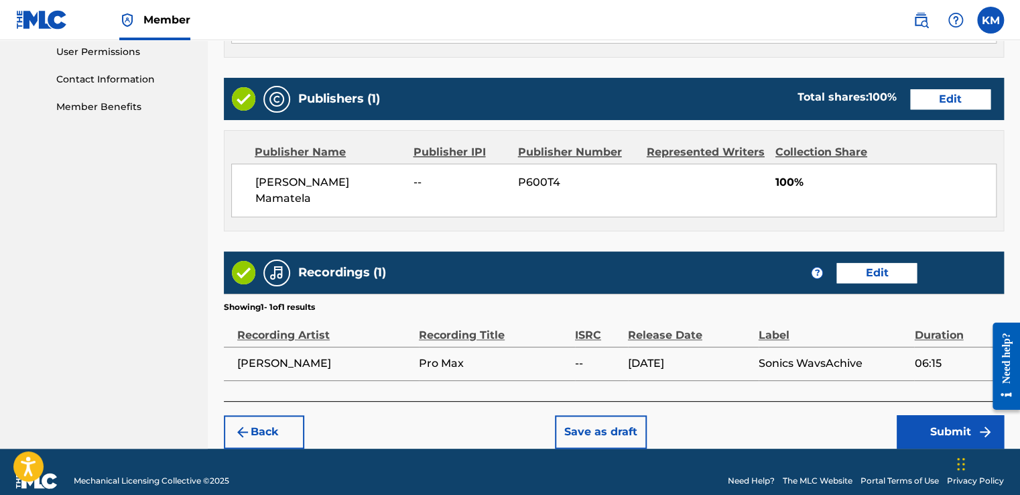
click at [970, 415] on button "Submit" at bounding box center [950, 432] width 107 height 34
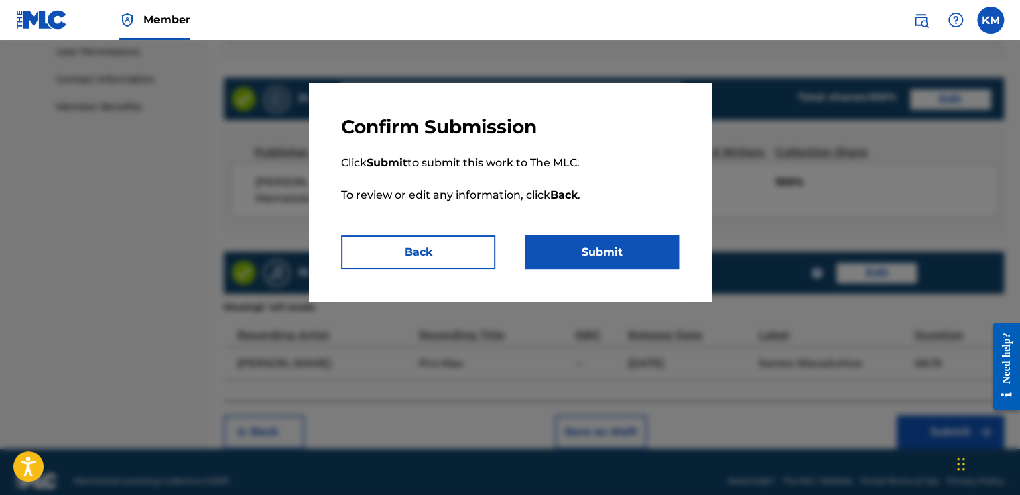
click at [626, 257] on button "Submit" at bounding box center [602, 252] width 154 height 34
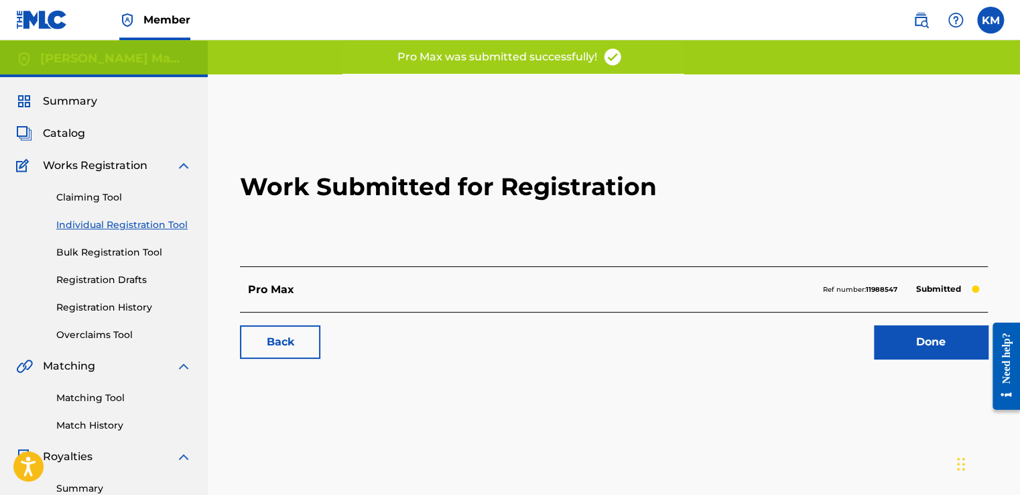
click at [623, 251] on h2 "Work Submitted for Registration" at bounding box center [614, 186] width 748 height 159
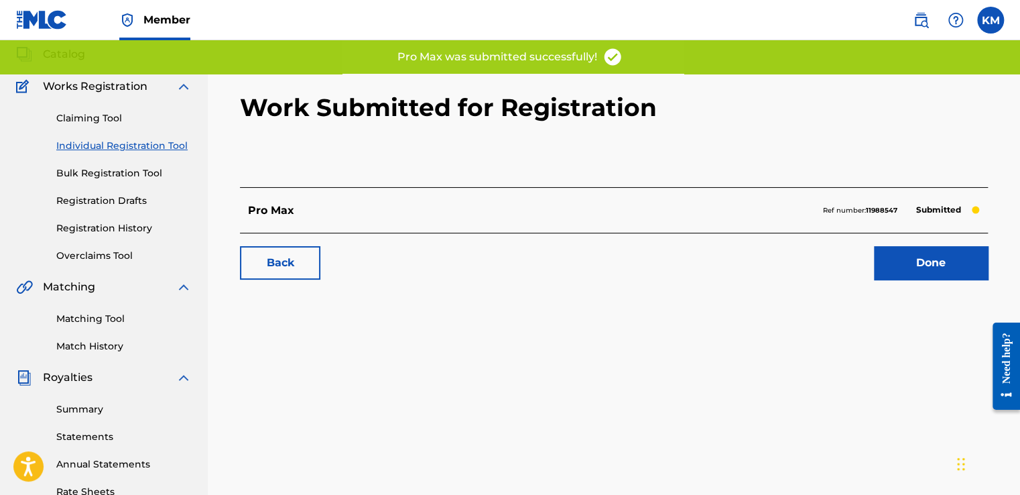
scroll to position [80, 0]
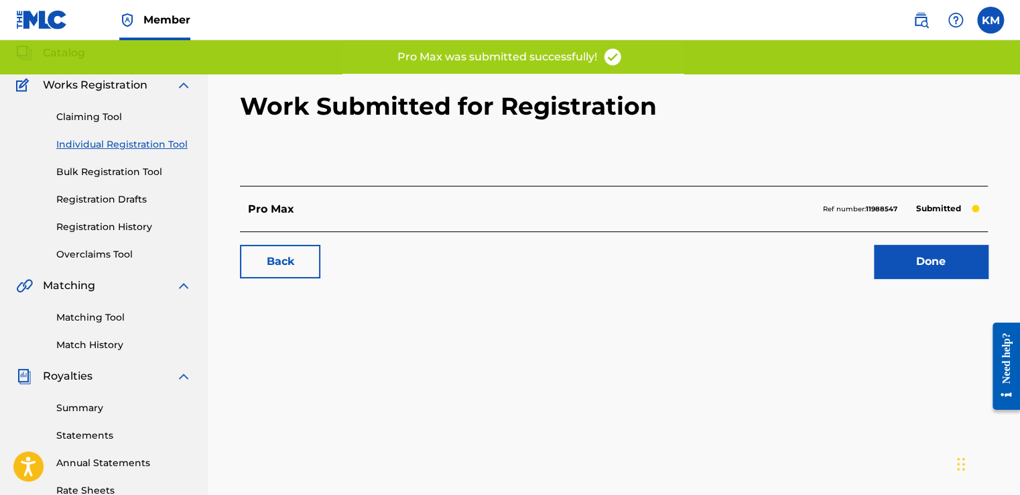
click at [906, 265] on link "Done" at bounding box center [931, 262] width 114 height 34
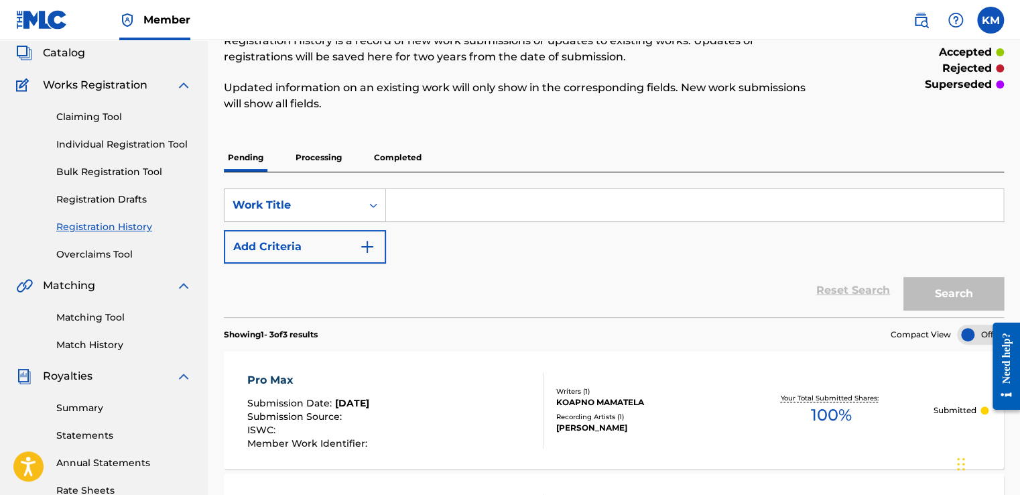
scroll to position [54, 0]
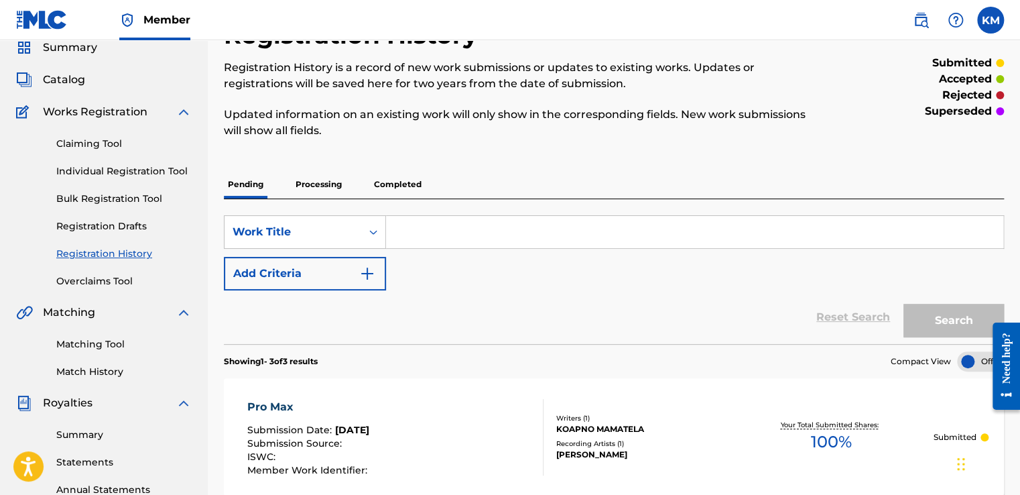
click at [743, 150] on div "Registration History Registration History is a record of new work submissions o…" at bounding box center [524, 87] width 600 height 134
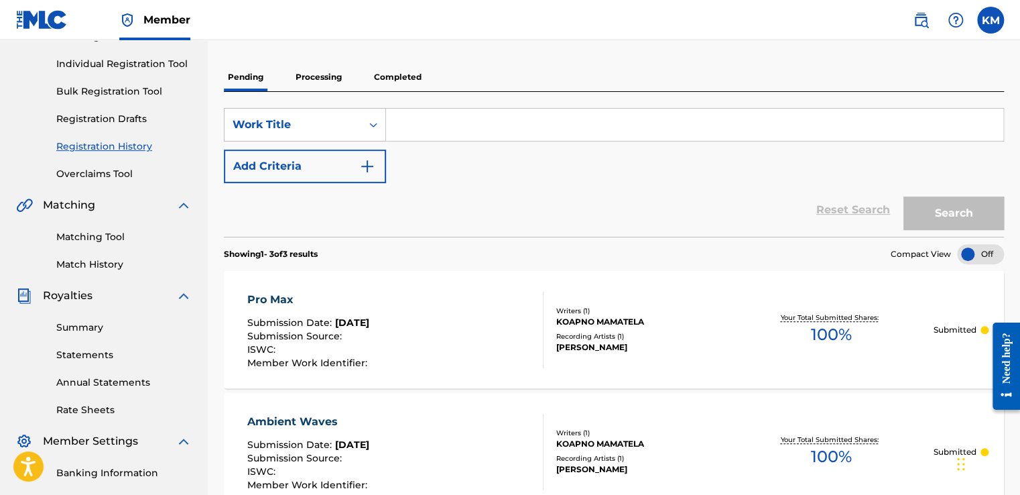
scroll to position [134, 0]
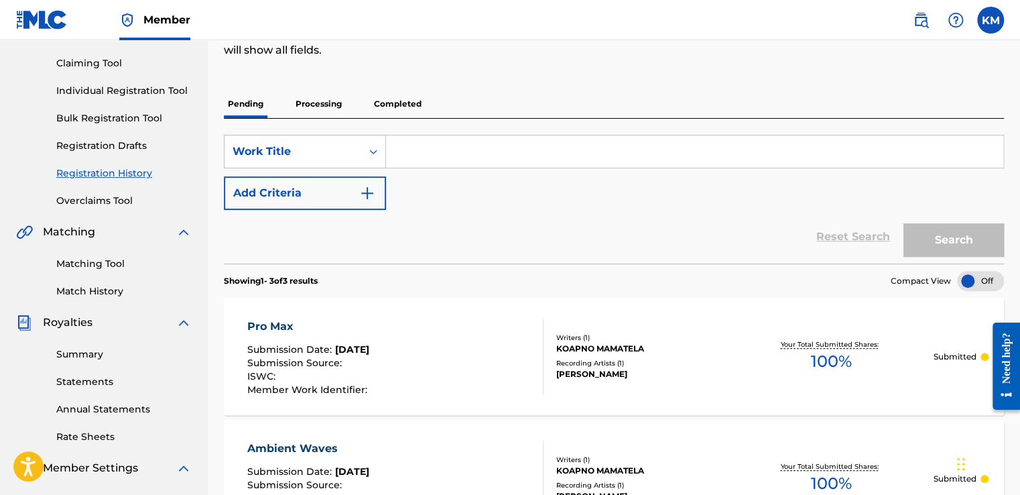
click at [100, 265] on link "Matching Tool" at bounding box center [123, 264] width 135 height 14
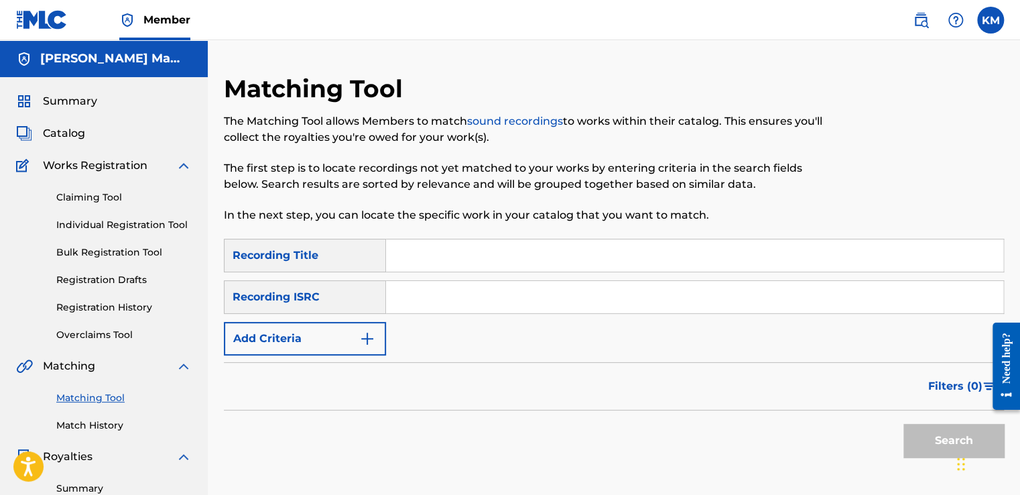
click at [416, 243] on input "Search Form" at bounding box center [694, 255] width 617 height 32
type input "Past Two"
click at [952, 440] on button "Search" at bounding box center [953, 441] width 101 height 34
click at [834, 194] on div at bounding box center [914, 156] width 180 height 165
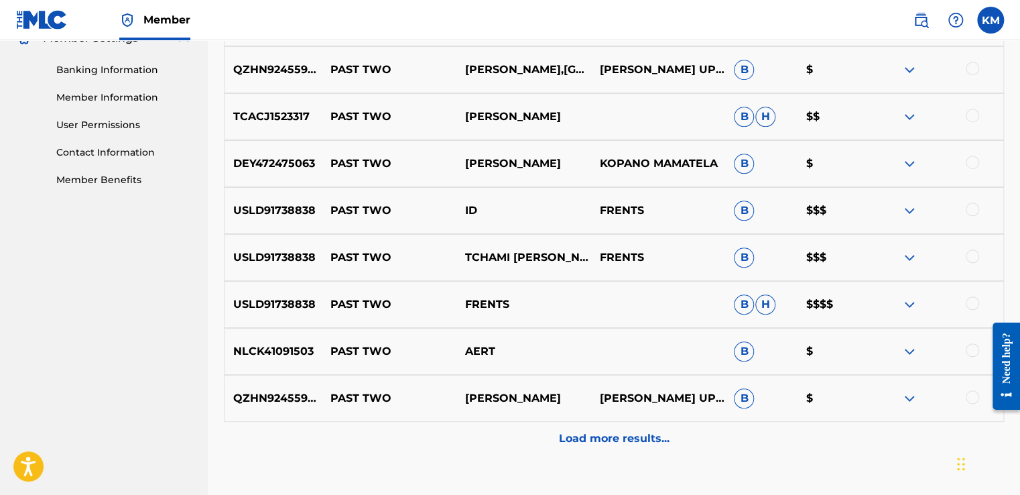
scroll to position [563, 0]
click at [974, 167] on div at bounding box center [972, 162] width 13 height 13
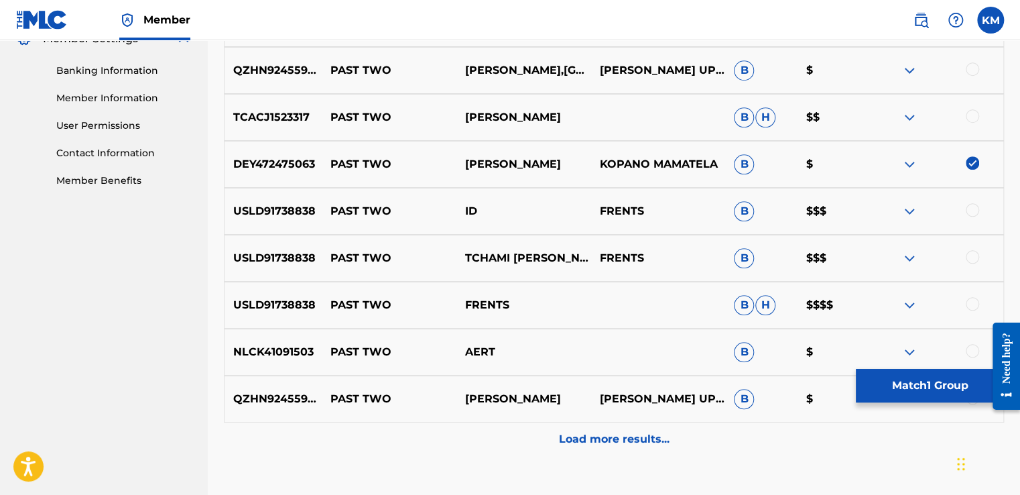
click at [923, 389] on button "Match 1 Group" at bounding box center [930, 386] width 148 height 34
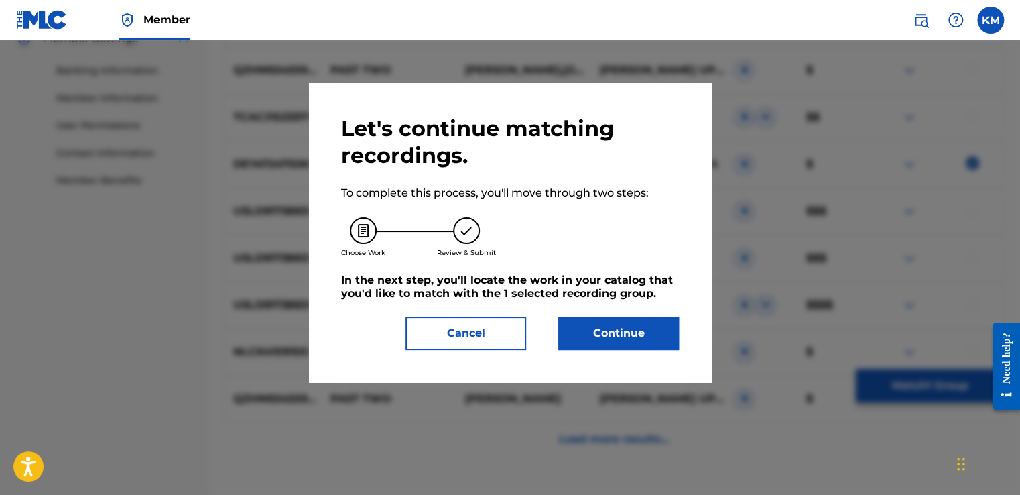
click at [614, 328] on button "Continue" at bounding box center [618, 333] width 121 height 34
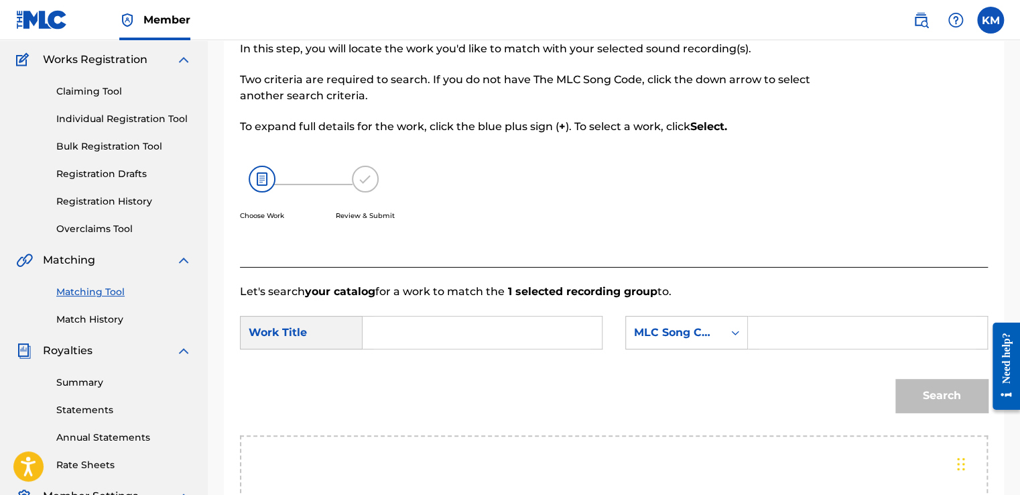
scroll to position [107, 0]
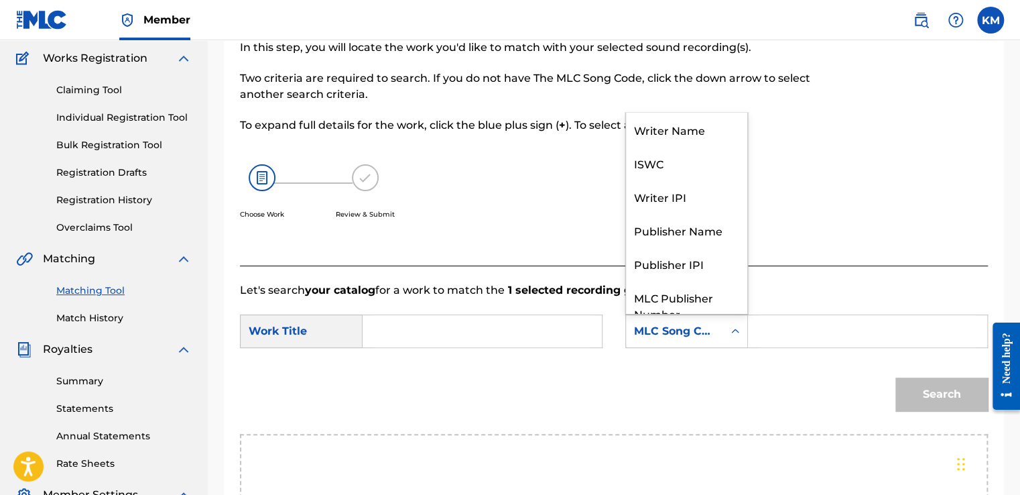
click at [727, 331] on div "Search Form" at bounding box center [735, 331] width 24 height 24
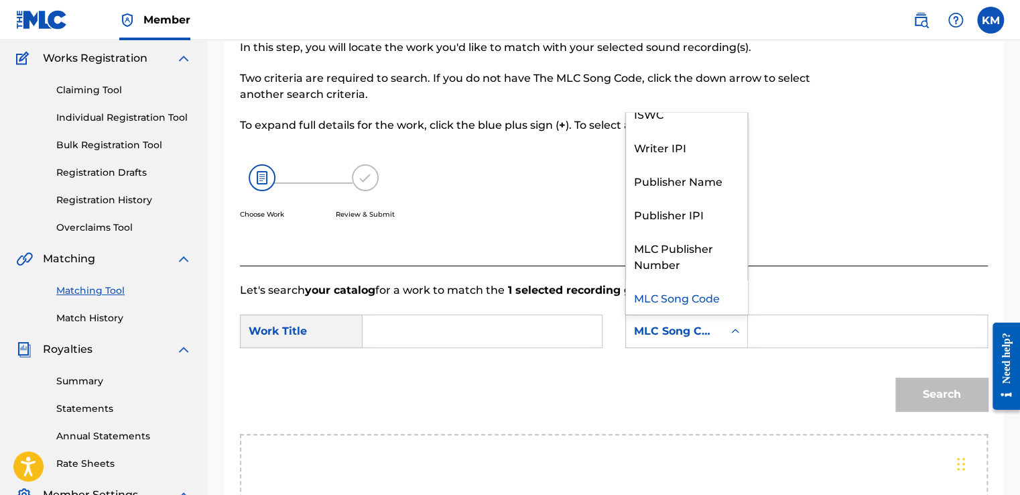
scroll to position [0, 0]
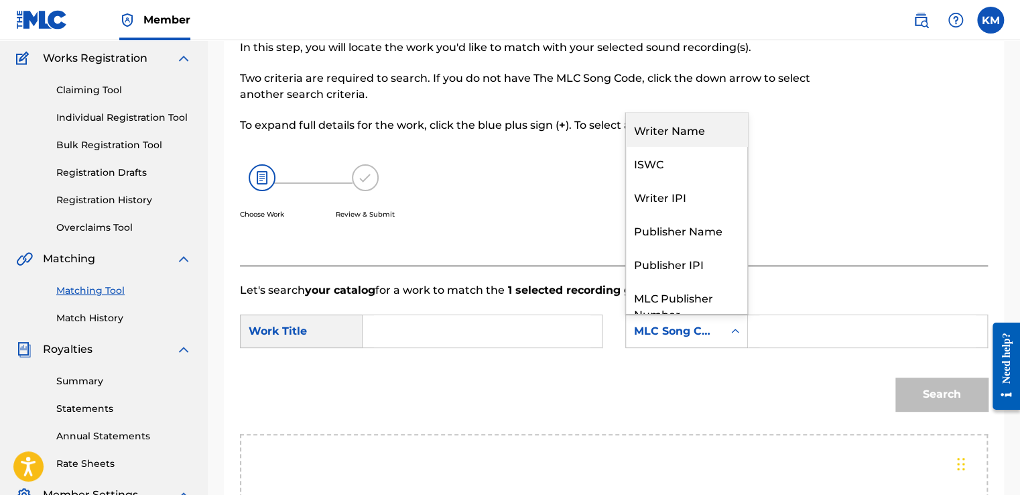
click at [682, 130] on div "Writer Name" at bounding box center [686, 130] width 121 height 34
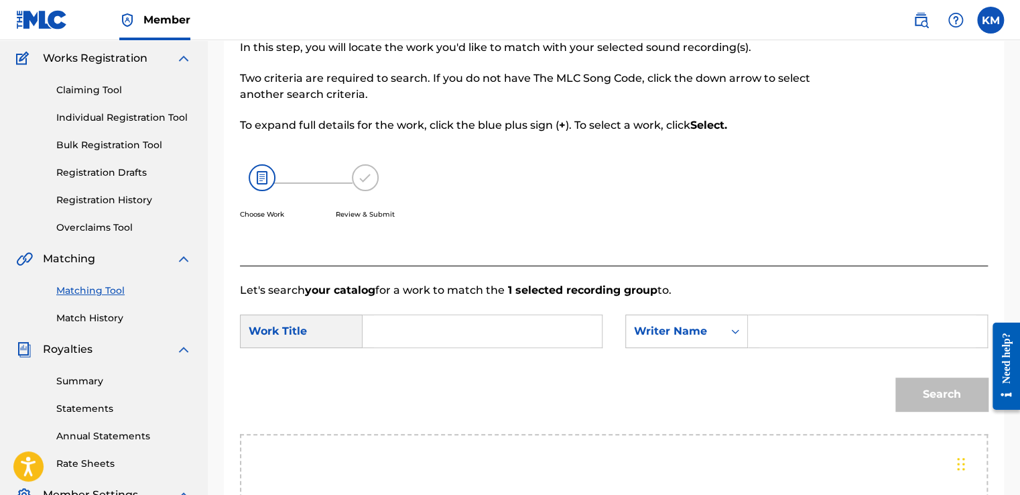
click at [776, 336] on input "Search Form" at bounding box center [867, 331] width 216 height 32
type input "Kopano Mamatela"
click at [590, 332] on input "Search Form" at bounding box center [482, 331] width 216 height 32
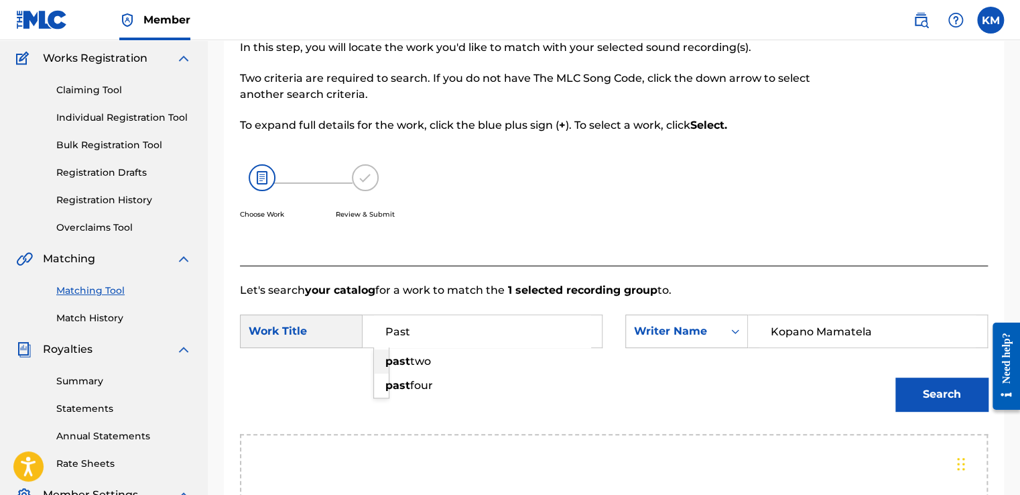
click at [397, 363] on strong "past" at bounding box center [397, 361] width 25 height 13
type input "past two"
click at [397, 363] on form "SearchWithCriteriafe2e92bf-4e08-47a5-8c23-f7846531e978 Work Title past two Sear…" at bounding box center [614, 365] width 748 height 135
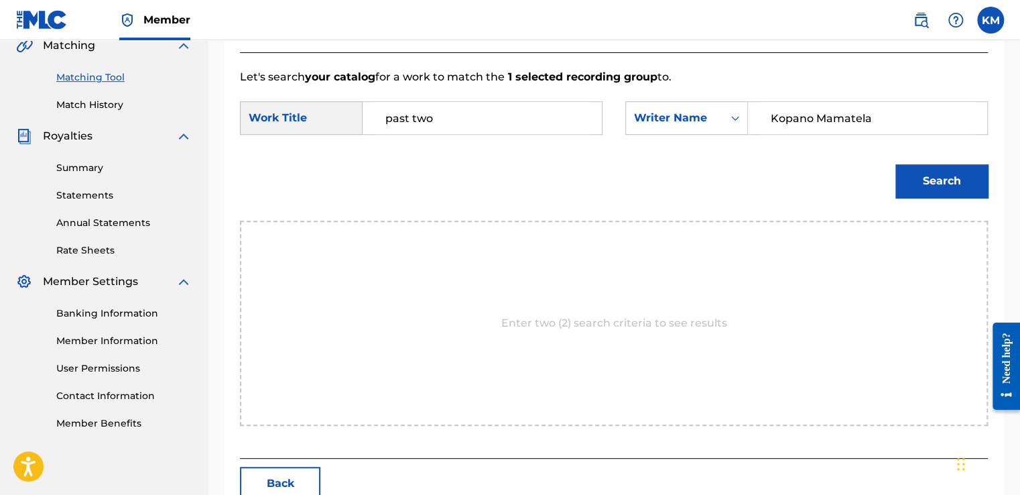
scroll to position [322, 0]
click at [941, 178] on button "Search" at bounding box center [941, 180] width 92 height 34
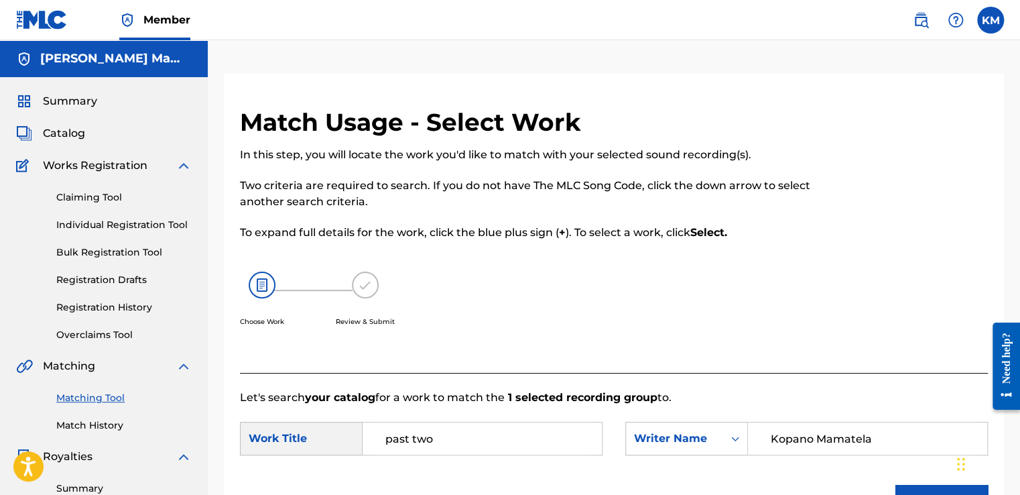
scroll to position [0, 0]
click at [363, 292] on img at bounding box center [365, 284] width 27 height 27
click at [440, 427] on input "past two" at bounding box center [482, 438] width 216 height 32
click at [487, 429] on input "past two" at bounding box center [482, 438] width 216 height 32
type input "Past Two"
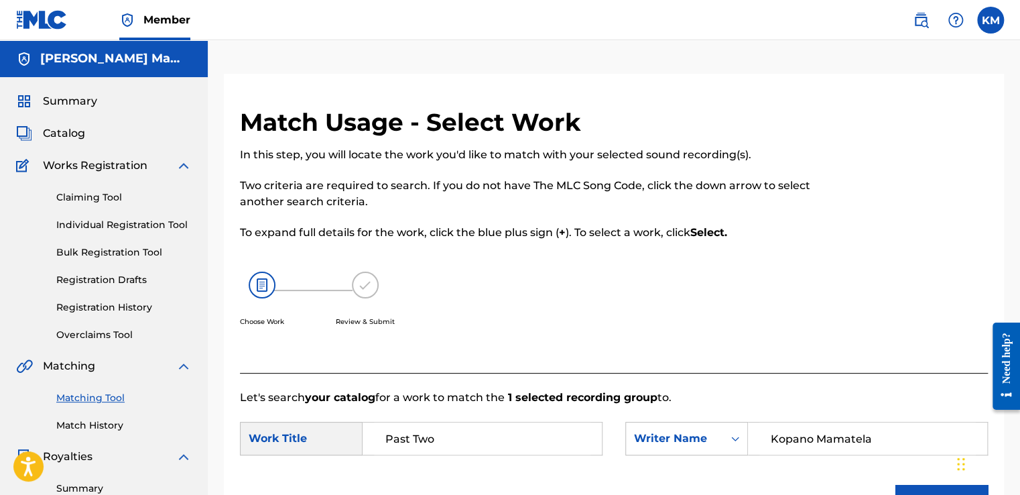
click at [568, 401] on strong "1 selected recording group" at bounding box center [581, 397] width 153 height 13
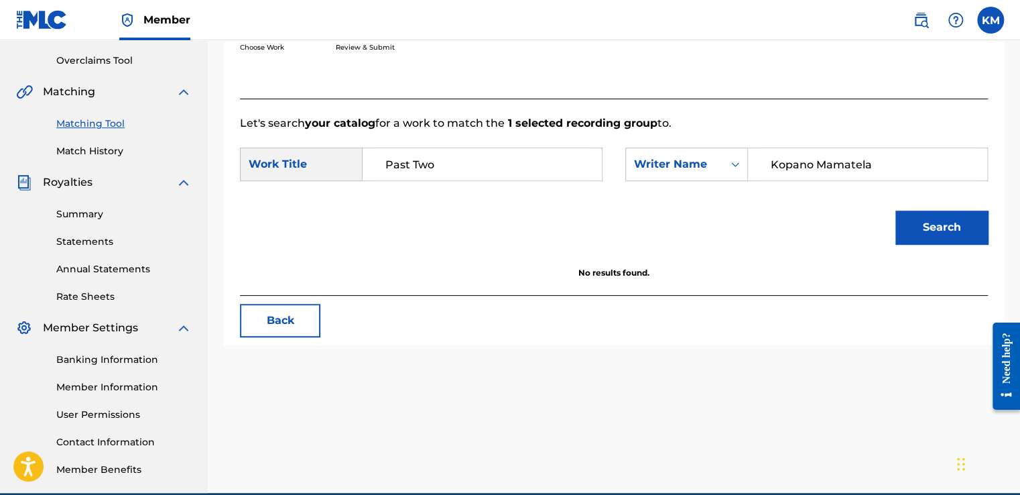
scroll to position [295, 0]
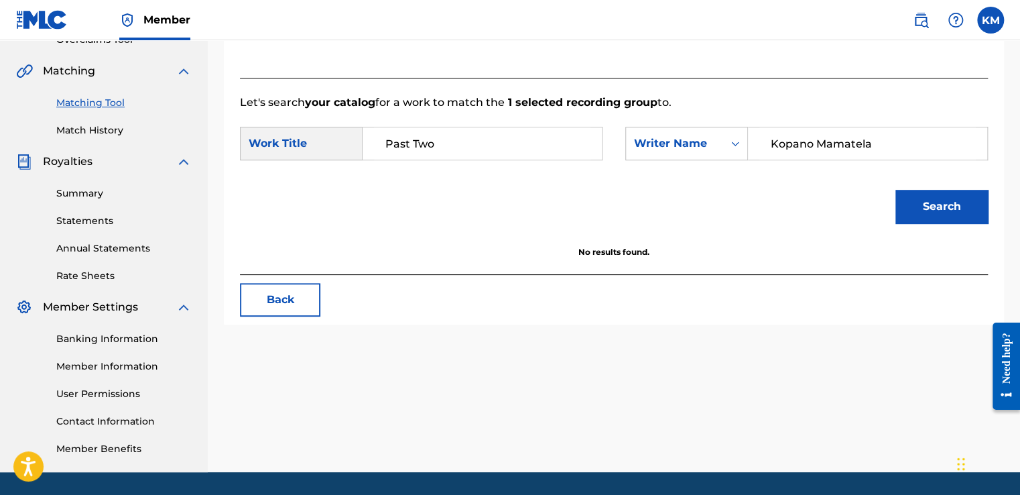
click at [940, 208] on button "Search" at bounding box center [941, 207] width 92 height 34
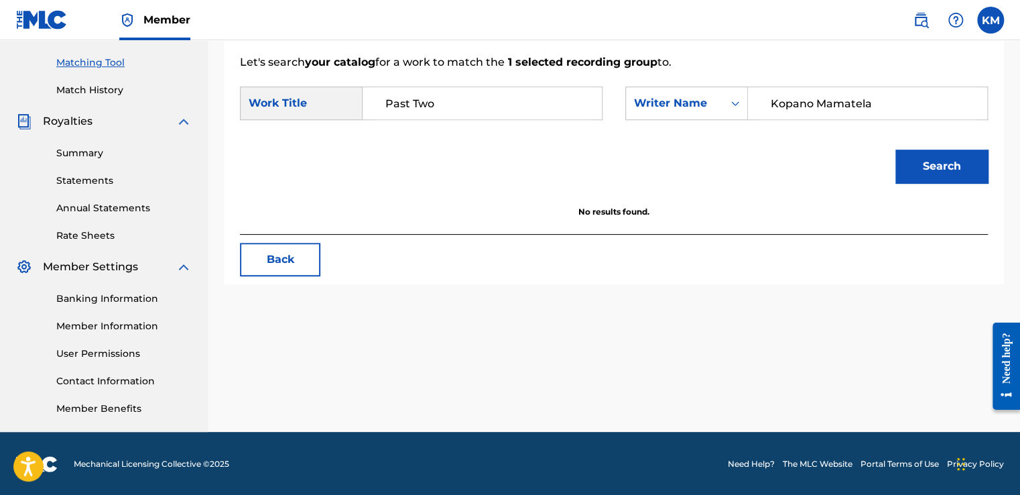
scroll to position [336, 0]
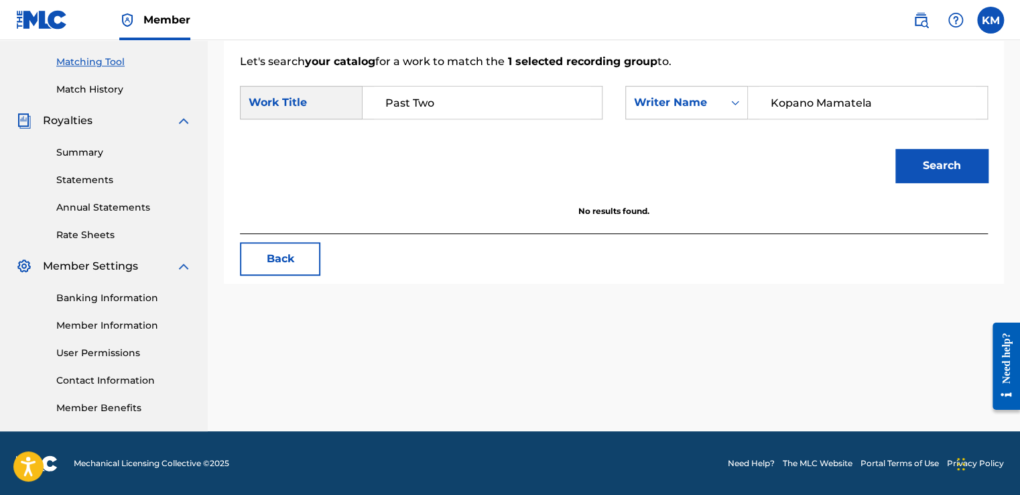
click at [290, 261] on button "Back" at bounding box center [280, 259] width 80 height 34
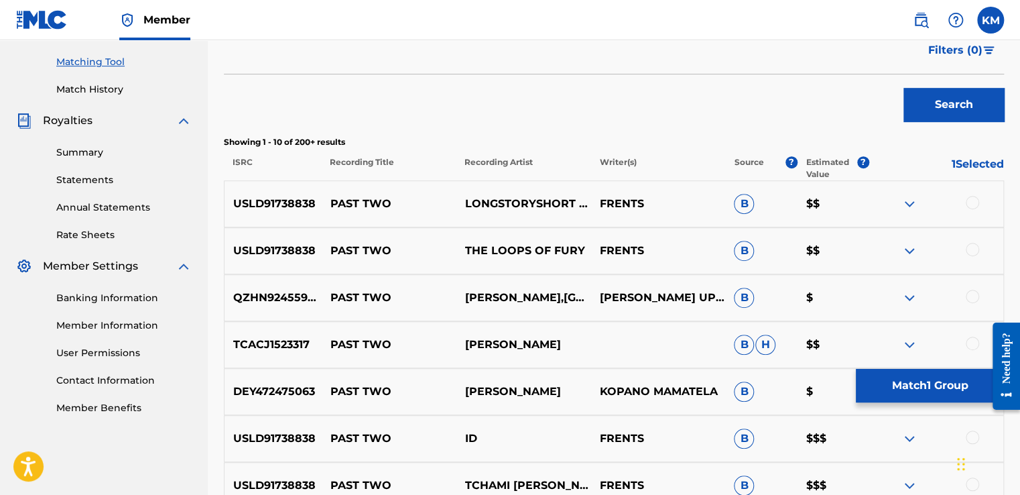
click at [780, 107] on div "Search" at bounding box center [614, 101] width 780 height 54
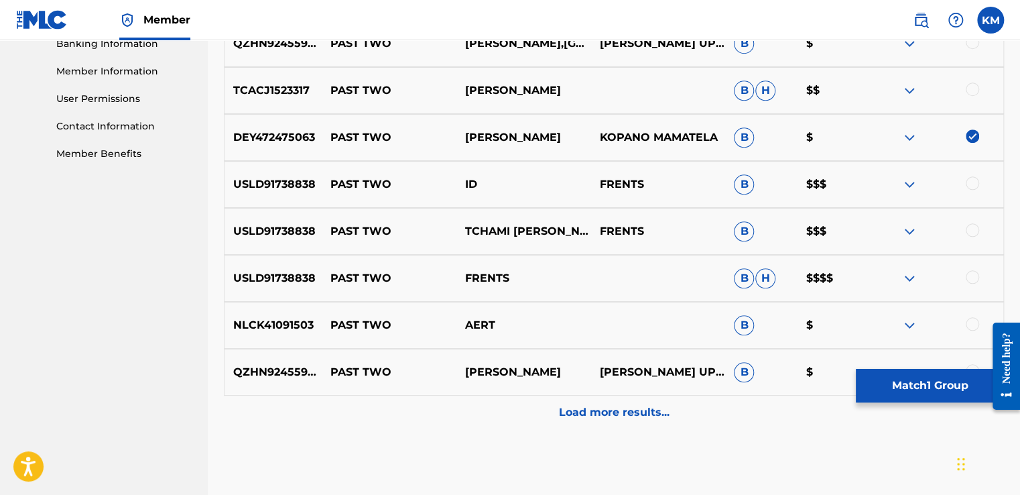
scroll to position [563, 0]
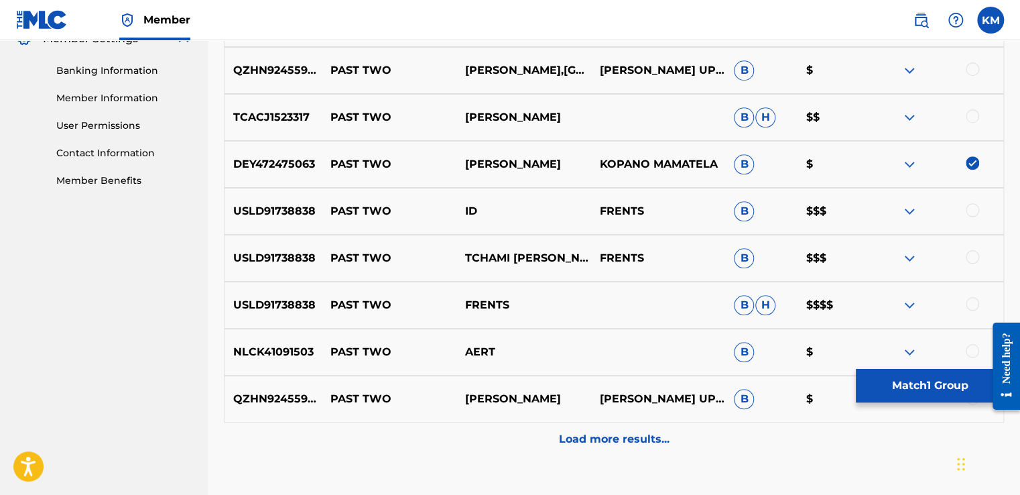
click at [635, 162] on p "KOPANO MAMATELA" at bounding box center [657, 164] width 135 height 16
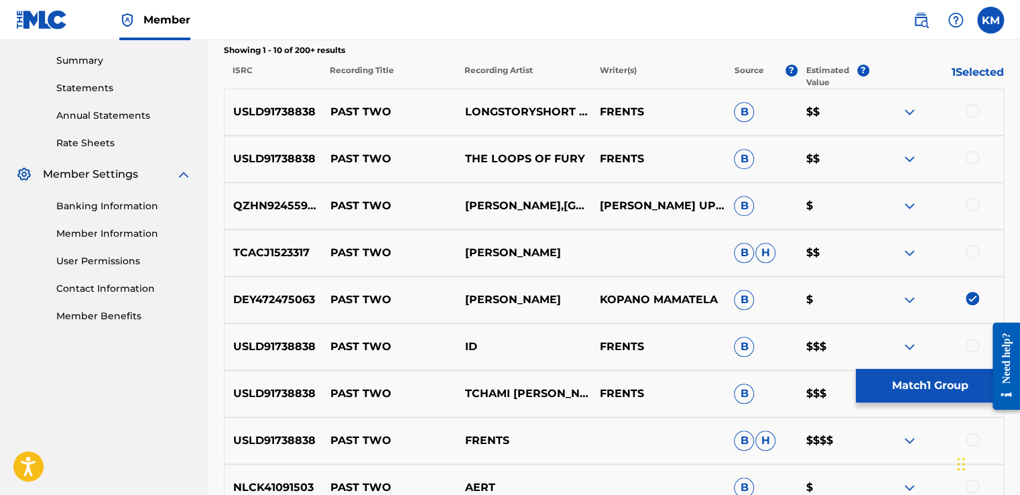
scroll to position [429, 0]
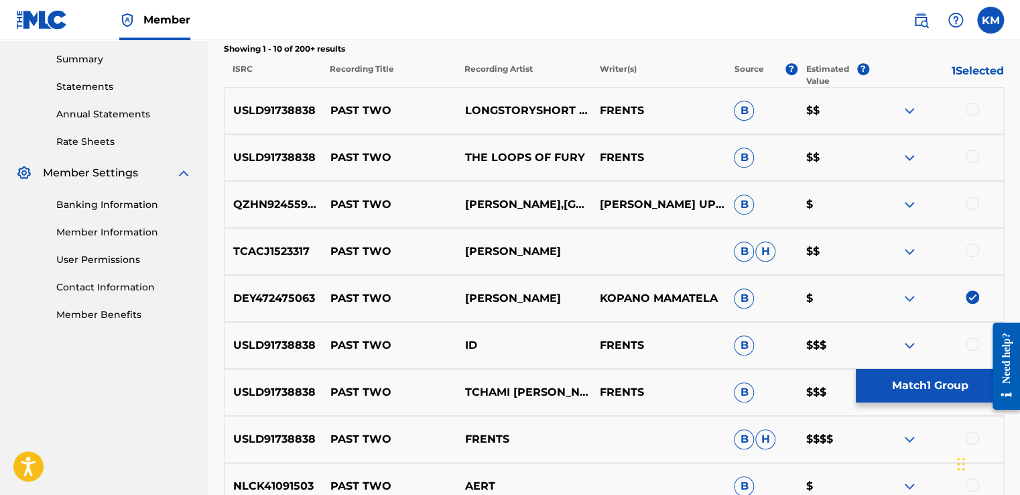
click at [898, 385] on button "Match 1 Group" at bounding box center [930, 386] width 148 height 34
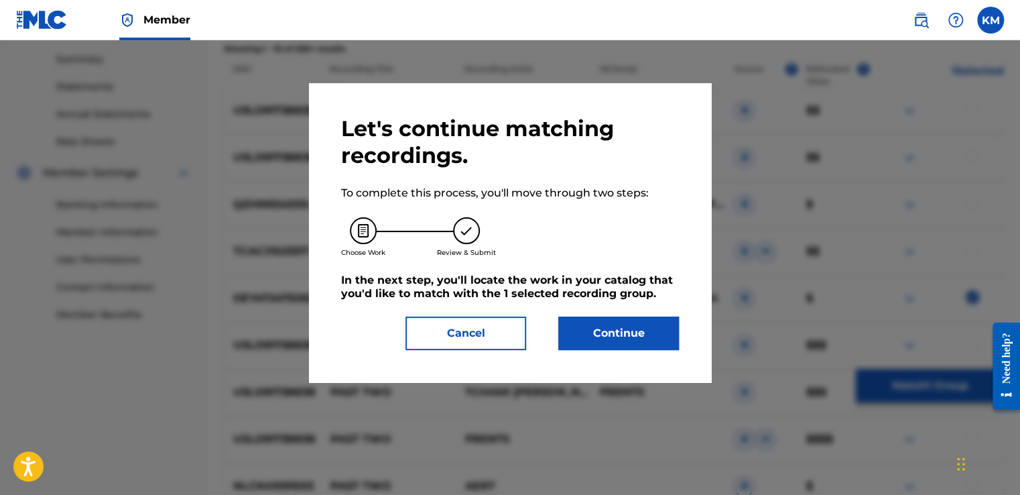
click at [634, 324] on button "Continue" at bounding box center [618, 333] width 121 height 34
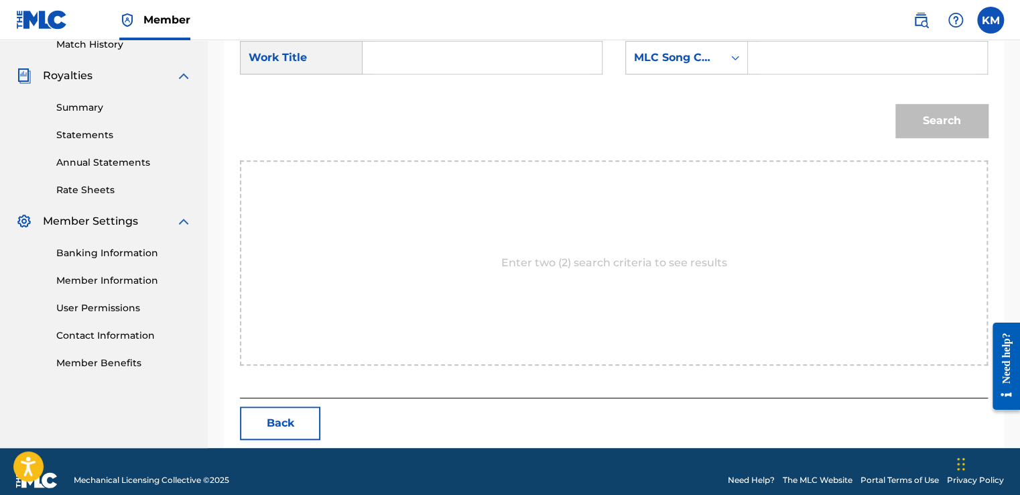
scroll to position [397, 0]
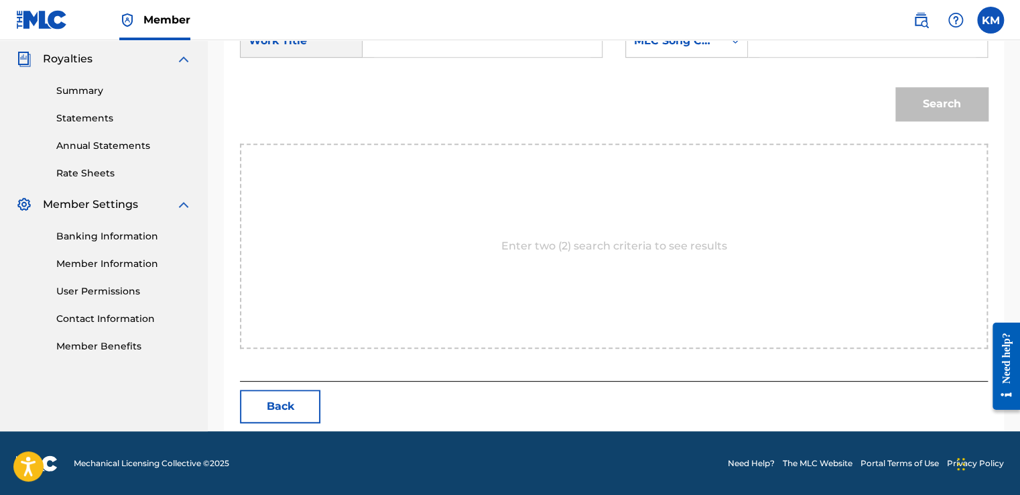
click at [584, 255] on div "Enter two (2) search criteria to see results" at bounding box center [614, 245] width 748 height 205
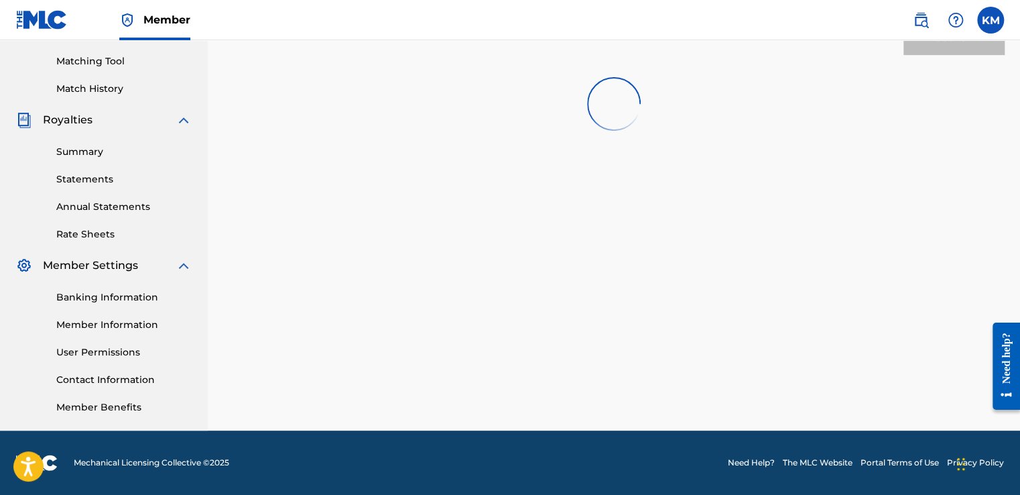
scroll to position [134, 0]
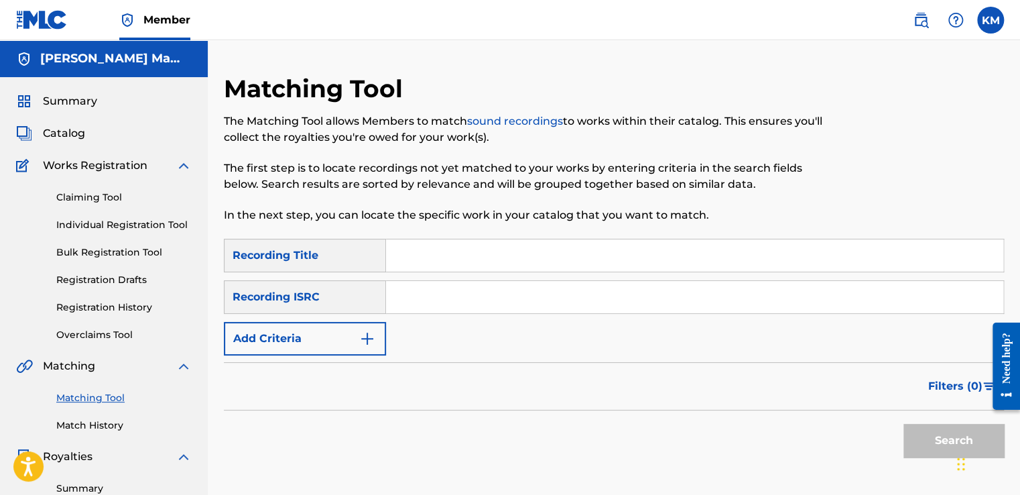
click at [453, 250] on input "Search Form" at bounding box center [694, 255] width 617 height 32
click at [948, 450] on button "Search" at bounding box center [953, 441] width 101 height 34
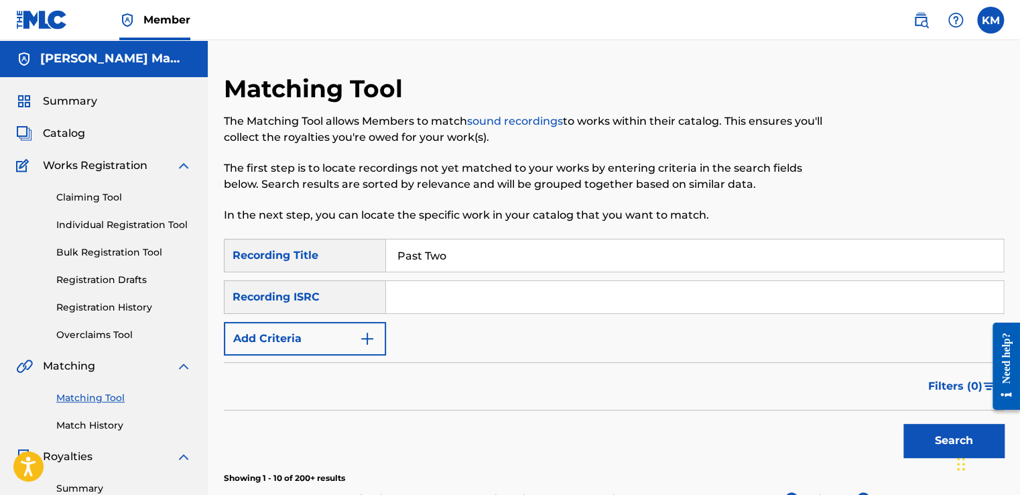
click at [930, 208] on div at bounding box center [914, 156] width 180 height 165
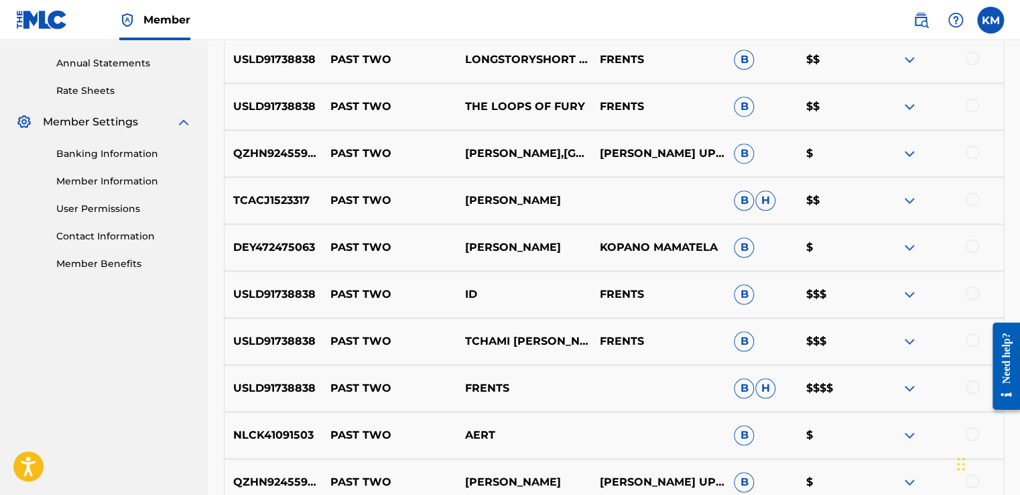
scroll to position [536, 0]
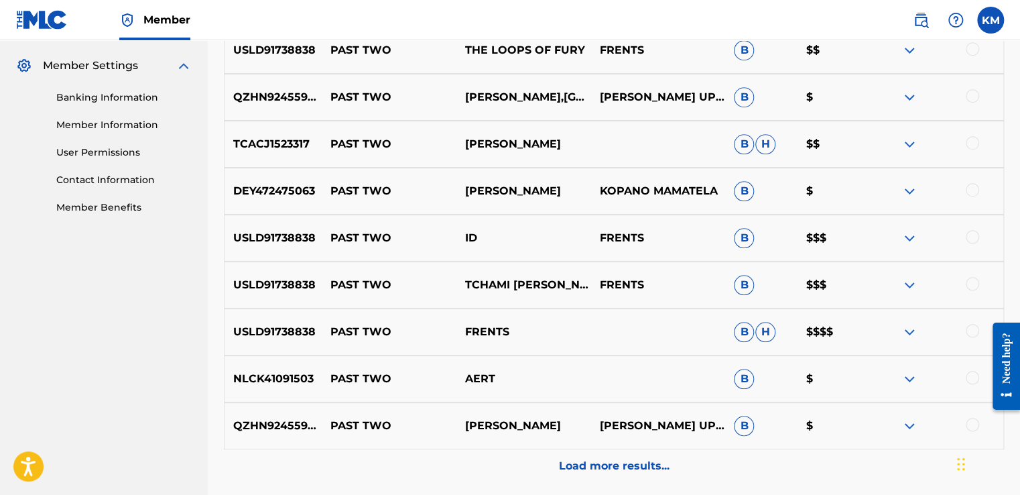
click at [970, 194] on div at bounding box center [972, 189] width 13 height 13
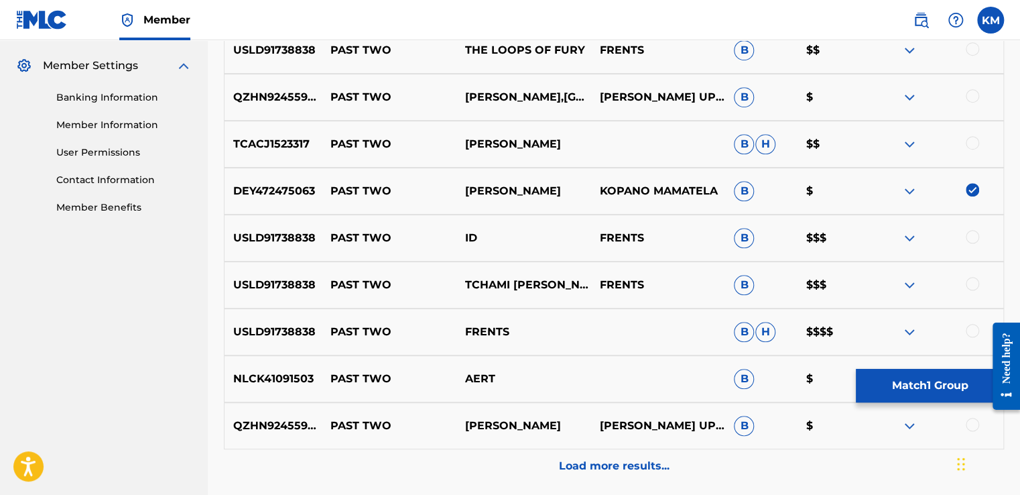
click at [914, 422] on img at bounding box center [909, 426] width 16 height 16
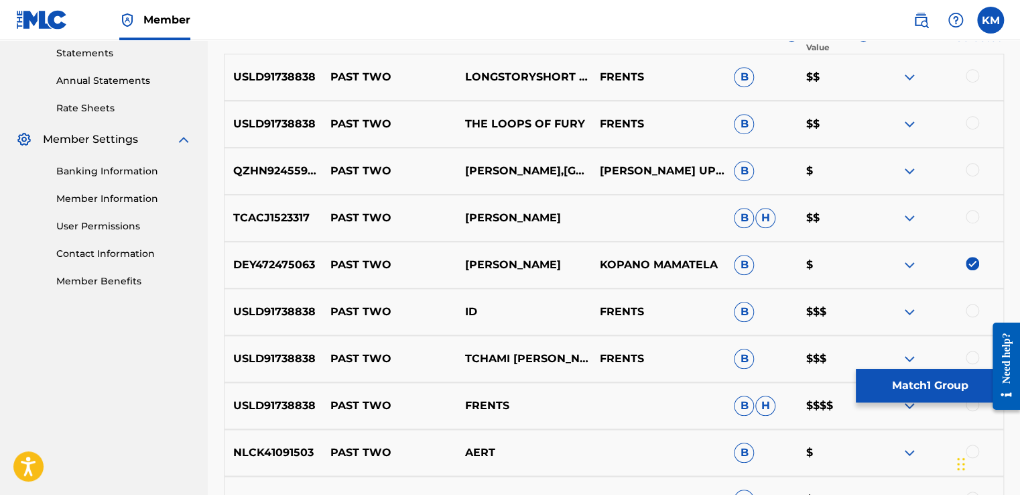
scroll to position [456, 0]
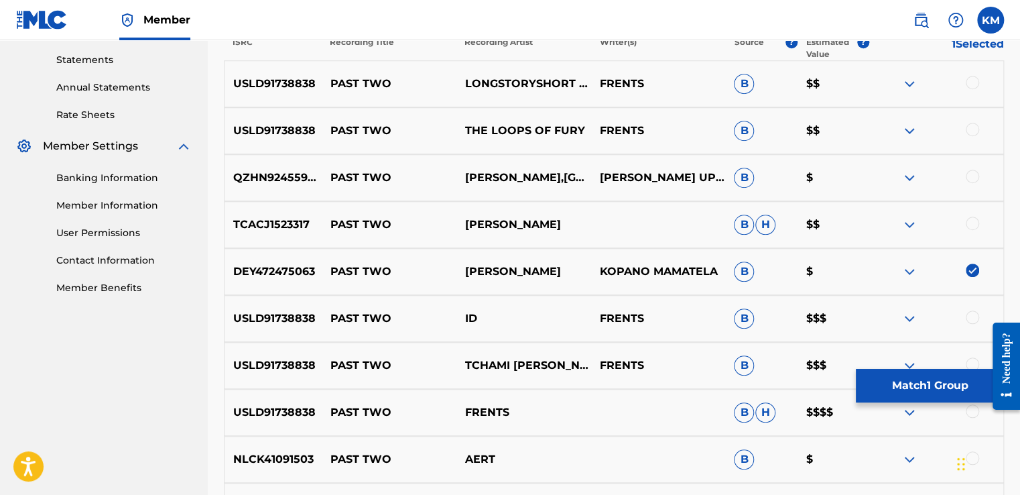
click at [905, 272] on img at bounding box center [909, 271] width 16 height 16
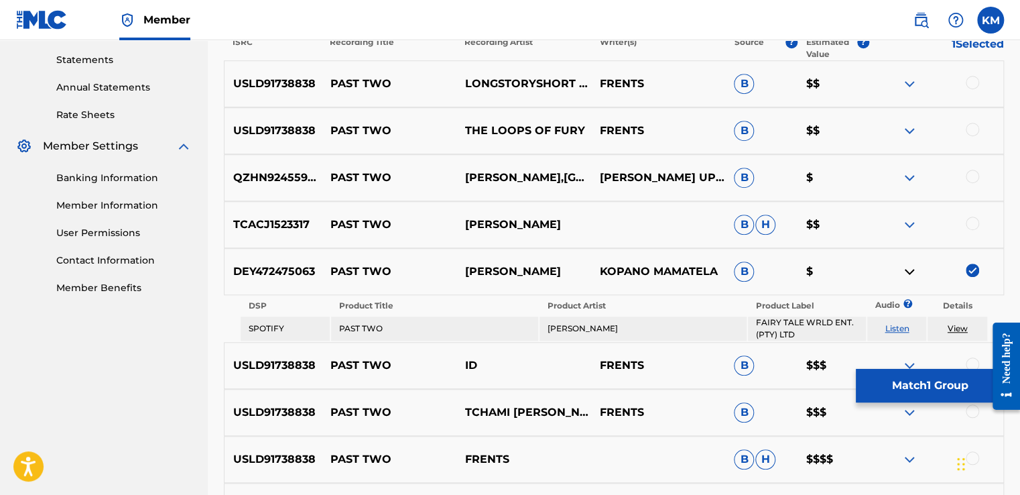
click at [961, 327] on link "View" at bounding box center [958, 328] width 20 height 10
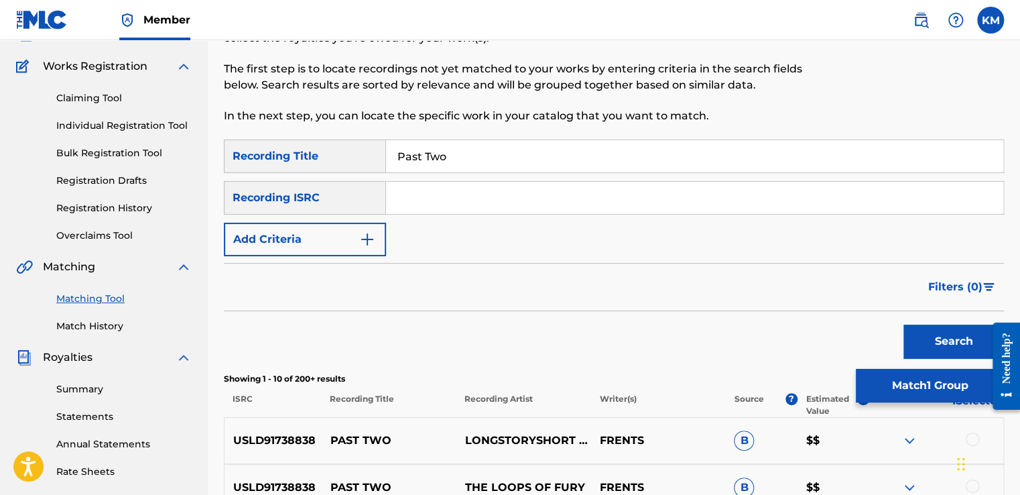
scroll to position [99, 0]
click at [538, 150] on input "Past Two" at bounding box center [694, 157] width 617 height 32
type input "P"
type input "Private Session"
click at [946, 335] on button "Search" at bounding box center [953, 342] width 101 height 34
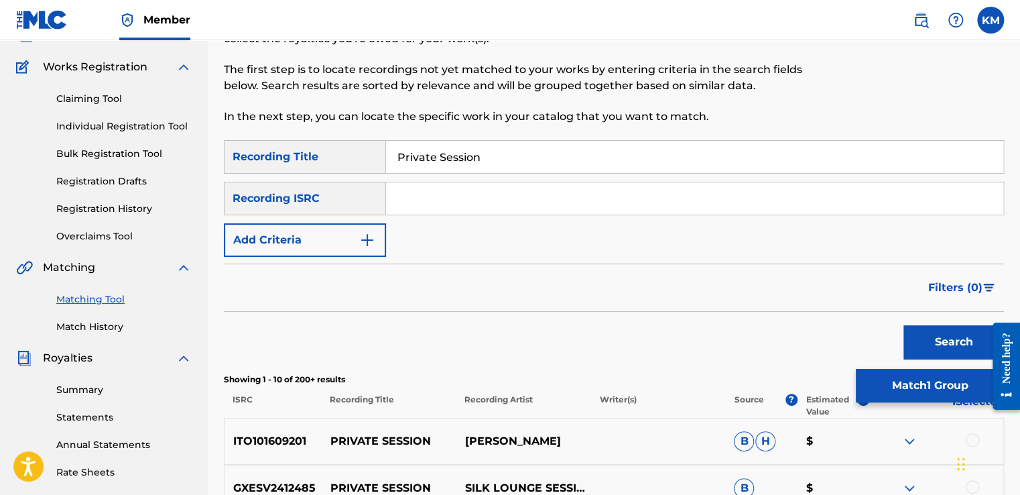
click at [748, 341] on div "Search" at bounding box center [614, 339] width 780 height 54
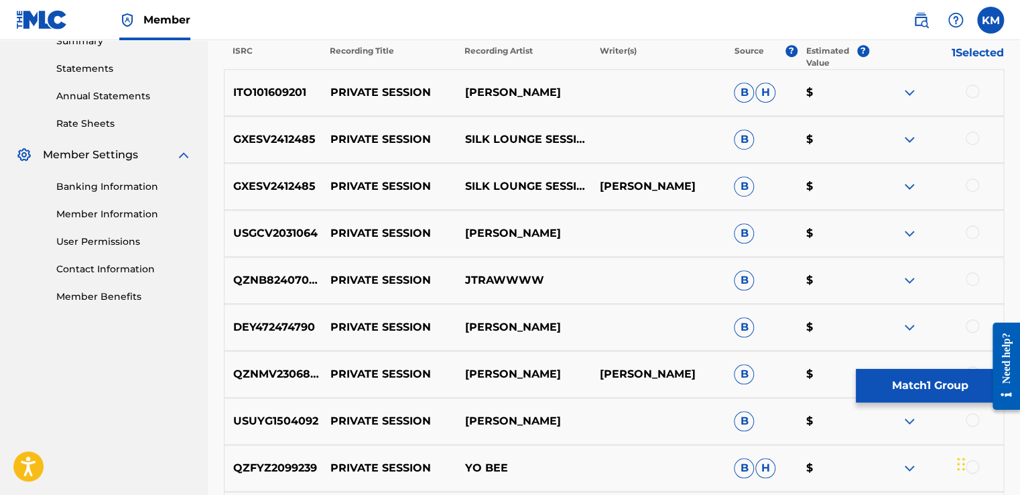
scroll to position [474, 0]
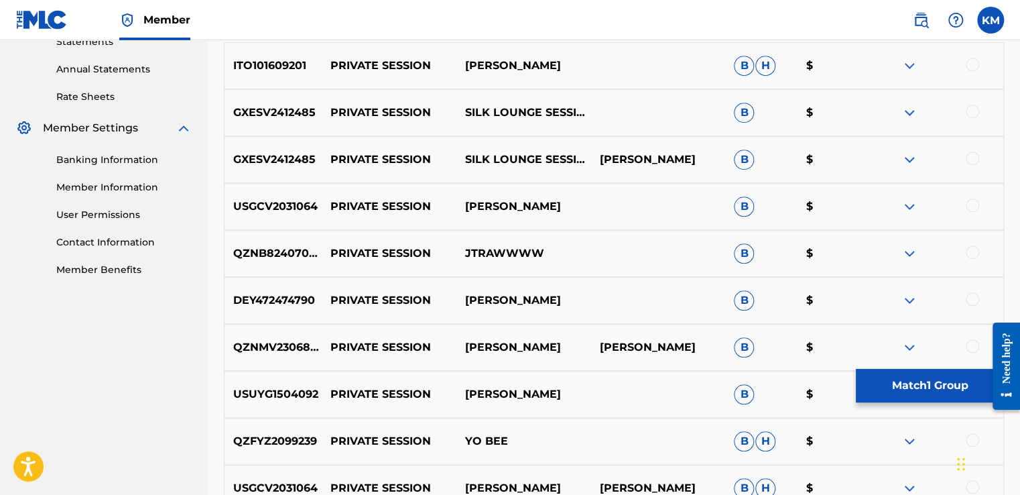
click at [976, 298] on div at bounding box center [972, 298] width 13 height 13
click at [888, 387] on button "Match 2 Groups" at bounding box center [930, 386] width 148 height 34
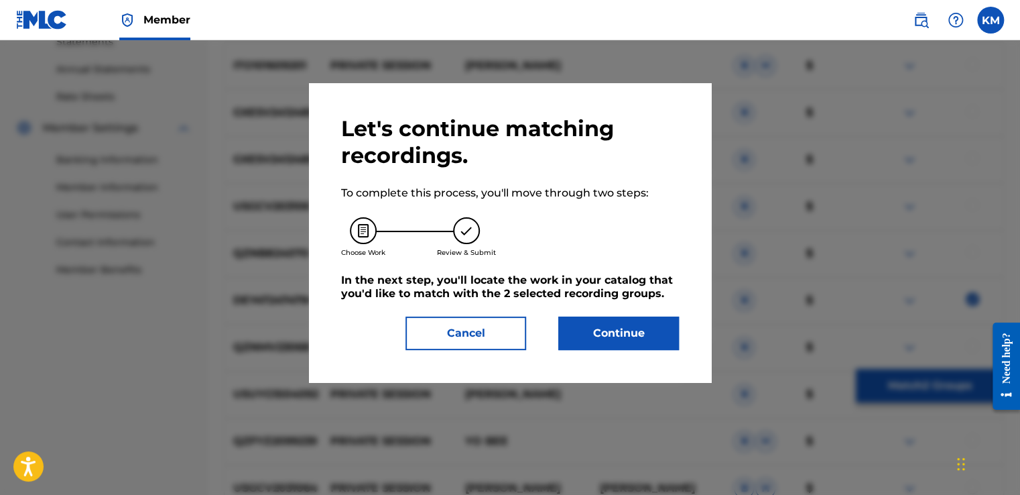
click at [629, 334] on button "Continue" at bounding box center [618, 333] width 121 height 34
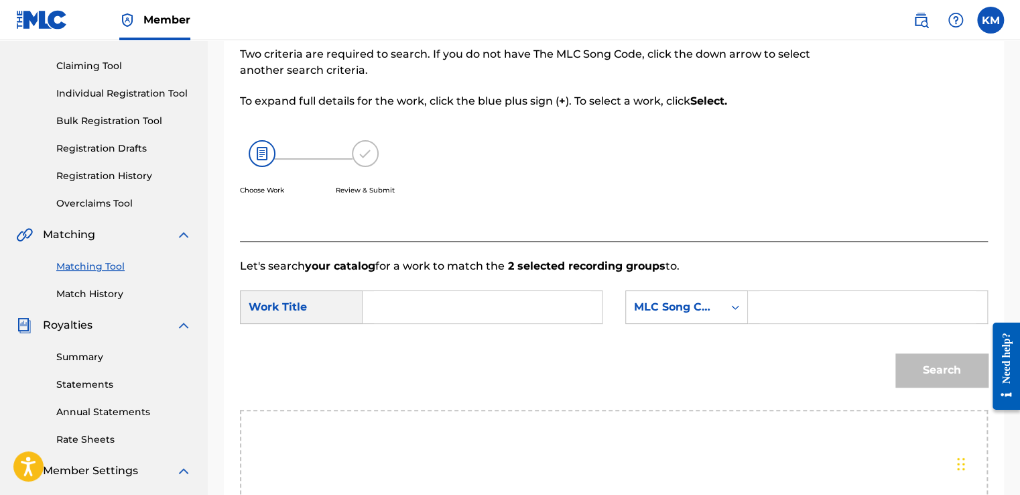
scroll to position [129, 0]
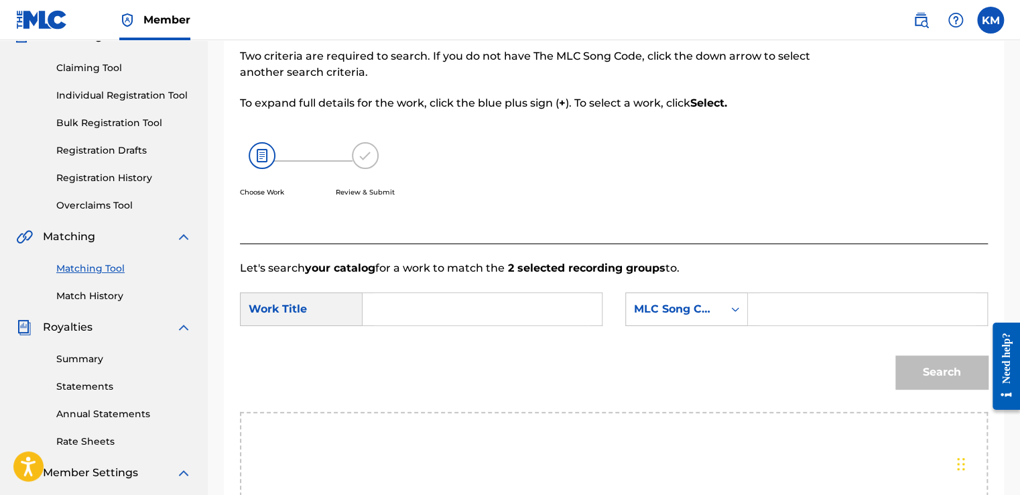
click at [519, 304] on input "Search Form" at bounding box center [482, 309] width 216 height 32
click at [429, 389] on div "Search" at bounding box center [614, 377] width 748 height 70
click at [494, 310] on input "Privat" at bounding box center [482, 309] width 216 height 32
click at [410, 377] on strong "privat" at bounding box center [402, 379] width 34 height 13
type input "private session"
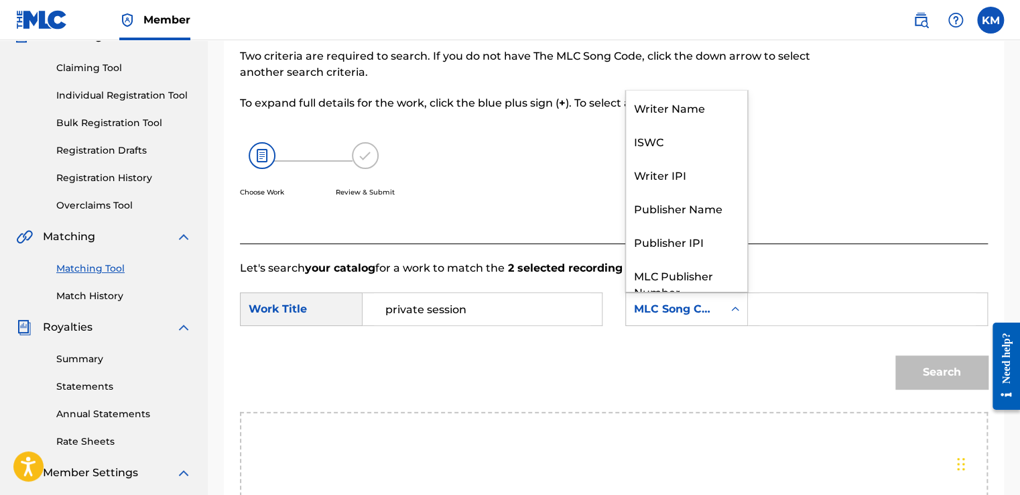
scroll to position [50, 0]
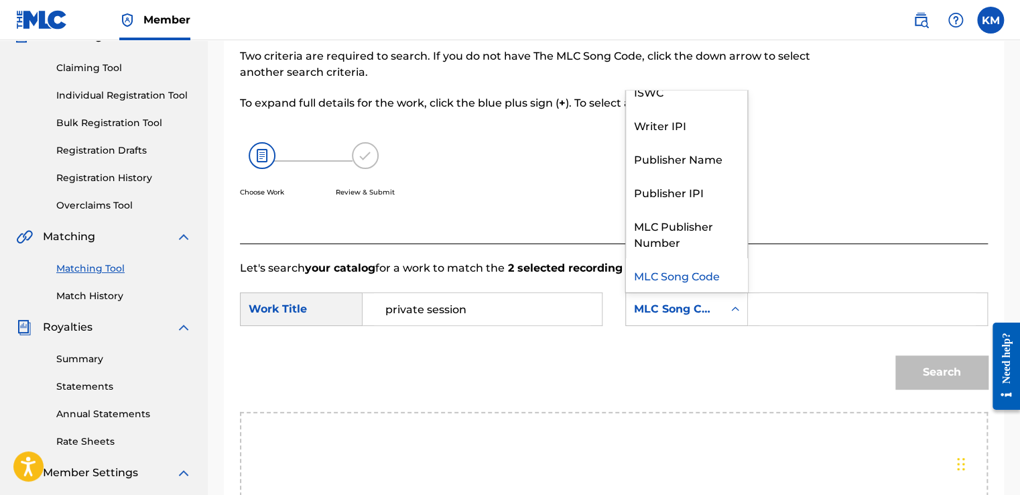
click at [729, 312] on icon "Search Form" at bounding box center [734, 308] width 13 height 13
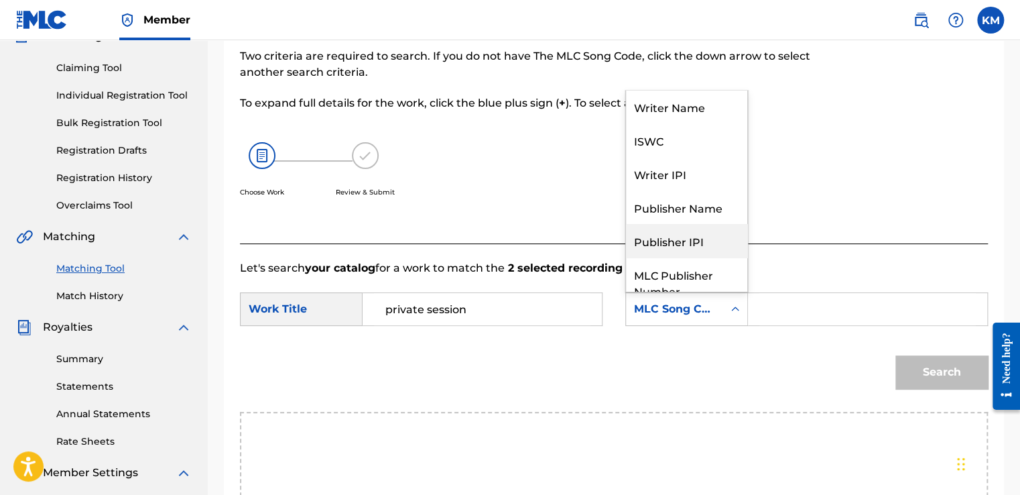
scroll to position [0, 0]
click at [712, 115] on div "Writer Name" at bounding box center [686, 107] width 121 height 34
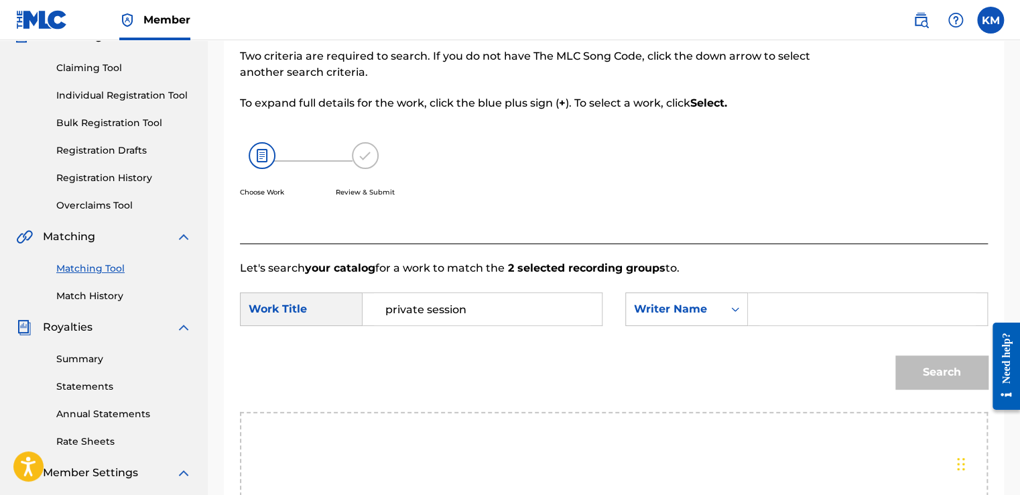
click at [751, 316] on div "Search Form" at bounding box center [868, 309] width 240 height 34
click at [763, 312] on input "Search Form" at bounding box center [867, 309] width 216 height 32
type input "Kopano Mamatela"
click at [911, 374] on button "Search" at bounding box center [941, 372] width 92 height 34
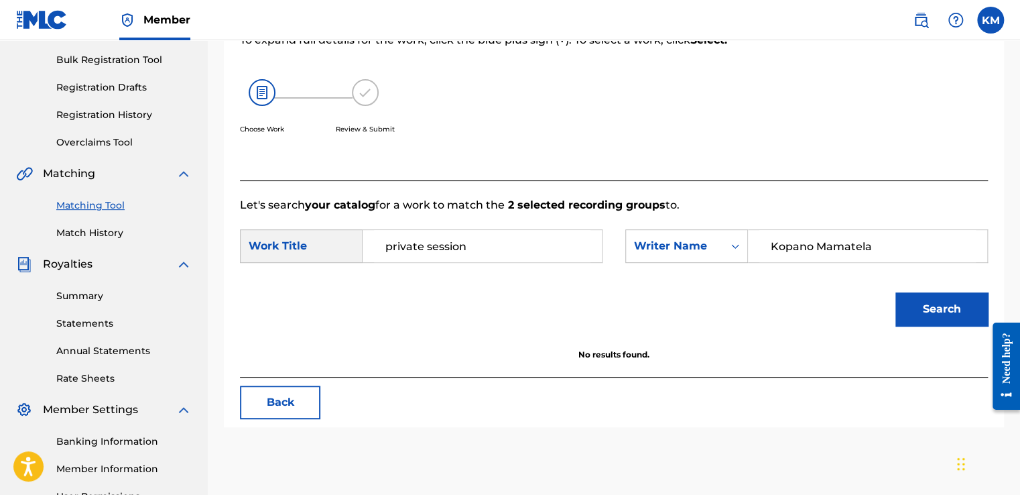
scroll to position [68, 0]
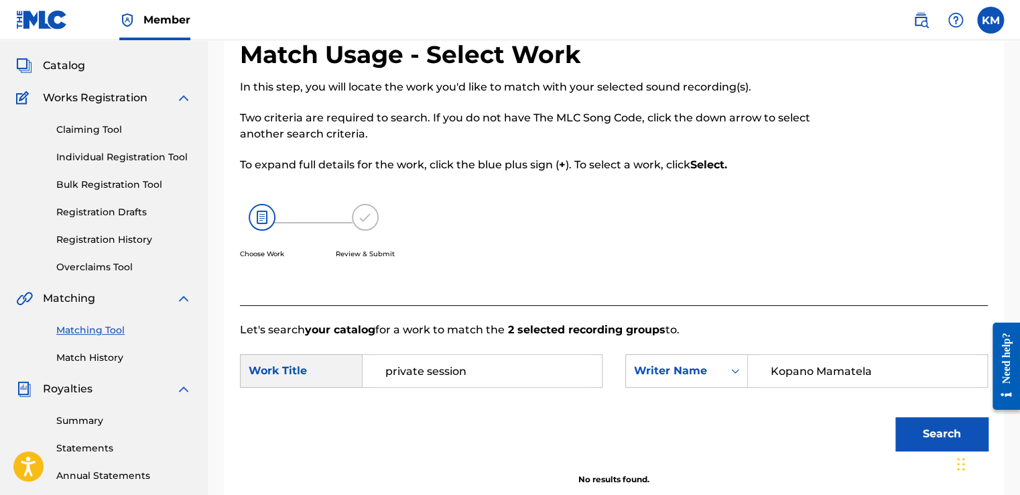
click at [140, 361] on link "Match History" at bounding box center [123, 357] width 135 height 14
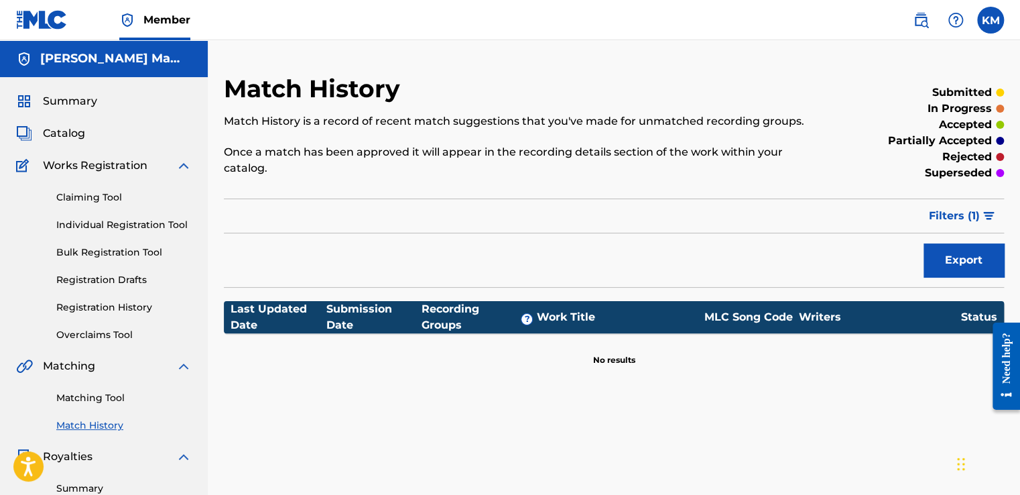
click at [99, 398] on link "Matching Tool" at bounding box center [123, 398] width 135 height 14
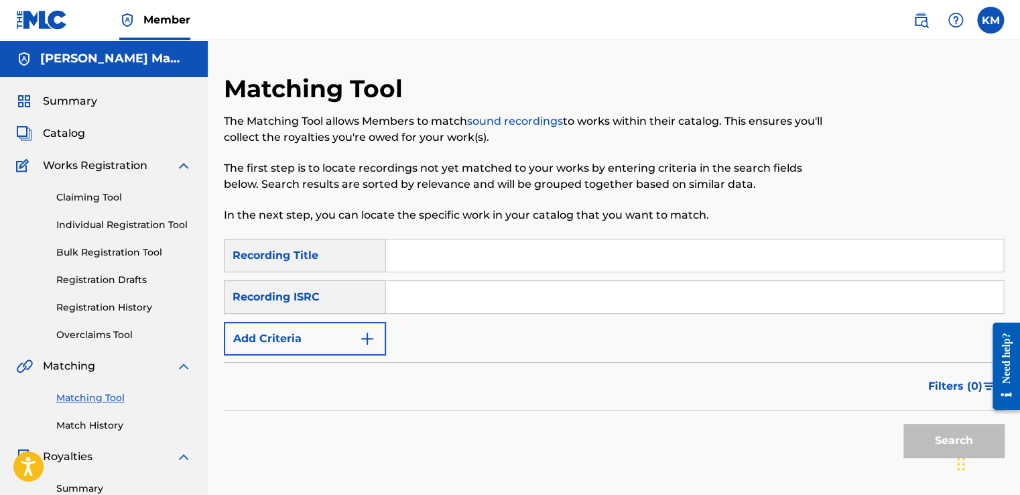
click at [133, 331] on link "Overclaims Tool" at bounding box center [123, 335] width 135 height 14
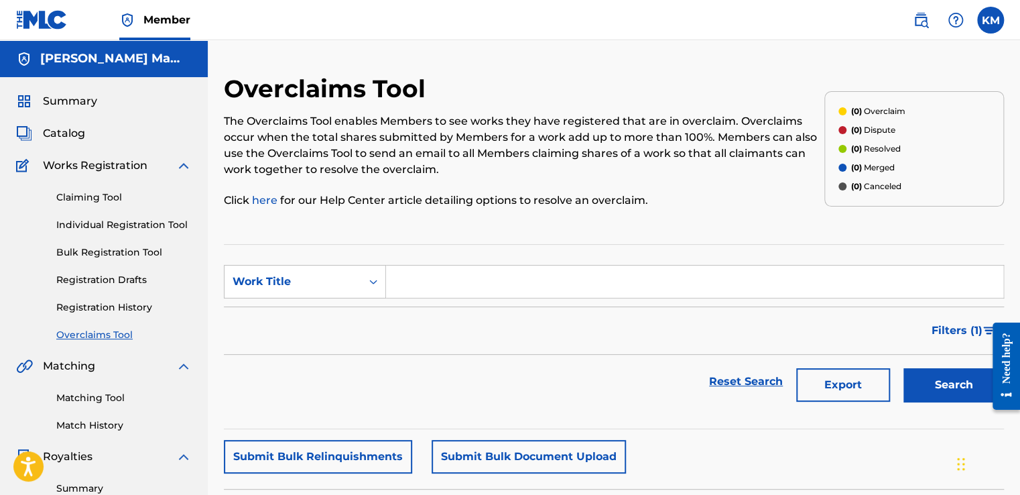
click at [107, 193] on link "Claiming Tool" at bounding box center [123, 197] width 135 height 14
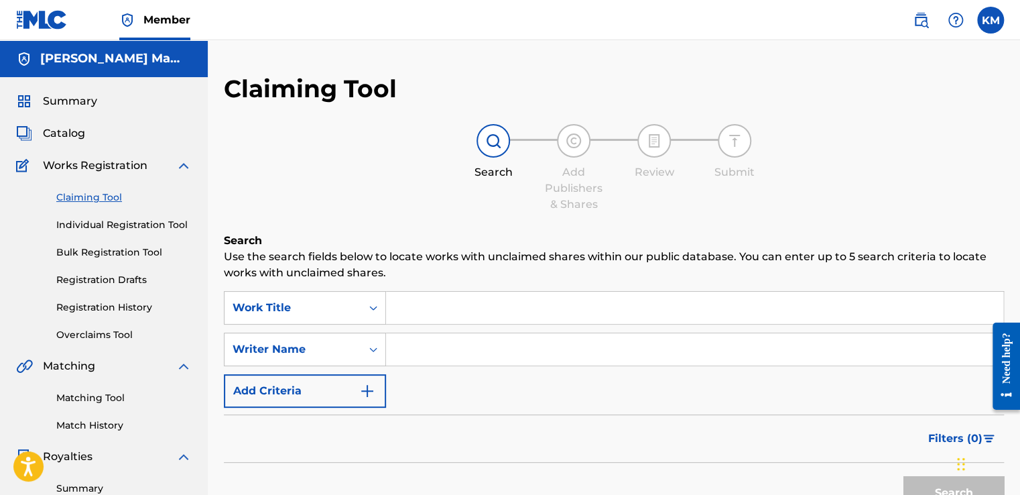
click at [432, 202] on div "Search Add Publishers & Shares Review Submit" at bounding box center [614, 168] width 780 height 88
click at [137, 310] on link "Registration History" at bounding box center [123, 307] width 135 height 14
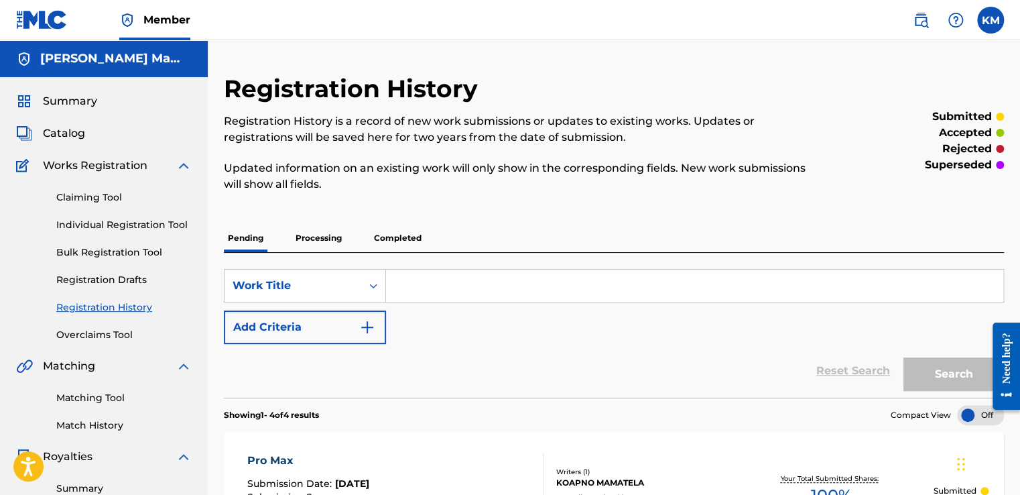
click at [525, 194] on div "Registration History Registration History is a record of new work submissions o…" at bounding box center [524, 141] width 600 height 134
click at [78, 129] on span "Catalog" at bounding box center [64, 133] width 42 height 16
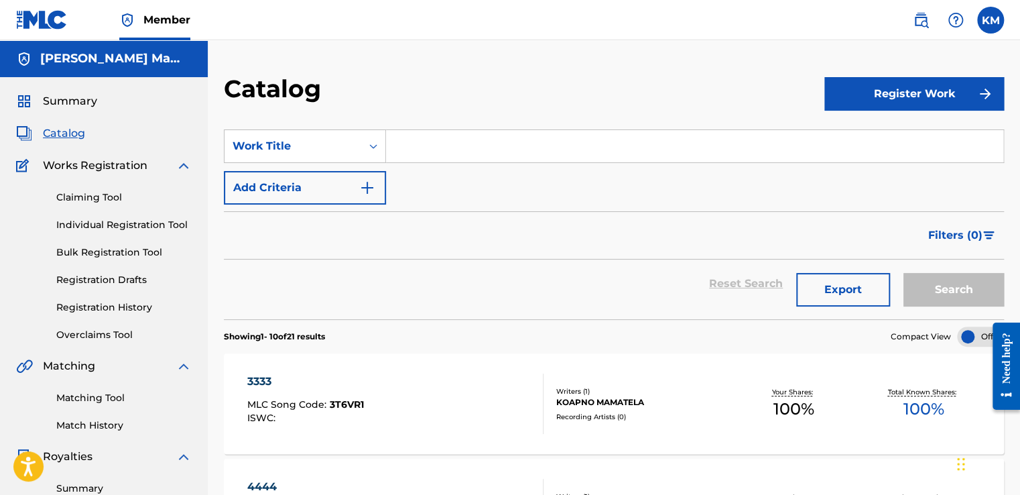
click at [89, 103] on span "Summary" at bounding box center [70, 101] width 54 height 16
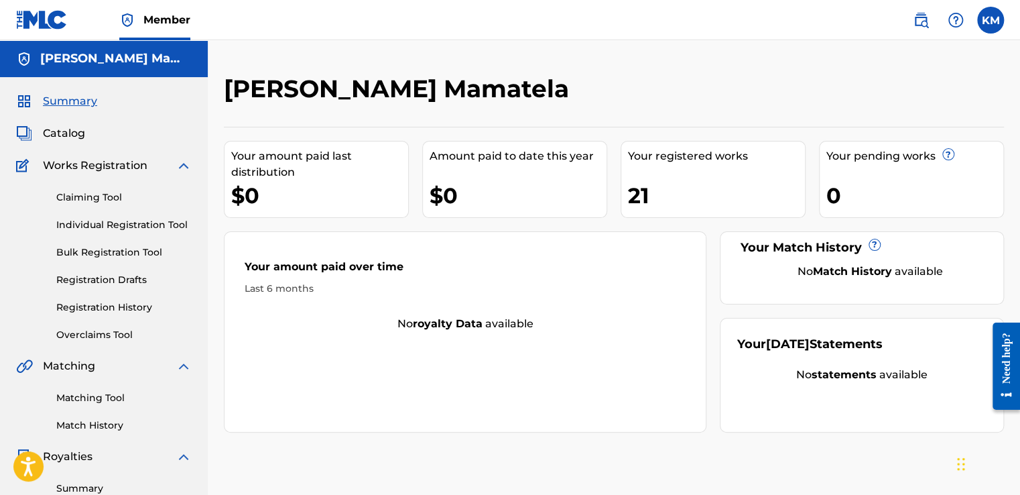
click at [184, 161] on img at bounding box center [184, 165] width 16 height 16
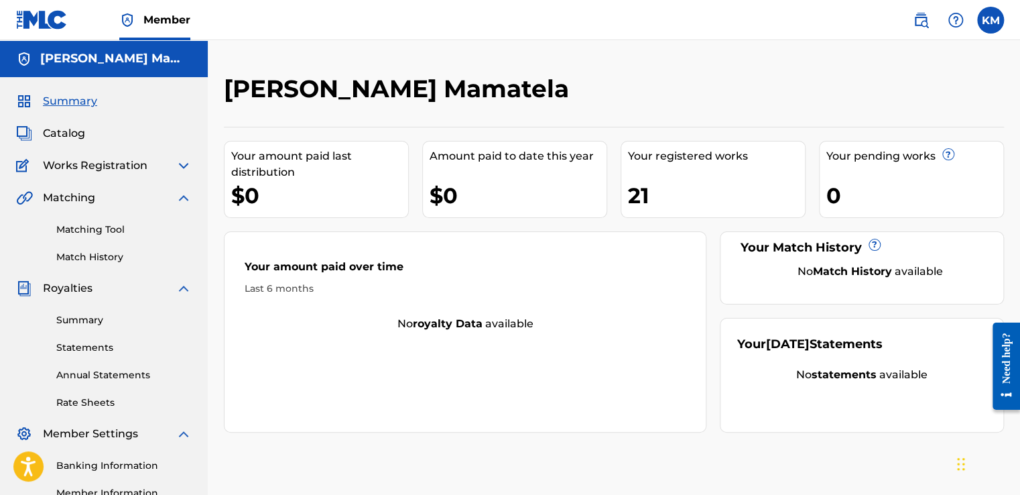
click at [184, 200] on img at bounding box center [184, 198] width 16 height 16
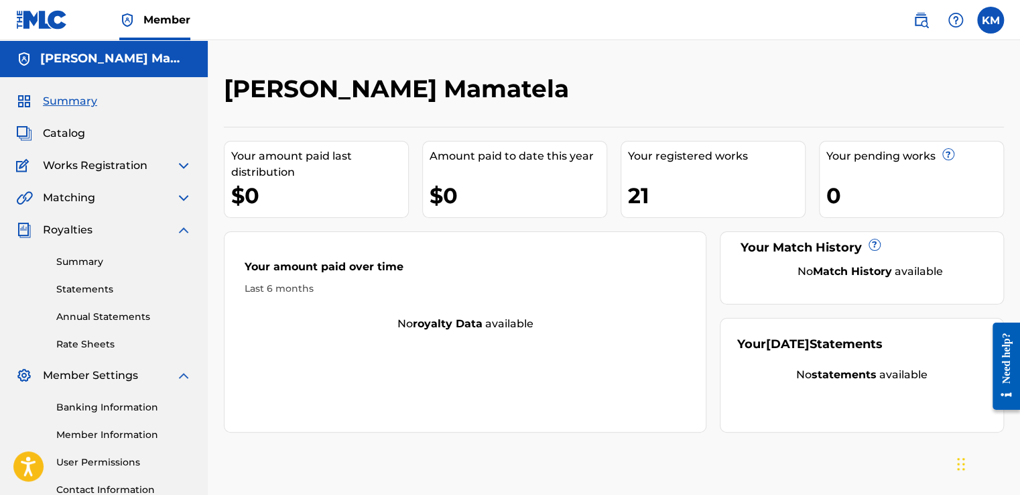
click at [182, 229] on img at bounding box center [184, 230] width 16 height 16
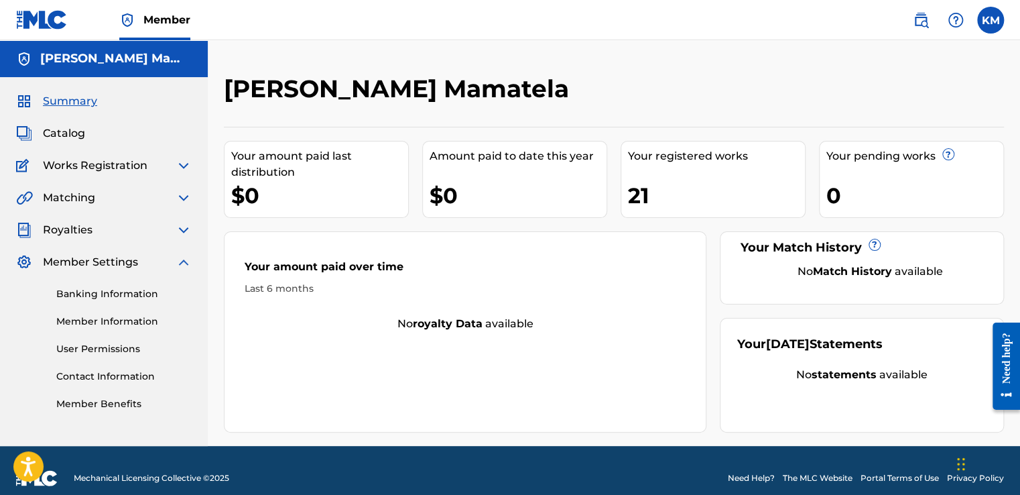
click at [184, 259] on img at bounding box center [184, 262] width 16 height 16
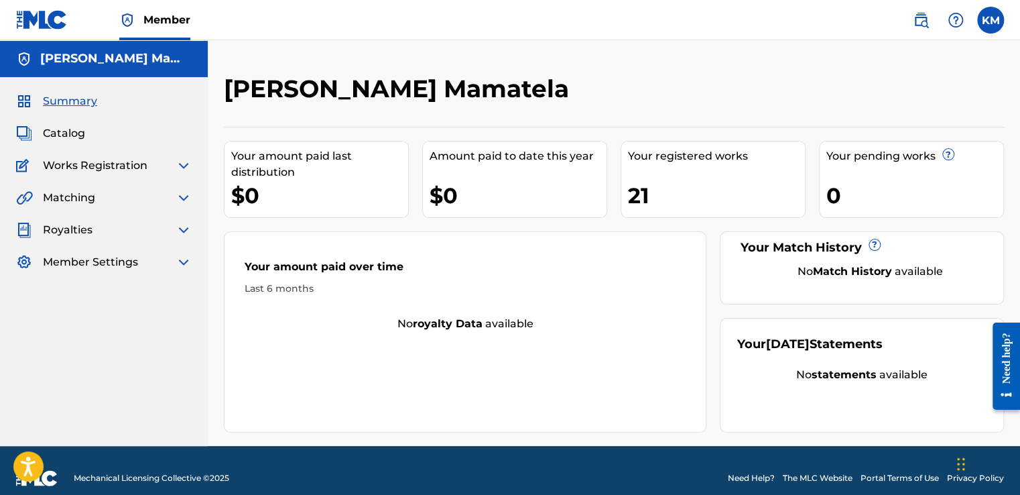
click at [702, 104] on div "[PERSON_NAME] Mamatela" at bounding box center [524, 94] width 600 height 40
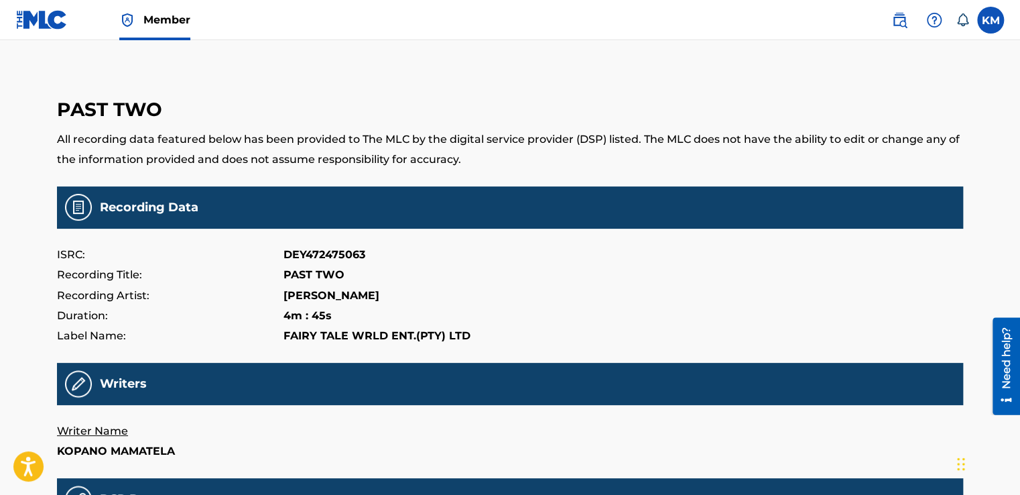
click at [536, 216] on div "Recording Data" at bounding box center [510, 207] width 906 height 42
